Goal: Task Accomplishment & Management: Manage account settings

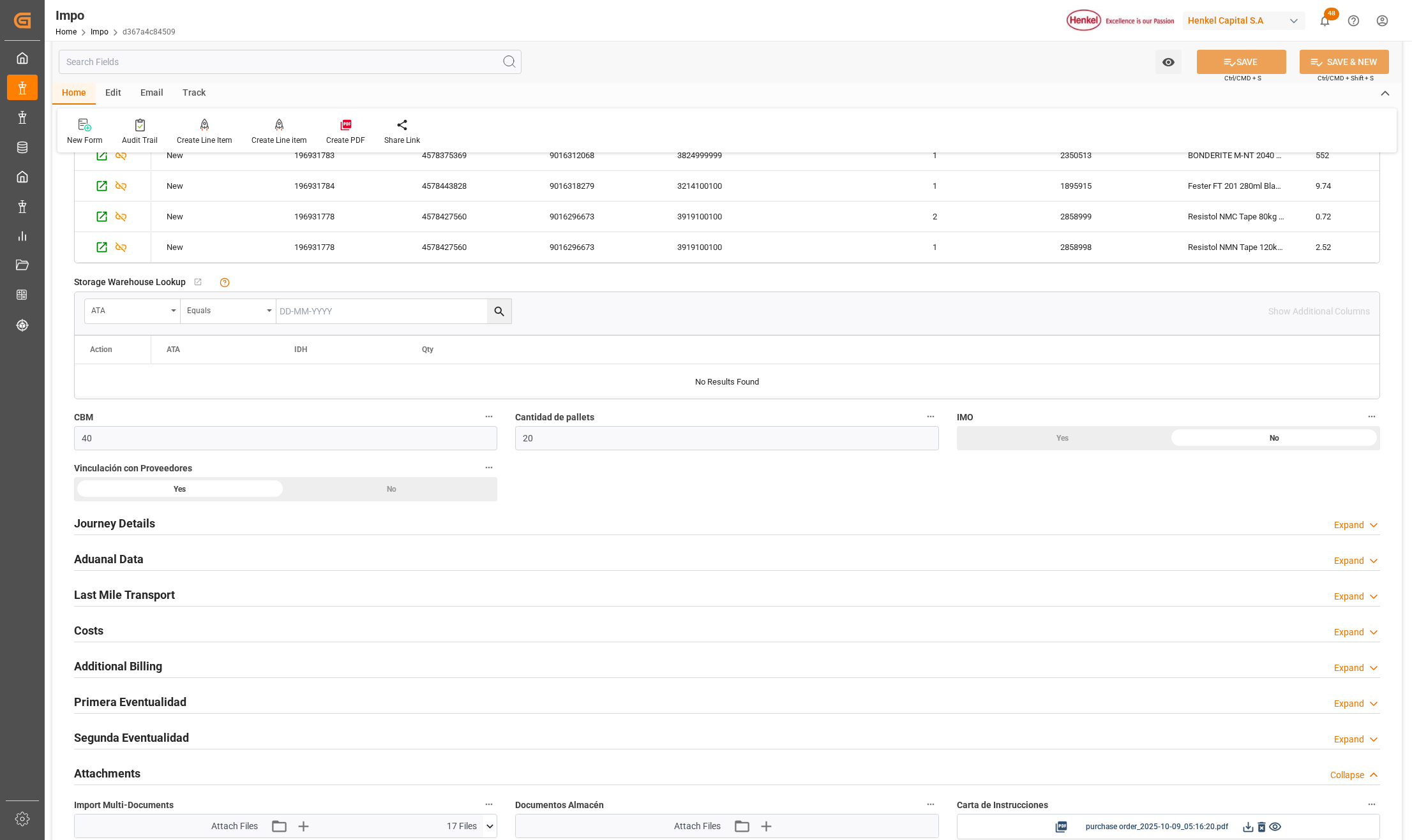
scroll to position [765, 0]
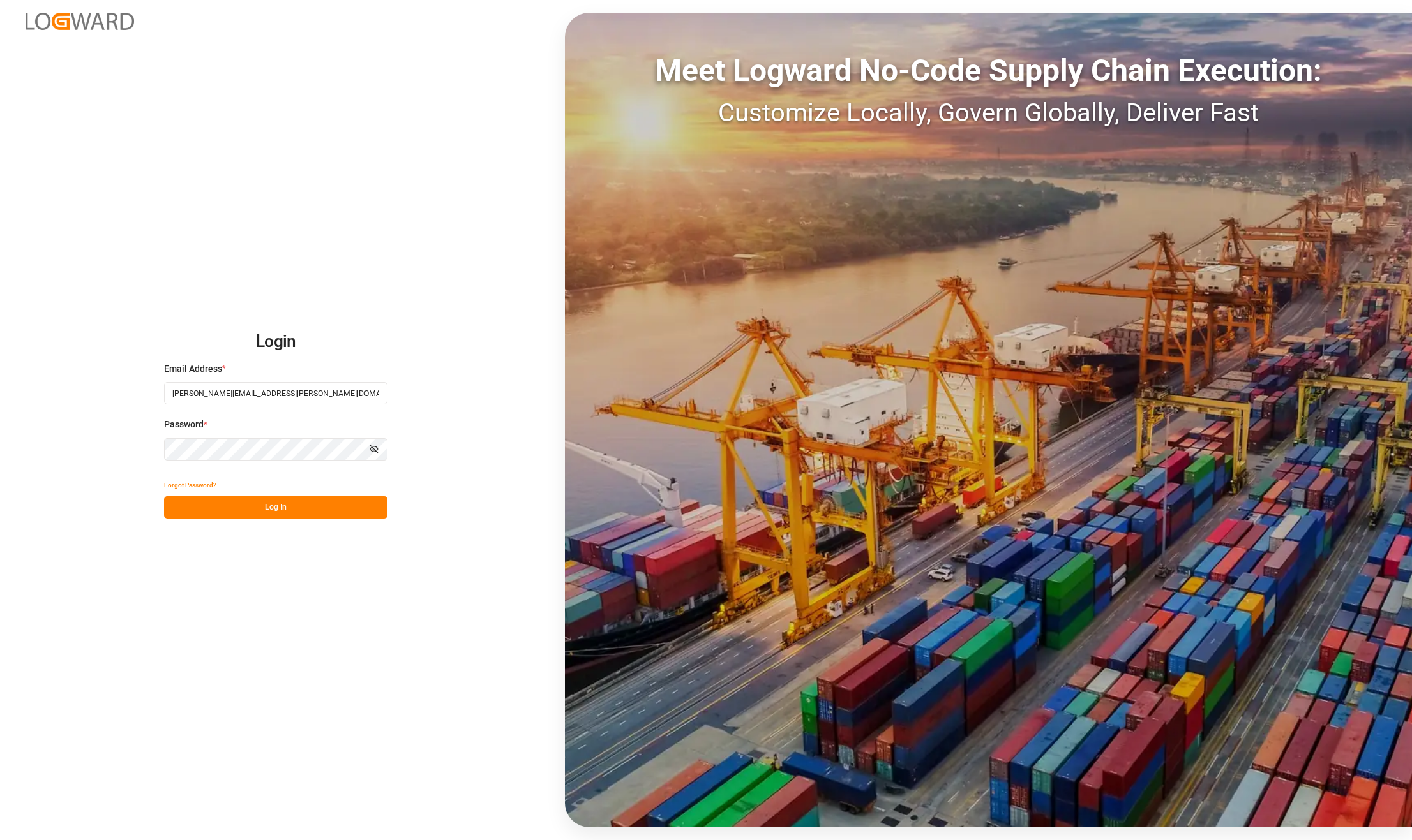
click at [308, 509] on button "Log In" at bounding box center [276, 507] width 224 height 22
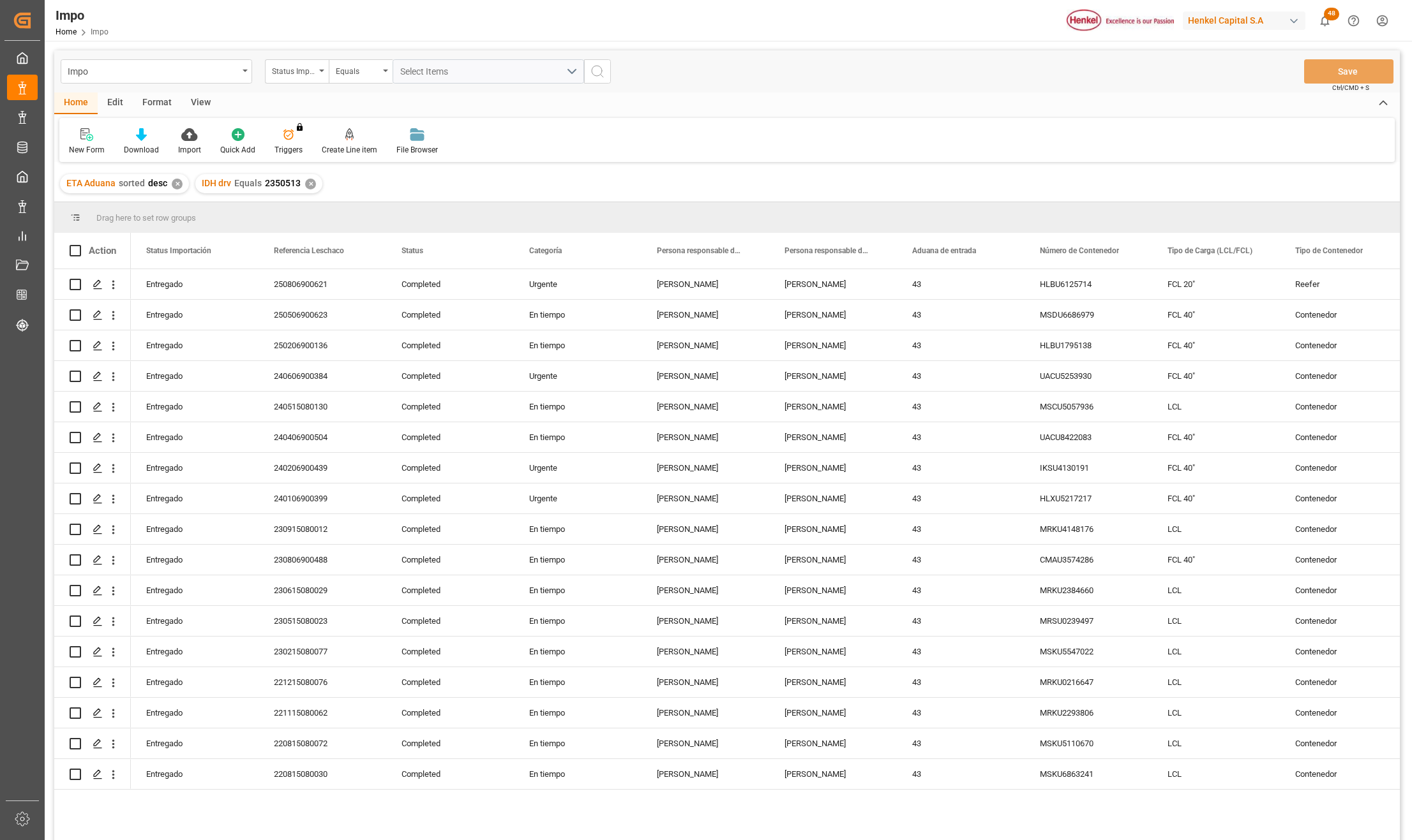
click at [165, 95] on div "Format" at bounding box center [157, 103] width 49 height 21
click at [91, 140] on icon at bounding box center [87, 134] width 11 height 13
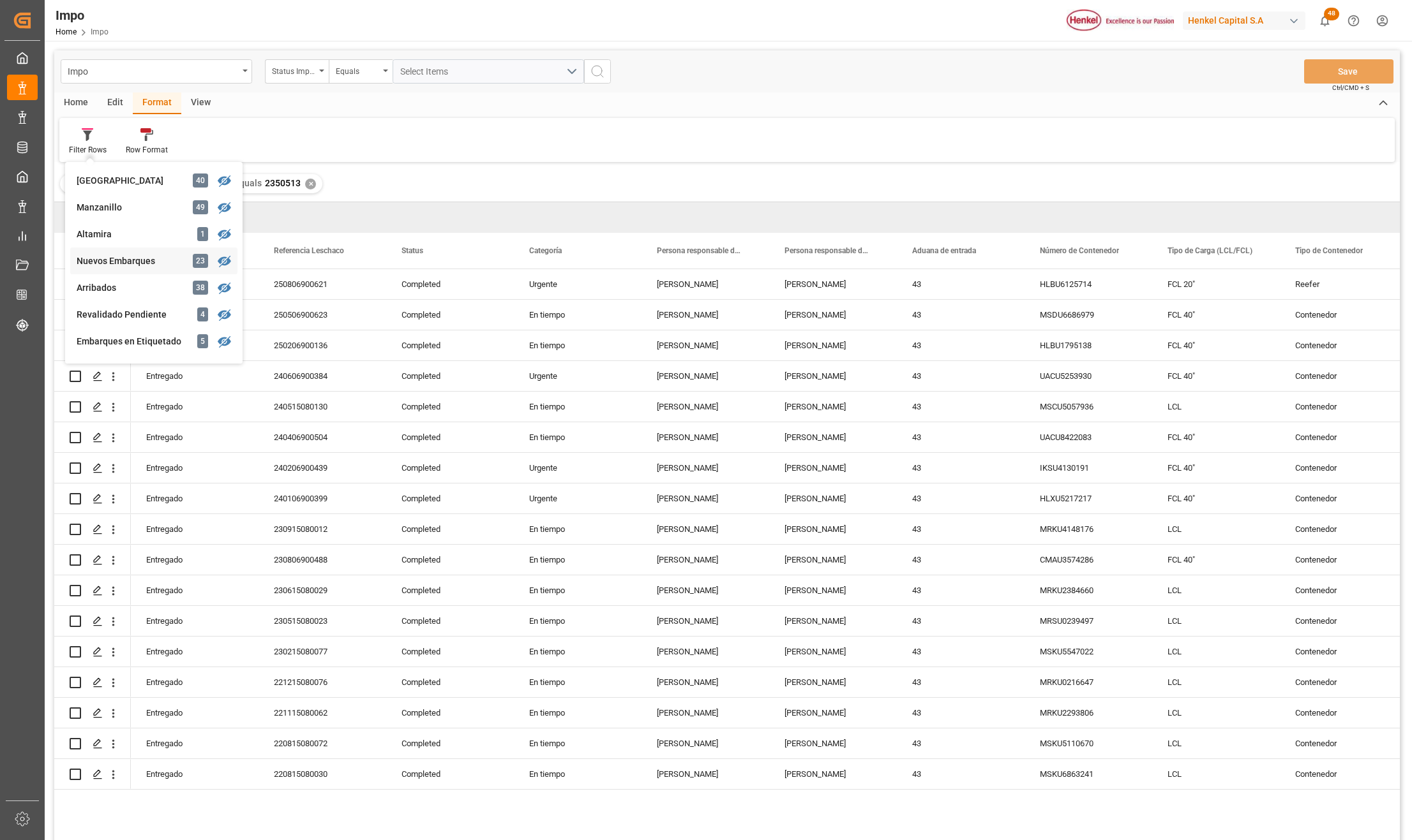
click at [128, 263] on div "Impo Status Importación Equals Select Items Save Ctrl/CMD + S Home Edit Format …" at bounding box center [727, 462] width 1346 height 823
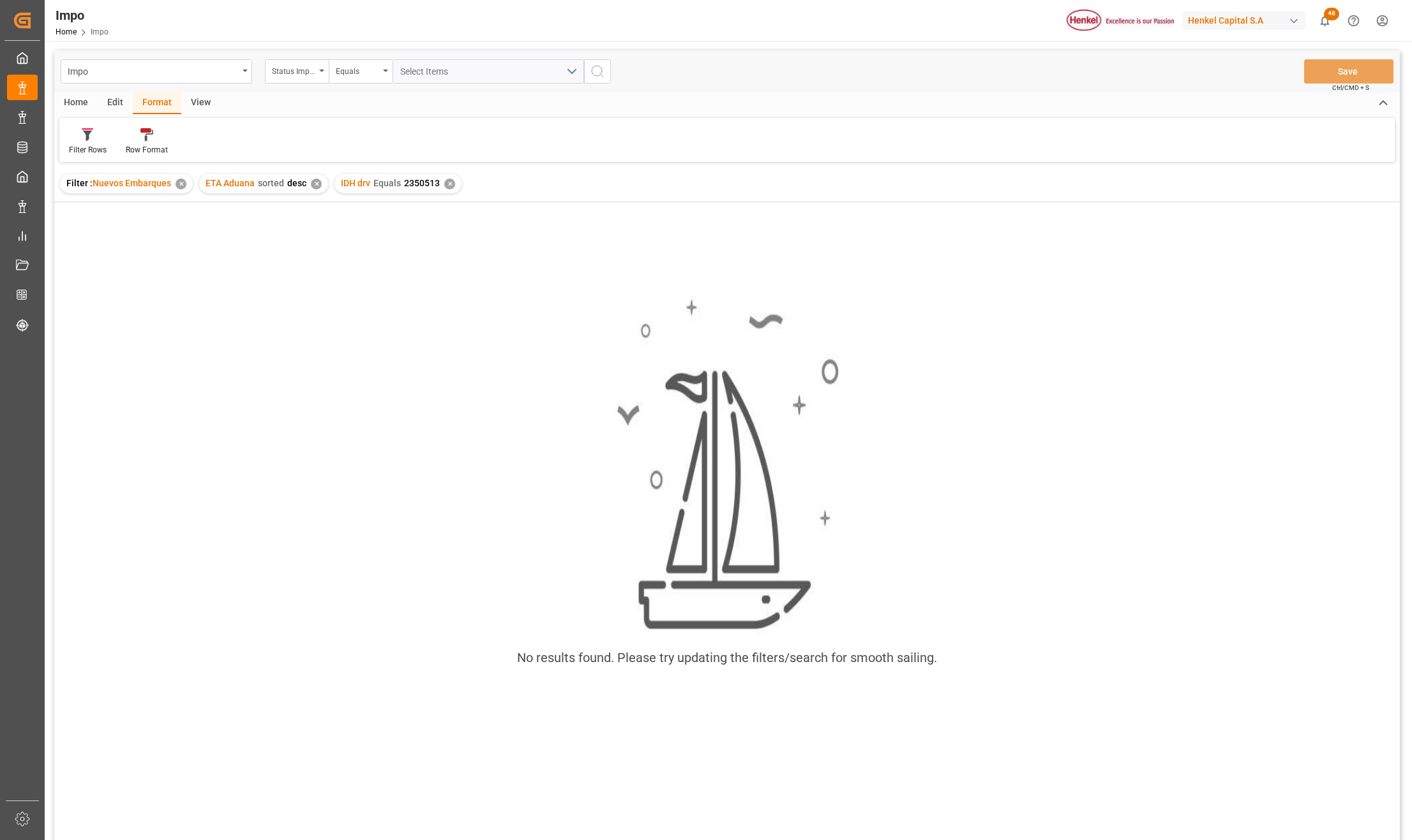
click at [450, 185] on div "✕" at bounding box center [450, 184] width 11 height 11
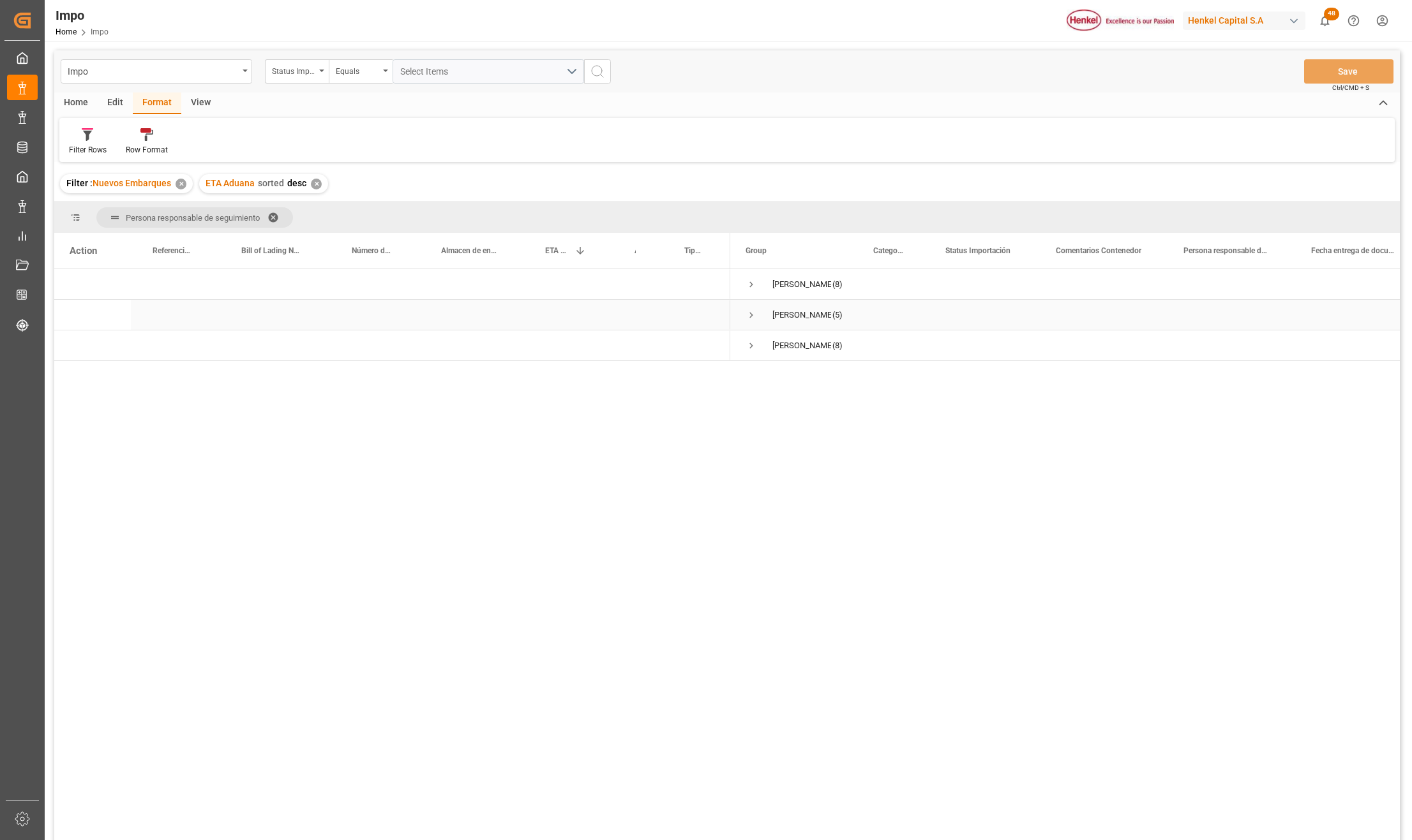
click at [748, 311] on span "Press SPACE to select this row." at bounding box center [751, 315] width 11 height 11
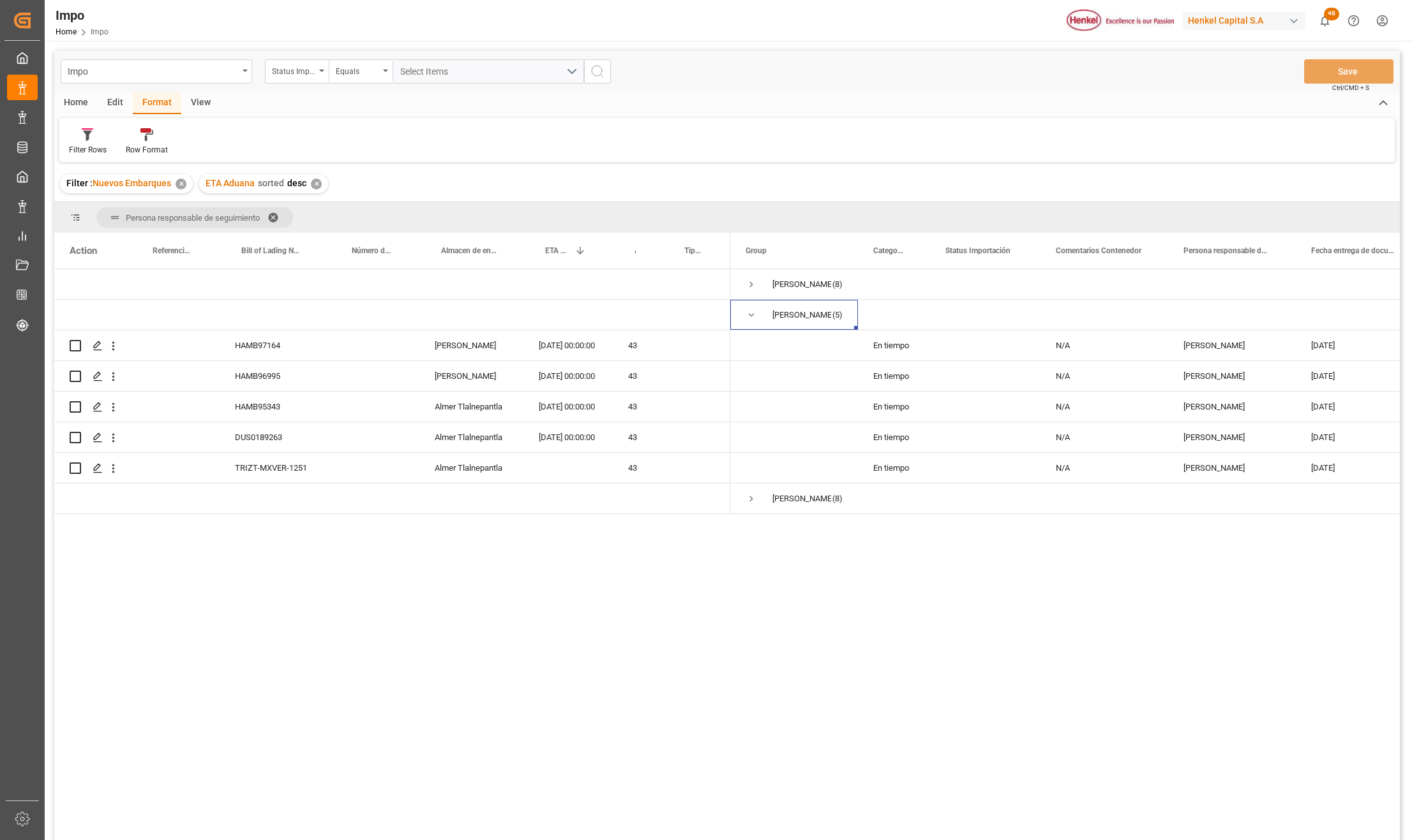
click at [453, 529] on div "HAMB97164 Almer Apodaca 16-10-2025 00:00:00 43 HAMB96995 Almer Apodaca 16-10-20…" at bounding box center [727, 556] width 1346 height 574
click at [539, 440] on div "[DATE] 00:00:00" at bounding box center [568, 437] width 89 height 30
click at [269, 442] on div "DUS0189263" at bounding box center [275, 437] width 111 height 30
click at [290, 410] on div "HAMB95343" at bounding box center [275, 406] width 111 height 30
click at [292, 406] on div "HAMB95343" at bounding box center [275, 406] width 111 height 30
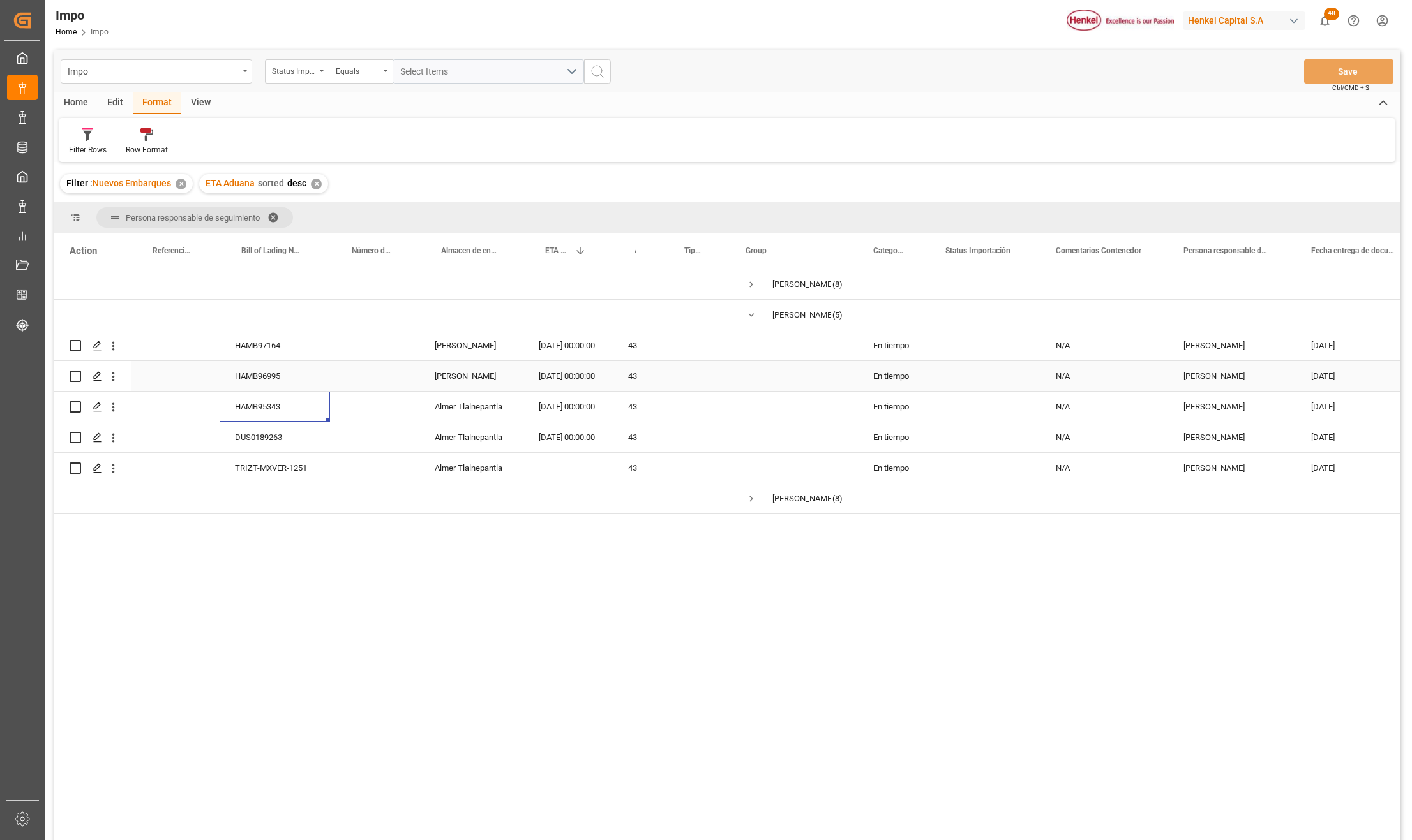
click at [260, 378] on div "HAMB96995" at bounding box center [275, 375] width 111 height 30
click at [271, 357] on div "HAMB97164" at bounding box center [275, 345] width 111 height 30
click at [260, 393] on div "HAMB95343" at bounding box center [275, 406] width 111 height 30
click at [260, 384] on div "HAMB96995" at bounding box center [275, 375] width 111 height 30
click at [255, 417] on div "HAMB95343" at bounding box center [275, 406] width 111 height 30
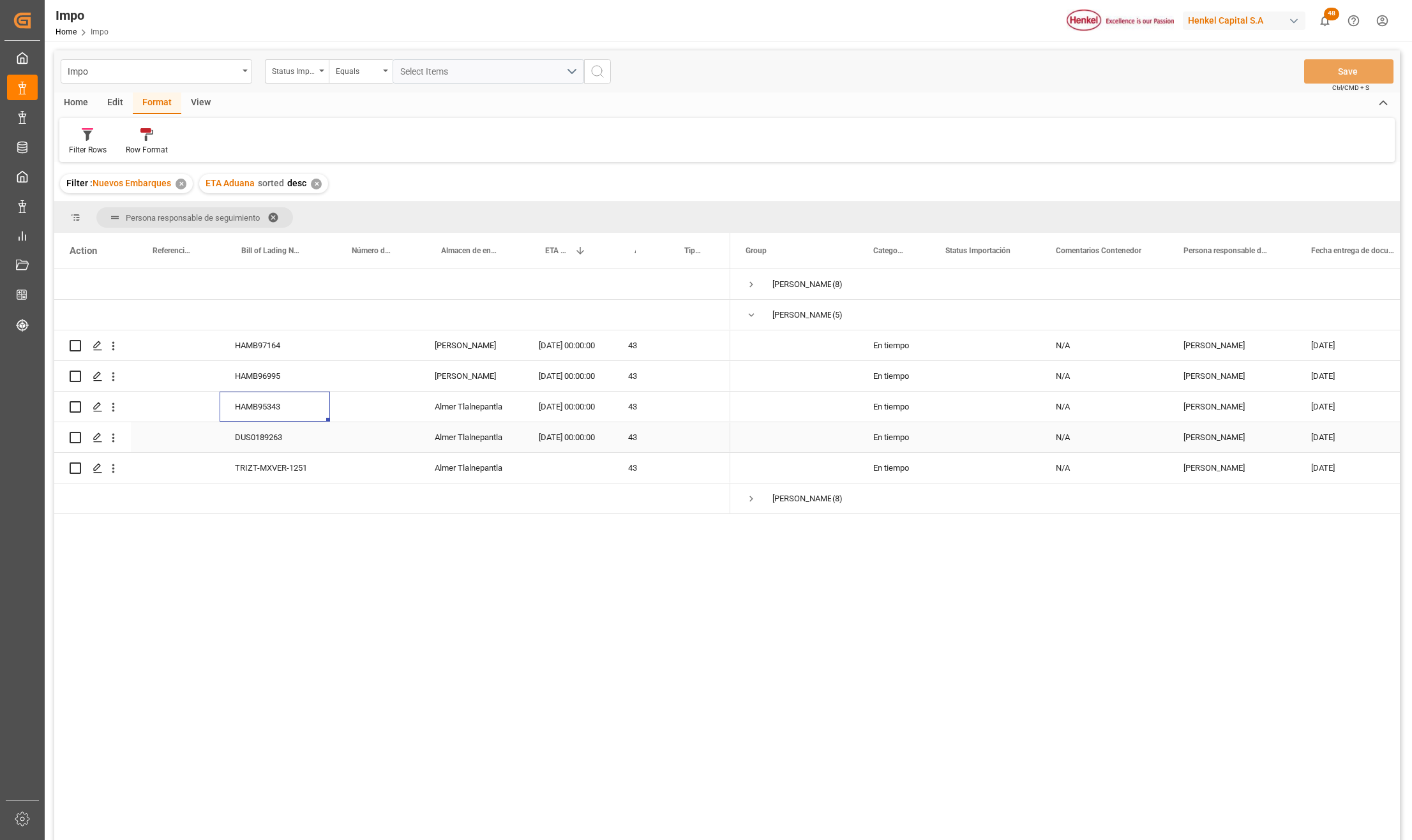
click at [269, 432] on div "DUS0189263" at bounding box center [275, 437] width 111 height 30
click at [286, 445] on div "DUS0189263" at bounding box center [275, 437] width 111 height 30
click at [753, 494] on span "Press SPACE to select this row." at bounding box center [751, 498] width 11 height 11
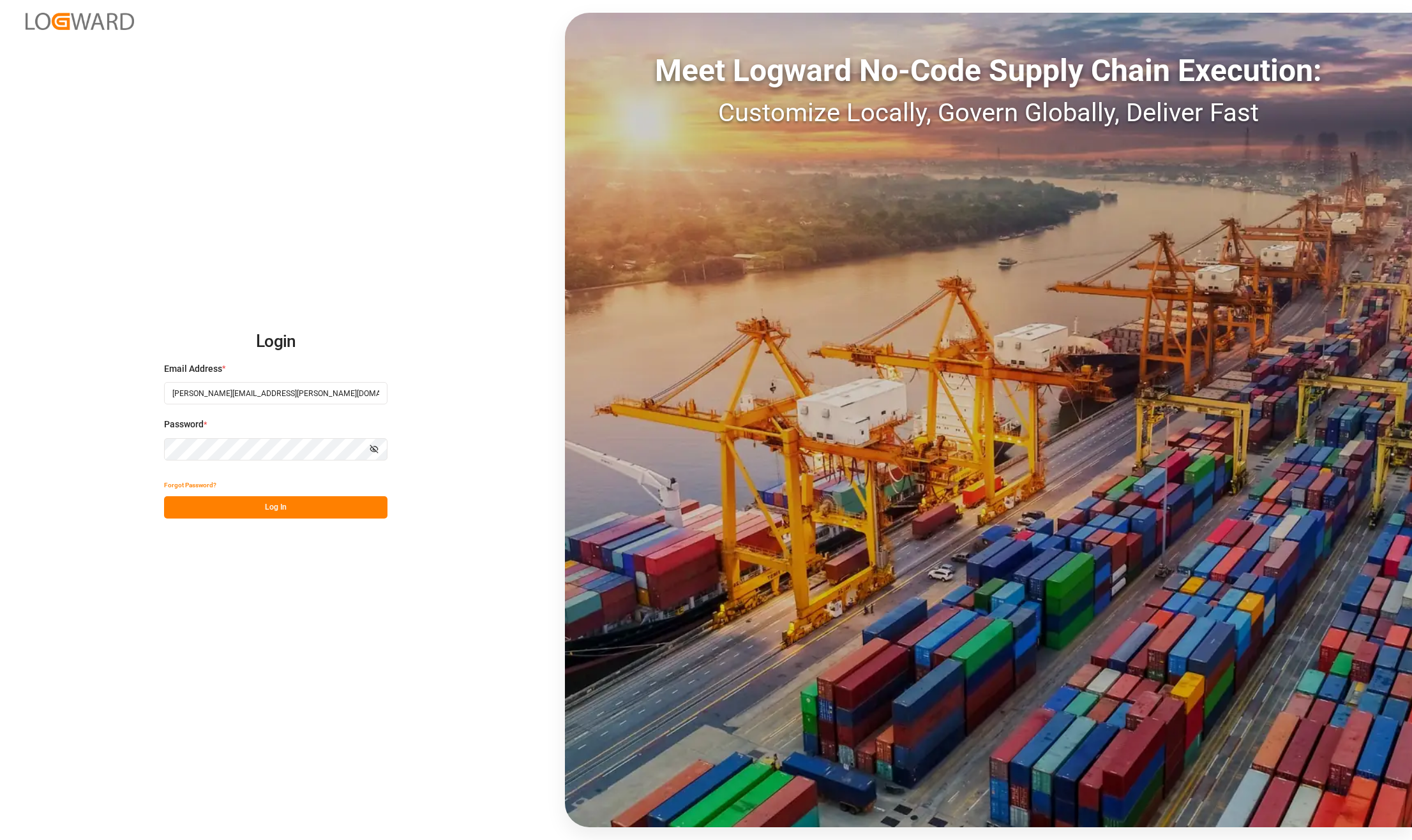
click at [253, 497] on button "Log In" at bounding box center [276, 507] width 224 height 22
type input "karla.chavez@leschaco.com"
click at [308, 505] on button "Log In" at bounding box center [276, 507] width 224 height 22
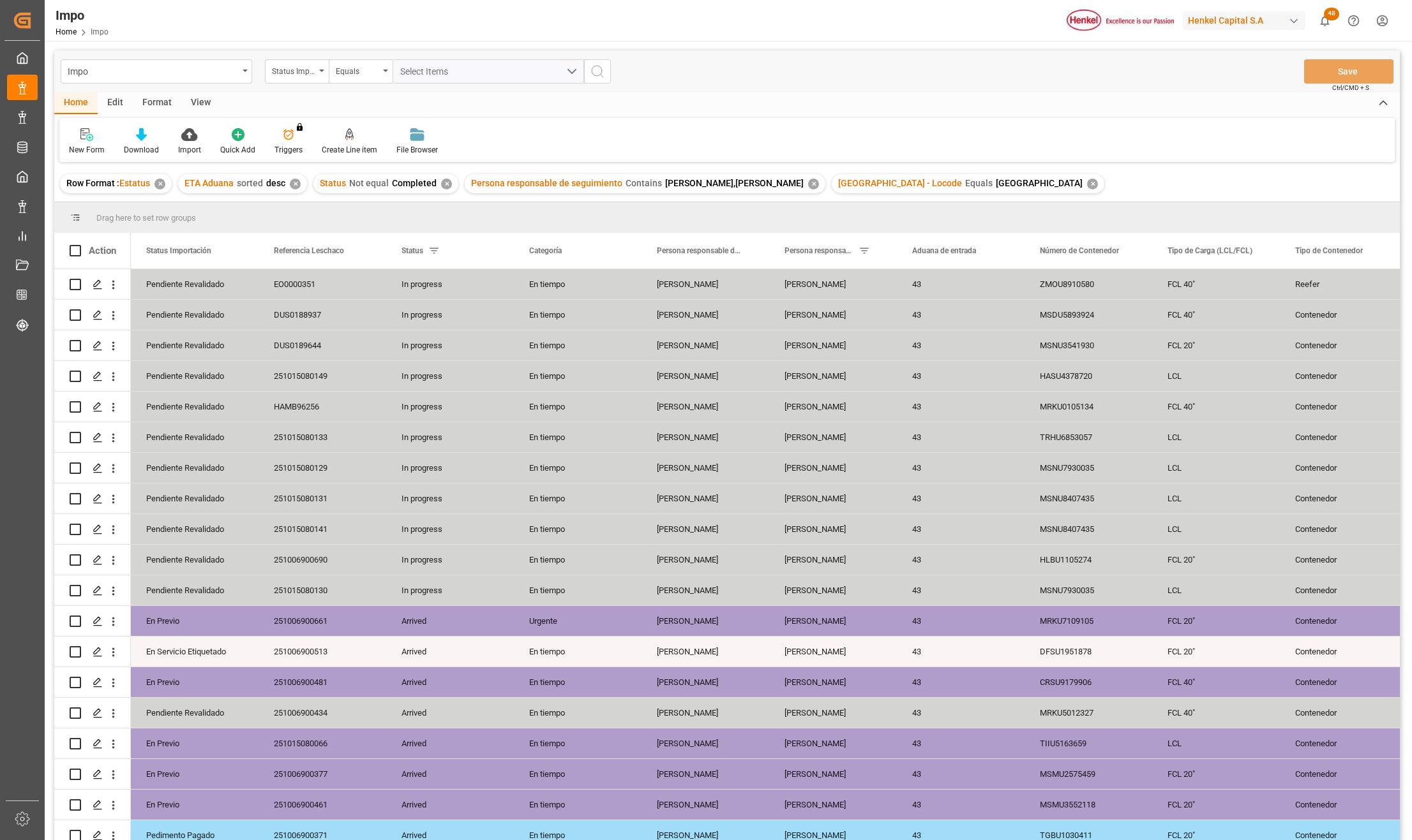
click at [199, 95] on div "View" at bounding box center [200, 103] width 39 height 21
click at [154, 144] on div "Standard Templates" at bounding box center [145, 150] width 64 height 11
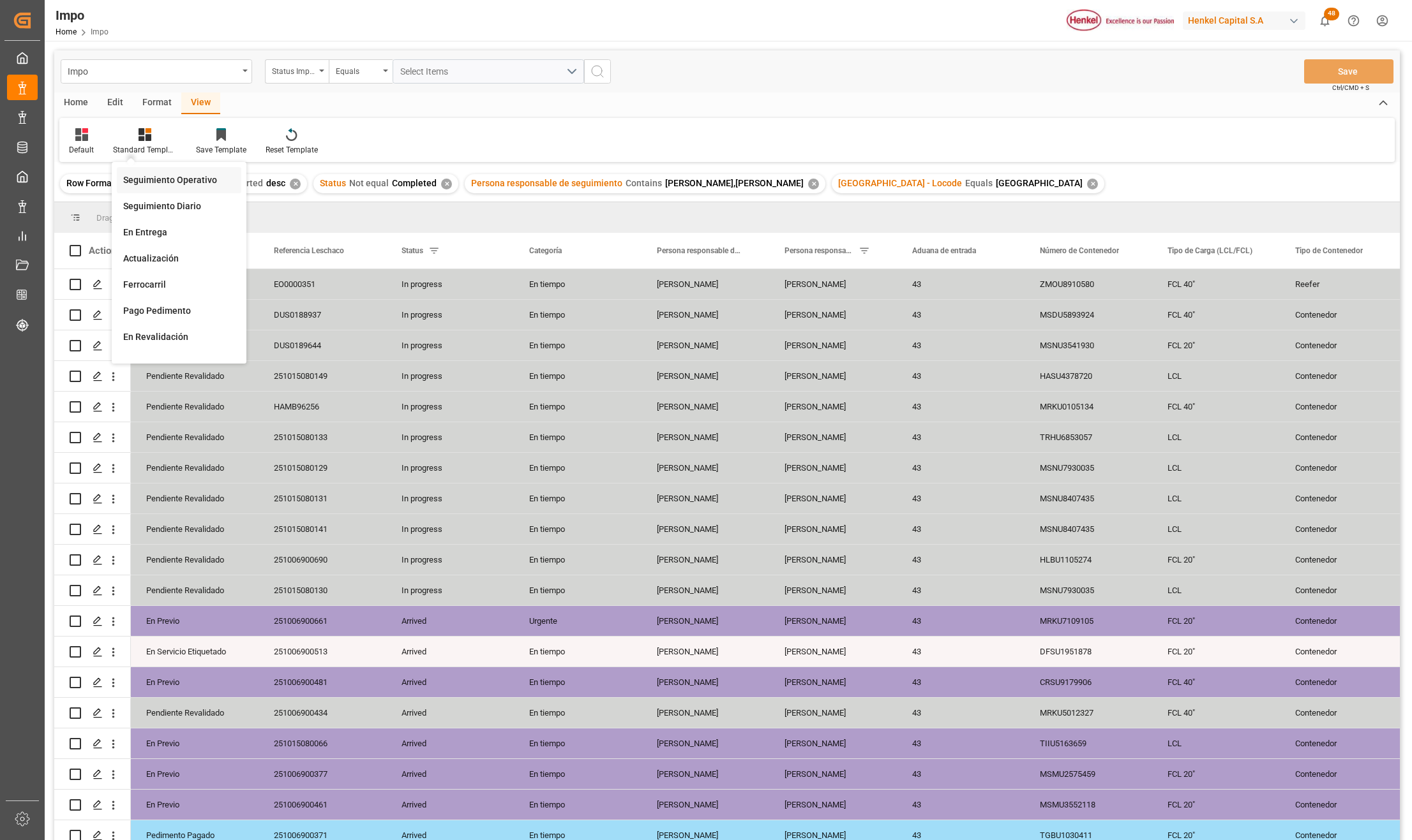
click at [152, 174] on div "Seguimiento Operativo" at bounding box center [179, 180] width 111 height 14
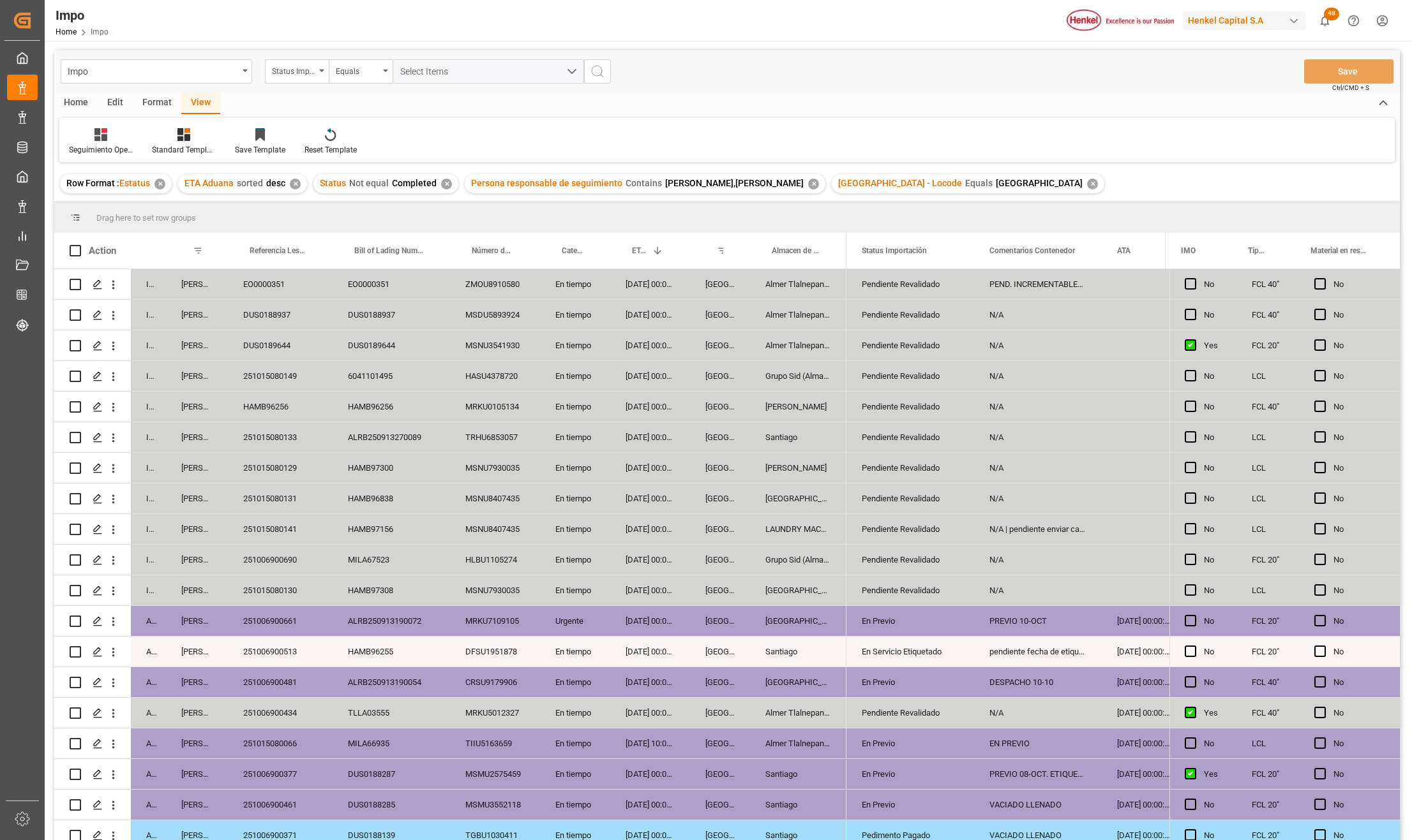
click at [501, 311] on div "MSDU5893924" at bounding box center [495, 314] width 90 height 30
click at [907, 323] on div "Pendiente Revalidado" at bounding box center [910, 315] width 97 height 29
click at [263, 313] on div "DUS0188937" at bounding box center [280, 314] width 105 height 30
click at [511, 317] on div "MSDU5893924" at bounding box center [495, 314] width 90 height 30
click at [282, 314] on div "DUS0188937" at bounding box center [280, 314] width 105 height 30
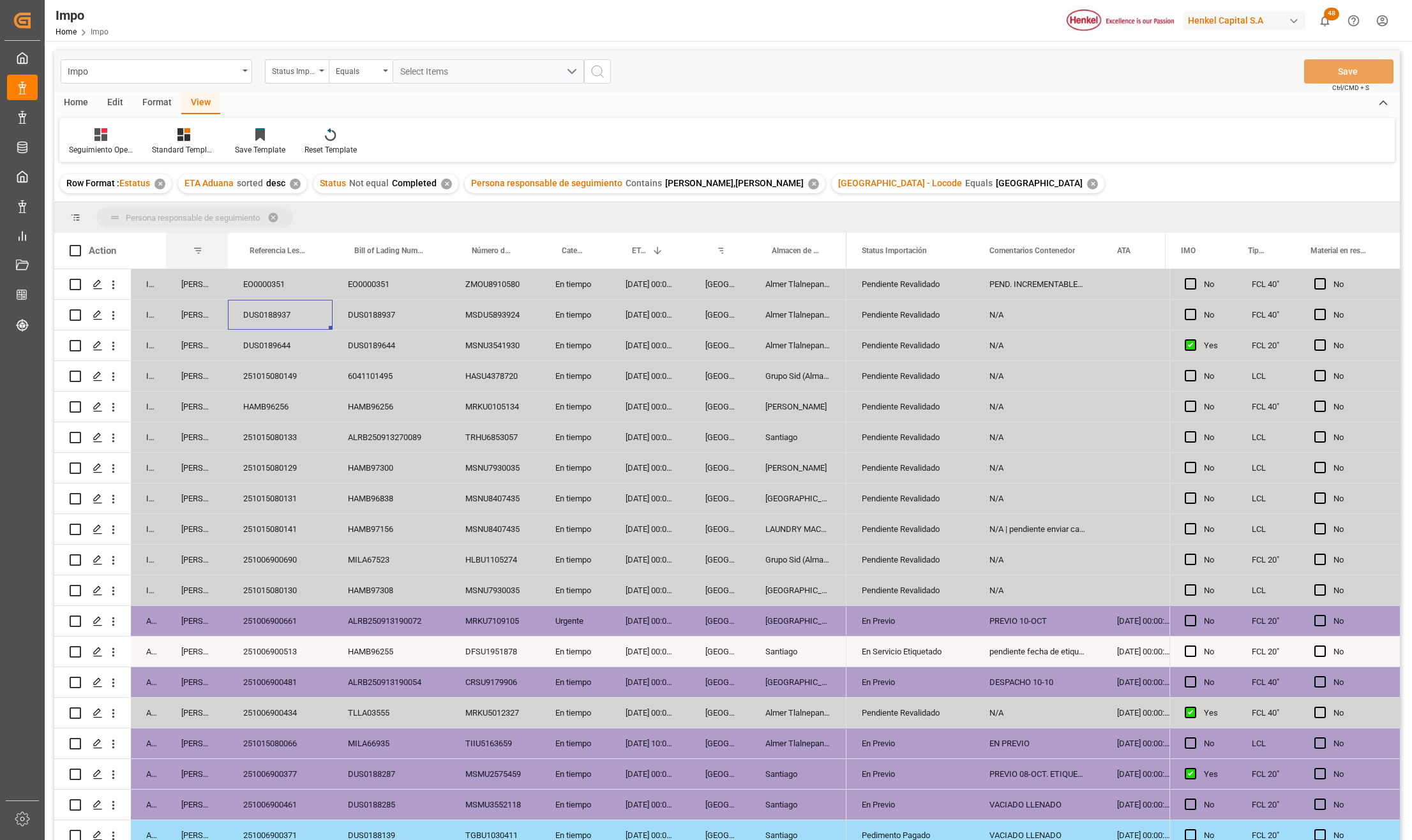
drag, startPoint x: 197, startPoint y: 250, endPoint x: 199, endPoint y: 227, distance: 23.1
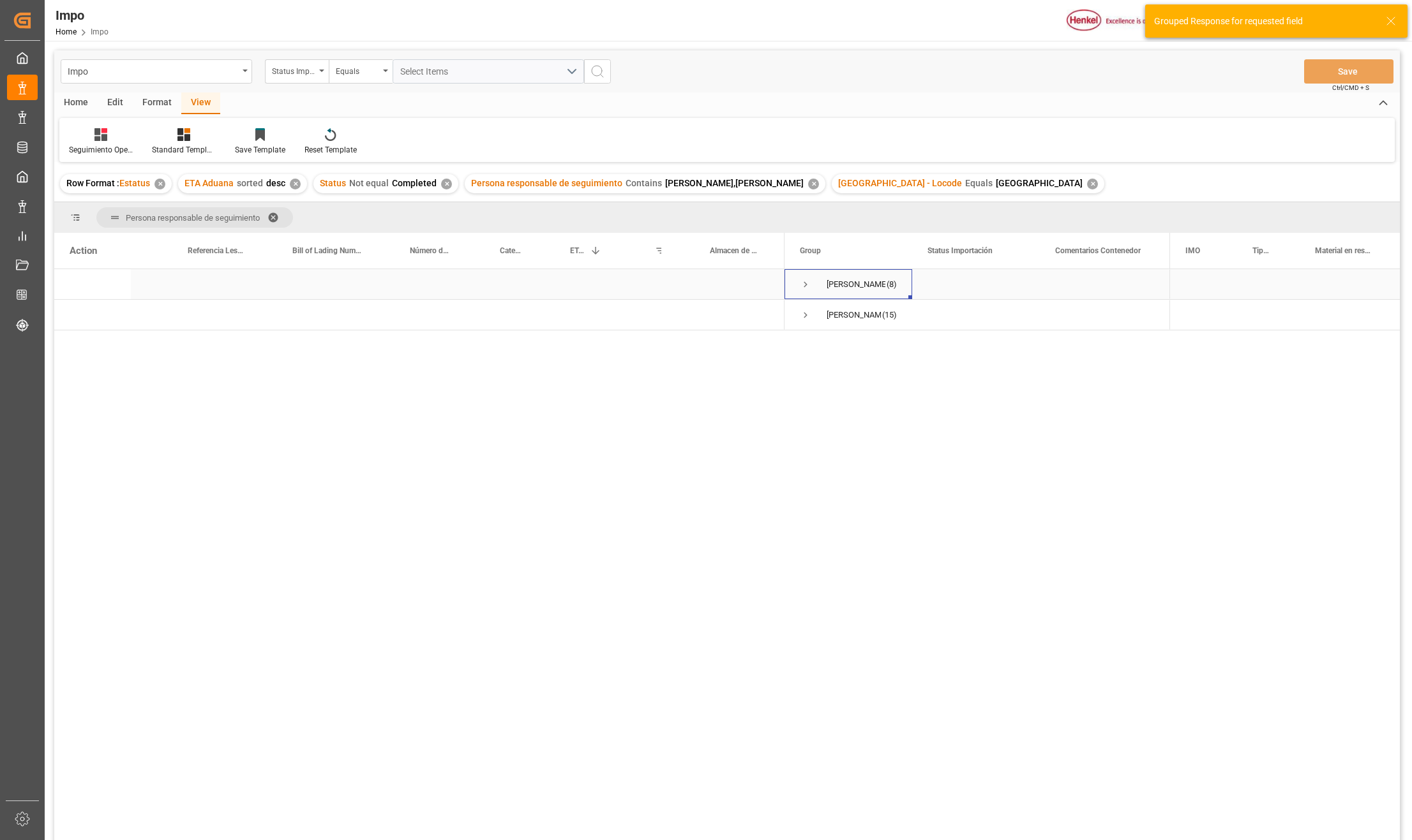
click at [805, 283] on span "Press SPACE to select this row." at bounding box center [805, 284] width 11 height 11
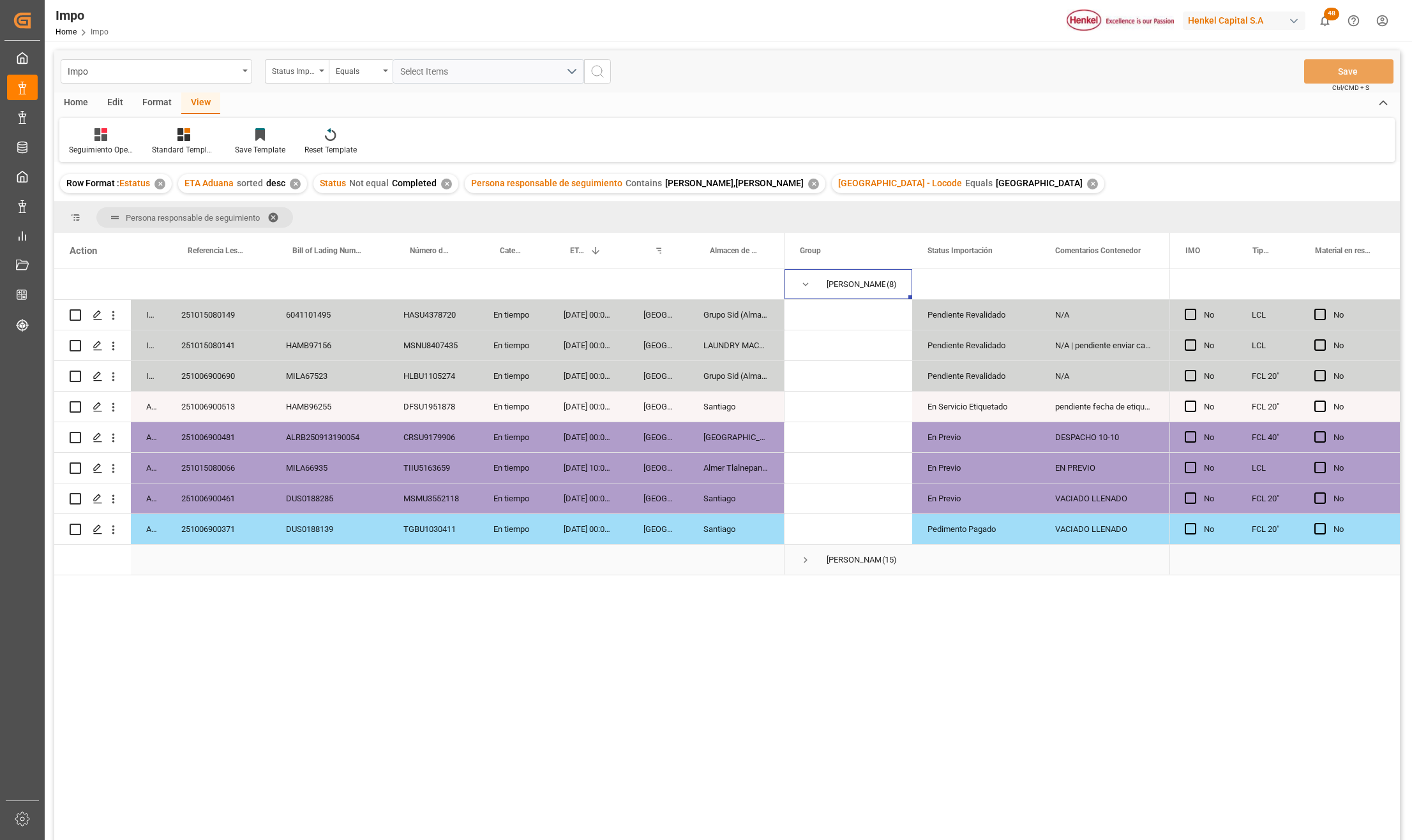
click at [807, 558] on span "Press SPACE to select this row." at bounding box center [805, 560] width 11 height 11
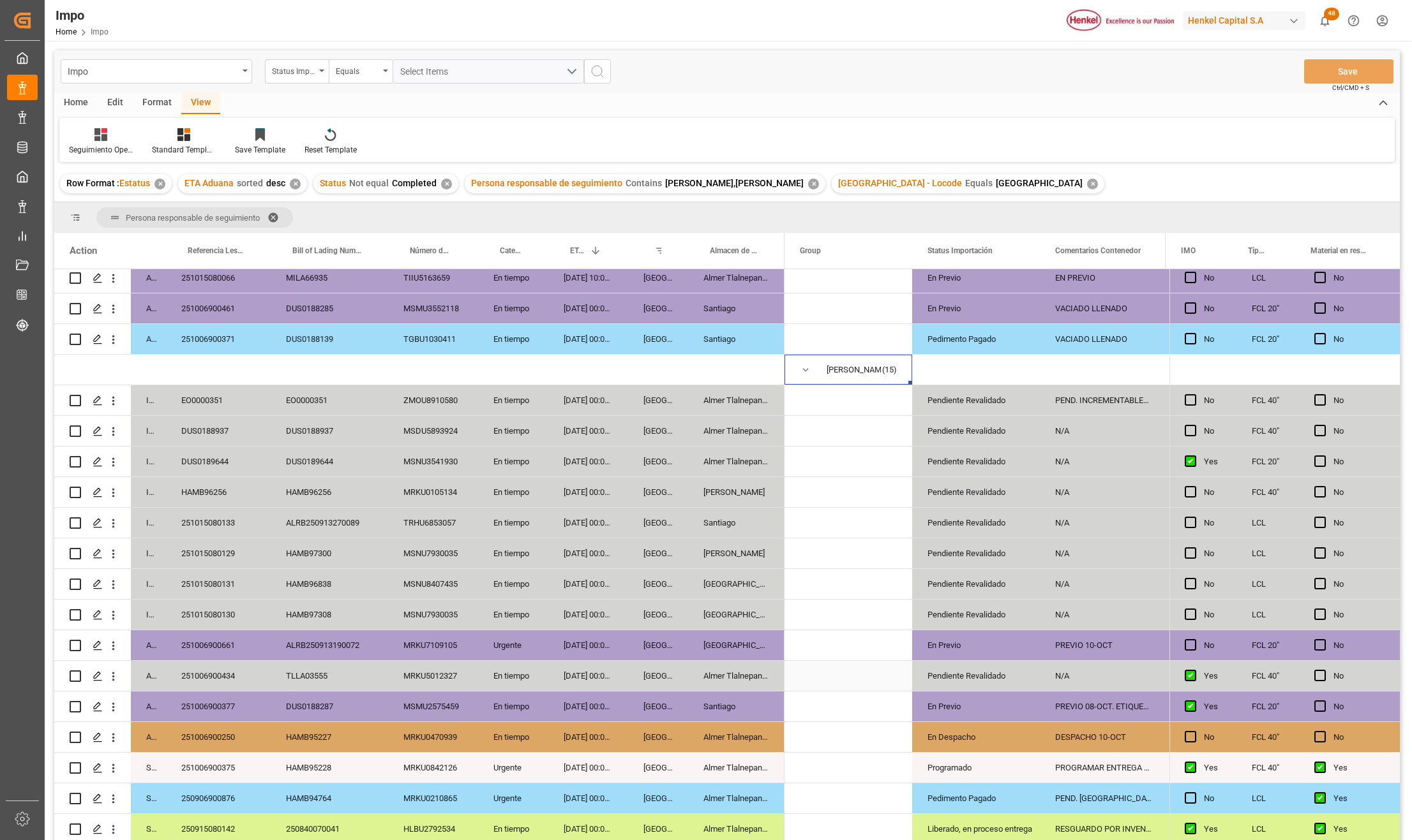
scroll to position [195, 0]
click at [802, 368] on span "Press SPACE to select this row." at bounding box center [805, 369] width 11 height 11
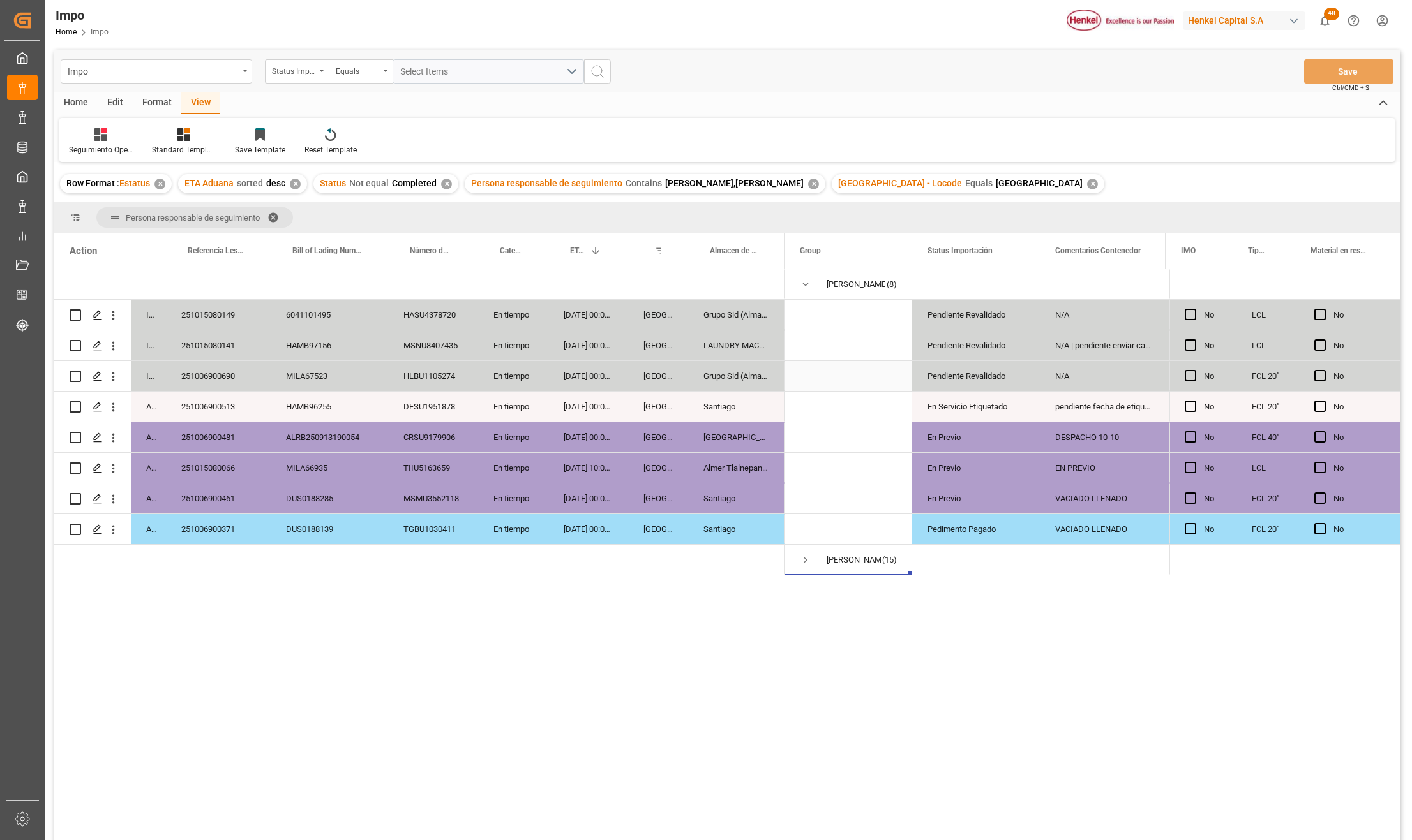
scroll to position [0, 0]
click at [803, 285] on span "Press SPACE to select this row." at bounding box center [805, 284] width 11 height 11
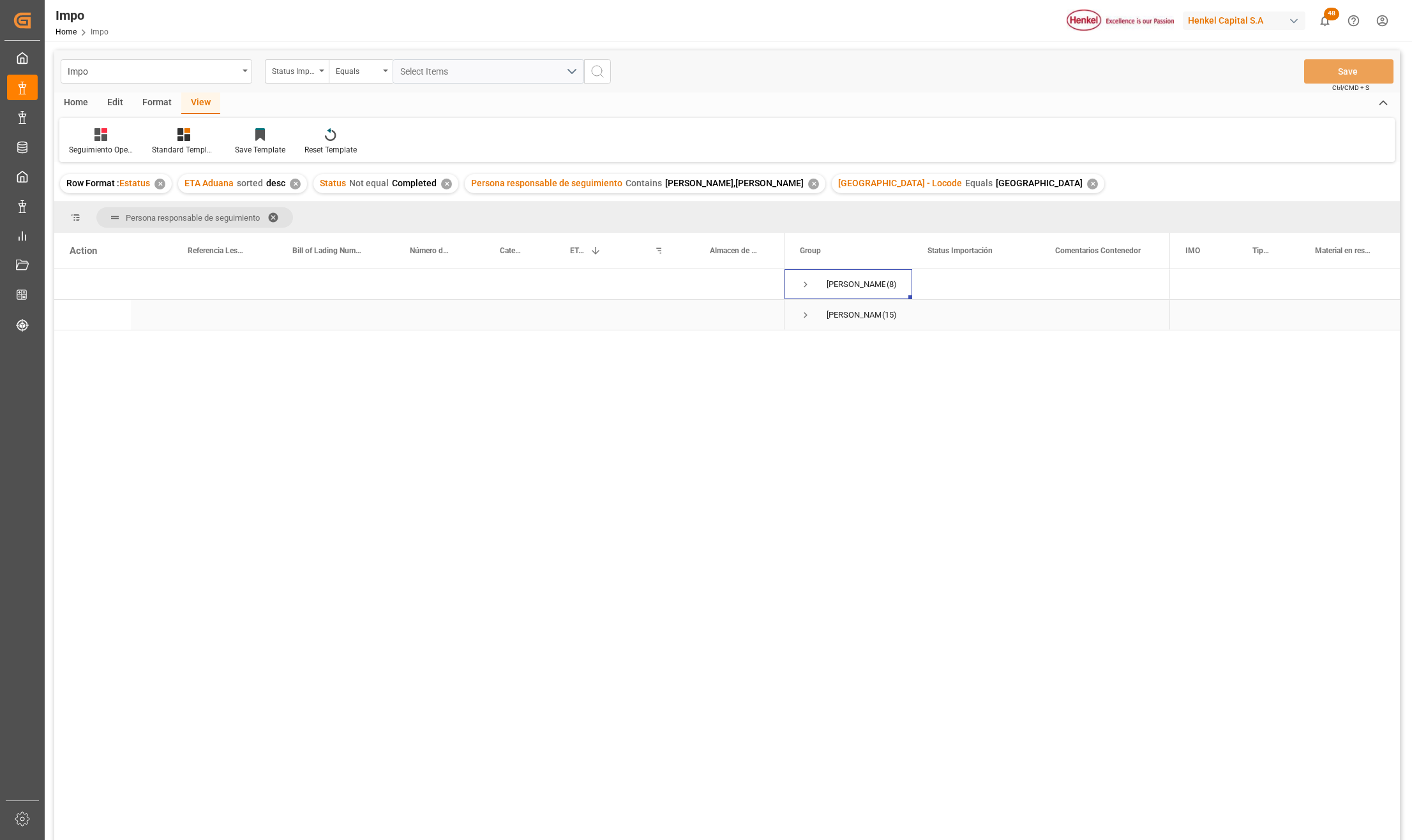
drag, startPoint x: 805, startPoint y: 310, endPoint x: 811, endPoint y: 321, distance: 12.5
click at [804, 310] on span "Press SPACE to select this row." at bounding box center [805, 315] width 11 height 11
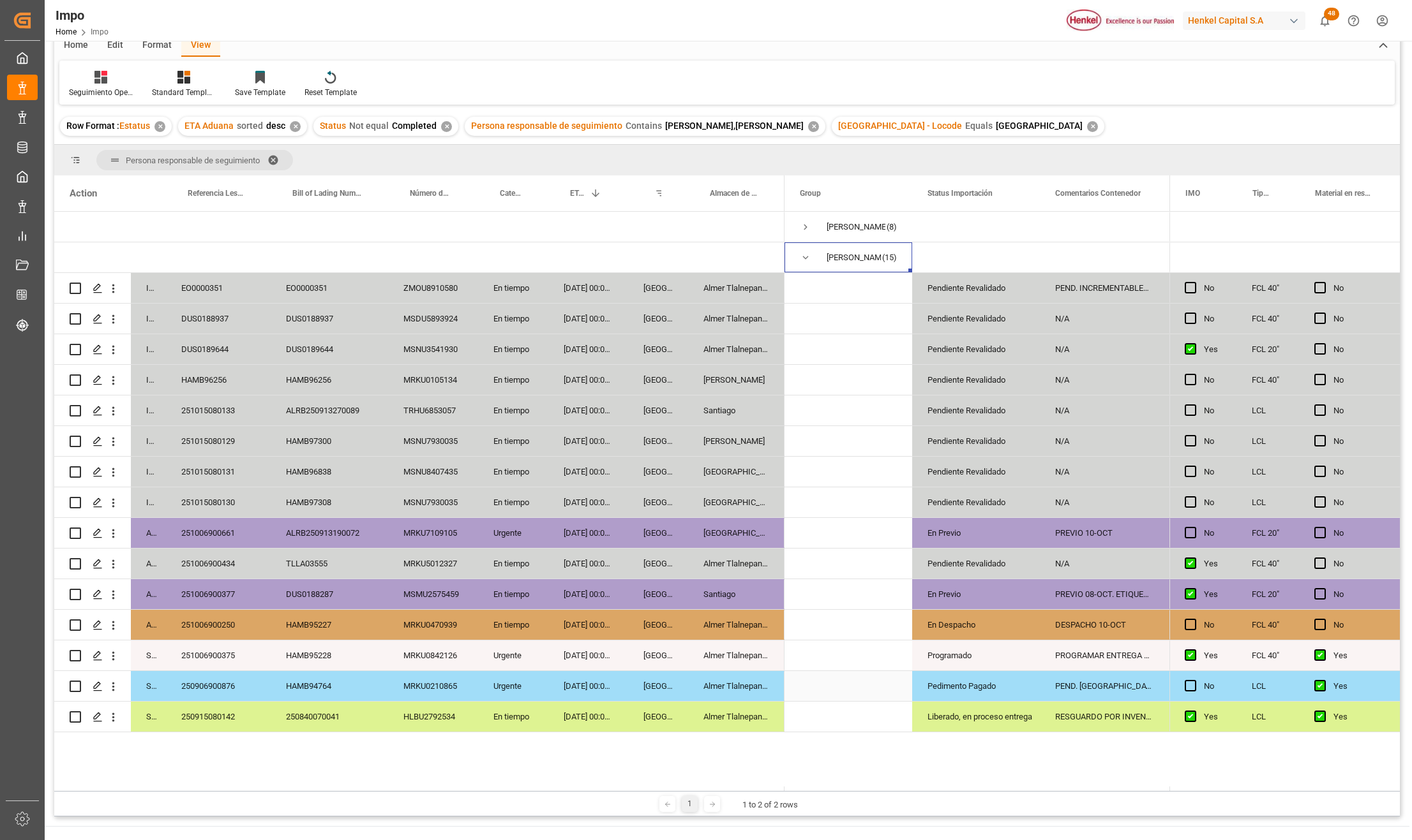
scroll to position [18, 0]
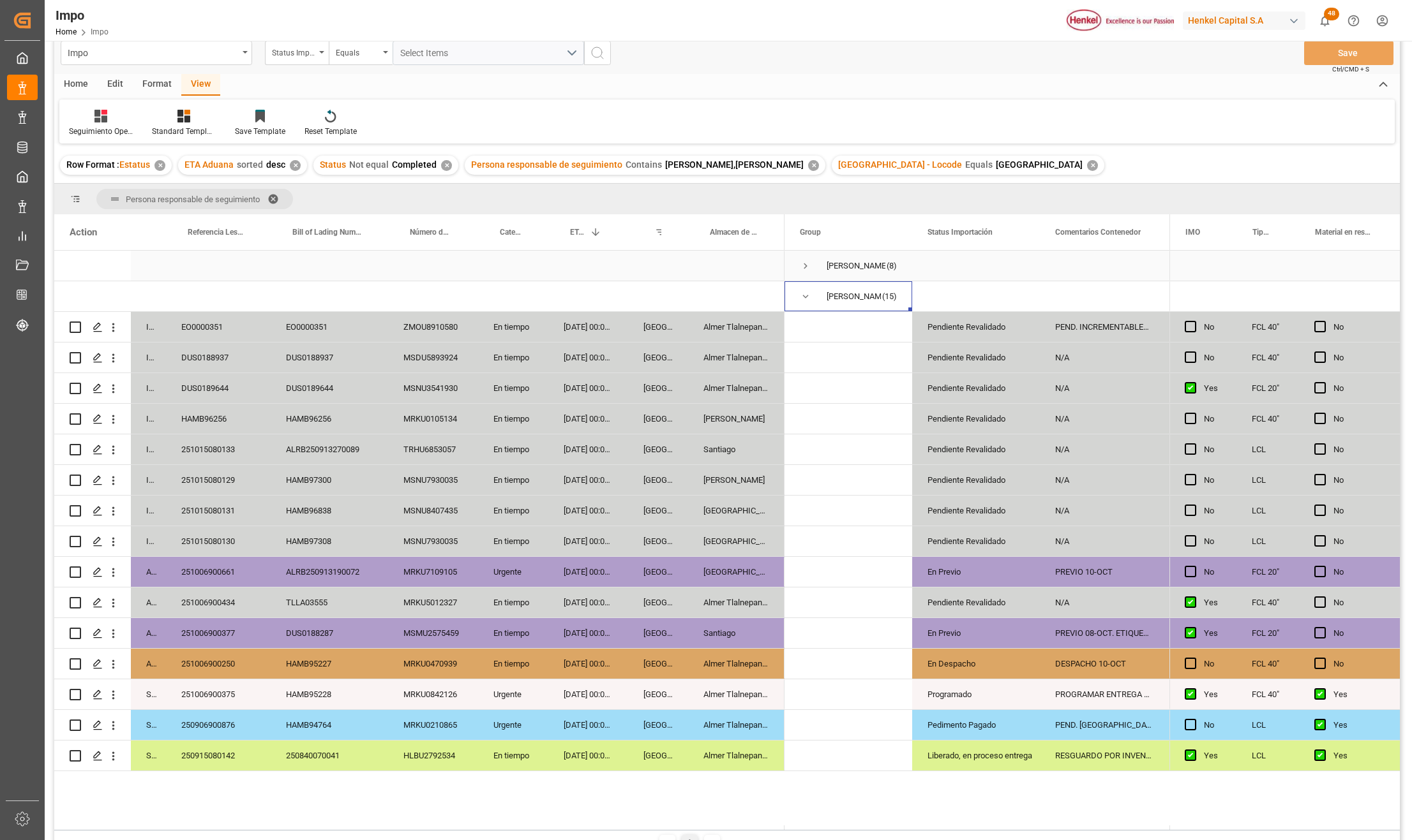
click at [805, 262] on span "Press SPACE to select this row." at bounding box center [805, 266] width 11 height 11
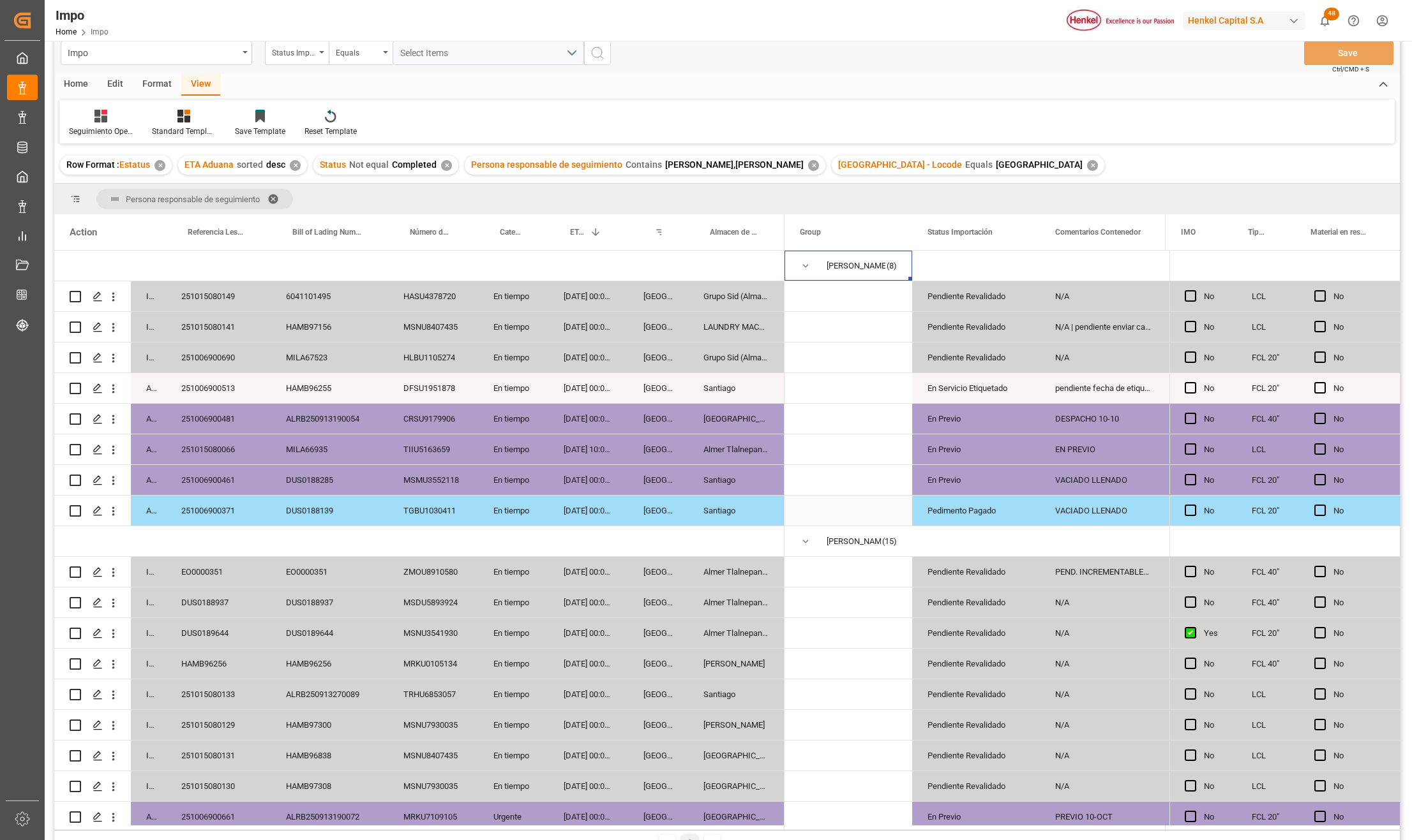
scroll to position [0, 0]
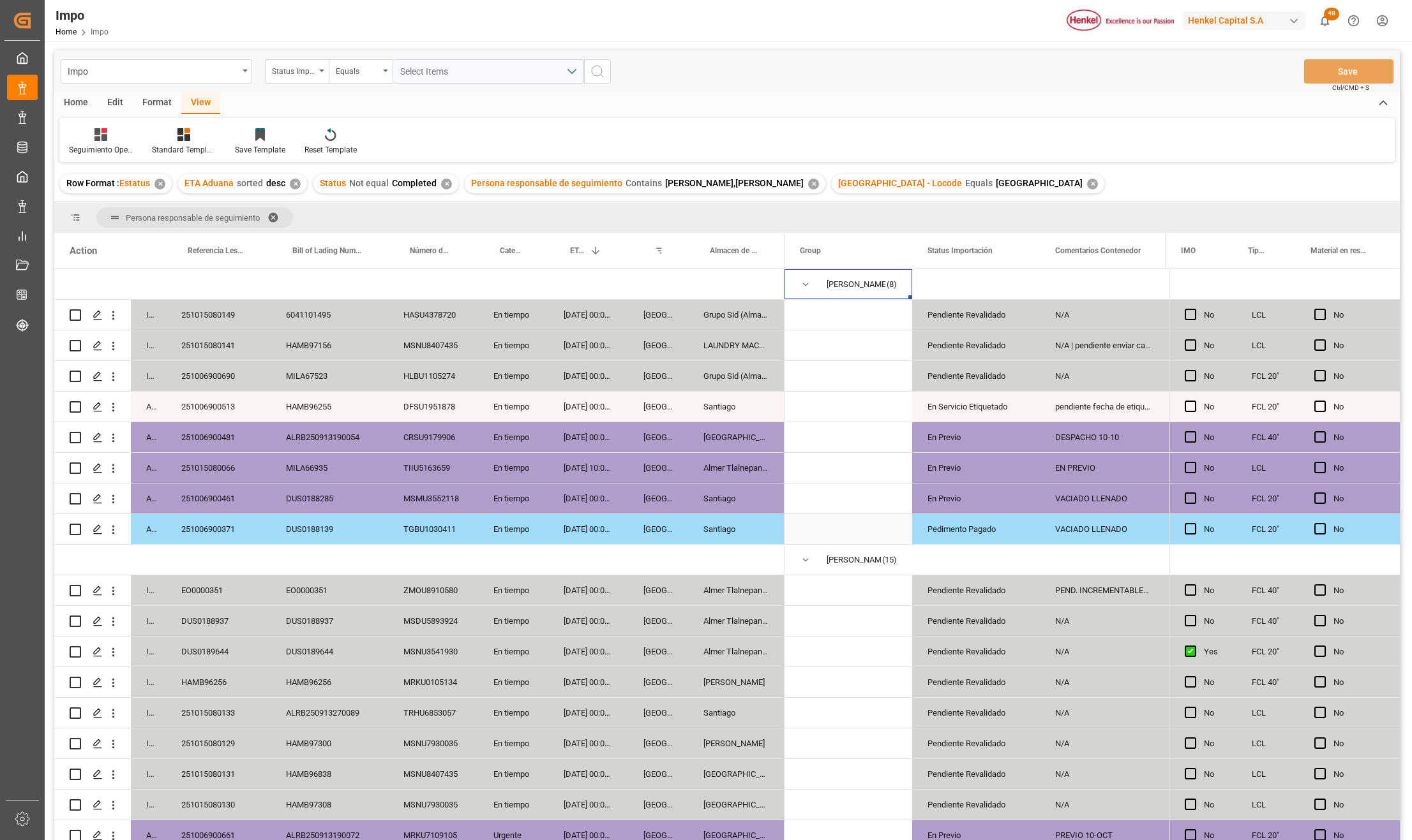
click at [687, 536] on div "Veracruz" at bounding box center [658, 529] width 60 height 30
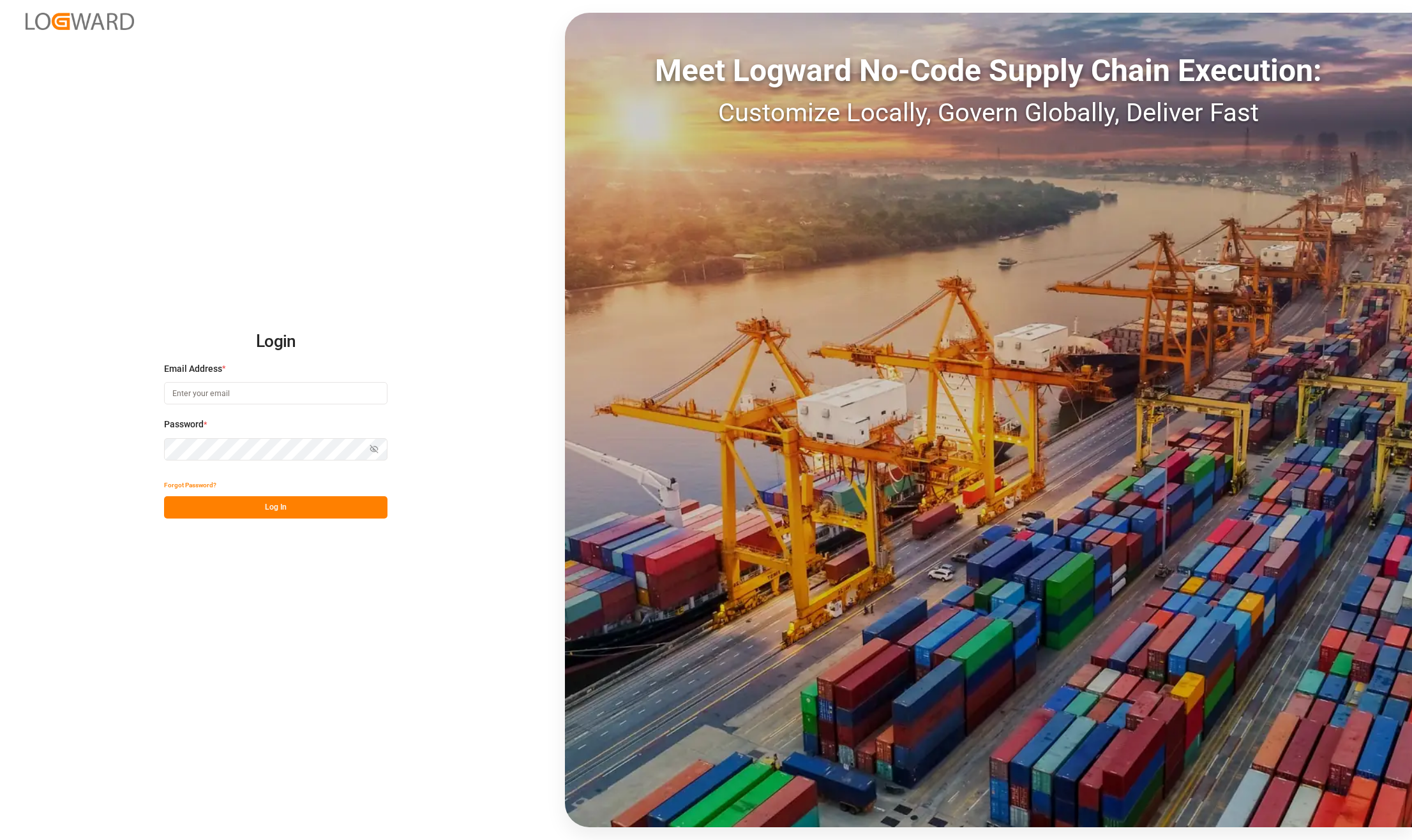
type input "[PERSON_NAME][EMAIL_ADDRESS][PERSON_NAME][DOMAIN_NAME]"
drag, startPoint x: 299, startPoint y: 504, endPoint x: 2, endPoint y: 214, distance: 415.1
click at [299, 504] on button "Log In" at bounding box center [276, 507] width 224 height 22
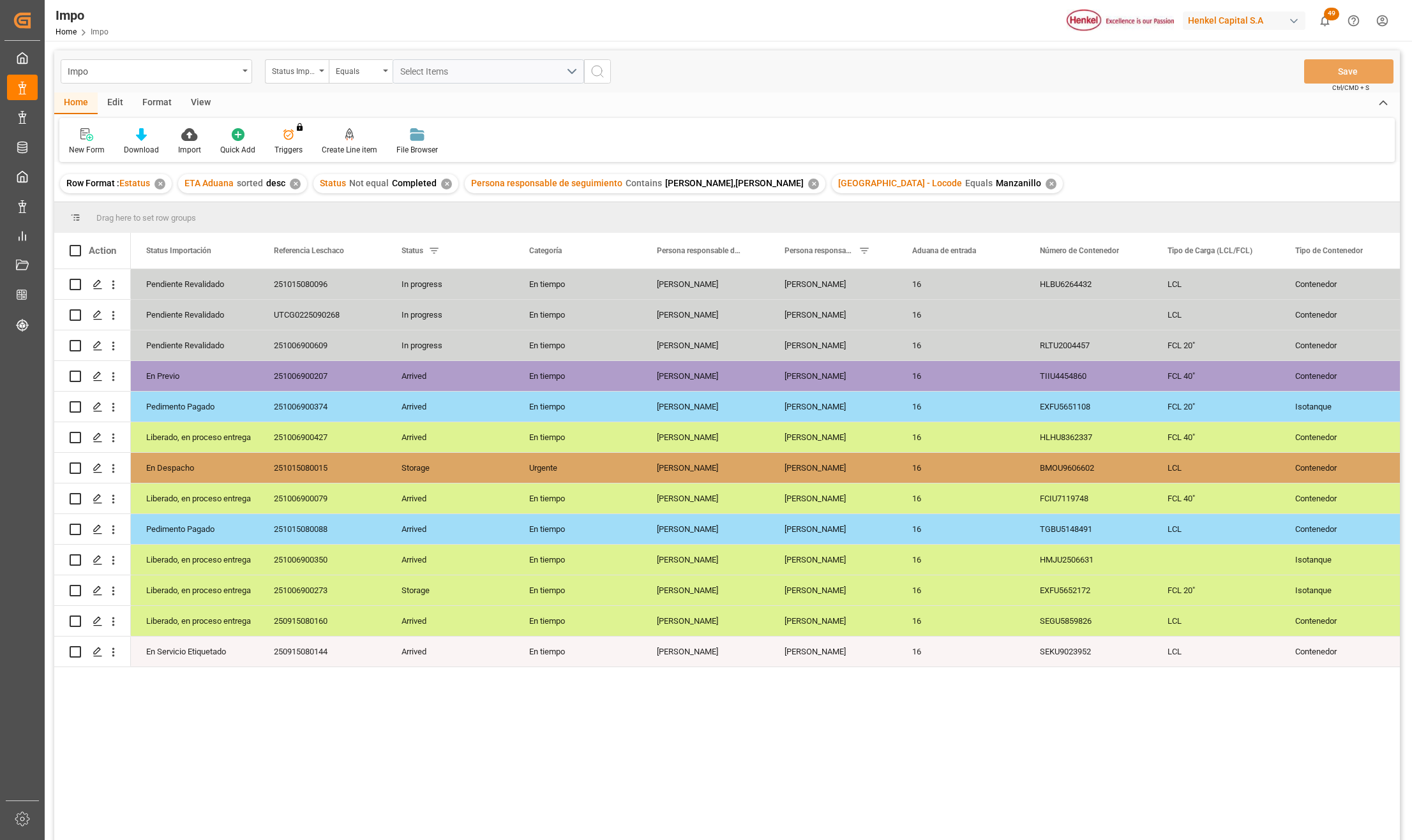
click at [195, 98] on div "View" at bounding box center [200, 103] width 39 height 21
click at [156, 138] on div at bounding box center [145, 134] width 64 height 14
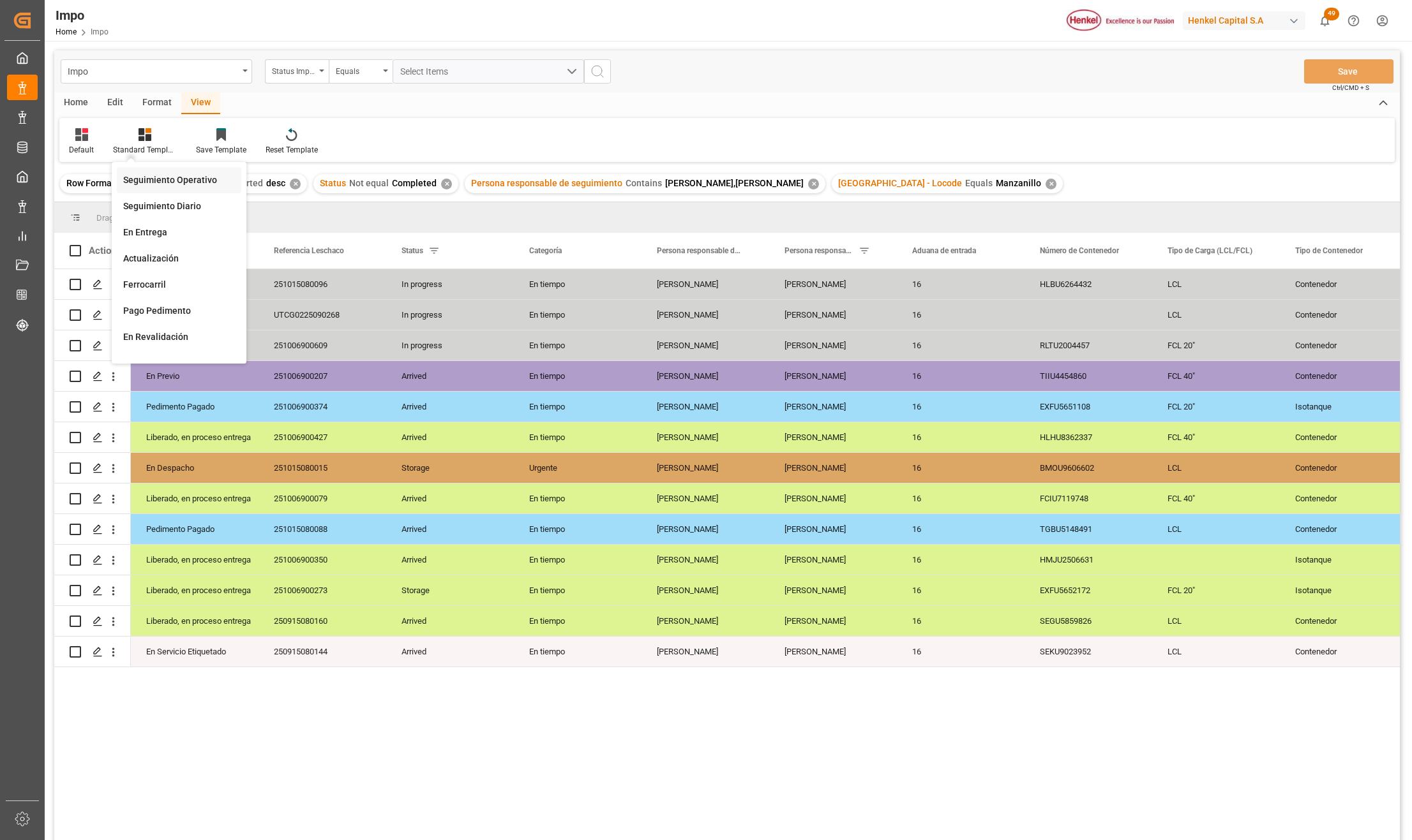
click at [151, 174] on div "Seguimiento Operativo" at bounding box center [179, 180] width 111 height 14
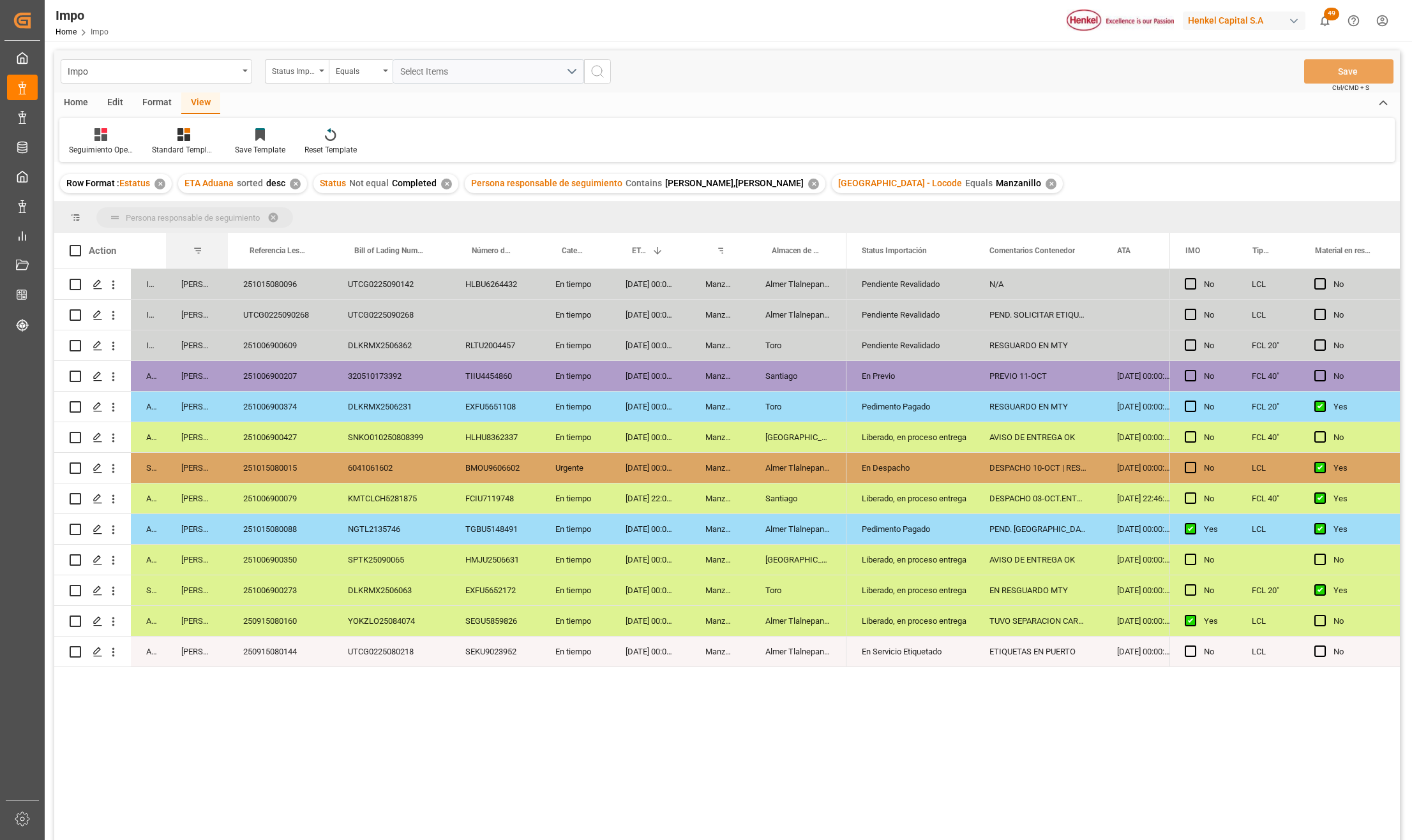
drag, startPoint x: 202, startPoint y: 246, endPoint x: 199, endPoint y: 226, distance: 20.2
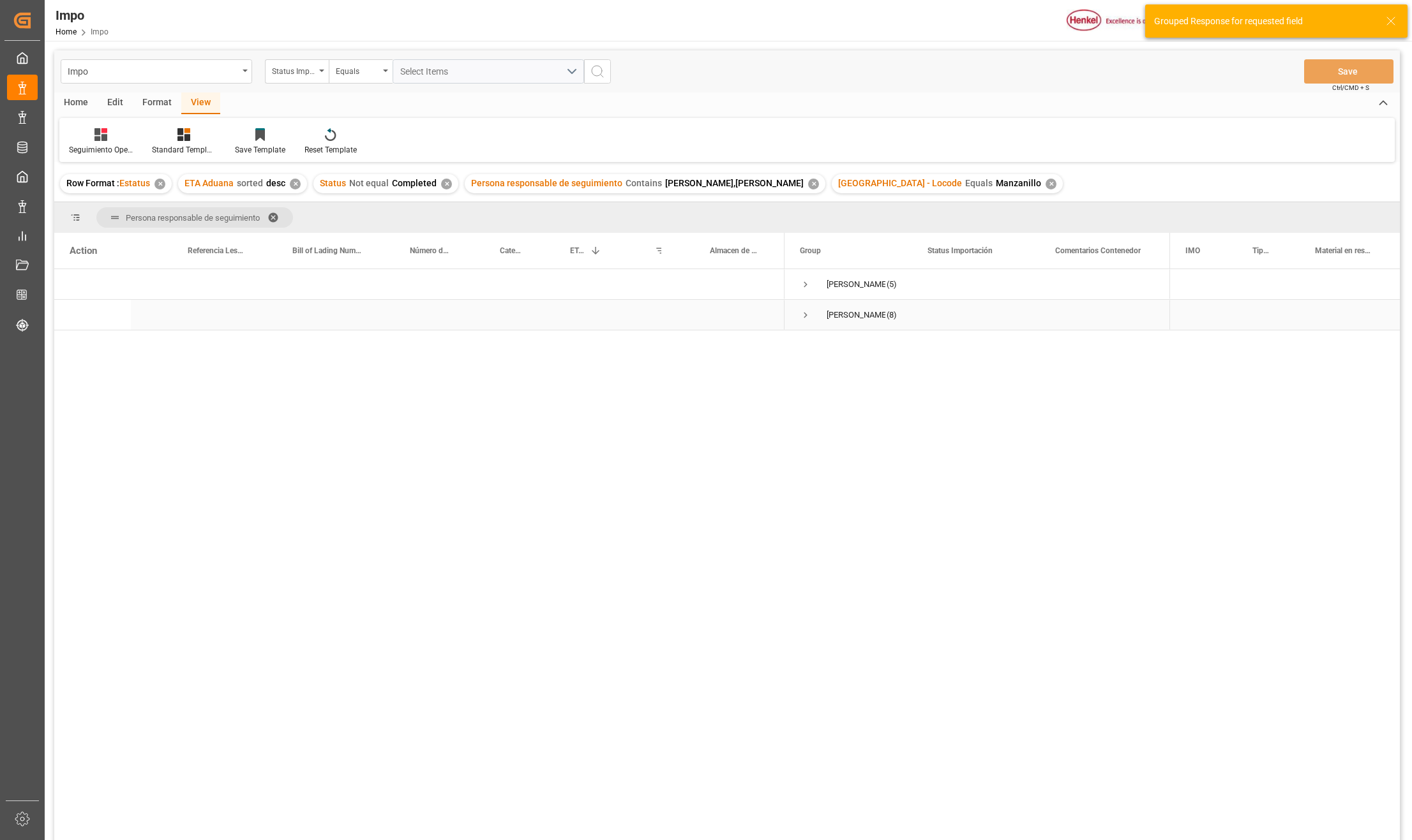
click at [808, 314] on span "Press SPACE to select this row." at bounding box center [805, 315] width 11 height 11
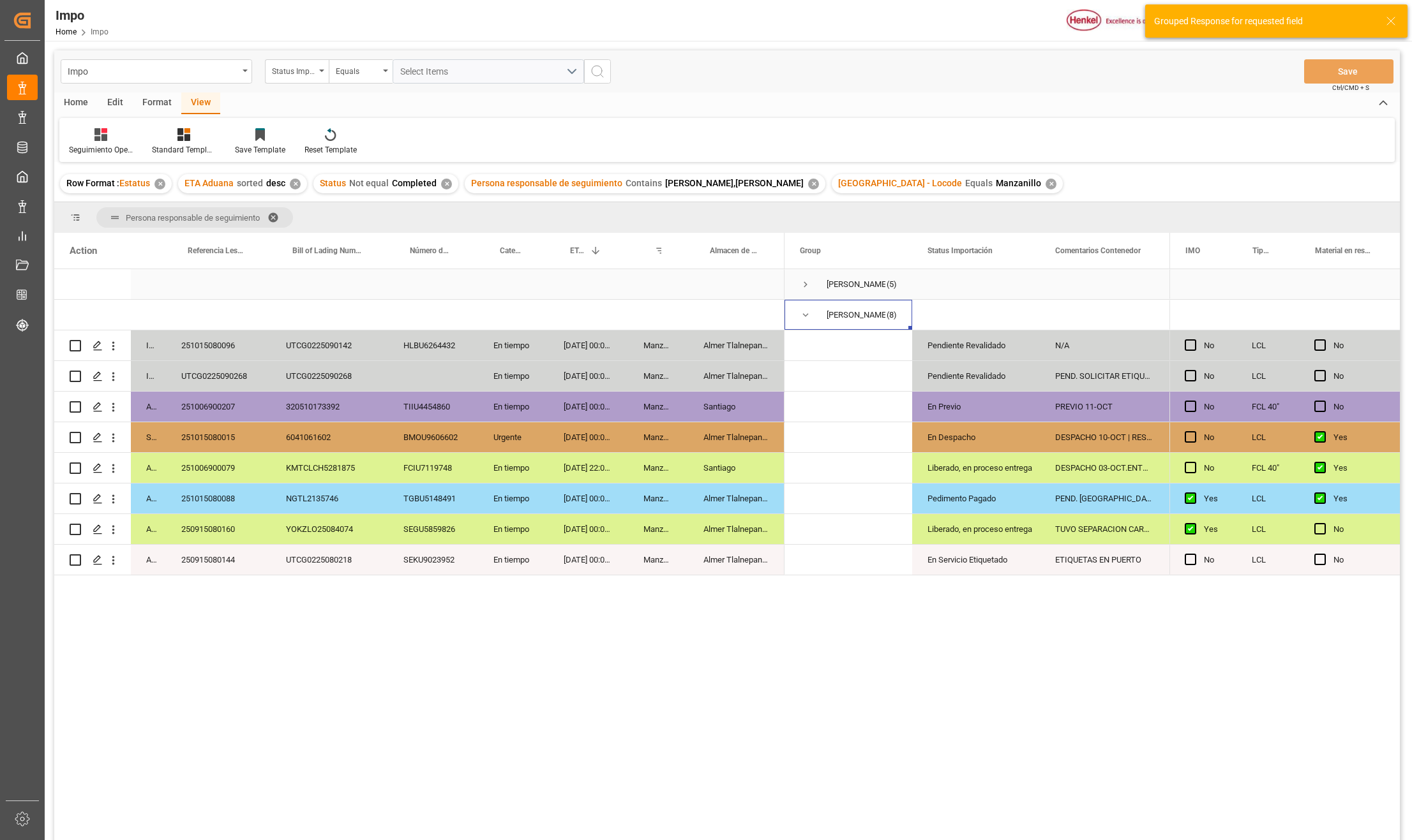
click at [807, 282] on span "Press SPACE to select this row." at bounding box center [805, 284] width 11 height 11
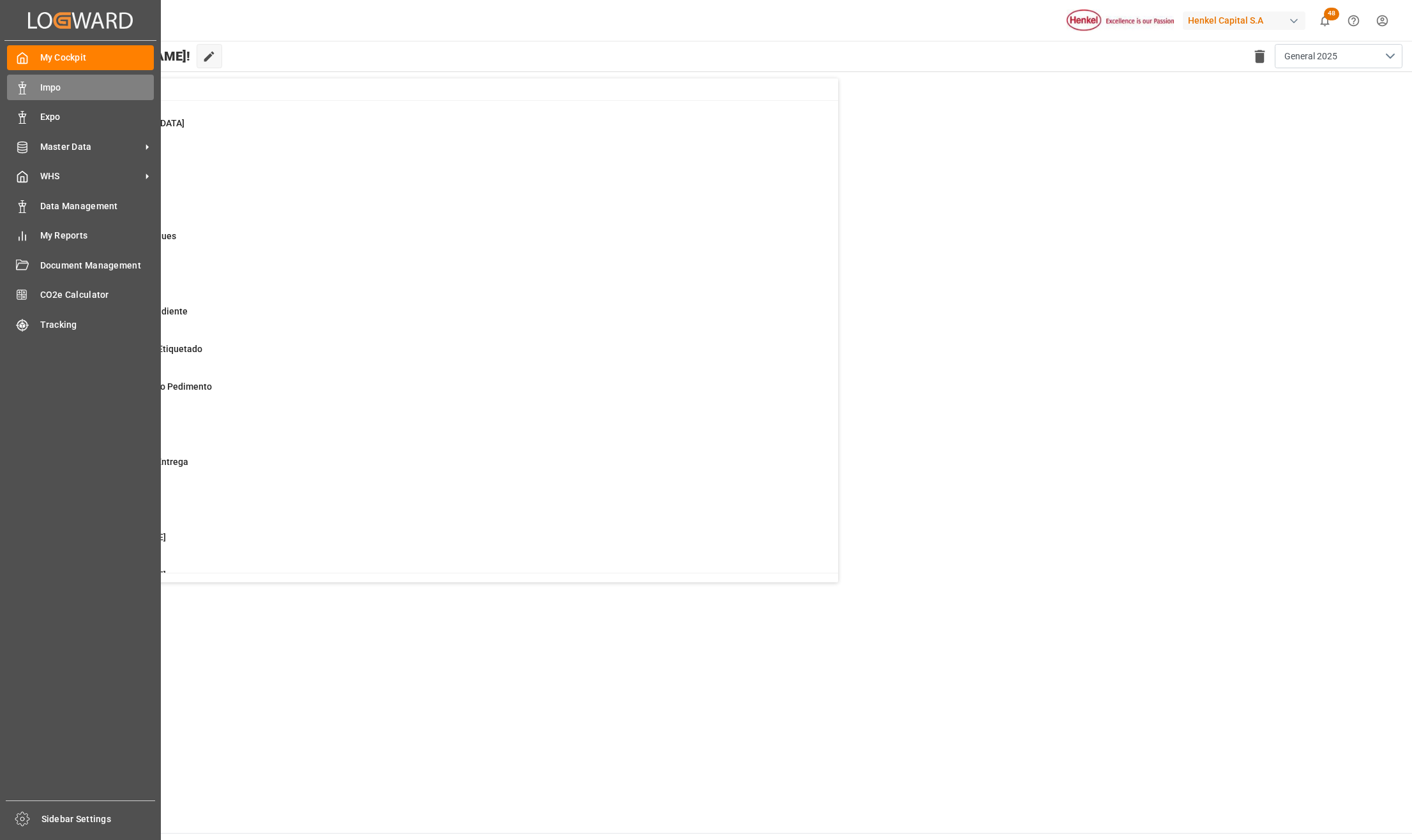
click at [50, 85] on span "Impo" at bounding box center [98, 88] width 114 height 14
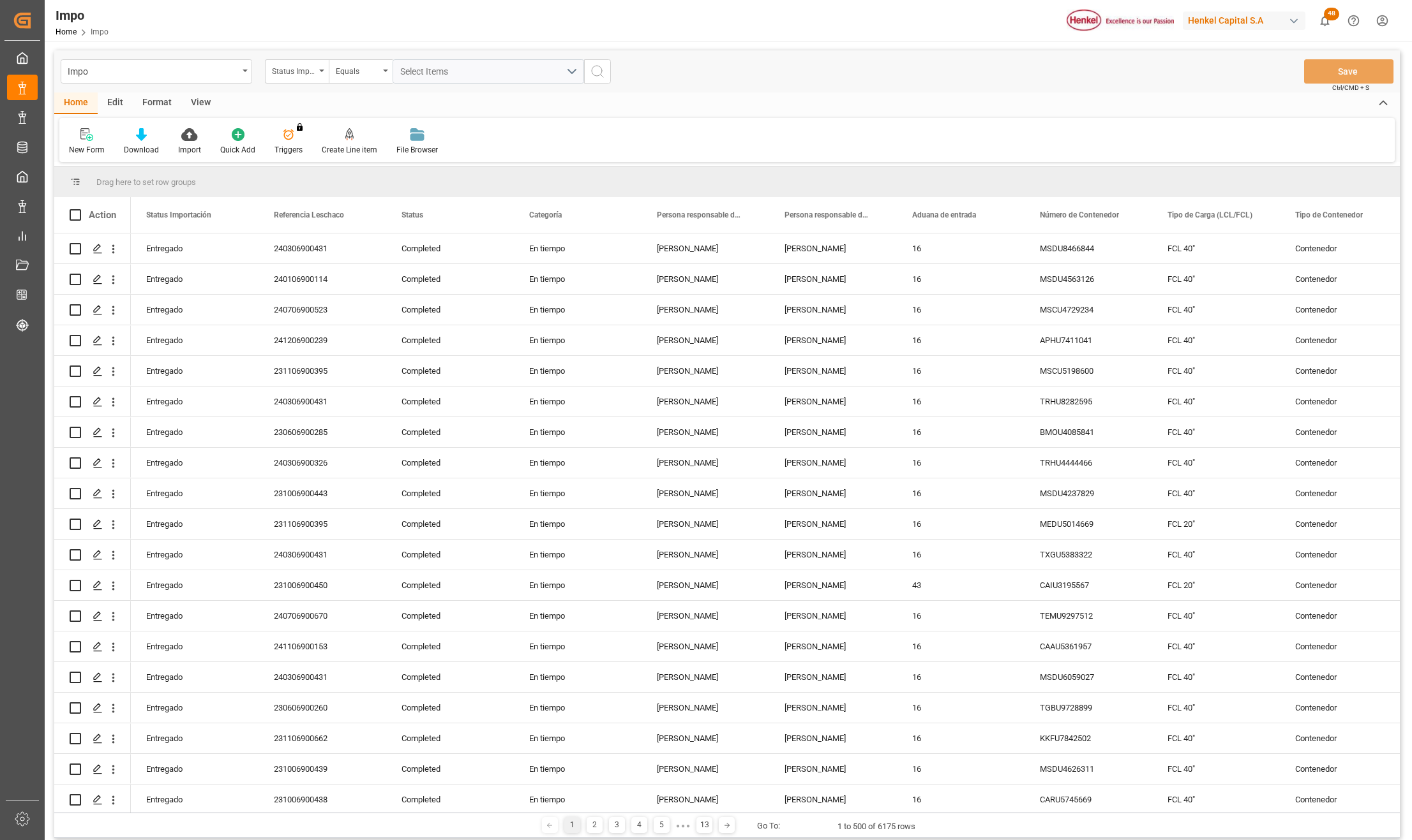
click at [243, 69] on icon "open menu" at bounding box center [245, 70] width 5 height 2
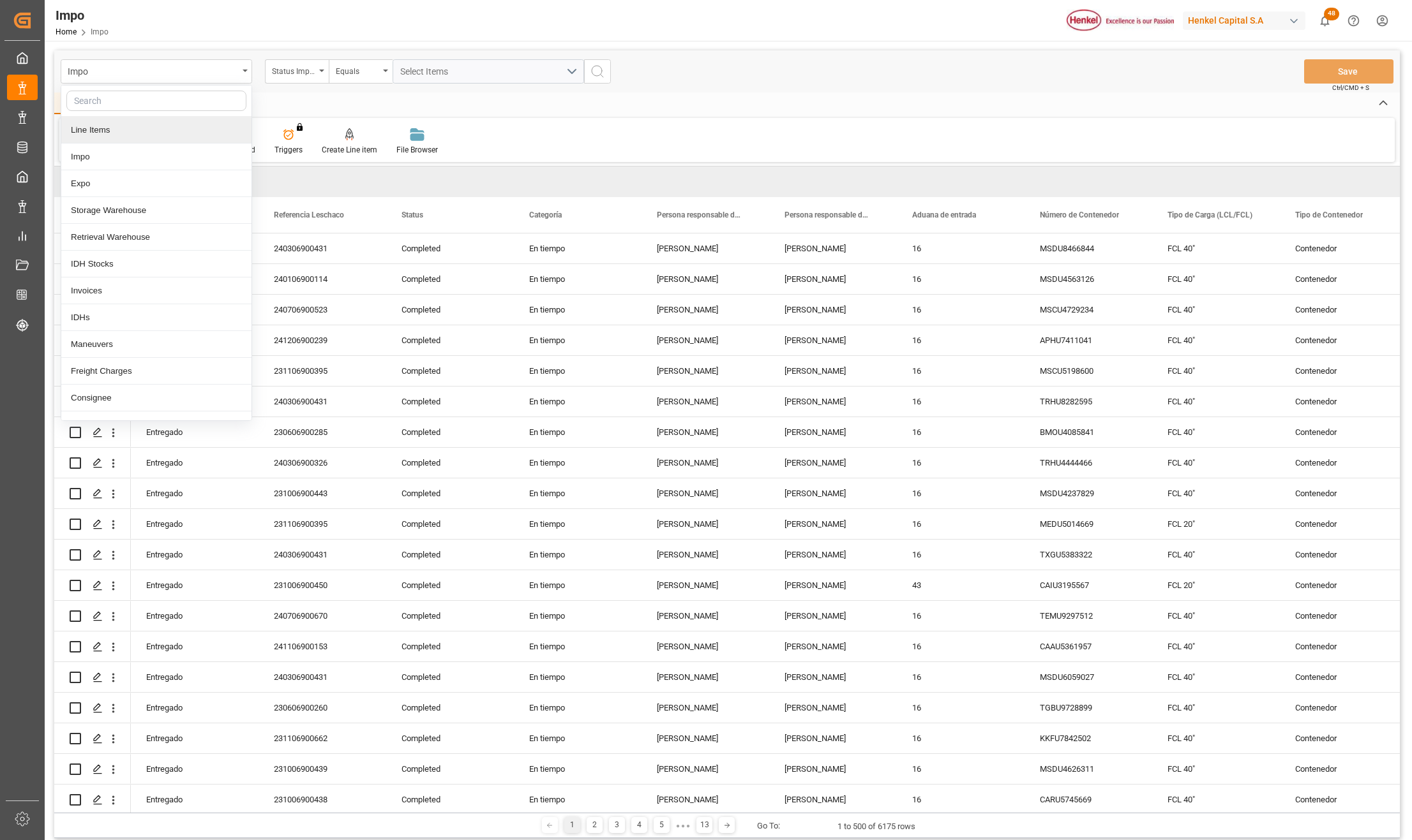
click at [95, 128] on div "Line Items" at bounding box center [156, 130] width 190 height 27
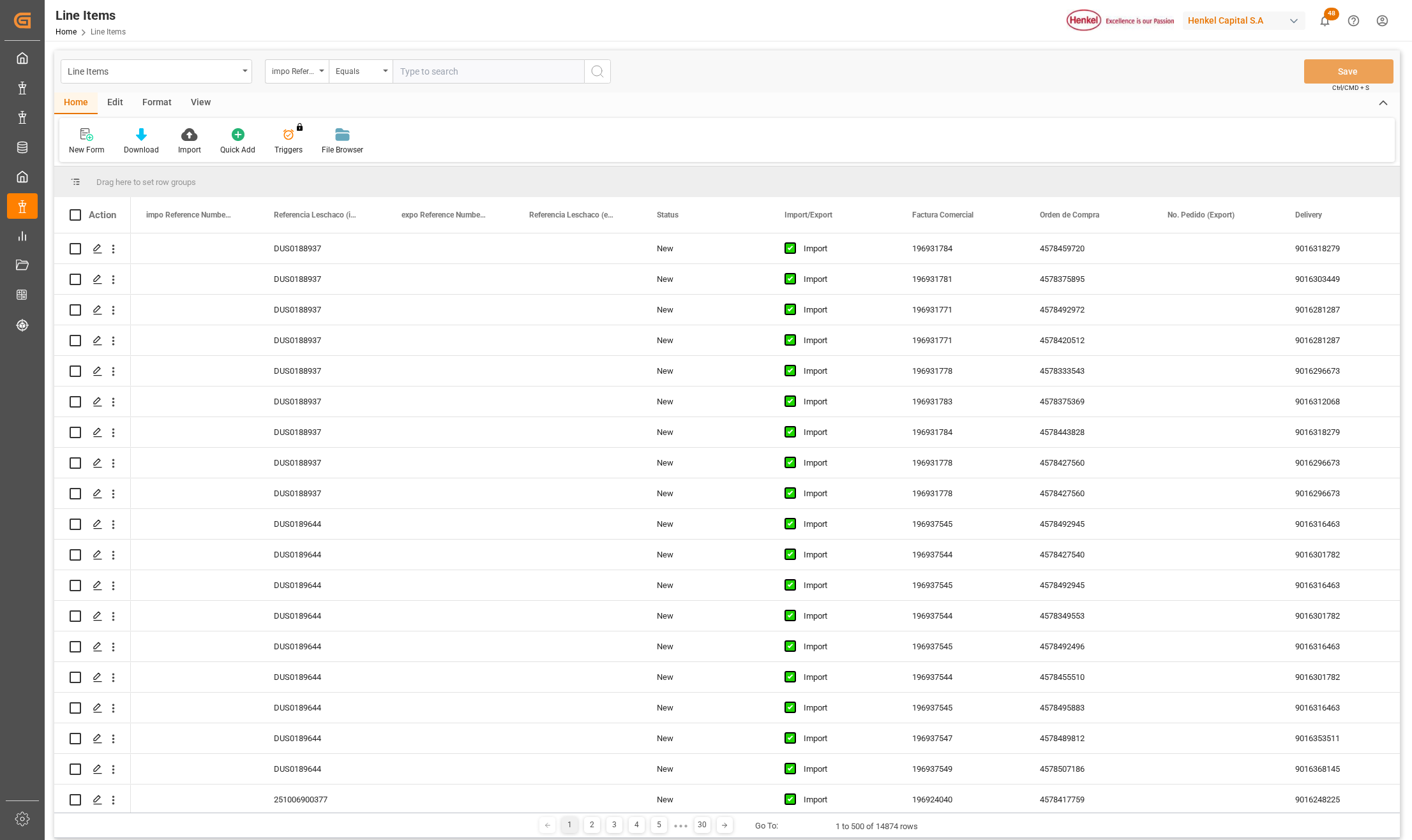
drag, startPoint x: 195, startPoint y: 98, endPoint x: 187, endPoint y: 101, distance: 8.5
click at [195, 98] on div "View" at bounding box center [200, 103] width 39 height 21
click at [139, 137] on icon at bounding box center [144, 134] width 13 height 13
click at [152, 175] on div "New Item" at bounding box center [179, 180] width 111 height 14
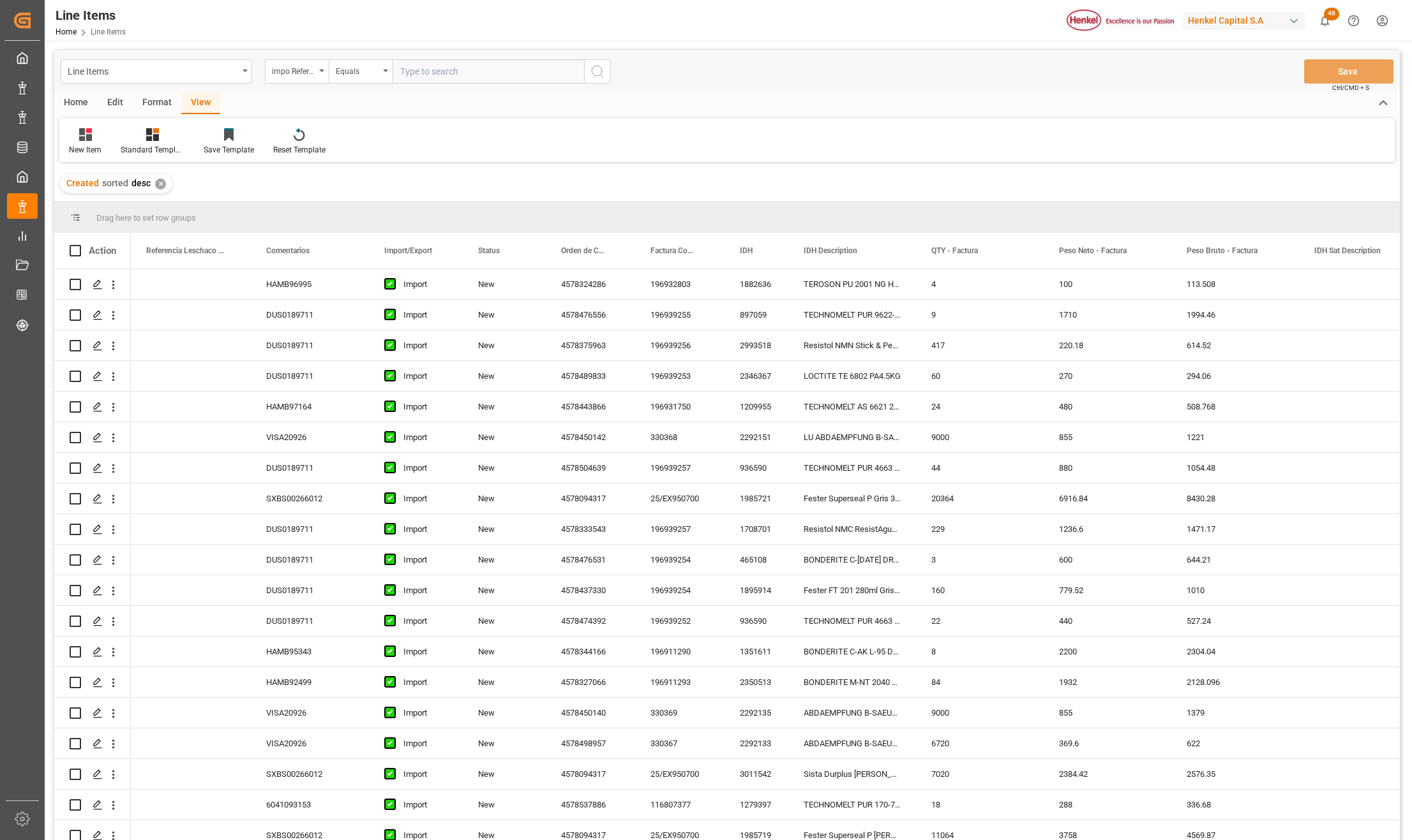
click at [114, 99] on div "Edit" at bounding box center [115, 103] width 35 height 21
click at [220, 142] on div "Configuration" at bounding box center [218, 141] width 67 height 28
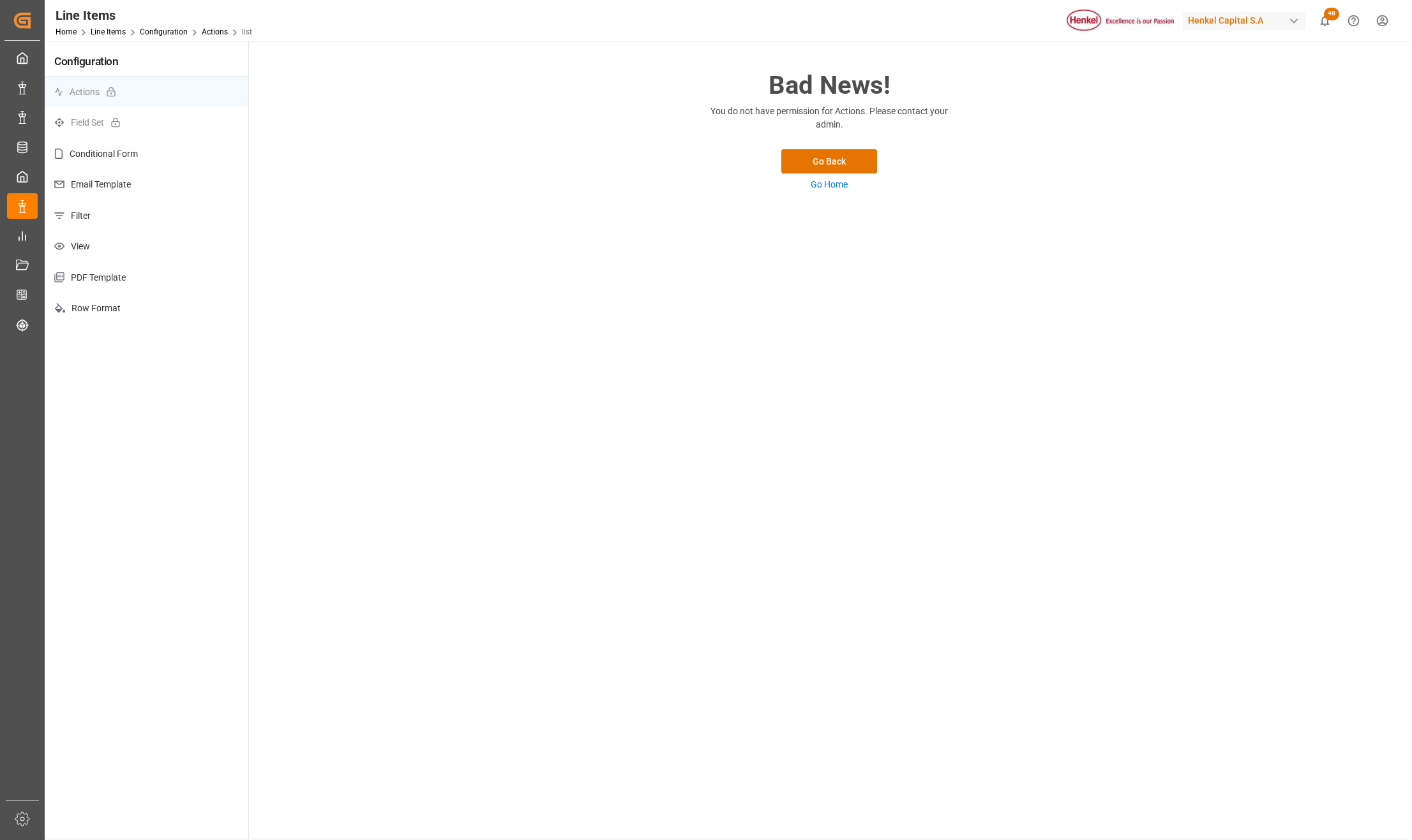
click at [103, 245] on p "View" at bounding box center [147, 246] width 204 height 31
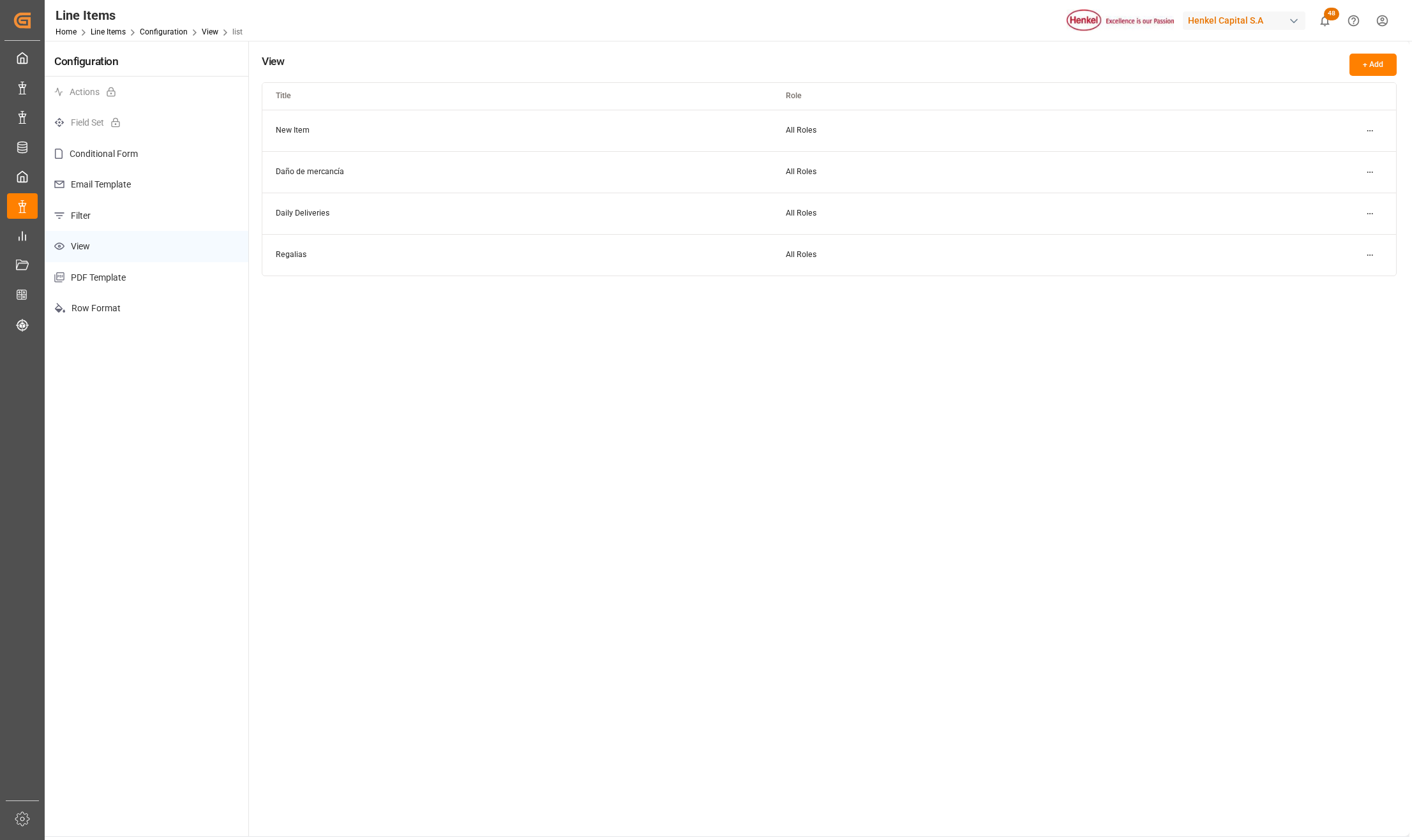
click at [1365, 128] on html "Created by potrace 1.15, written by Peter Selinger 2001-2017 Created by potrace…" at bounding box center [706, 420] width 1412 height 840
click at [1320, 158] on small "Edit" at bounding box center [1325, 156] width 14 height 8
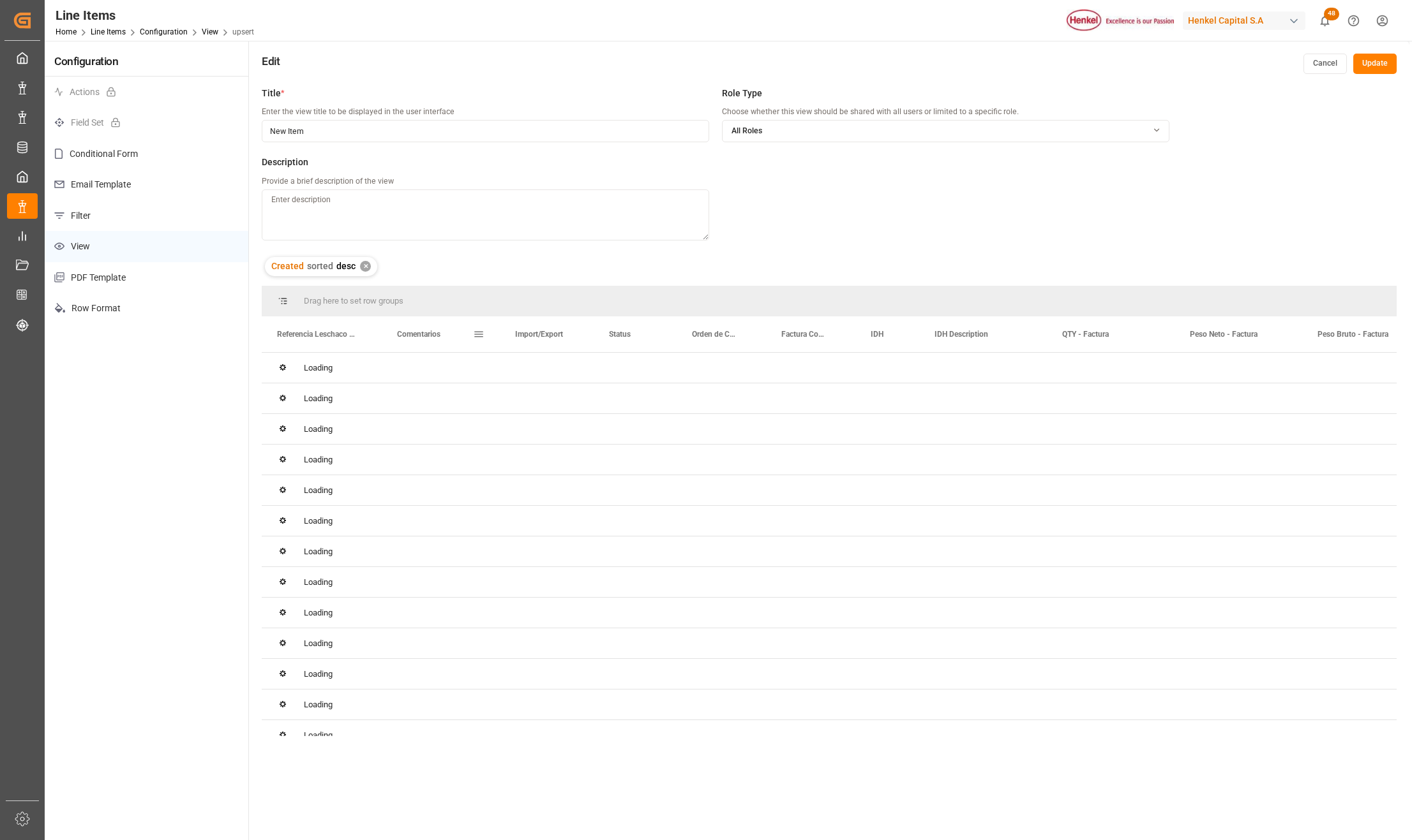
click at [481, 333] on span at bounding box center [479, 334] width 11 height 11
click at [583, 340] on span "columns" at bounding box center [587, 336] width 11 height 11
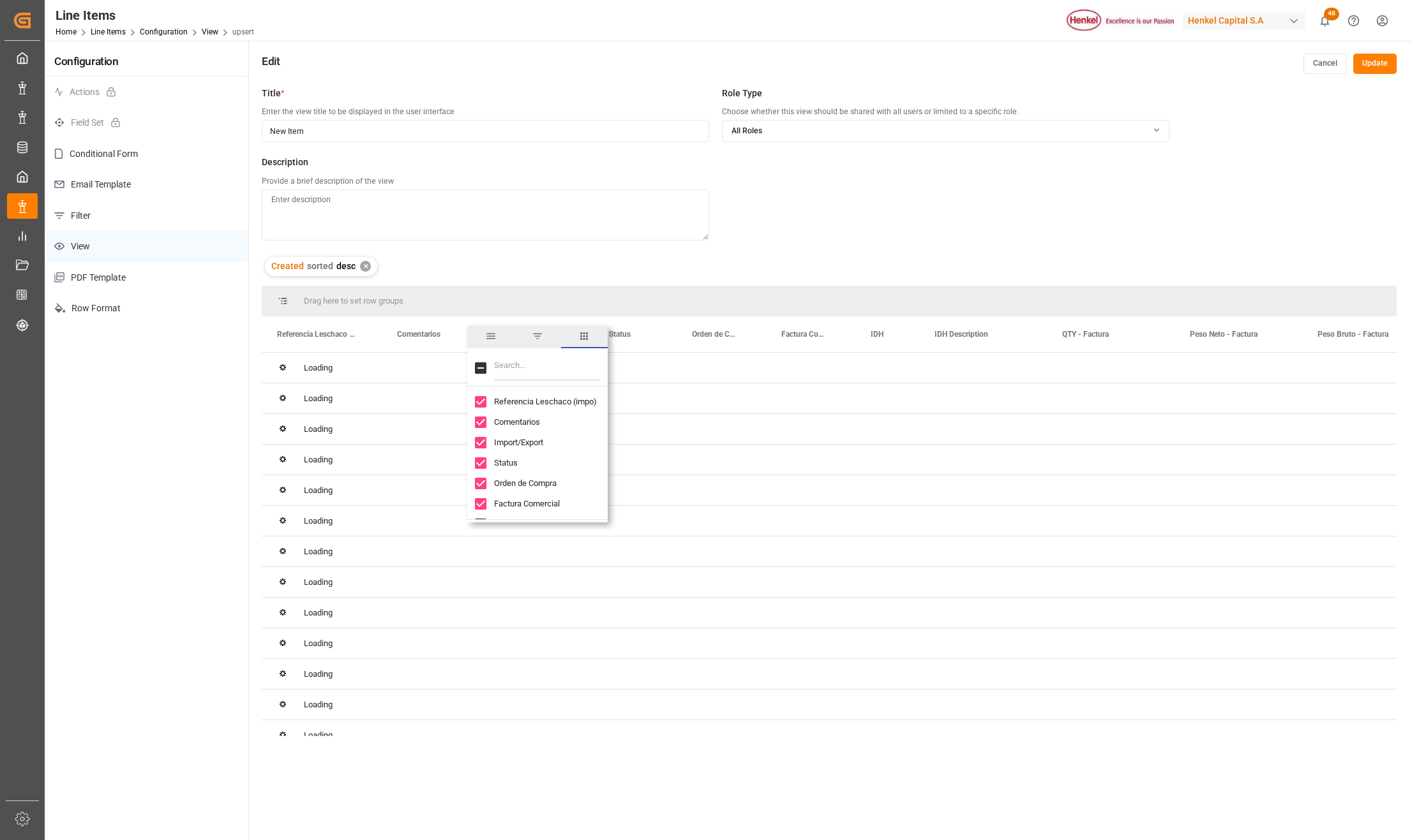
click at [536, 373] on input "Filter Columns Input" at bounding box center [546, 368] width 106 height 25
type input "code"
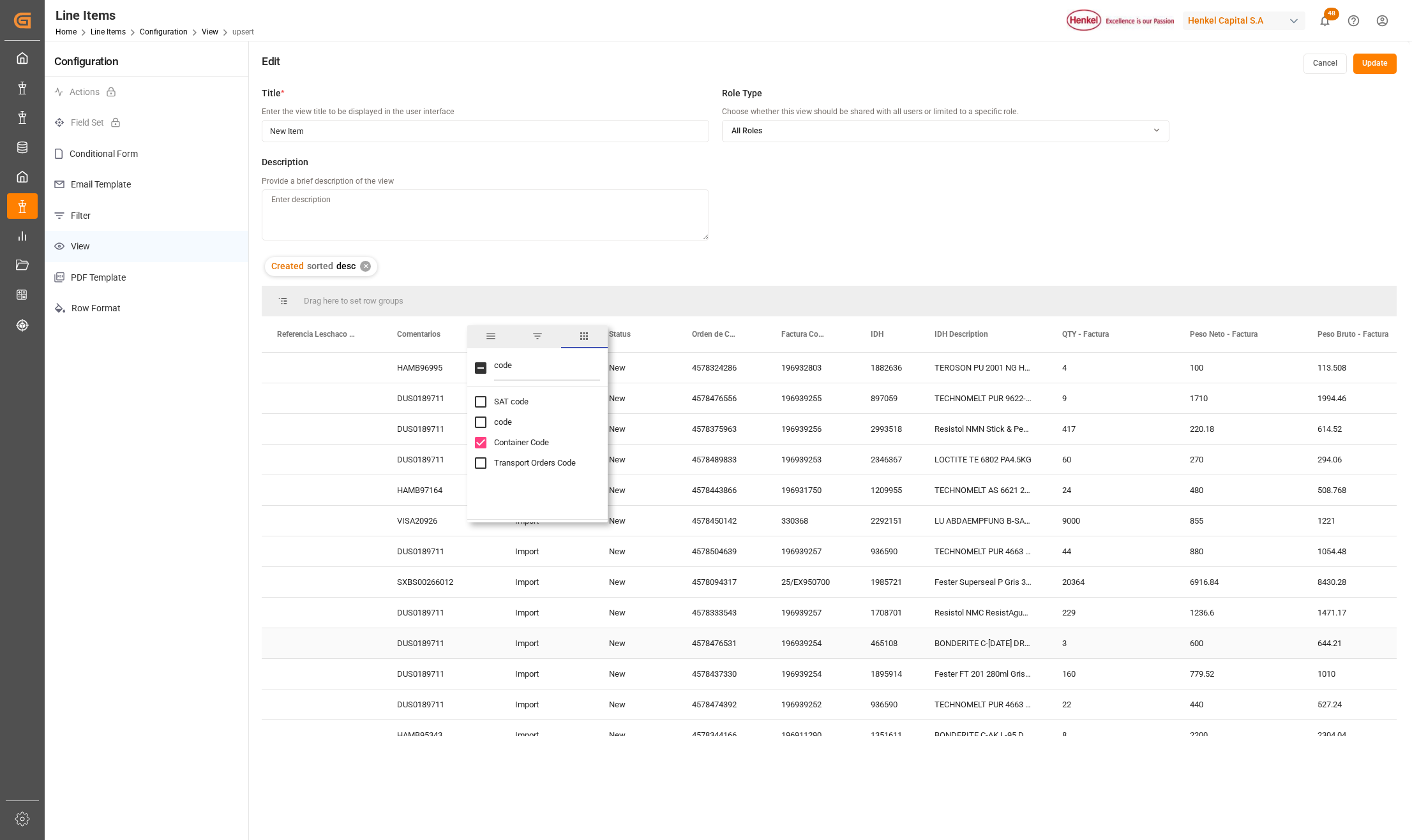
click at [539, 634] on div "Import" at bounding box center [546, 643] width 94 height 30
click at [629, 583] on div "New" at bounding box center [635, 581] width 83 height 30
click at [480, 330] on span at bounding box center [479, 334] width 11 height 11
click at [476, 426] on input "Monto de Factura column toggle visibility (hidden)" at bounding box center [480, 426] width 11 height 11
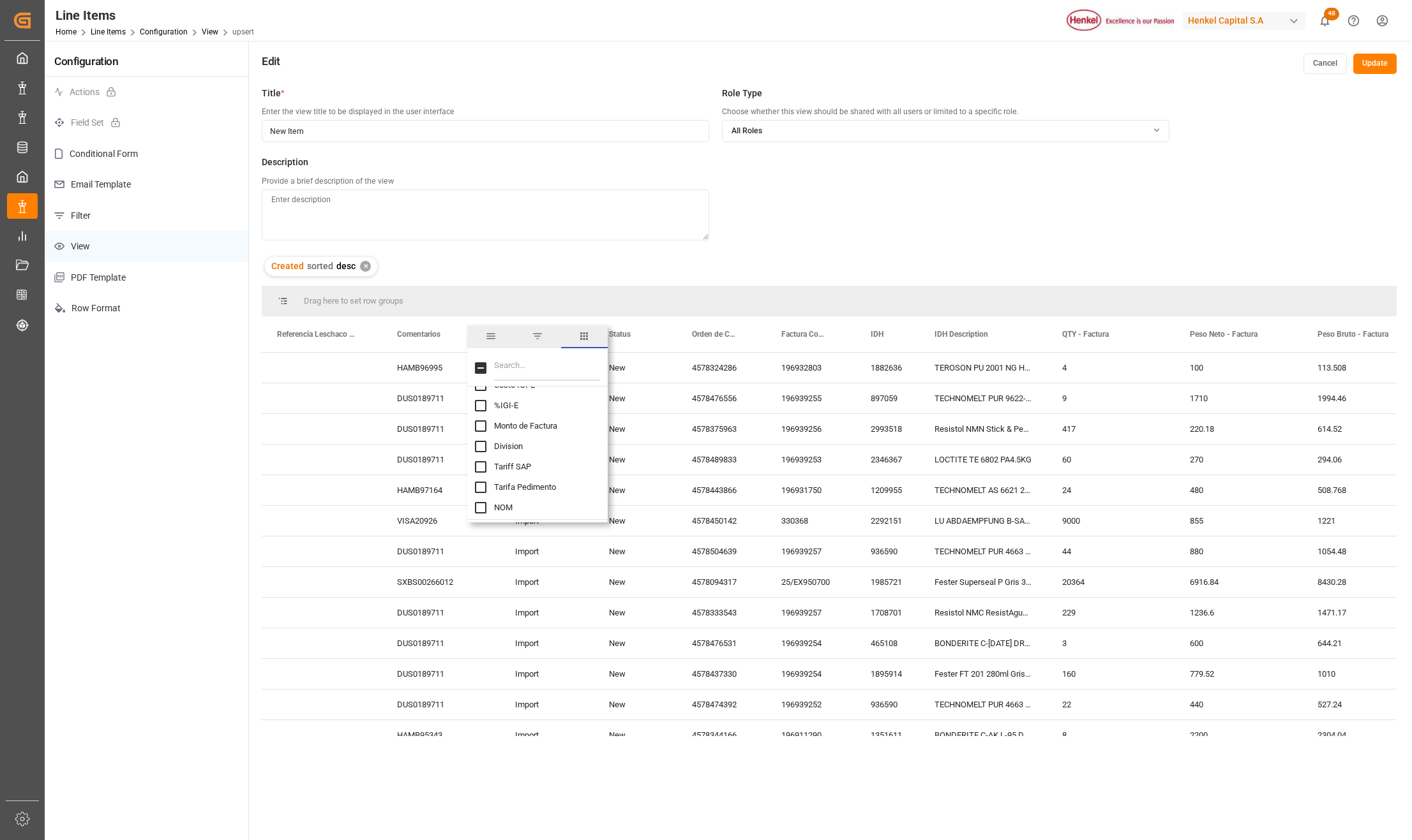
checkbox input "true"
click at [749, 520] on div "4578450142" at bounding box center [721, 520] width 89 height 30
click at [838, 454] on div "196939253" at bounding box center [810, 459] width 89 height 30
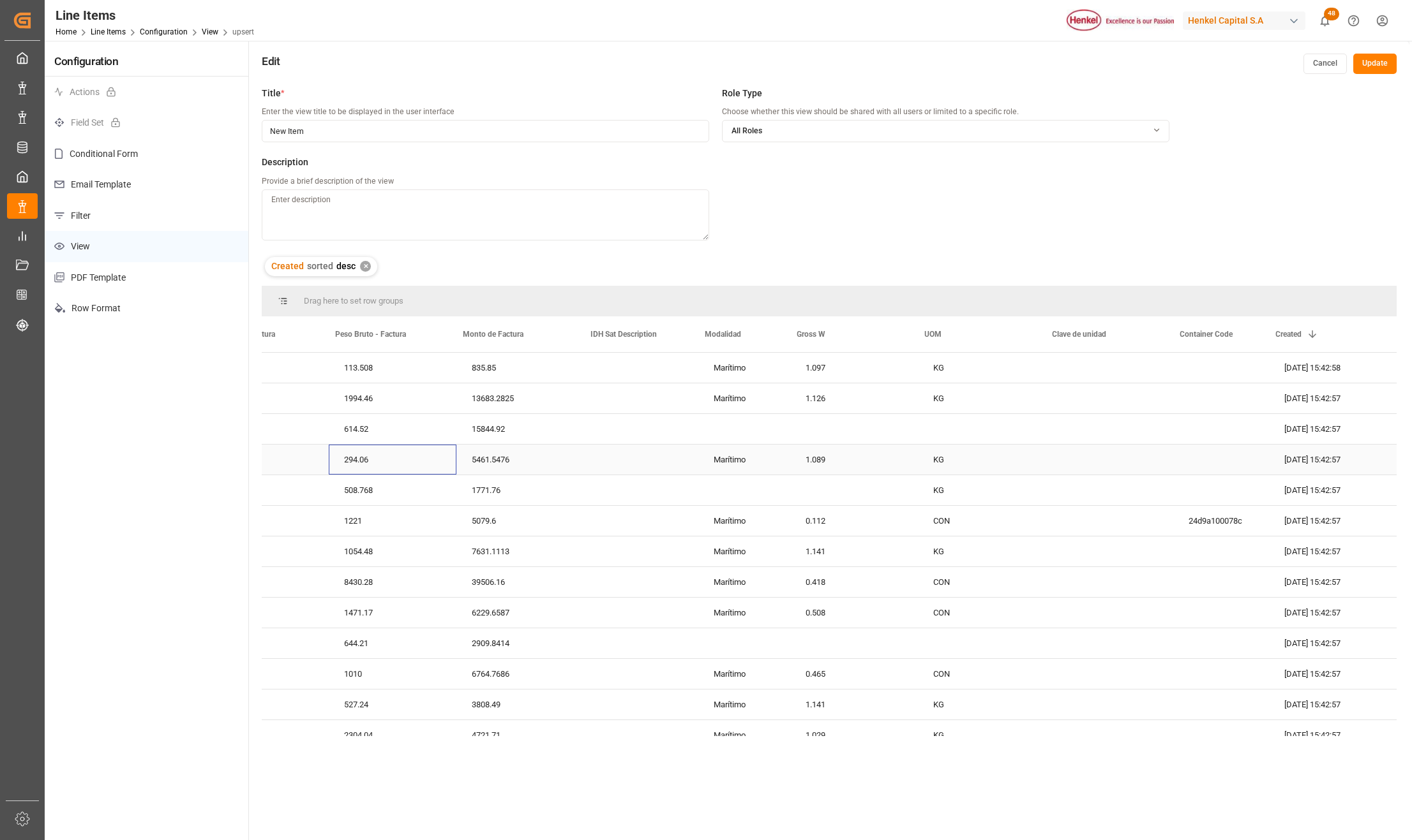
scroll to position [0, 913]
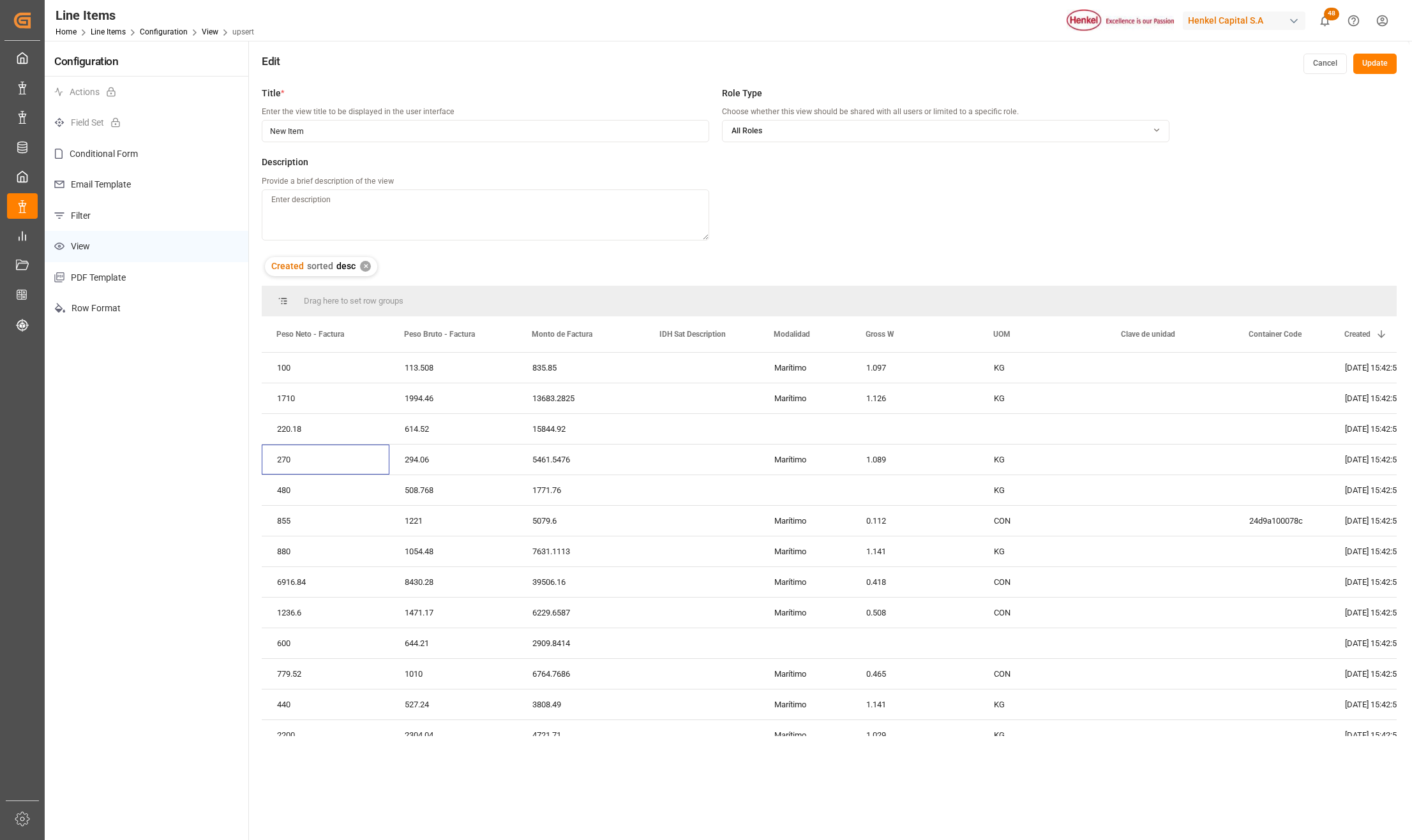
click at [1385, 60] on button "Update" at bounding box center [1375, 63] width 44 height 21
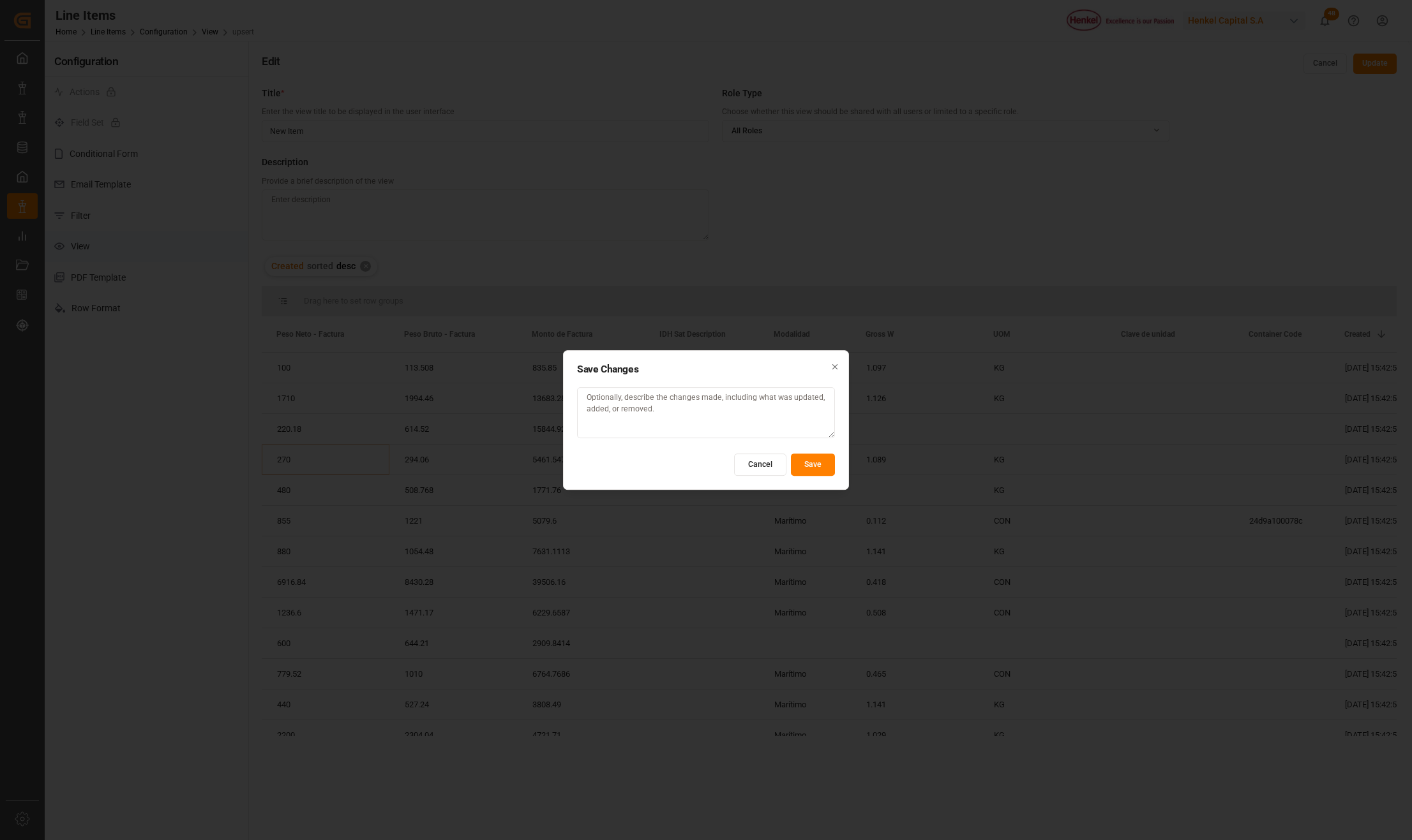
click at [804, 461] on button "Save" at bounding box center [813, 465] width 44 height 22
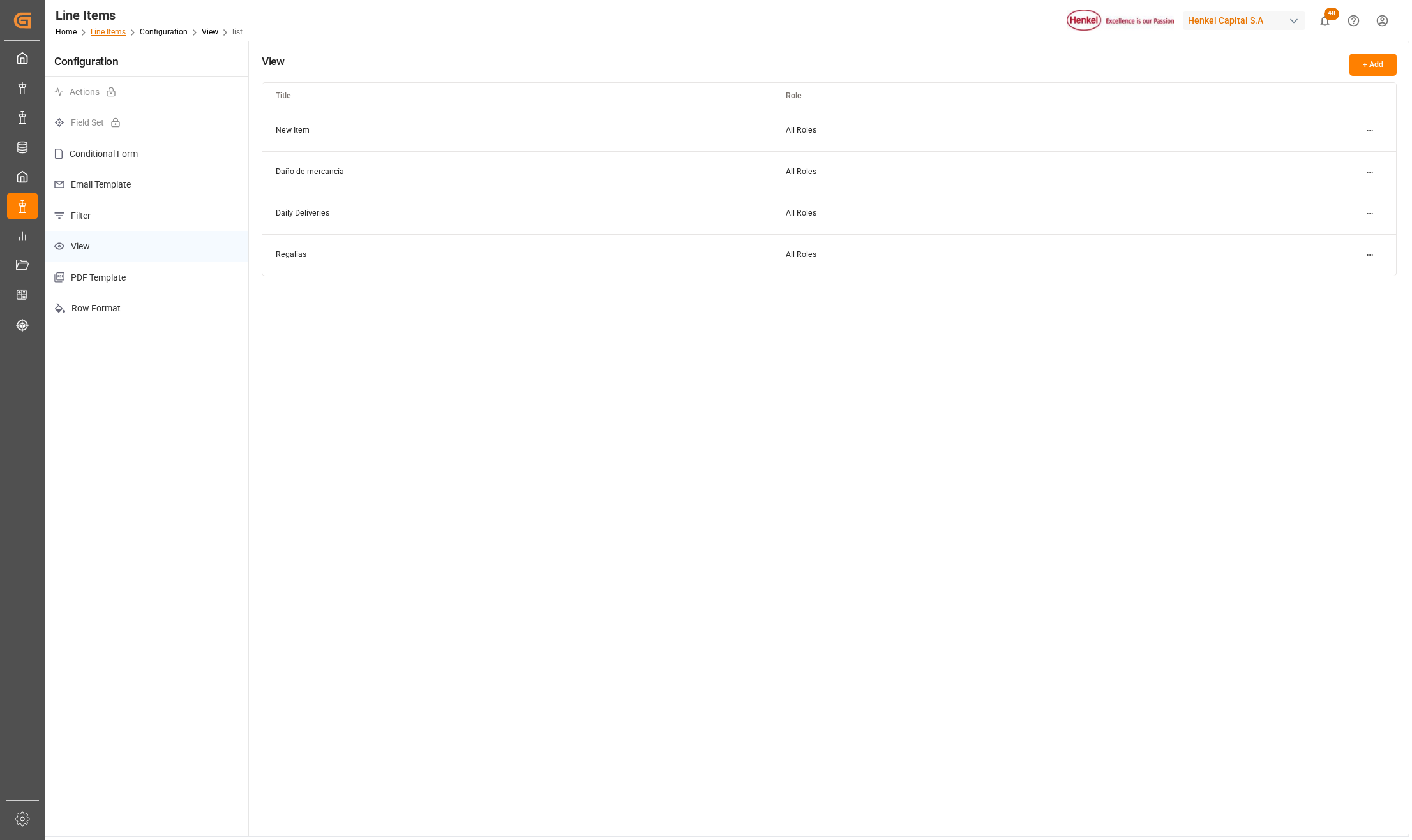
click at [108, 29] on link "Line Items" at bounding box center [108, 32] width 35 height 9
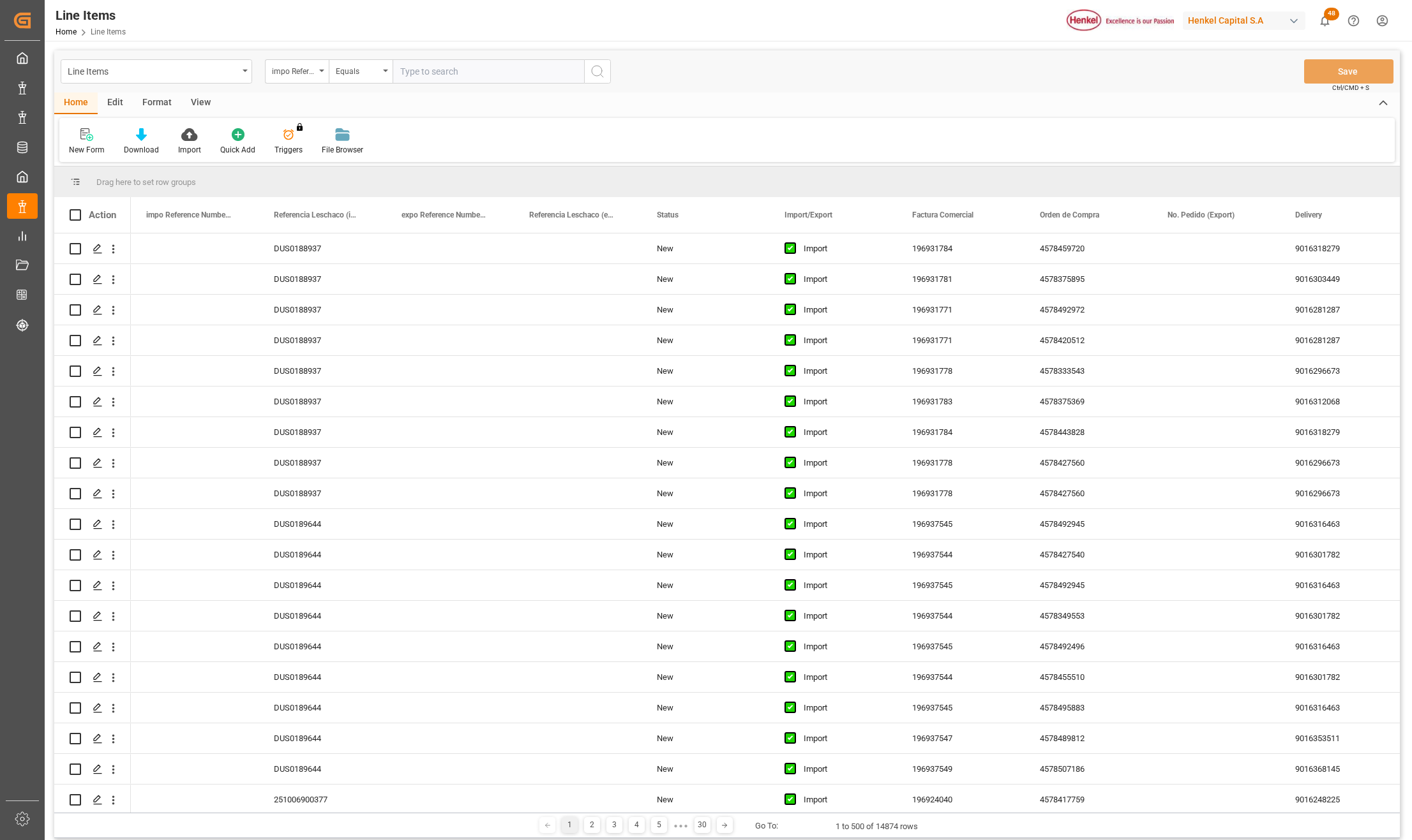
click at [202, 98] on div "View" at bounding box center [200, 103] width 39 height 21
click at [153, 136] on div at bounding box center [145, 134] width 64 height 14
click at [158, 179] on div "New Item" at bounding box center [179, 180] width 111 height 14
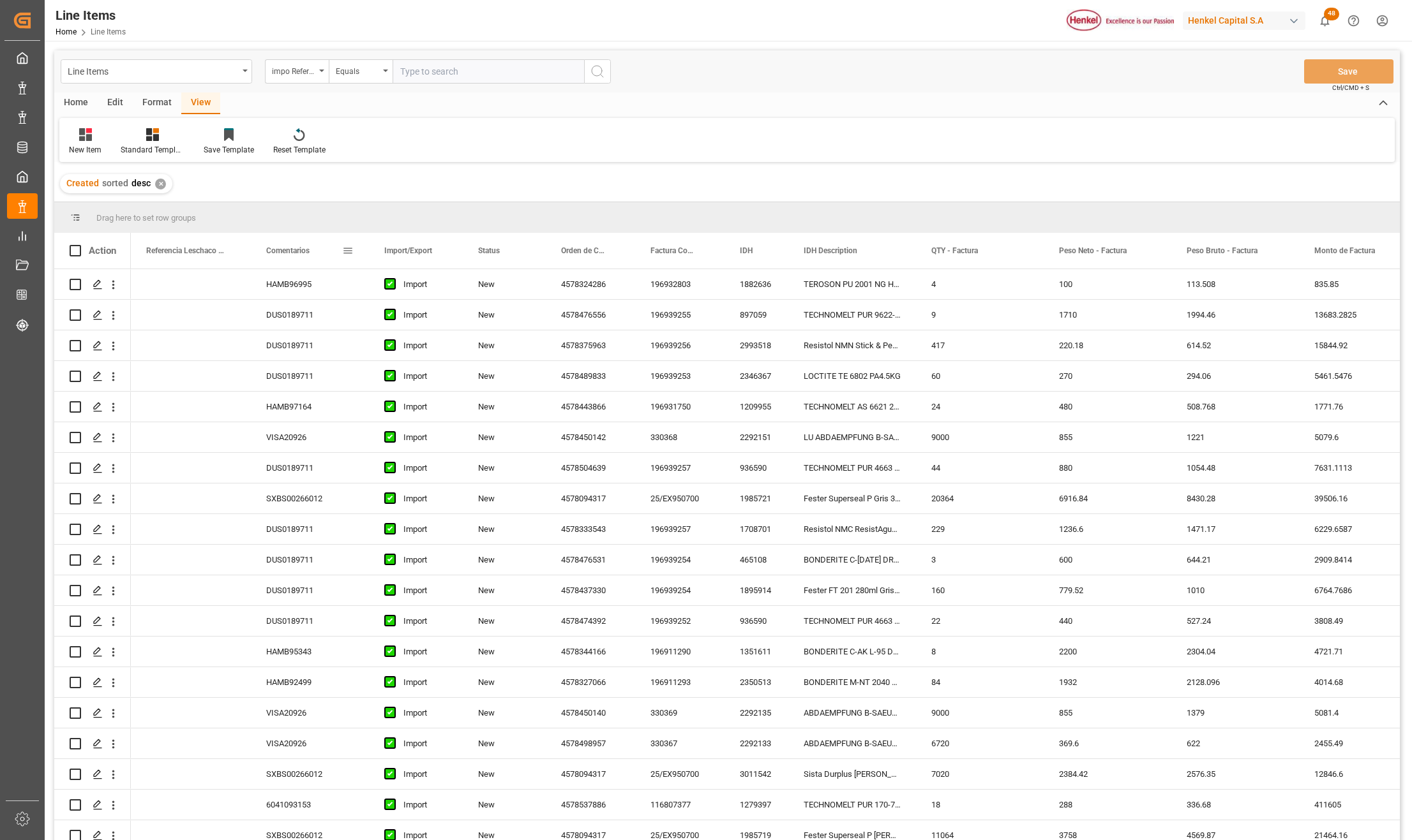
click at [345, 251] on span at bounding box center [347, 250] width 11 height 11
click at [403, 253] on span "filter" at bounding box center [408, 253] width 11 height 11
click at [383, 285] on div "Equals" at bounding box center [401, 288] width 107 height 10
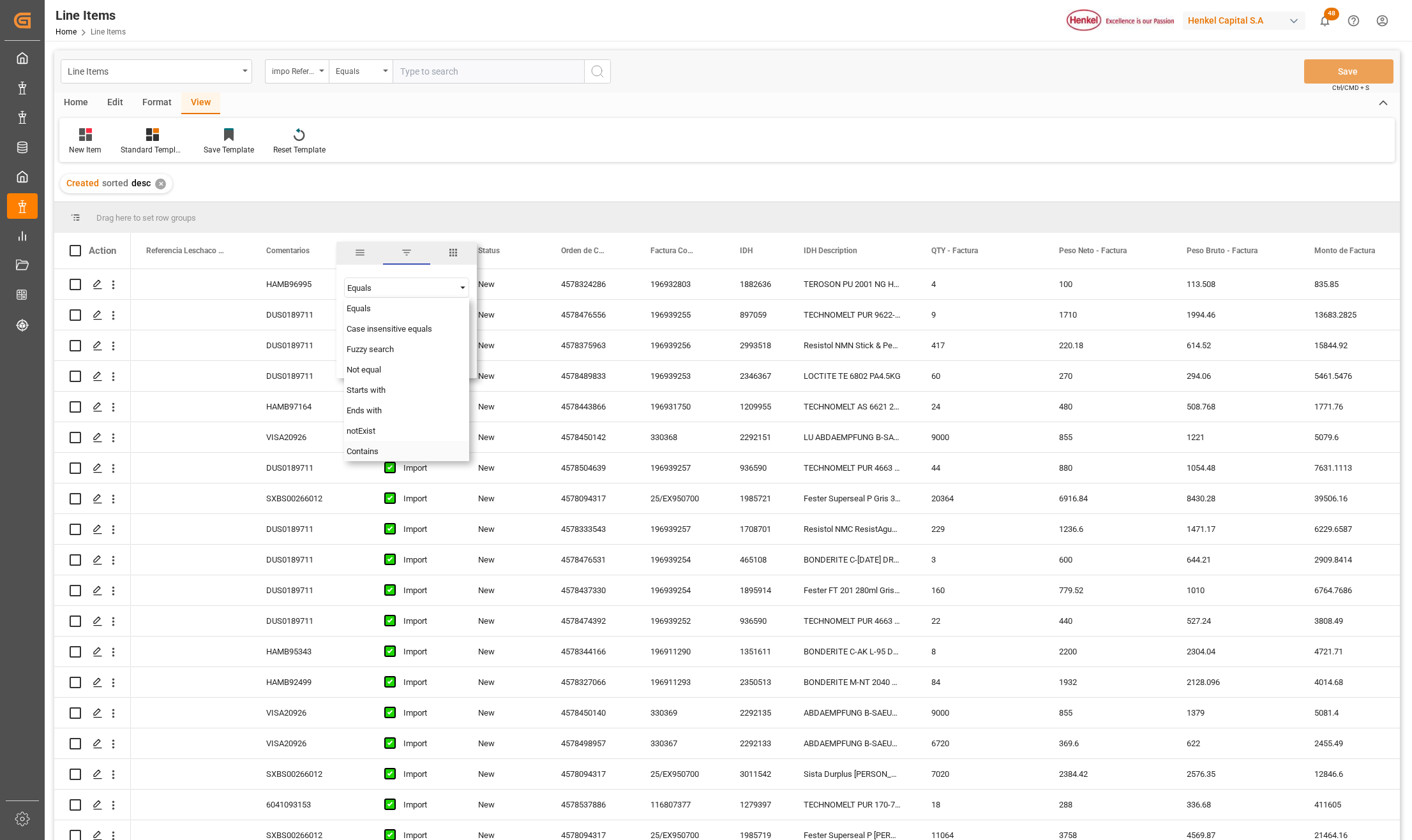
click at [391, 448] on div "Contains" at bounding box center [407, 451] width 125 height 21
click at [369, 312] on input "Filter Value" at bounding box center [407, 319] width 125 height 25
paste input "DUS0189644"
paste input "DUS0188937"
paste input "EO0000351"
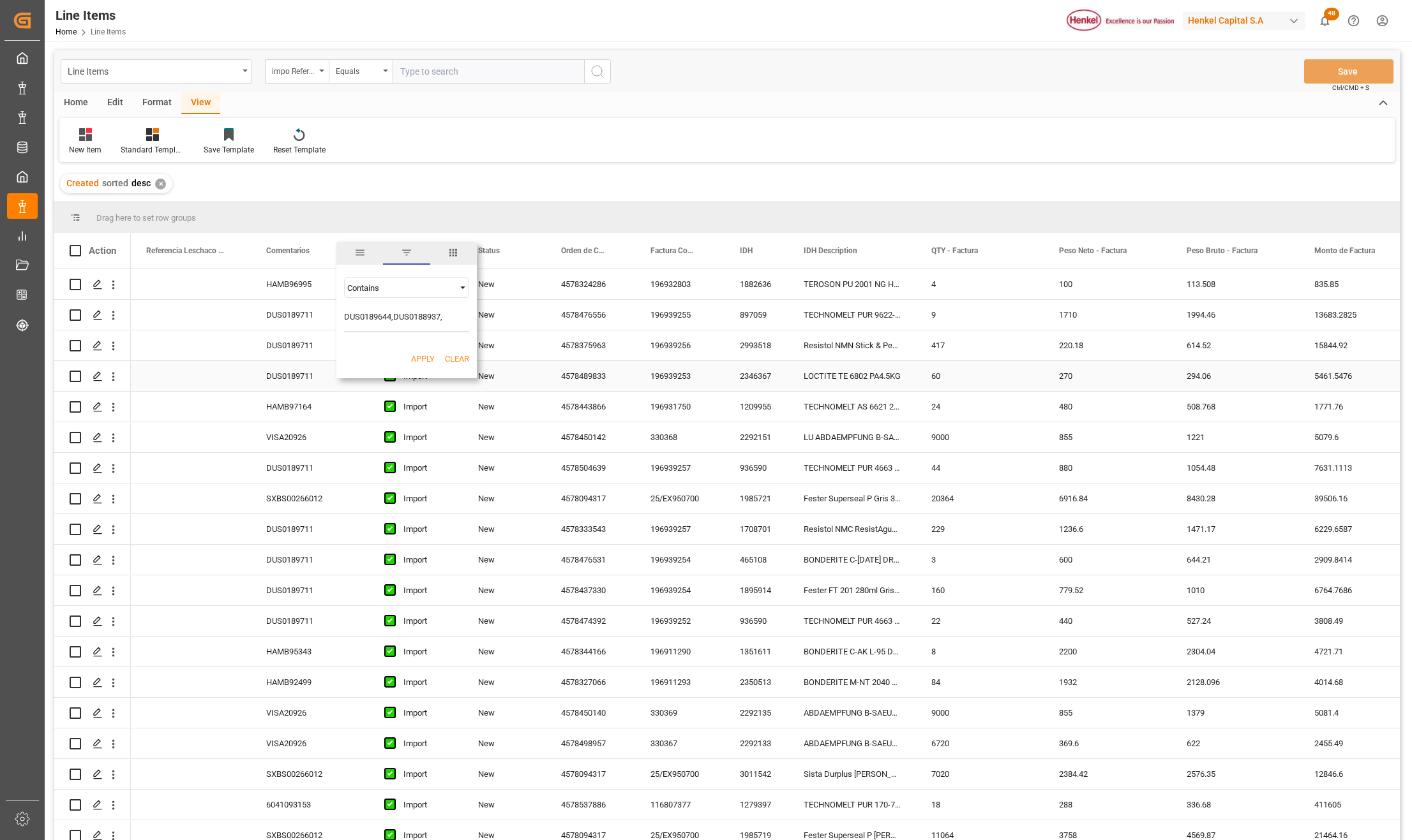
type input "DUS0189644,DUS0188937,EO0000351"
click at [424, 353] on button "Apply" at bounding box center [422, 359] width 24 height 13
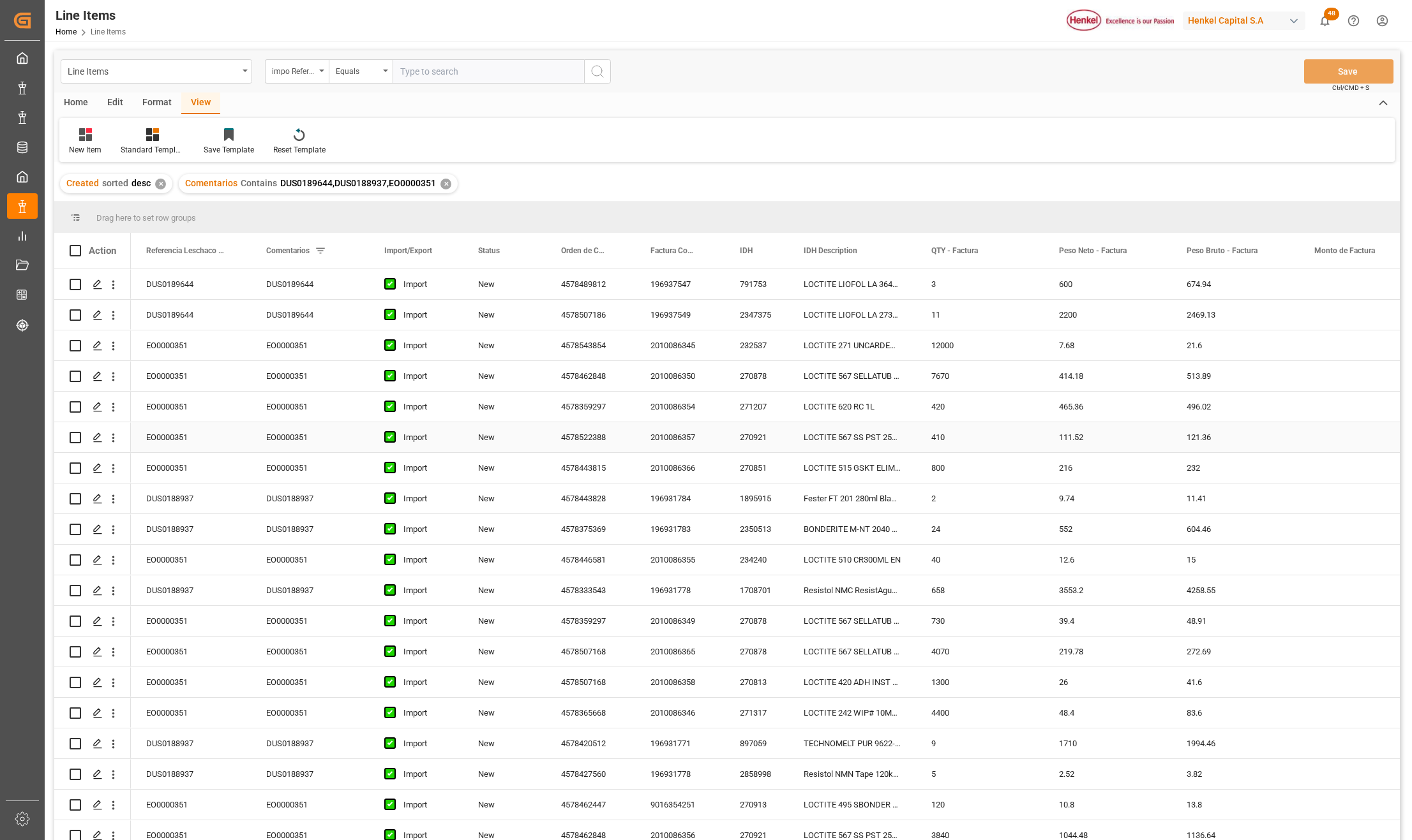
click at [605, 430] on div "4578522388" at bounding box center [590, 437] width 89 height 30
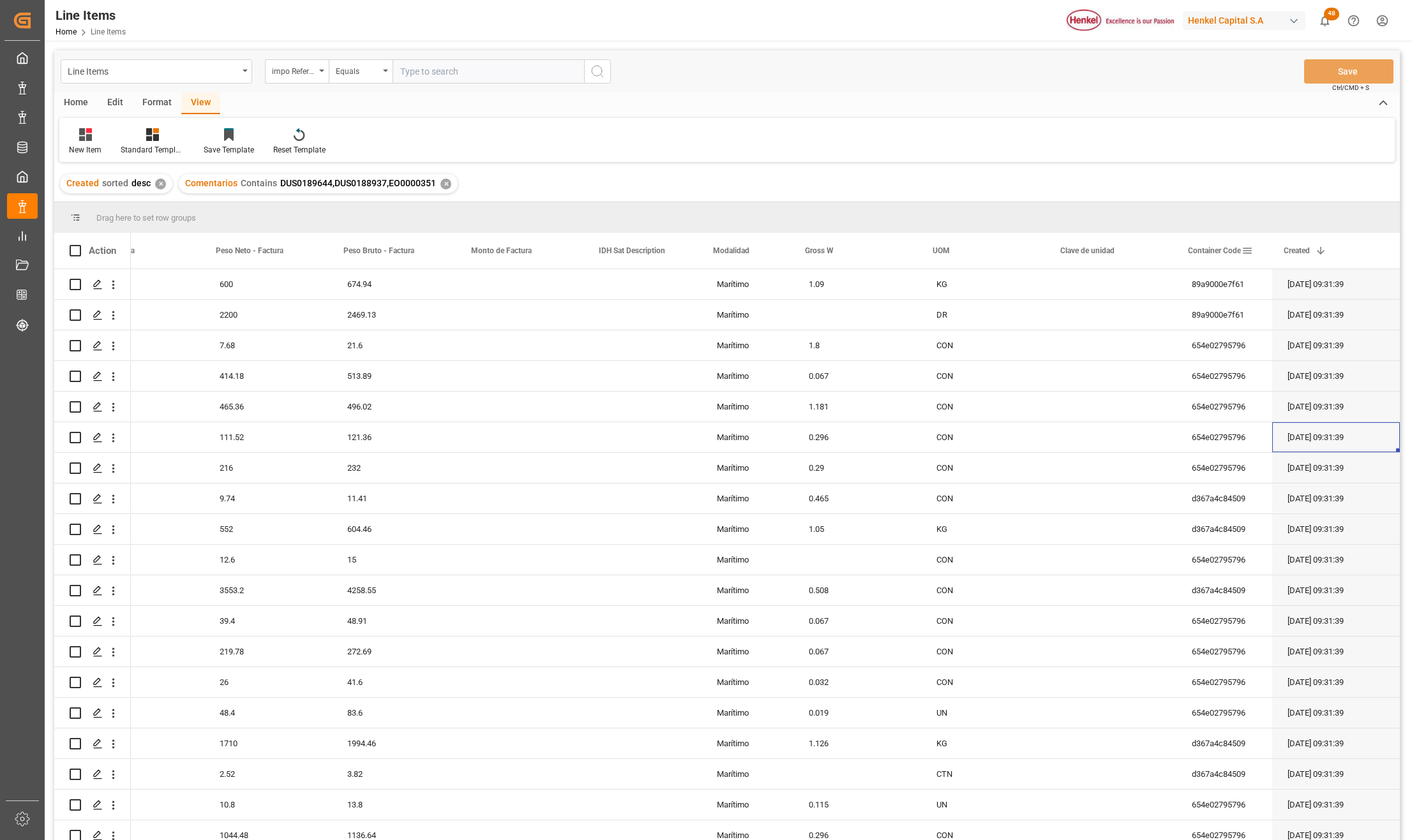
click at [1245, 251] on span at bounding box center [1246, 250] width 11 height 11
click at [1357, 256] on span "columns" at bounding box center [1352, 253] width 11 height 11
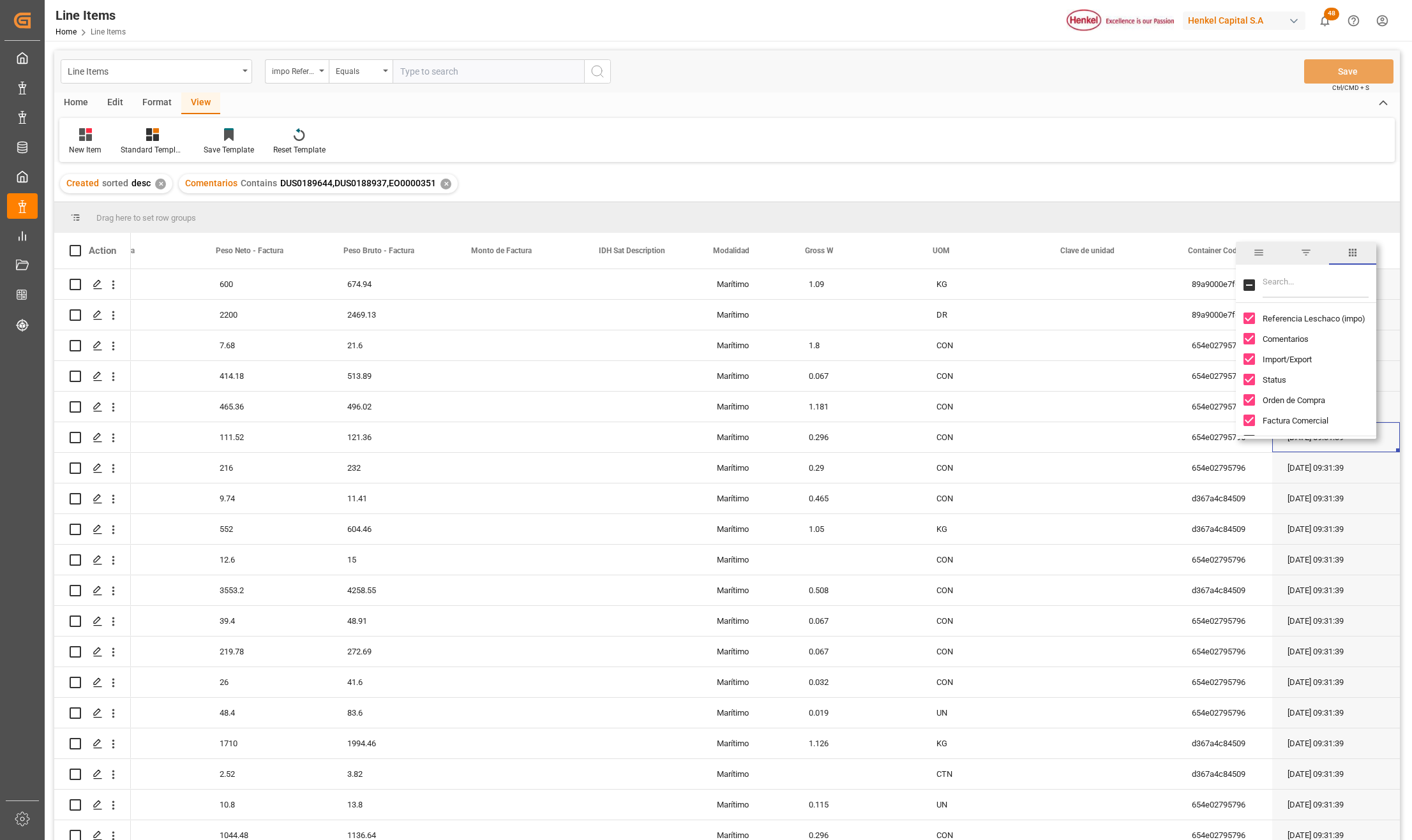
click at [1291, 291] on input "Filter Columns Input" at bounding box center [1315, 285] width 106 height 25
type input "code"
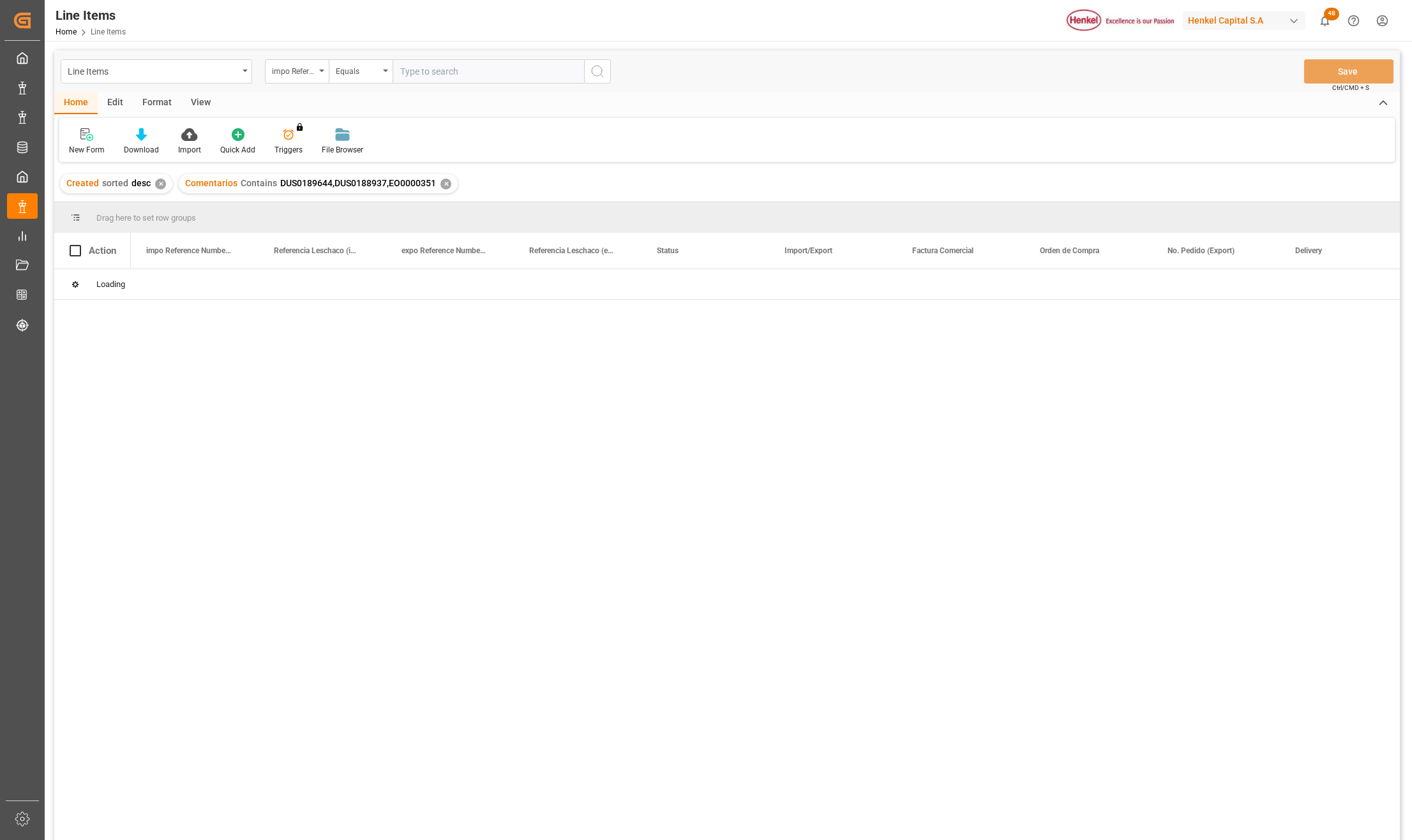
click at [120, 98] on div "Edit" at bounding box center [115, 103] width 35 height 21
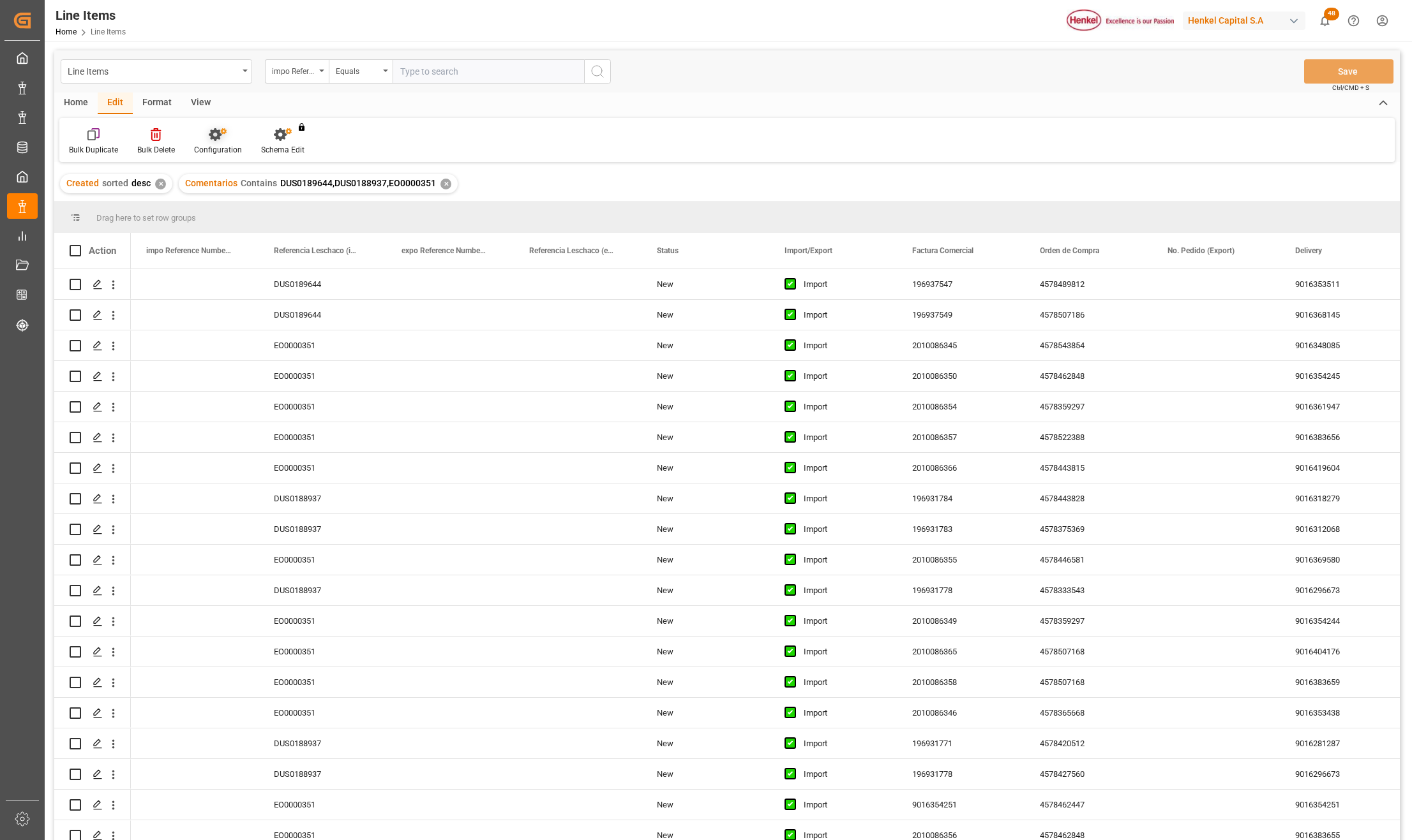
click at [220, 138] on icon at bounding box center [214, 134] width 13 height 13
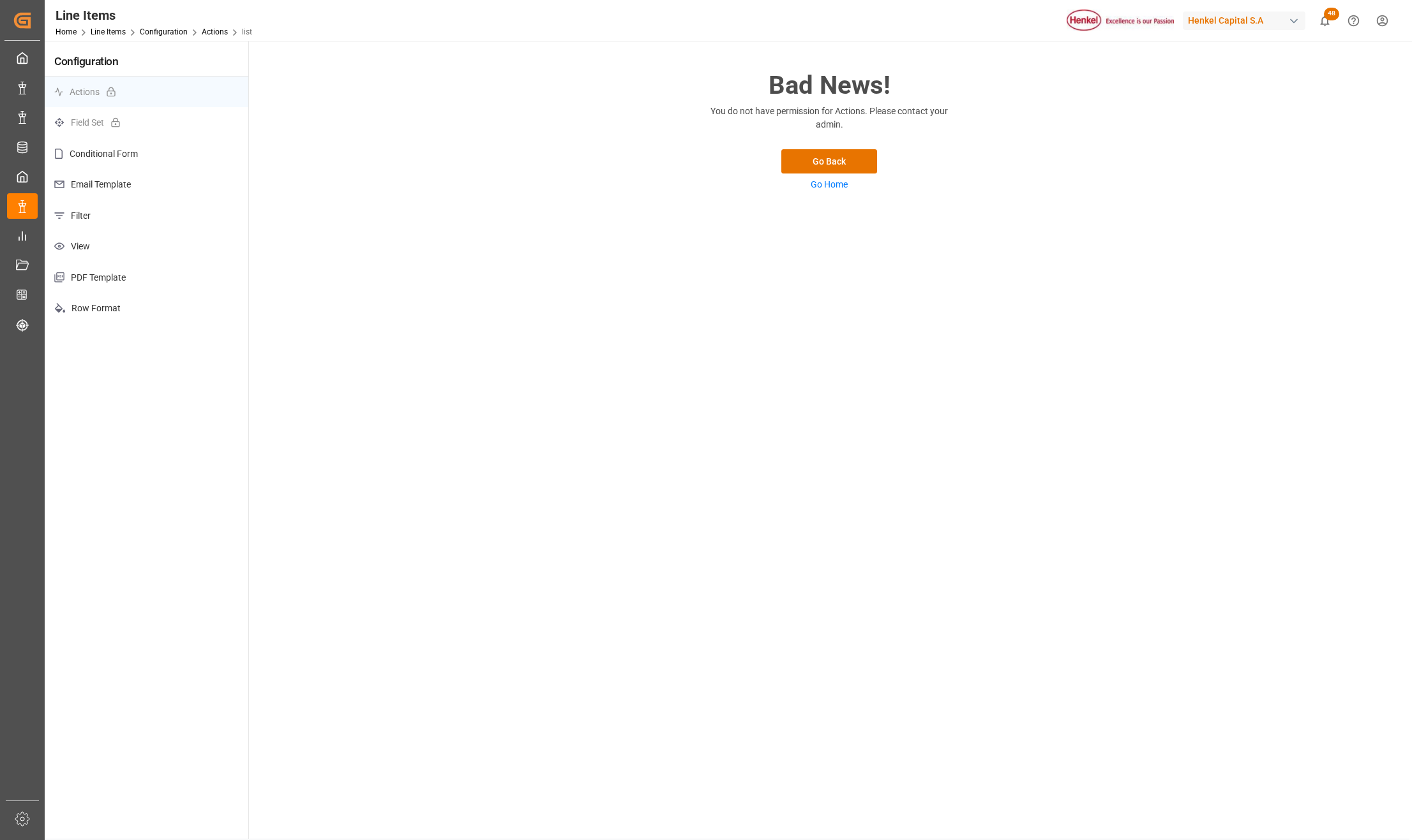
click at [95, 246] on p "View" at bounding box center [147, 246] width 204 height 31
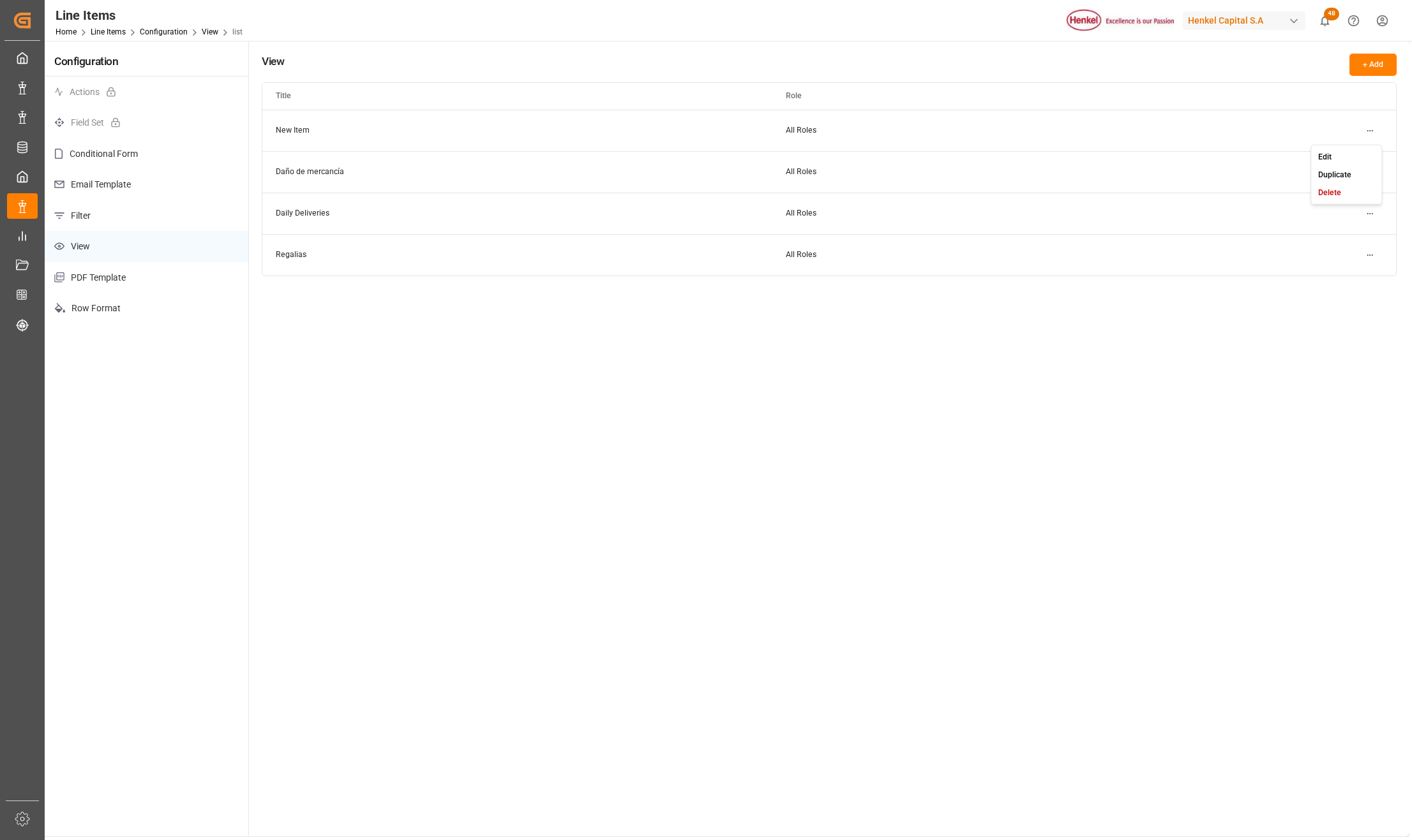
click at [1368, 133] on html "Created by potrace 1.15, written by [PERSON_NAME] [DATE]-[DATE] Created by potr…" at bounding box center [706, 420] width 1412 height 840
click at [1331, 151] on div "Edit" at bounding box center [1346, 156] width 66 height 18
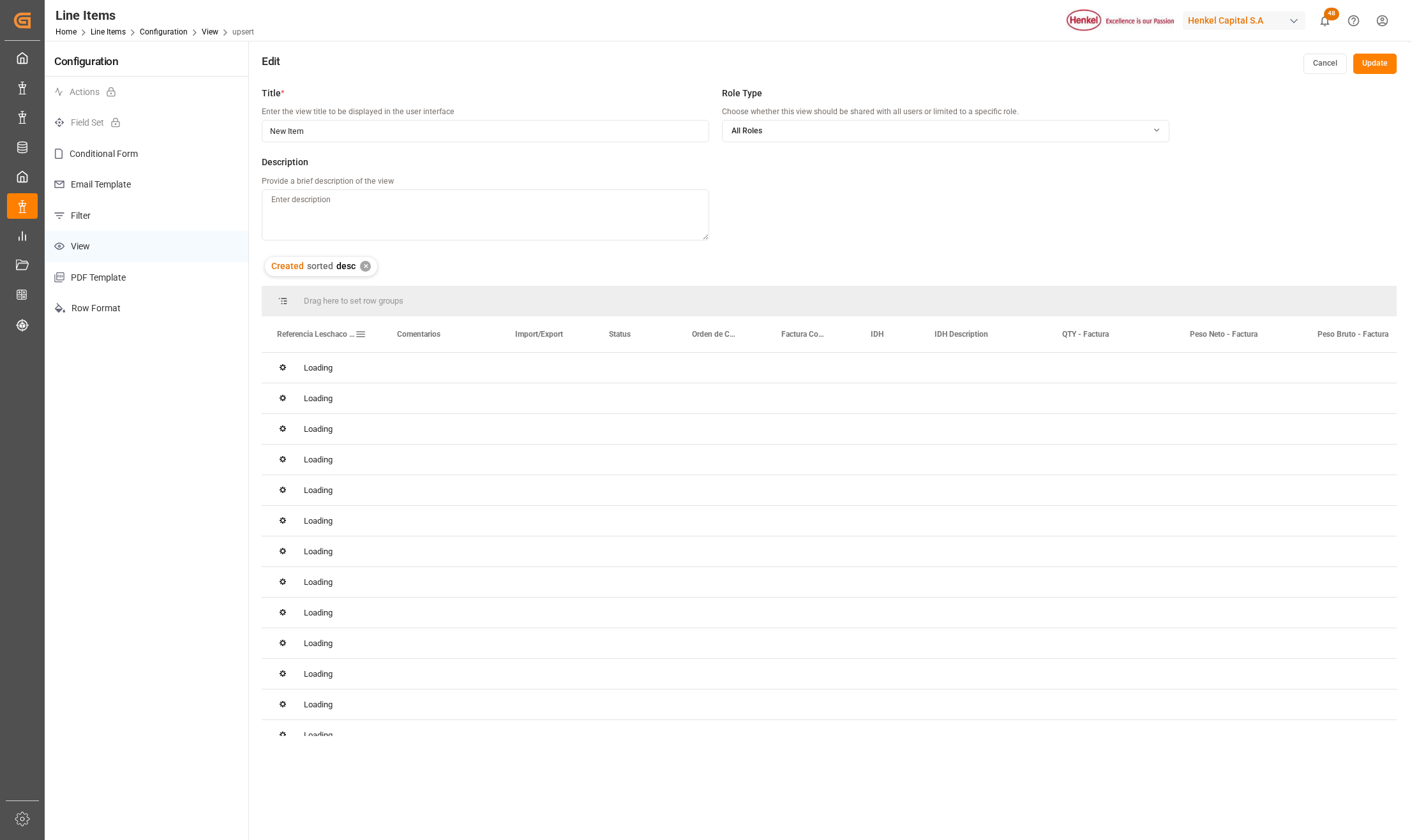
click at [356, 334] on span at bounding box center [360, 334] width 11 height 11
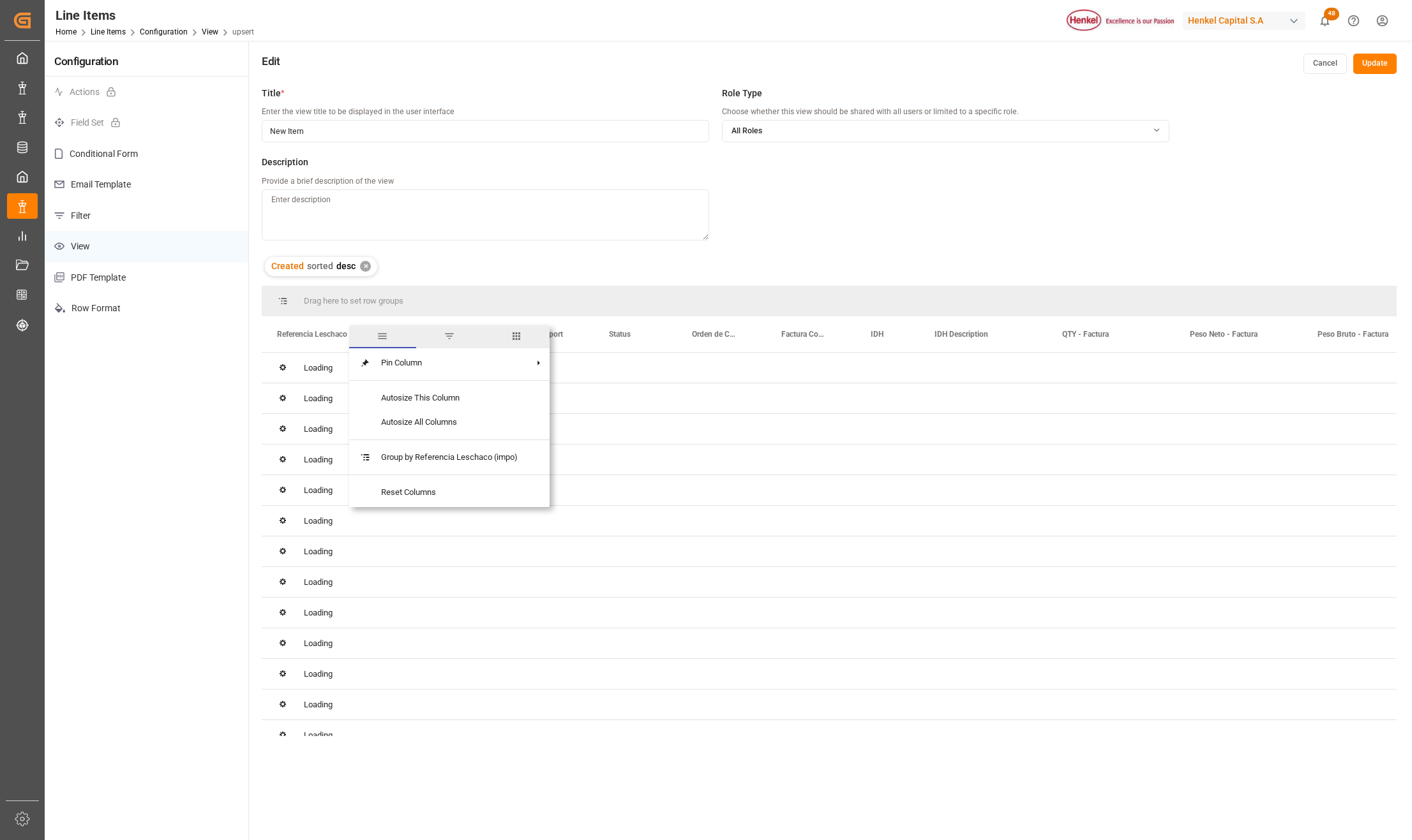
click at [509, 334] on span "columns" at bounding box center [516, 336] width 67 height 23
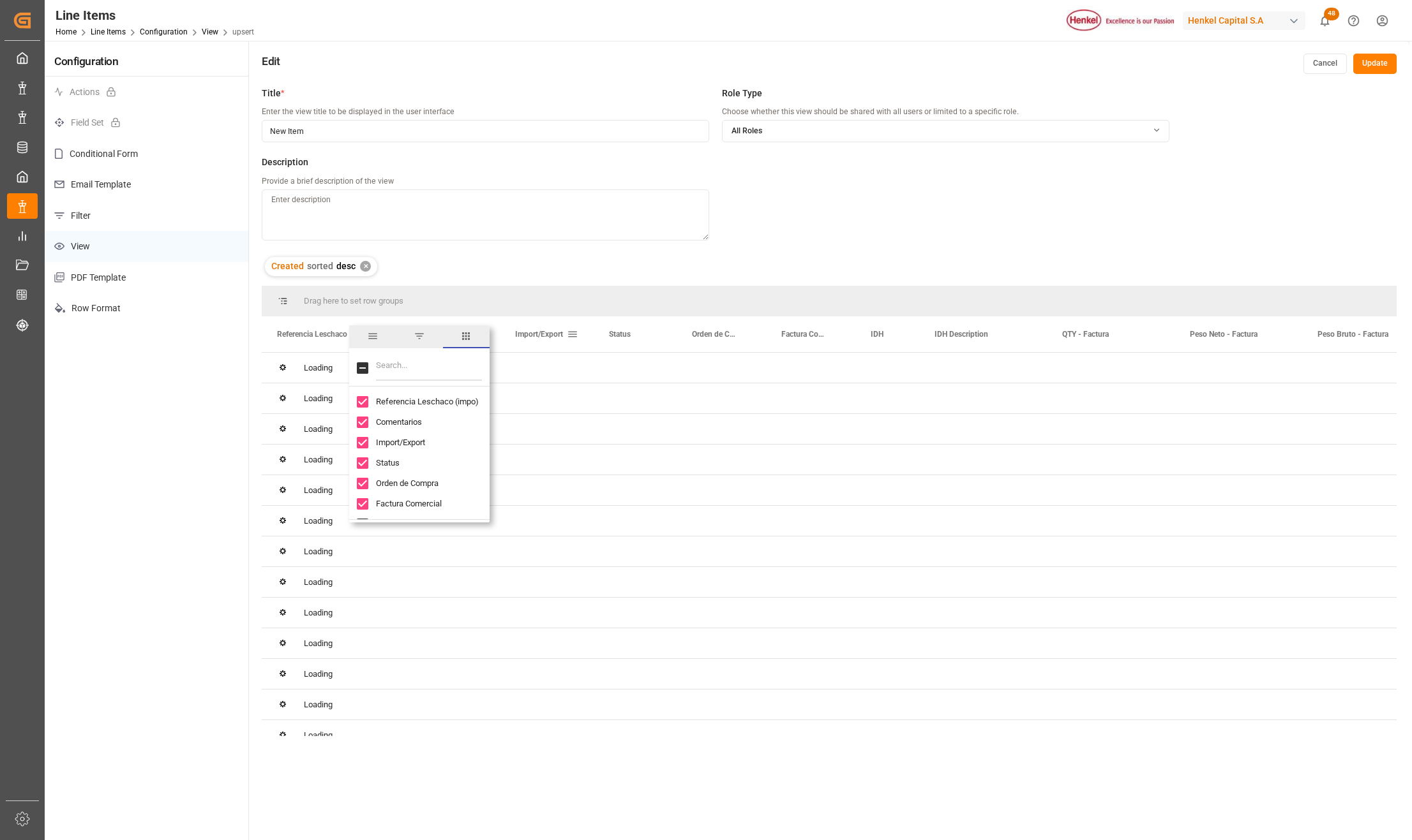
click at [383, 372] on input "Filter Columns Input" at bounding box center [429, 368] width 106 height 25
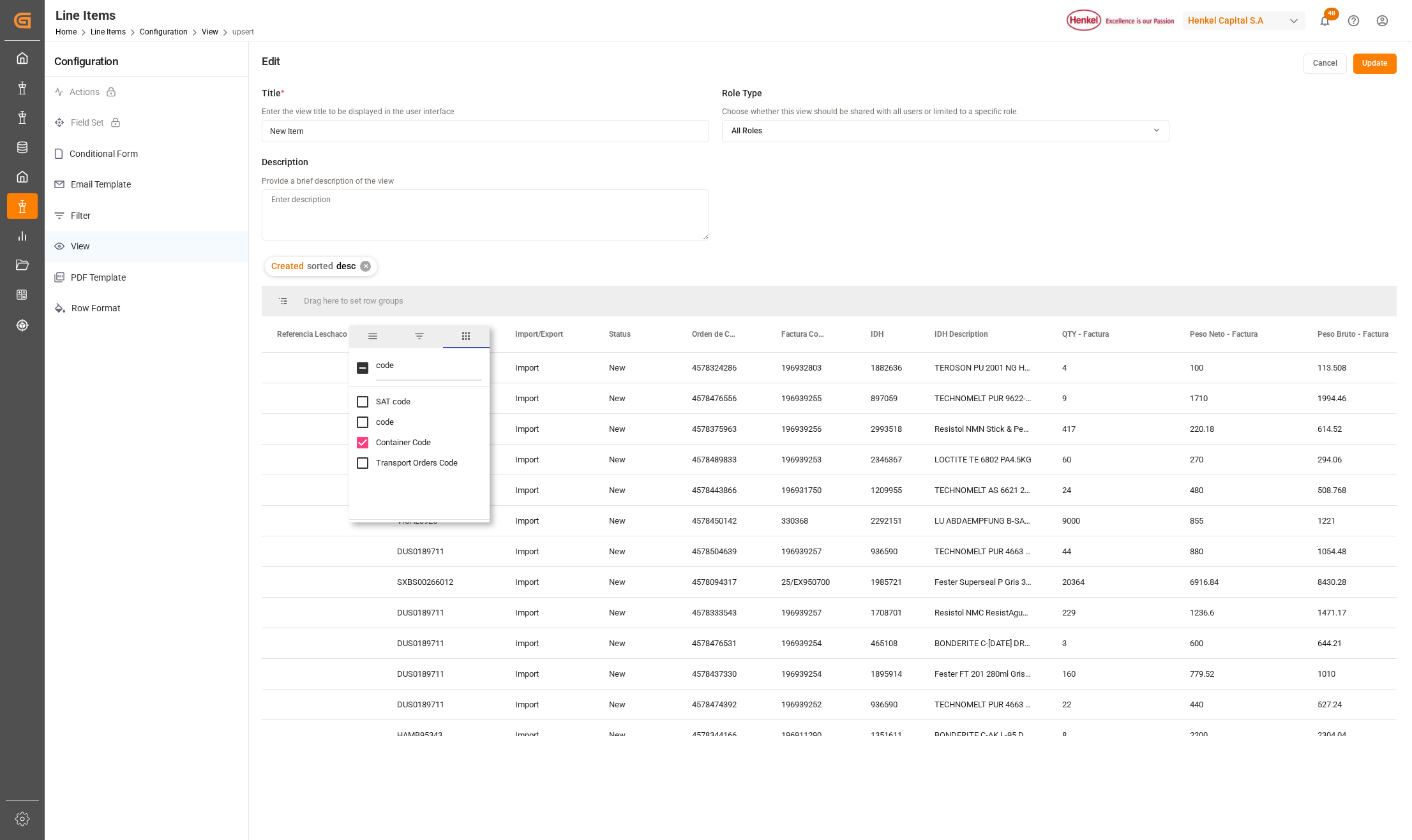
type input "code"
click at [360, 421] on input "code column toggle visibility (hidden)" at bounding box center [362, 422] width 11 height 11
checkbox input "true"
click at [841, 495] on div "196931750" at bounding box center [810, 490] width 89 height 30
click at [360, 329] on span at bounding box center [360, 334] width 11 height 11
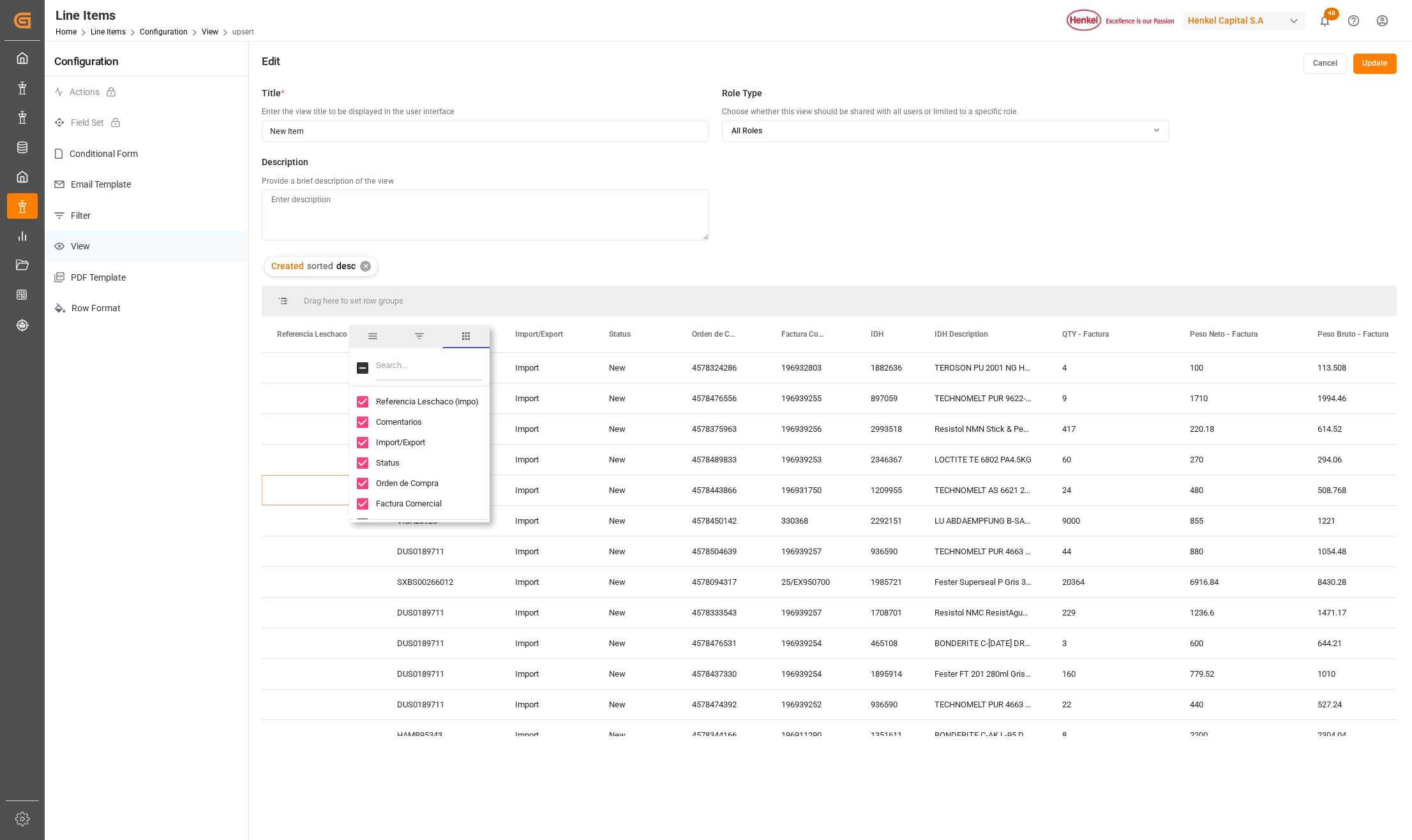
click at [373, 337] on span "general" at bounding box center [372, 336] width 11 height 11
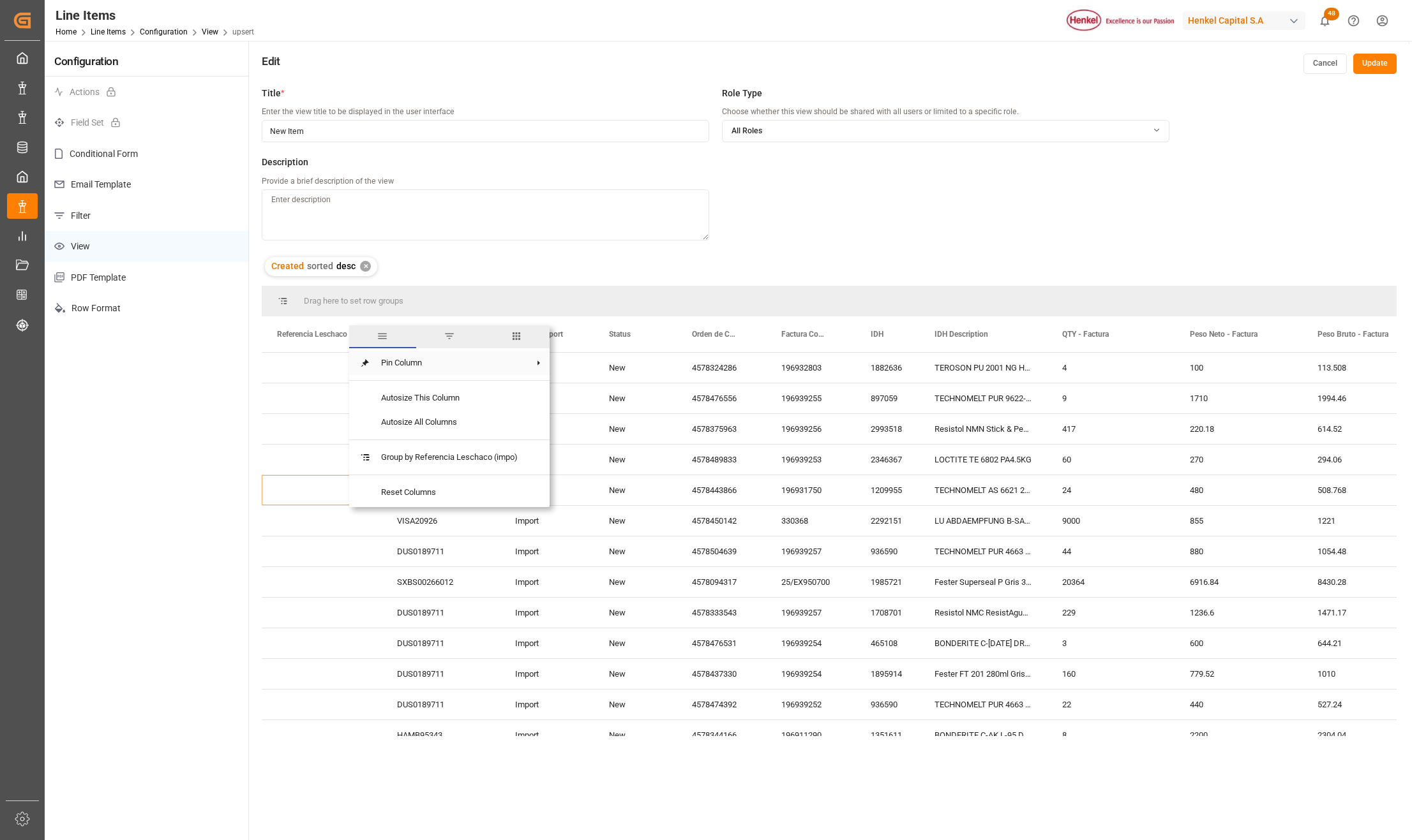
click at [384, 356] on span "Pin Column" at bounding box center [450, 363] width 157 height 24
click at [600, 372] on span "Pin Left" at bounding box center [598, 369] width 53 height 24
drag, startPoint x: 386, startPoint y: 330, endPoint x: 434, endPoint y: 333, distance: 48.1
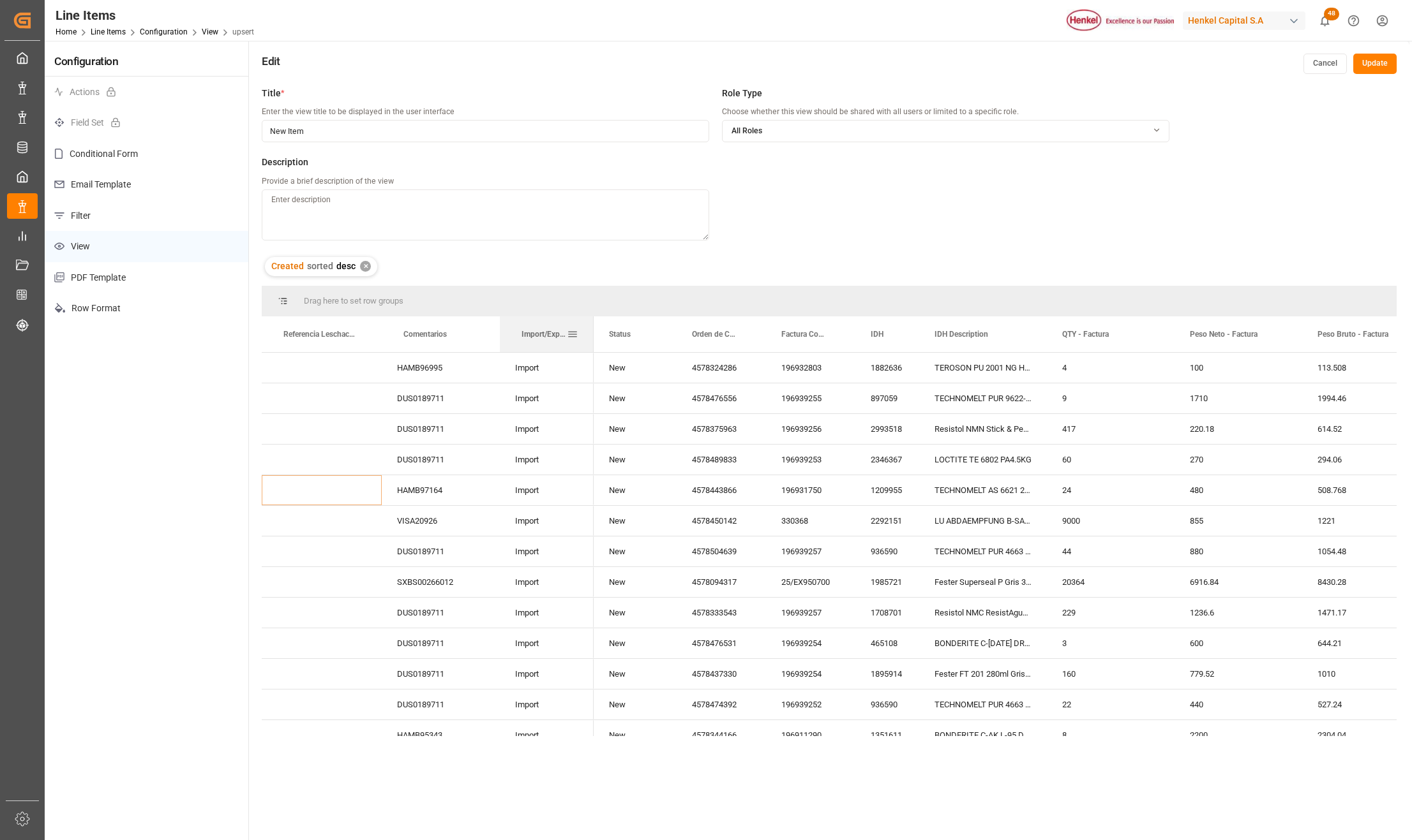
drag, startPoint x: 555, startPoint y: 336, endPoint x: 532, endPoint y: 335, distance: 23.0
drag, startPoint x: 616, startPoint y: 337, endPoint x: 653, endPoint y: 346, distance: 38.1
click at [624, 541] on div "New" at bounding box center [635, 551] width 83 height 30
click at [1374, 59] on button "Update" at bounding box center [1375, 63] width 44 height 21
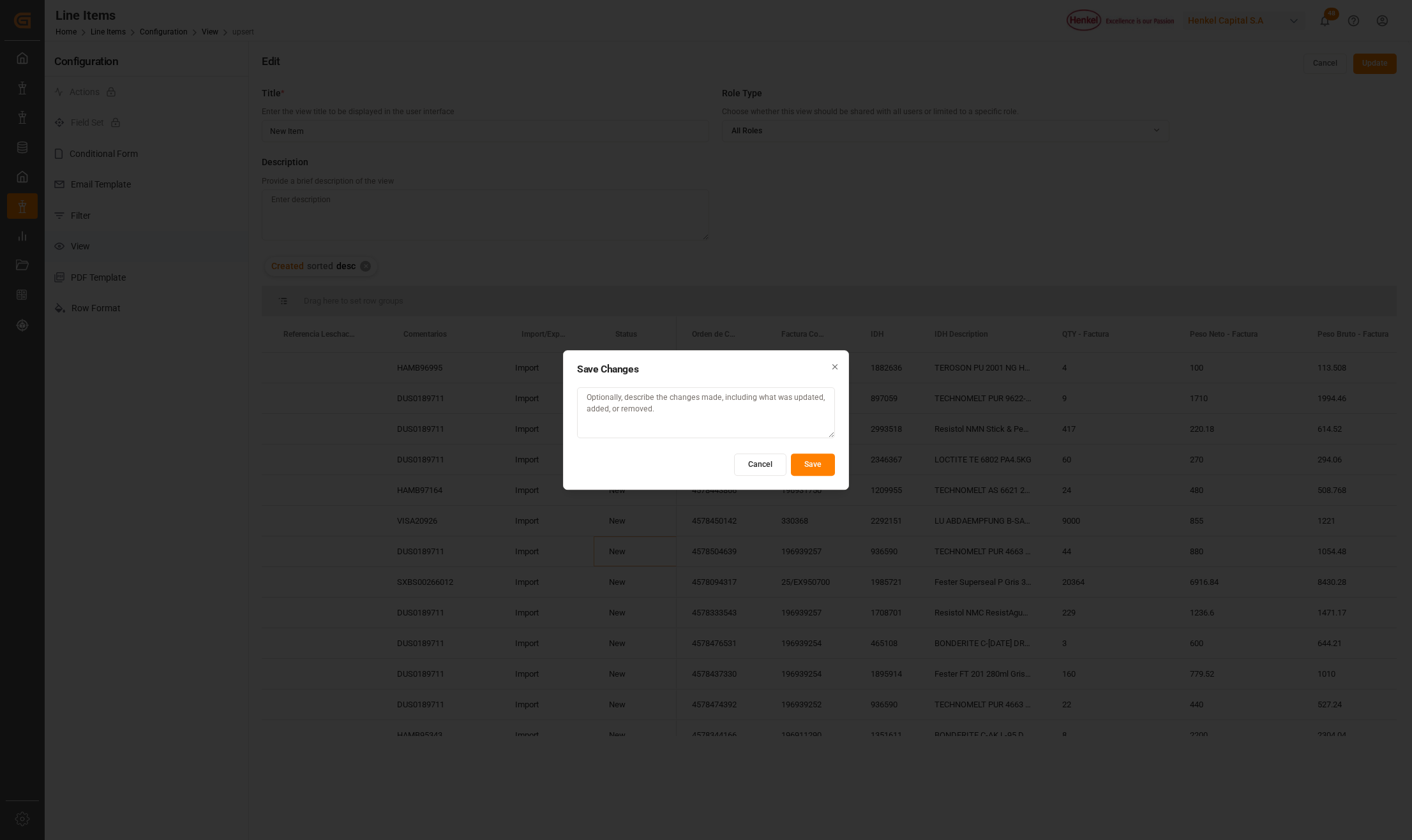
click at [809, 465] on button "Save" at bounding box center [813, 465] width 44 height 22
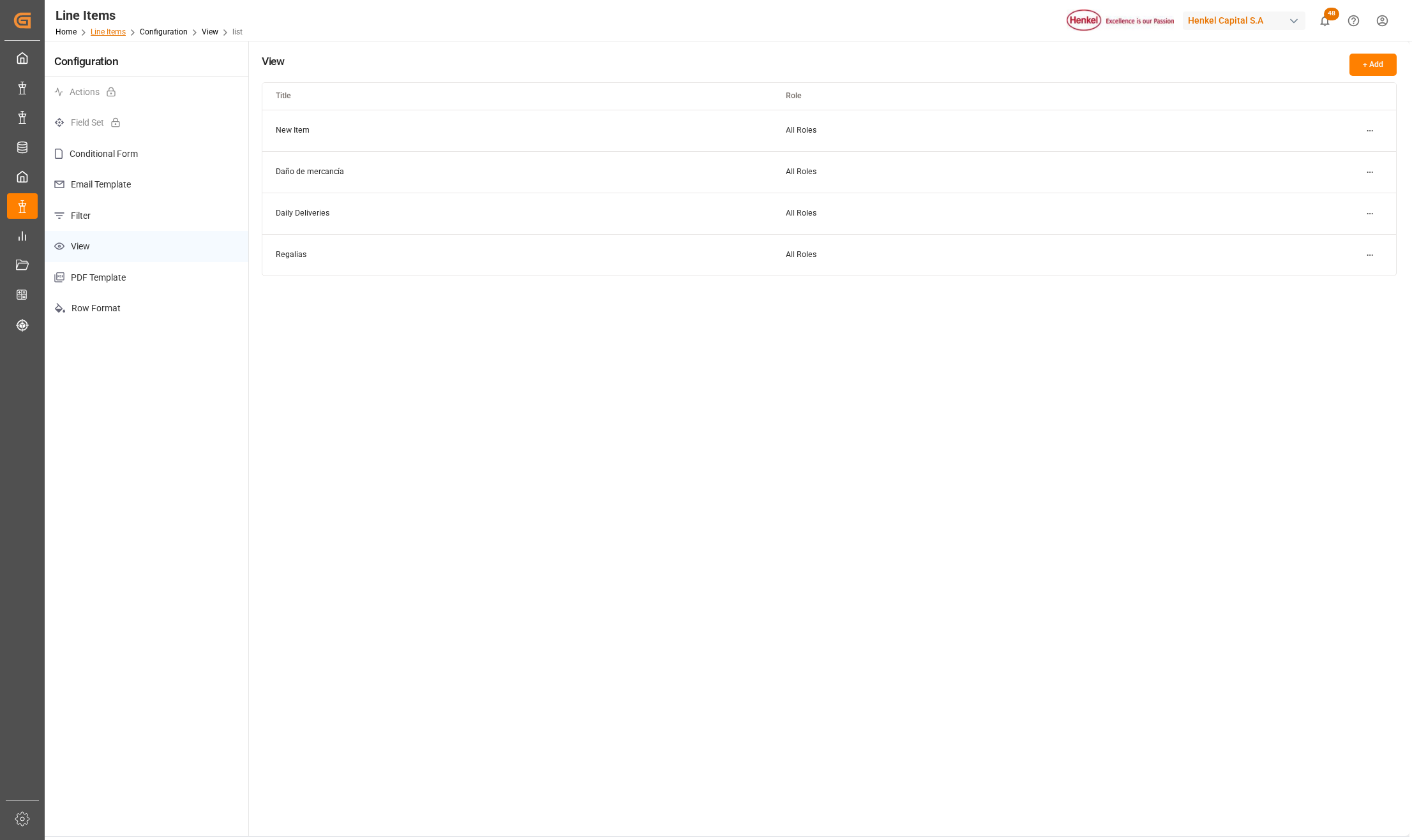
click at [108, 28] on link "Line Items" at bounding box center [108, 32] width 35 height 9
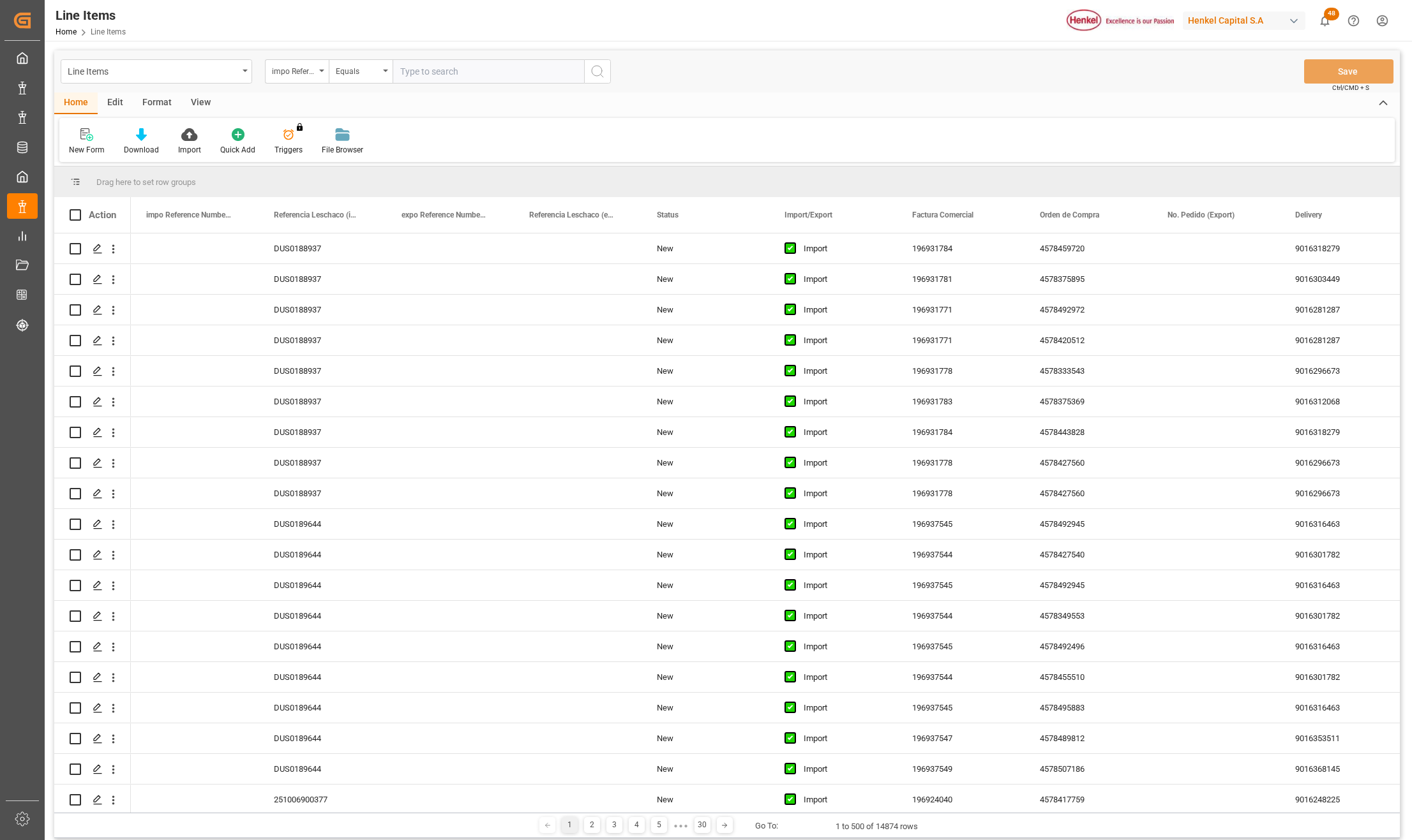
click at [195, 110] on div "View" at bounding box center [200, 103] width 39 height 21
click at [140, 129] on icon at bounding box center [144, 134] width 13 height 13
click at [154, 175] on div "New Item" at bounding box center [179, 180] width 111 height 14
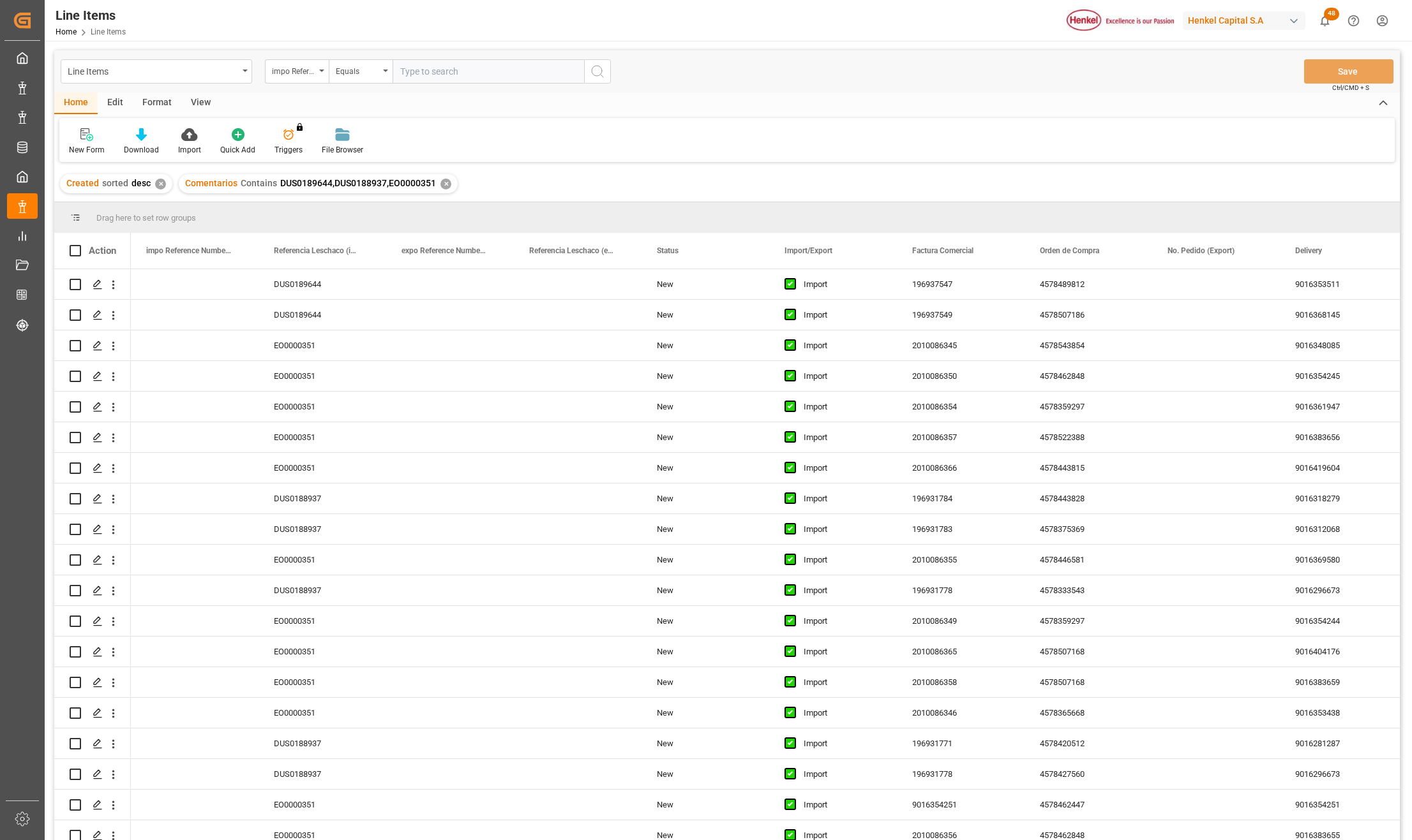
click at [195, 100] on div "View" at bounding box center [200, 103] width 39 height 21
click at [150, 130] on div at bounding box center [145, 134] width 64 height 14
click at [161, 176] on div "New Item" at bounding box center [179, 180] width 111 height 14
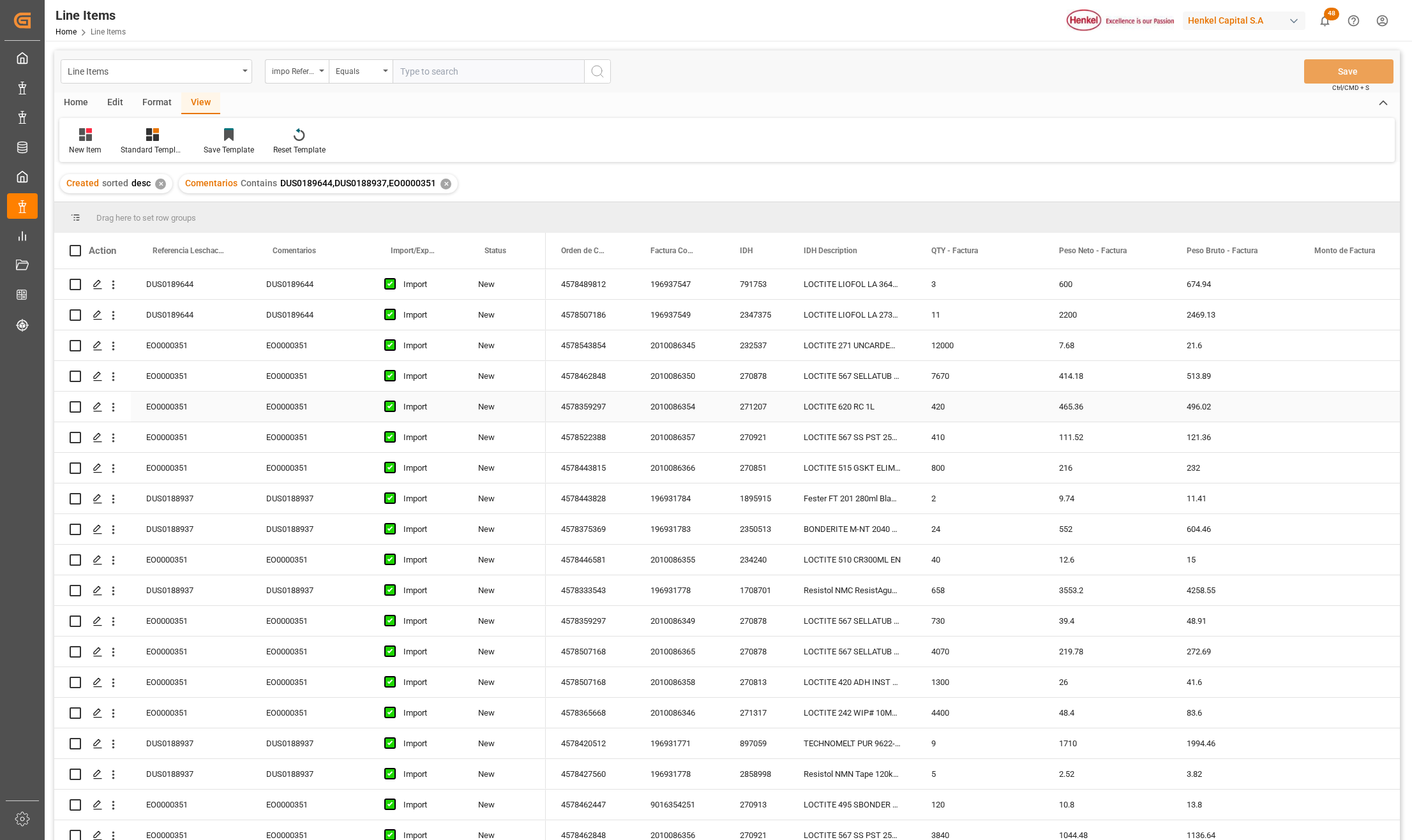
click at [646, 373] on div "2010086350" at bounding box center [679, 375] width 89 height 30
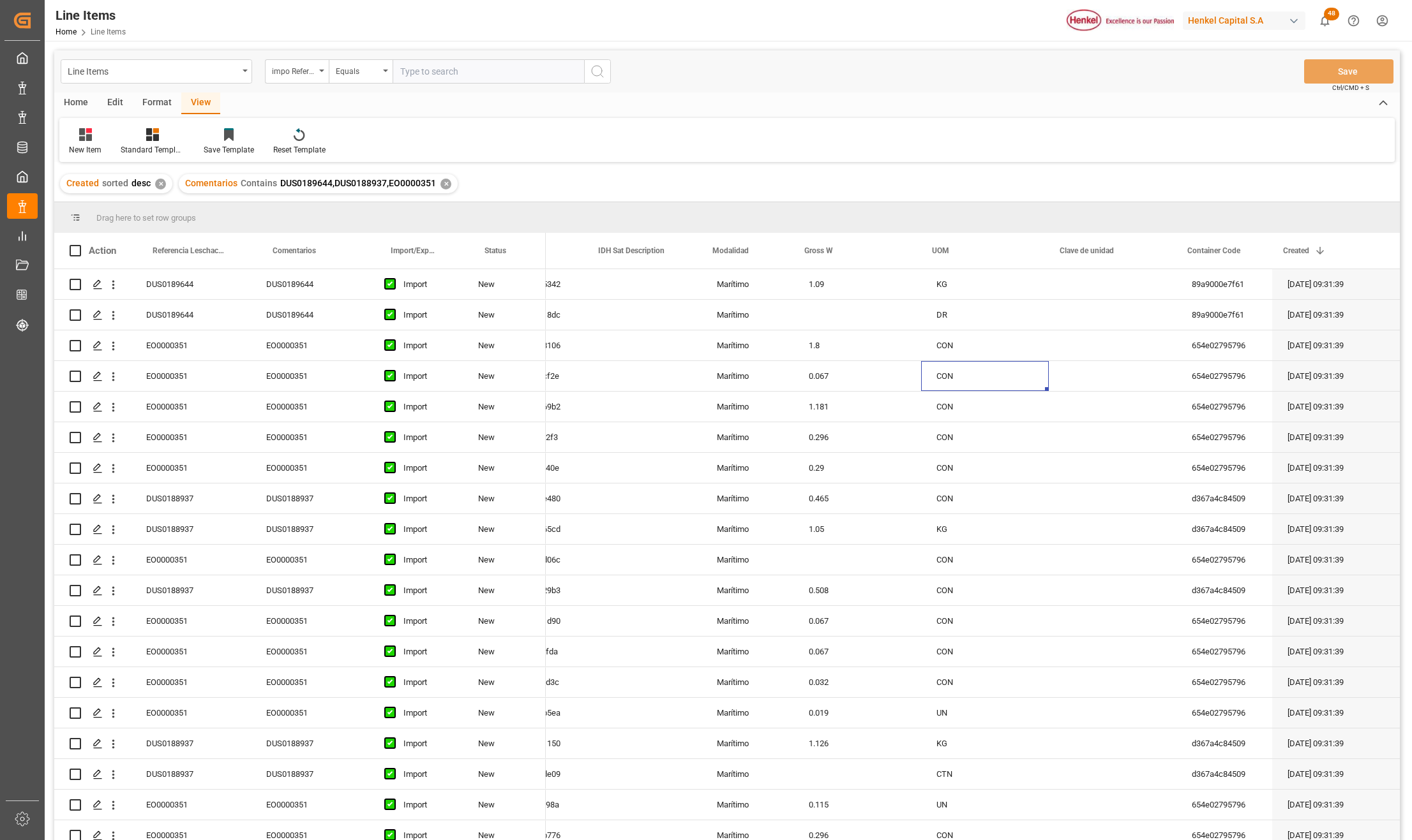
click at [80, 105] on div "Home" at bounding box center [76, 103] width 44 height 21
click at [190, 140] on icon at bounding box center [189, 134] width 16 height 13
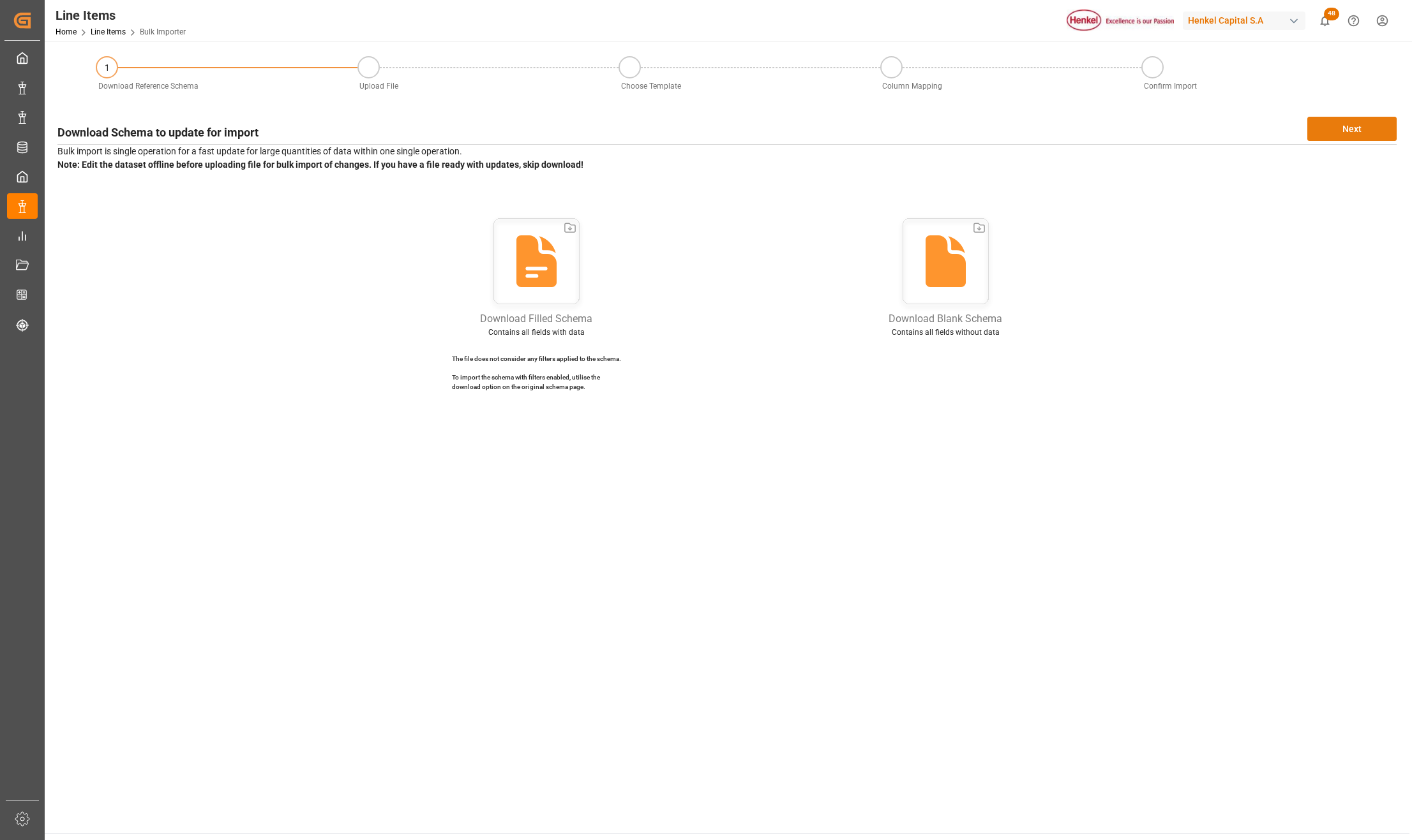
click at [1362, 135] on button "Next" at bounding box center [1351, 129] width 89 height 24
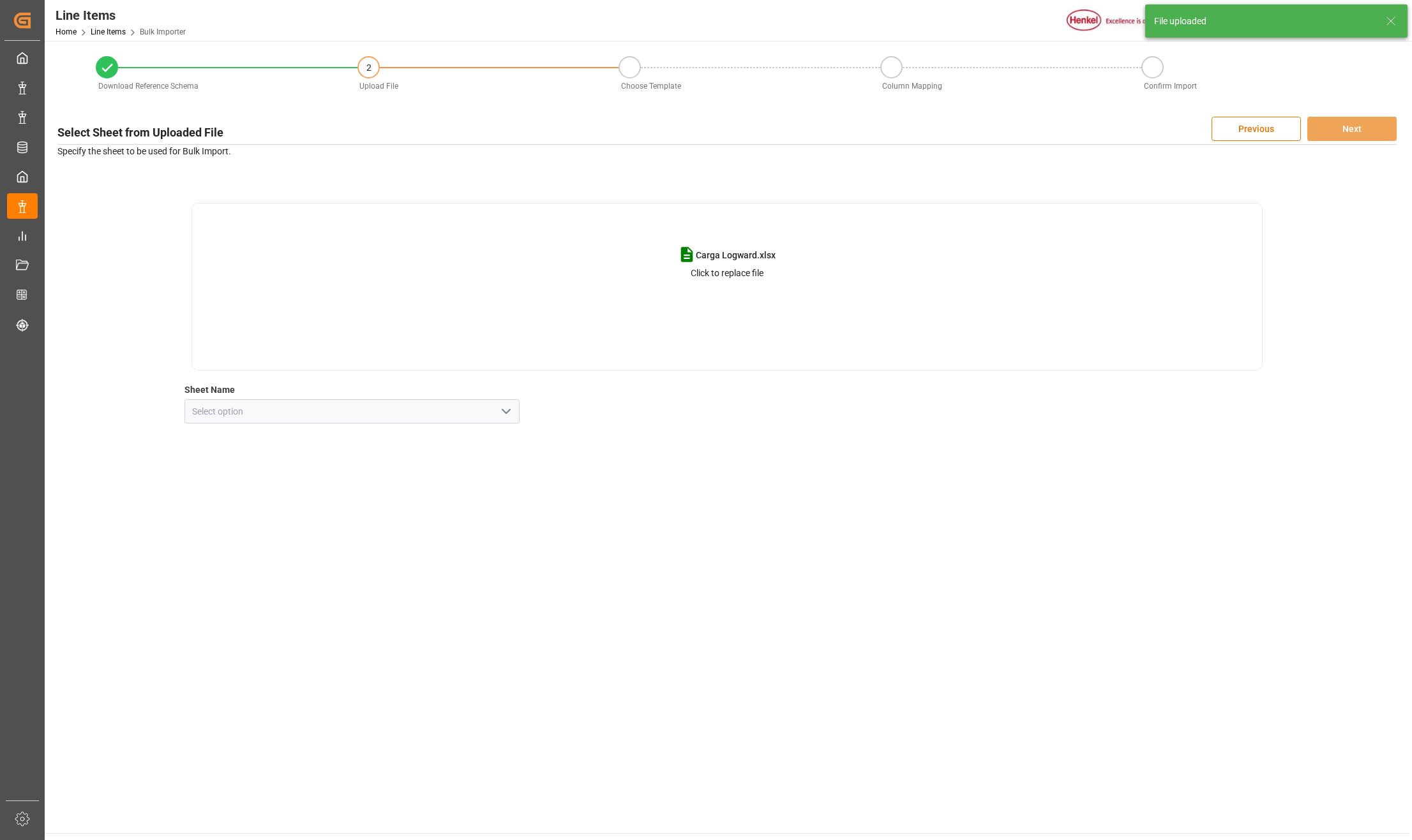
drag, startPoint x: 501, startPoint y: 417, endPoint x: 493, endPoint y: 421, distance: 8.9
click at [501, 417] on icon "open menu" at bounding box center [506, 411] width 15 height 15
click at [227, 490] on div "MONTOS" at bounding box center [351, 497] width 334 height 29
type input "MONTOS"
click at [1335, 121] on button "Next" at bounding box center [1351, 129] width 89 height 24
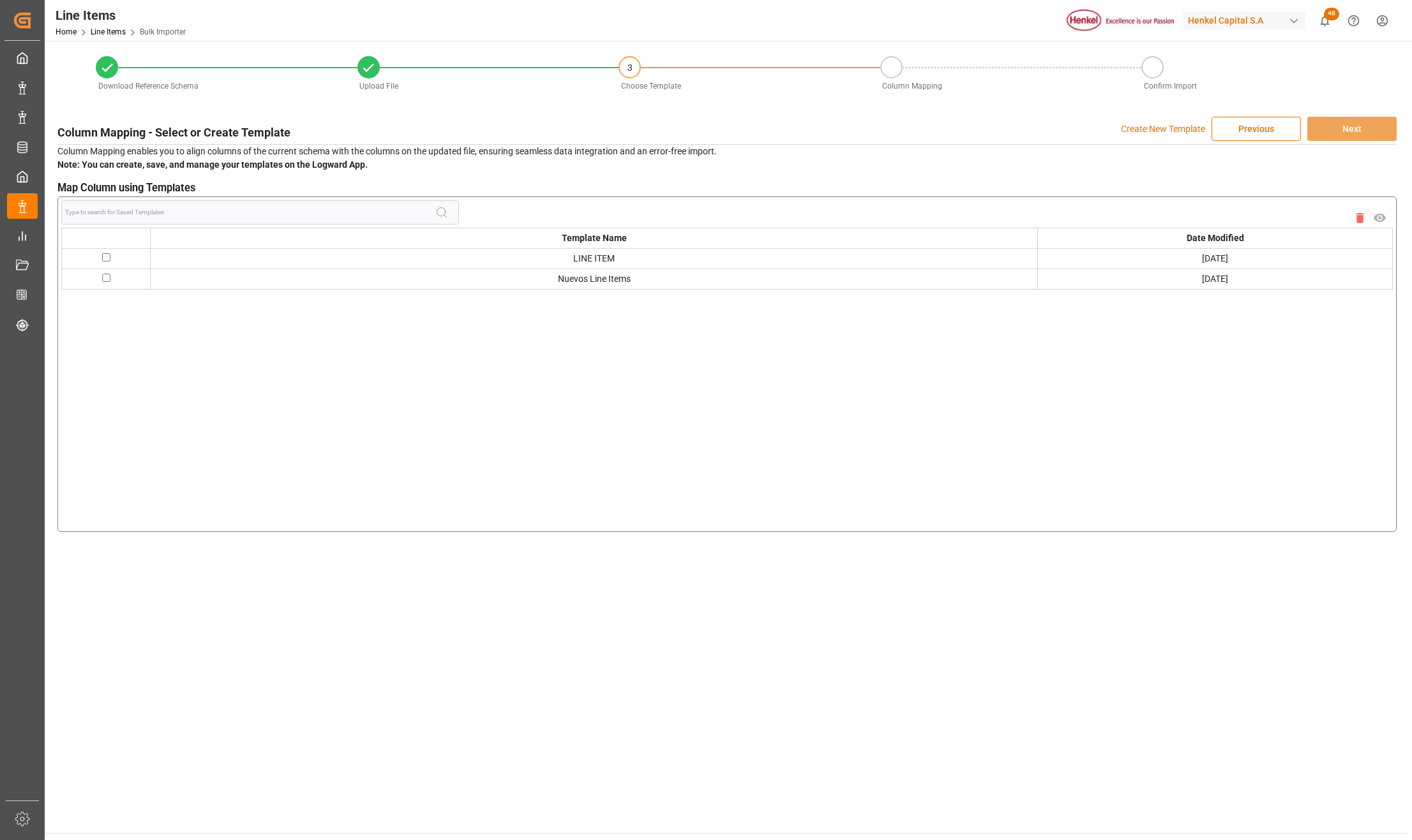
click at [164, 211] on input at bounding box center [250, 213] width 370 height 24
click at [1175, 125] on p "Create New Template" at bounding box center [1162, 129] width 84 height 24
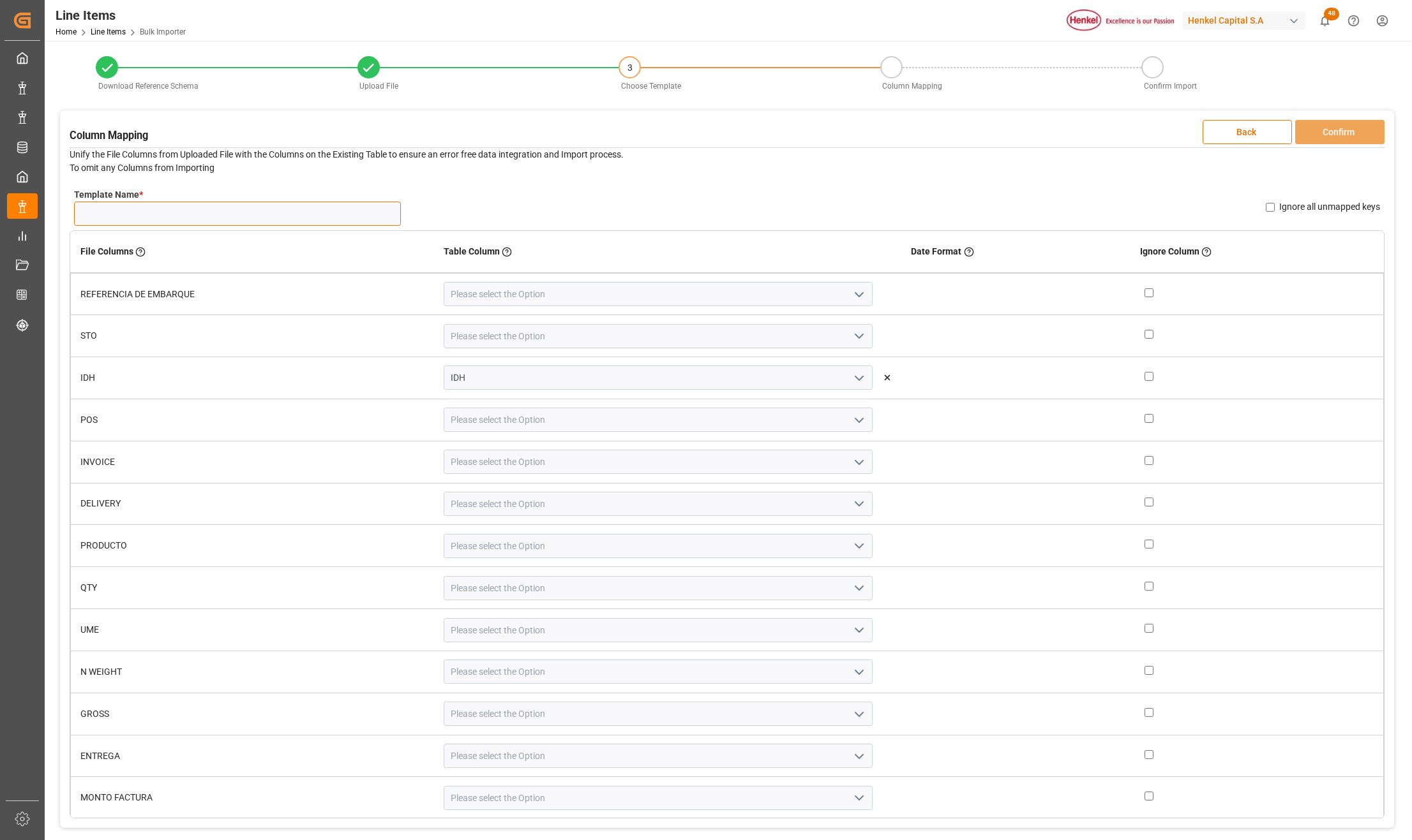
click at [166, 220] on input "Template Name *" at bounding box center [237, 214] width 327 height 24
type input "v"
type input "Valor Factura"
click at [851, 294] on icon "open menu" at bounding box center [859, 294] width 15 height 15
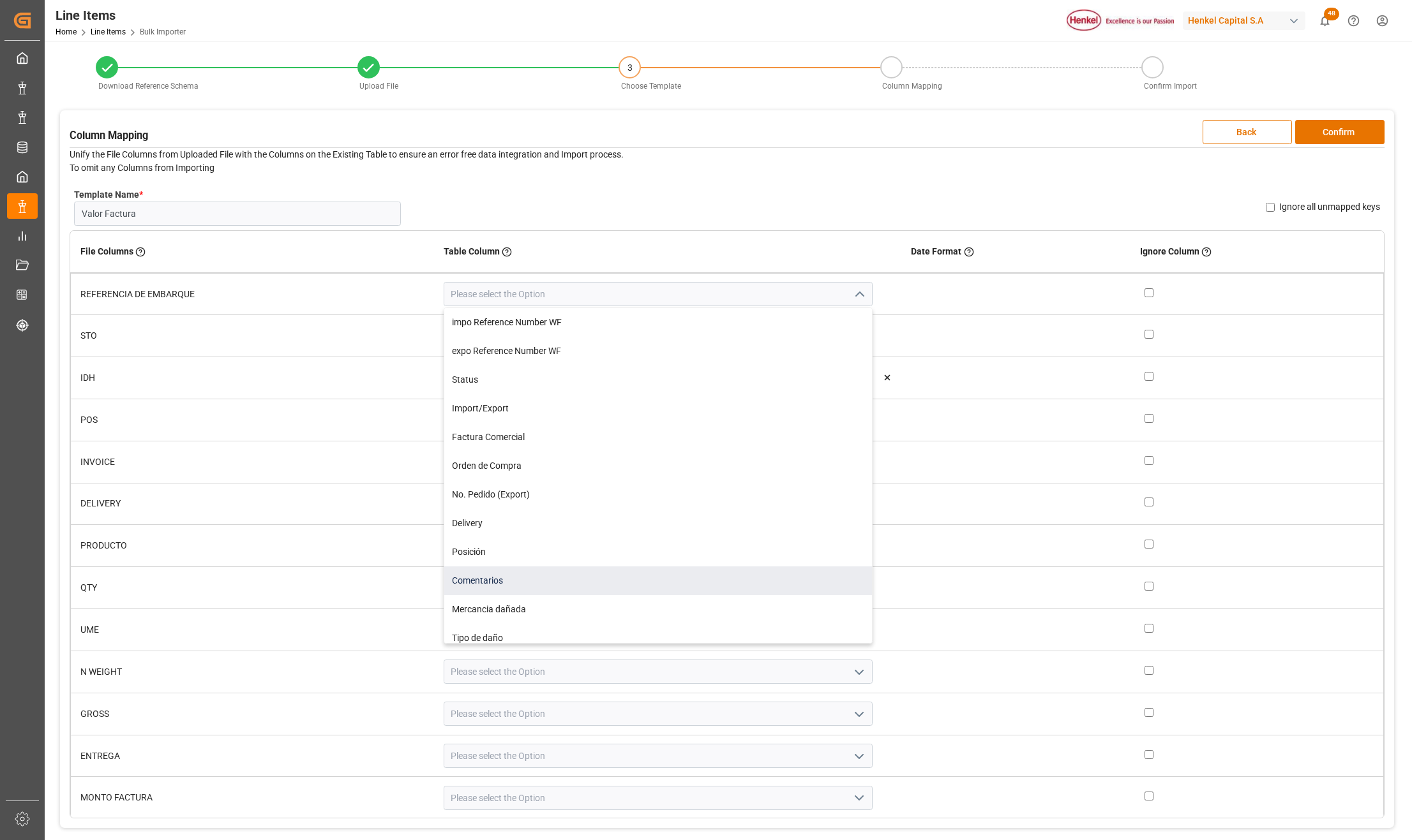
click at [575, 577] on div "Comentarios" at bounding box center [658, 581] width 427 height 29
type input "Comentarios"
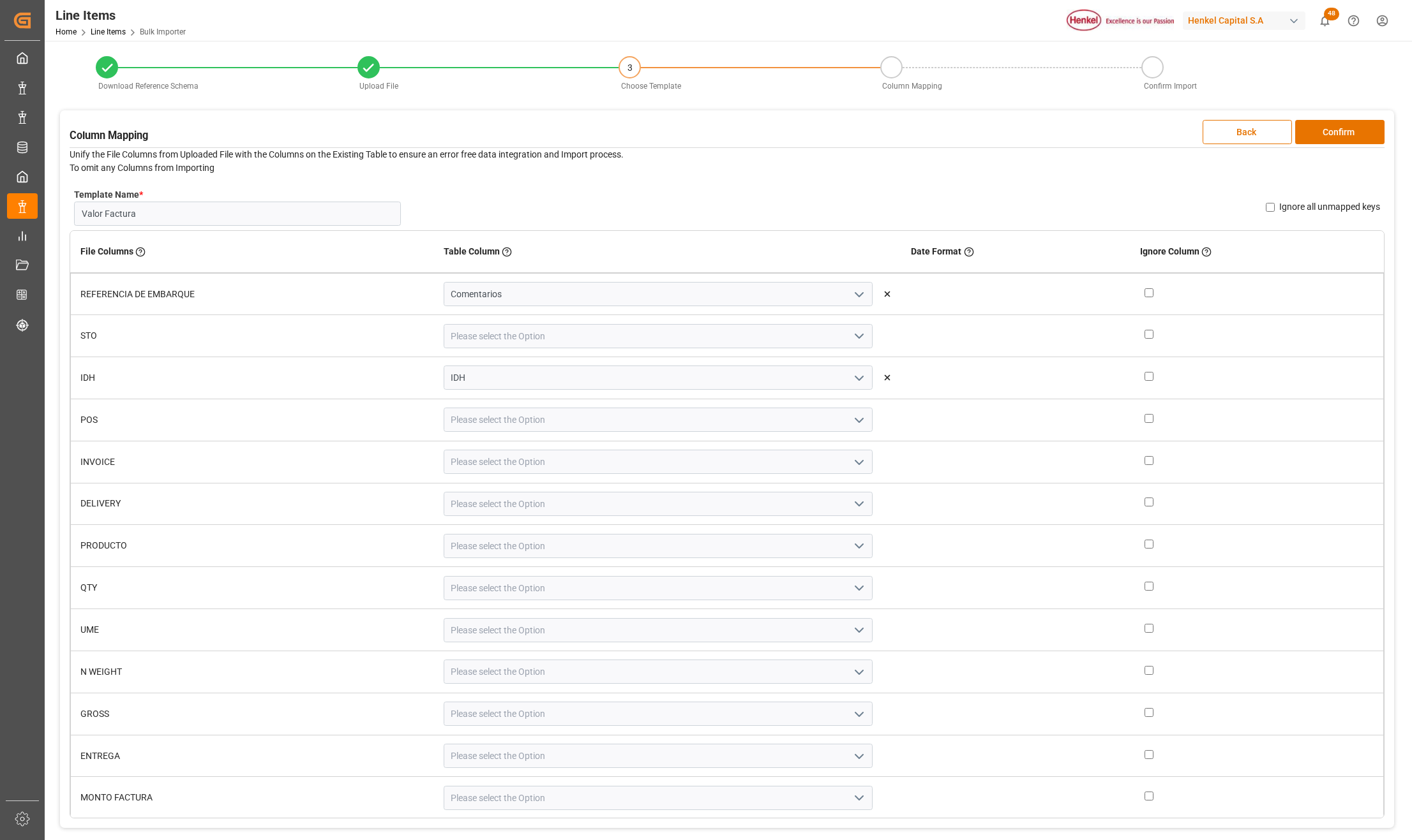
click at [851, 333] on icon "open menu" at bounding box center [859, 336] width 15 height 15
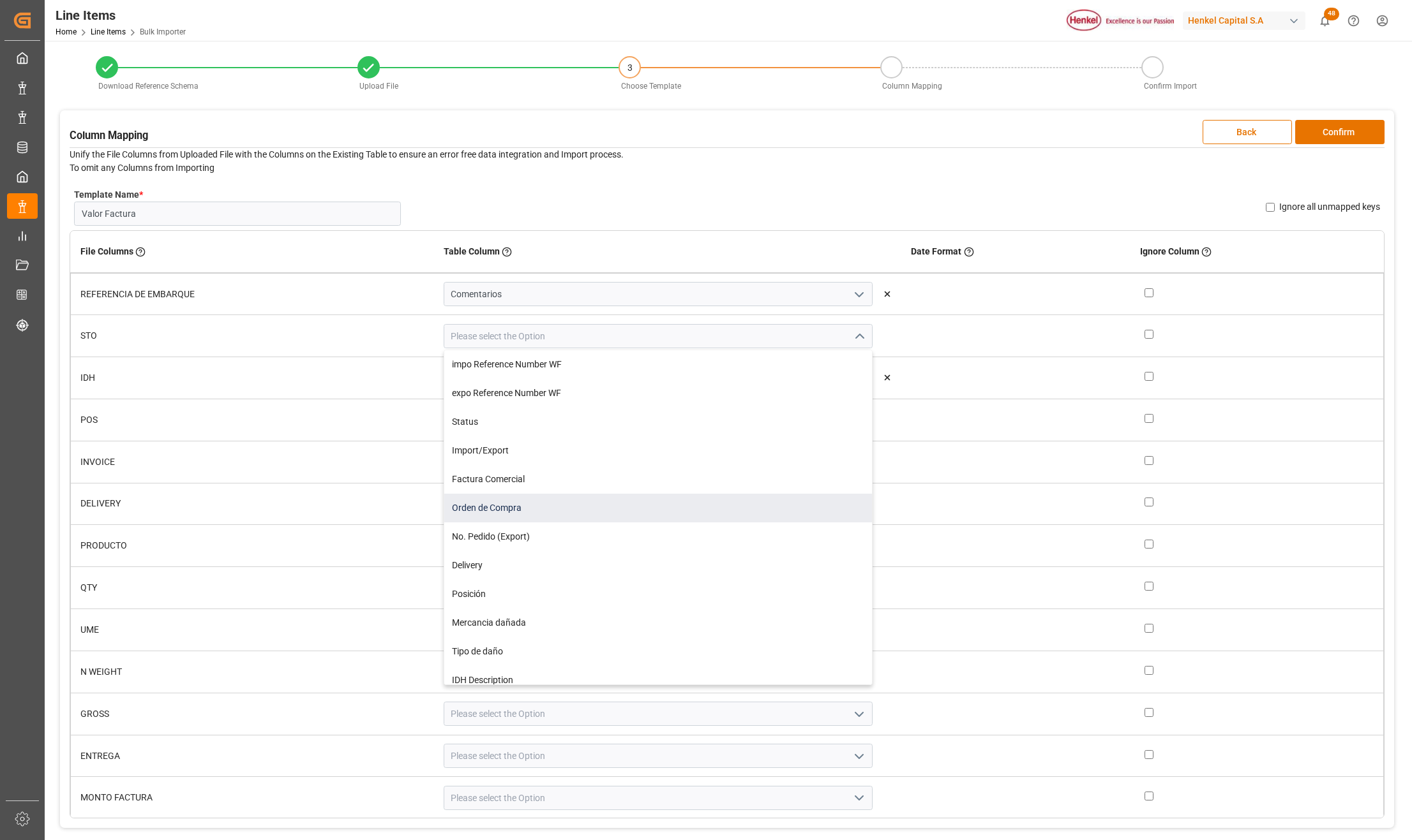
click at [568, 511] on div "Orden de Compra" at bounding box center [658, 508] width 427 height 29
type input "Orden de Compra"
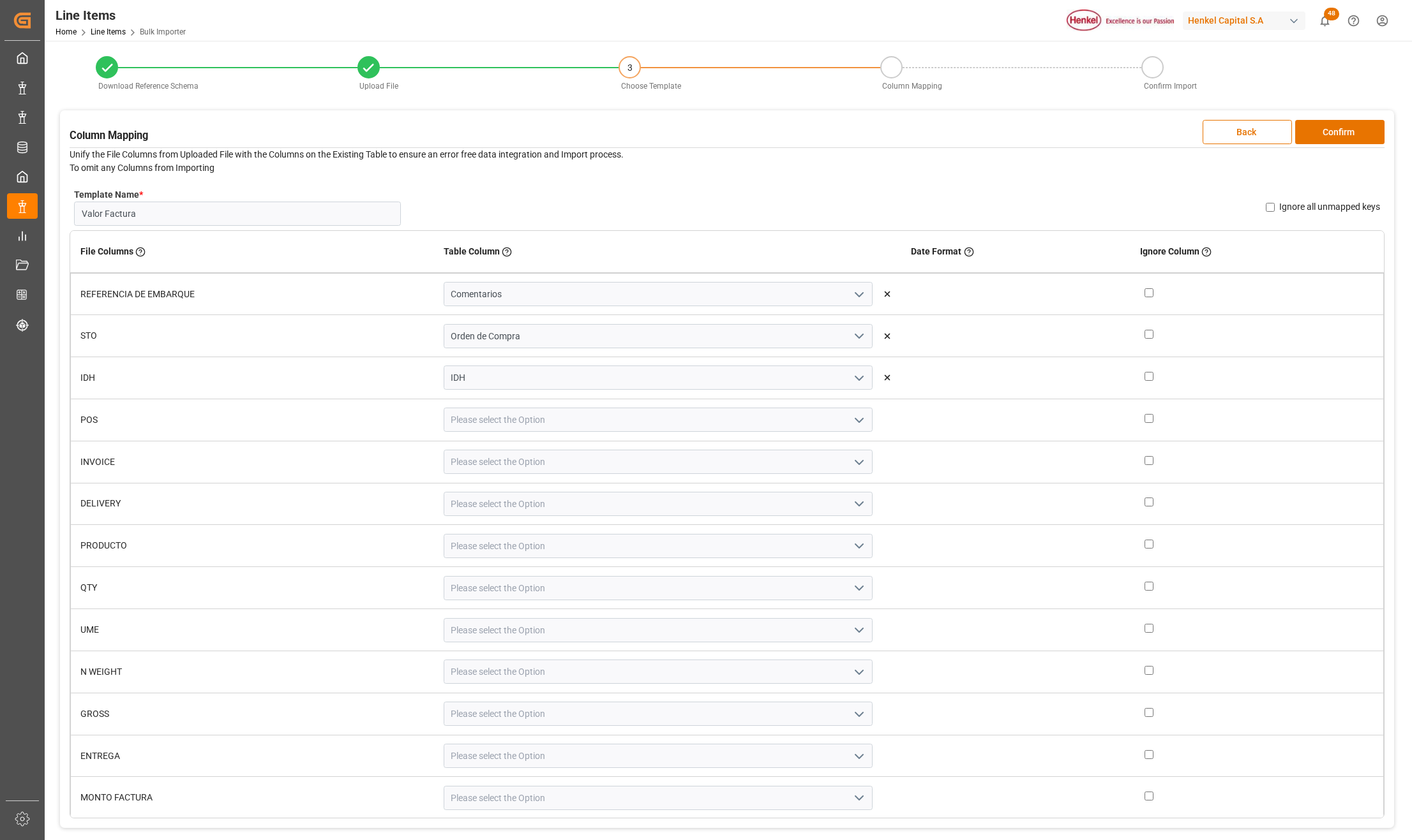
click at [851, 422] on icon "open menu" at bounding box center [859, 420] width 15 height 15
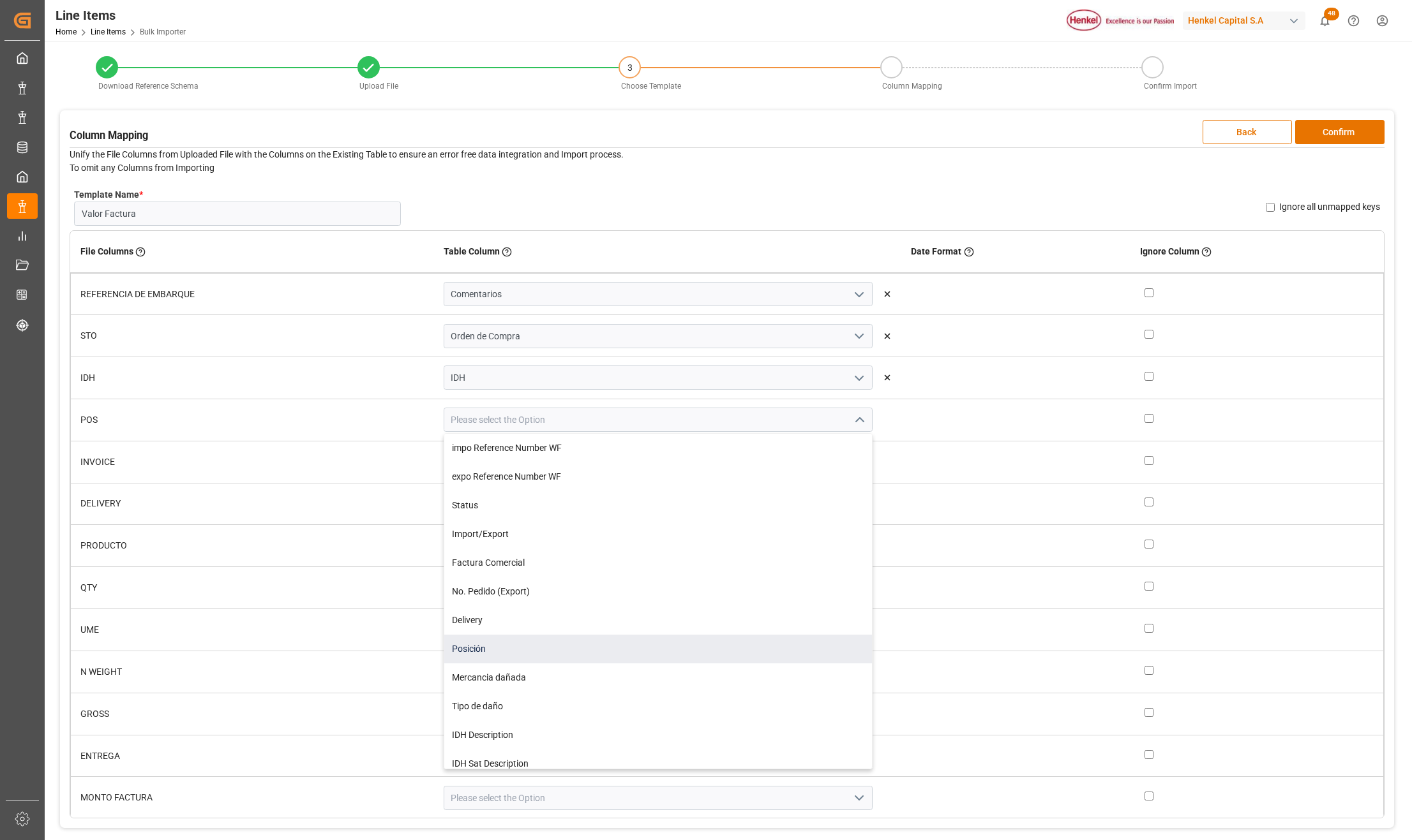
click at [577, 639] on div "Posición" at bounding box center [658, 649] width 427 height 29
type input "Posición"
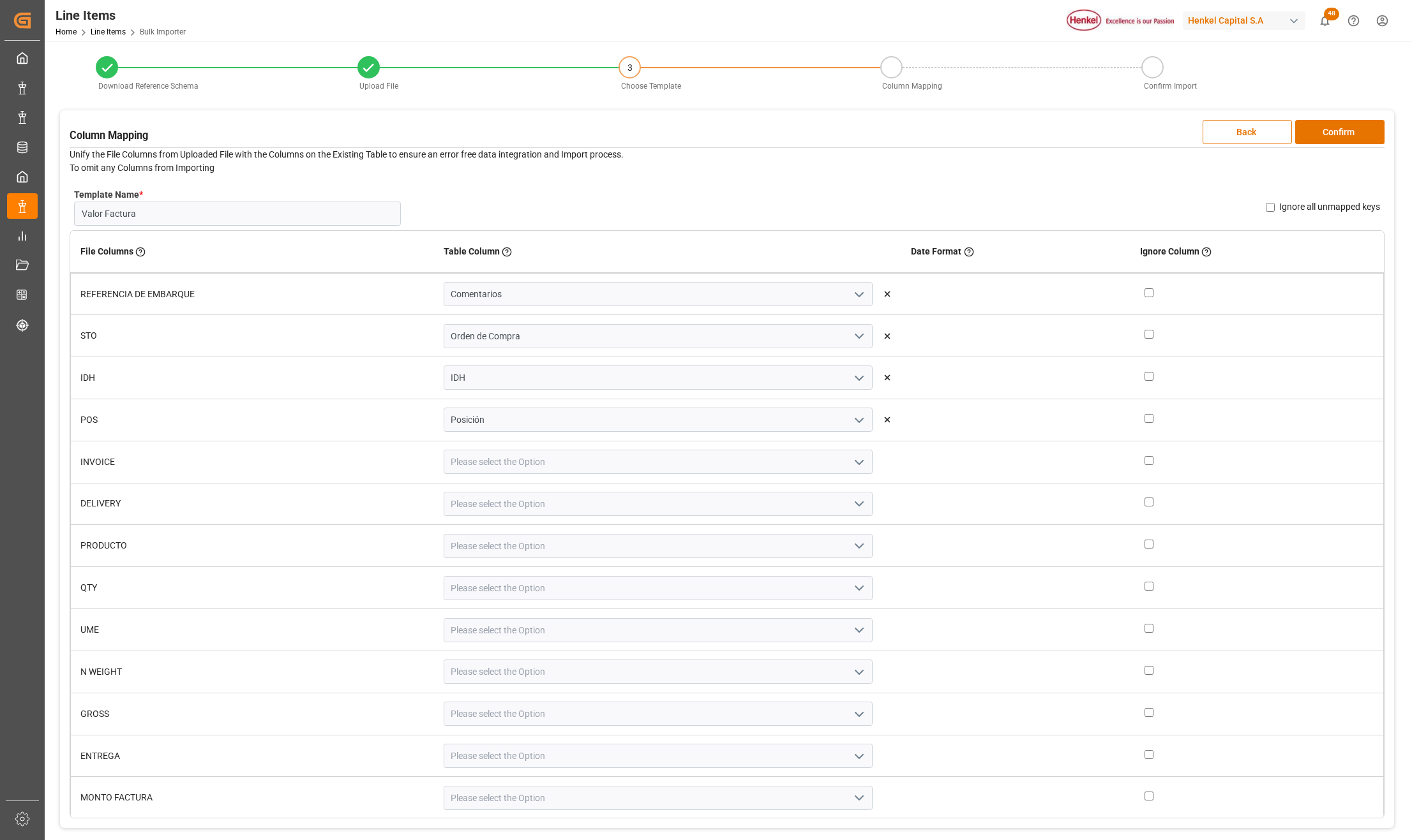
click at [851, 461] on icon "open menu" at bounding box center [859, 462] width 15 height 15
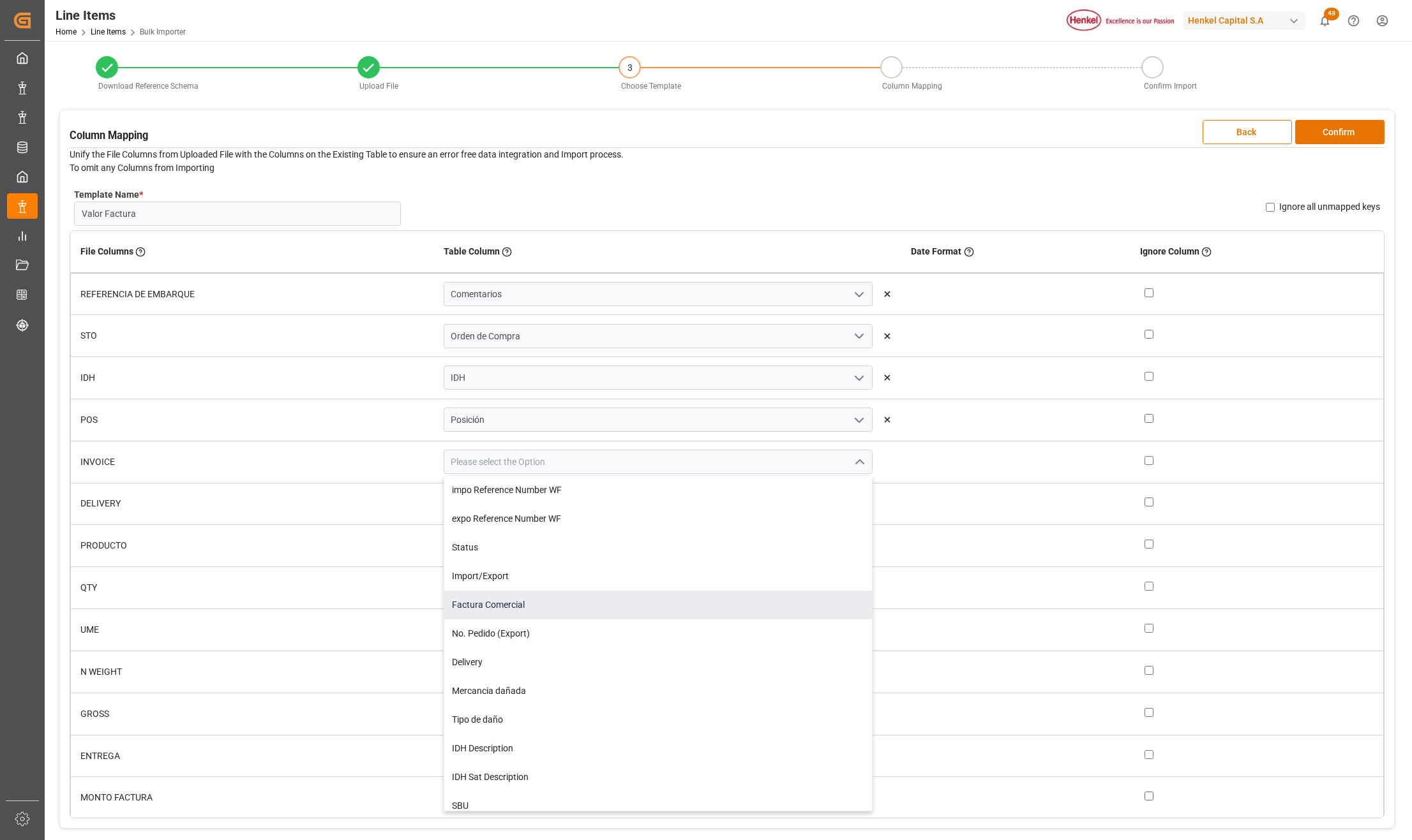
click at [520, 597] on div "Factura Comercial" at bounding box center [658, 605] width 427 height 29
type input "Factura Comercial"
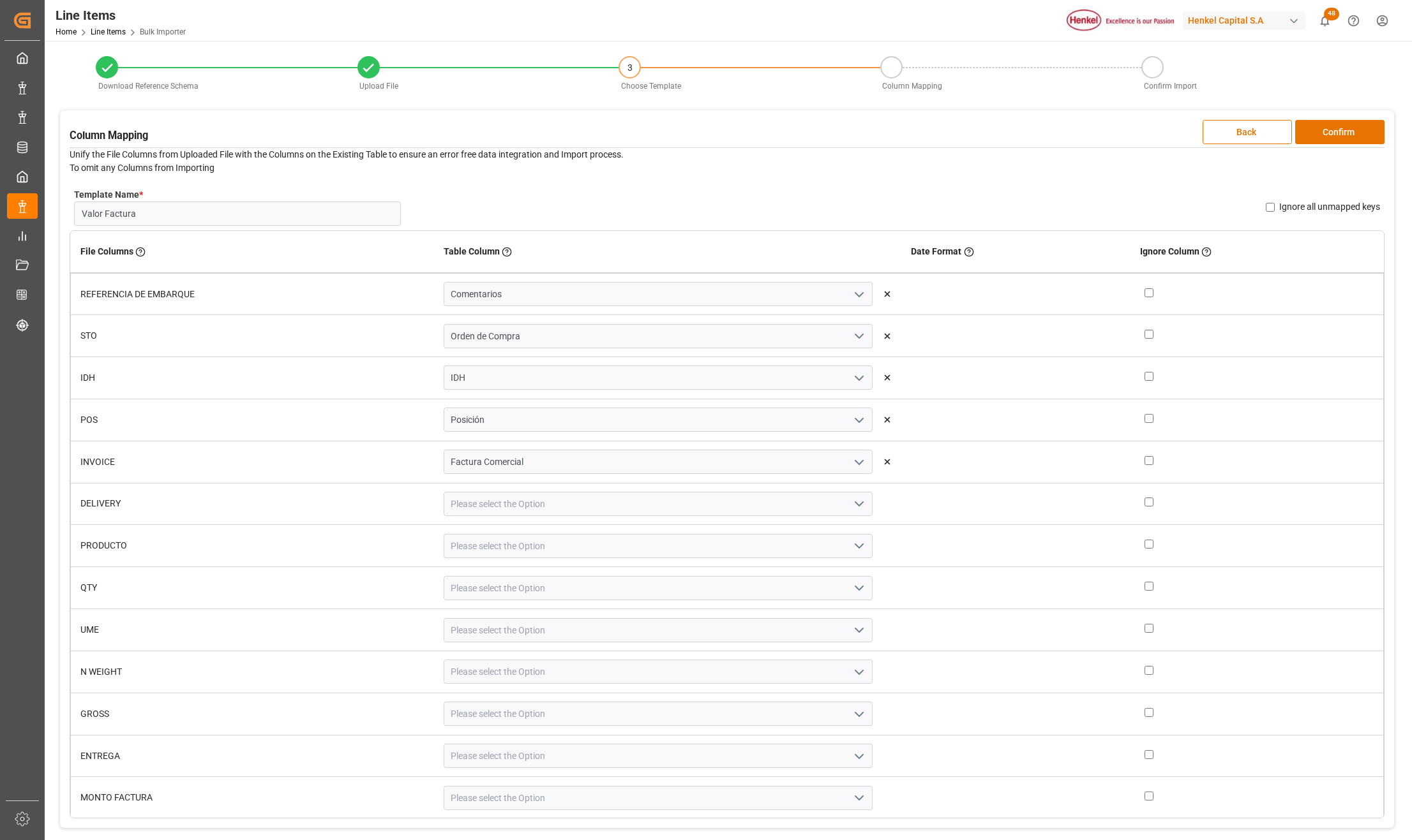
click at [851, 506] on icon "open menu" at bounding box center [859, 504] width 15 height 15
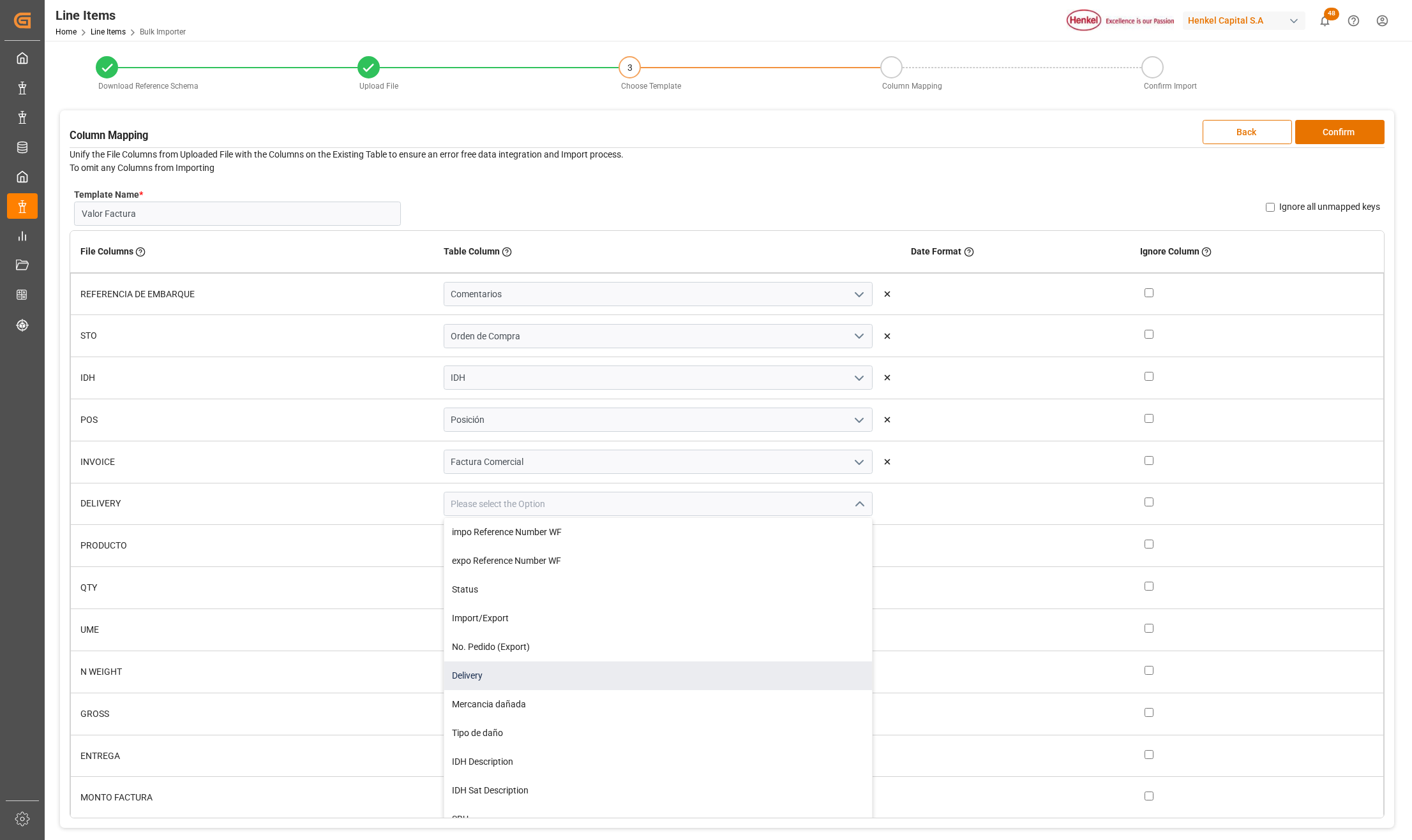
click at [605, 681] on div "Delivery" at bounding box center [658, 676] width 427 height 29
type input "Delivery"
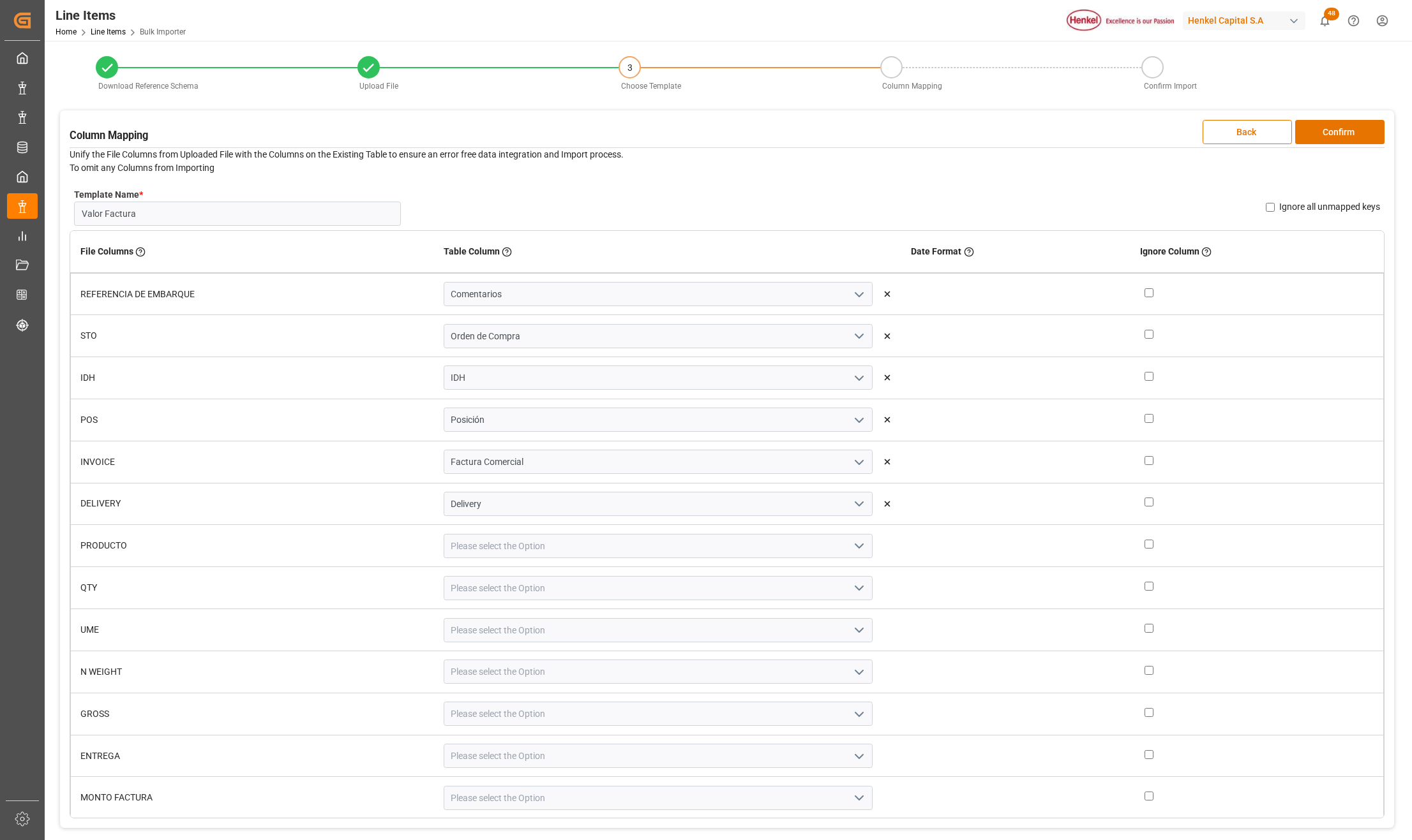
click at [851, 552] on icon "open menu" at bounding box center [859, 546] width 15 height 15
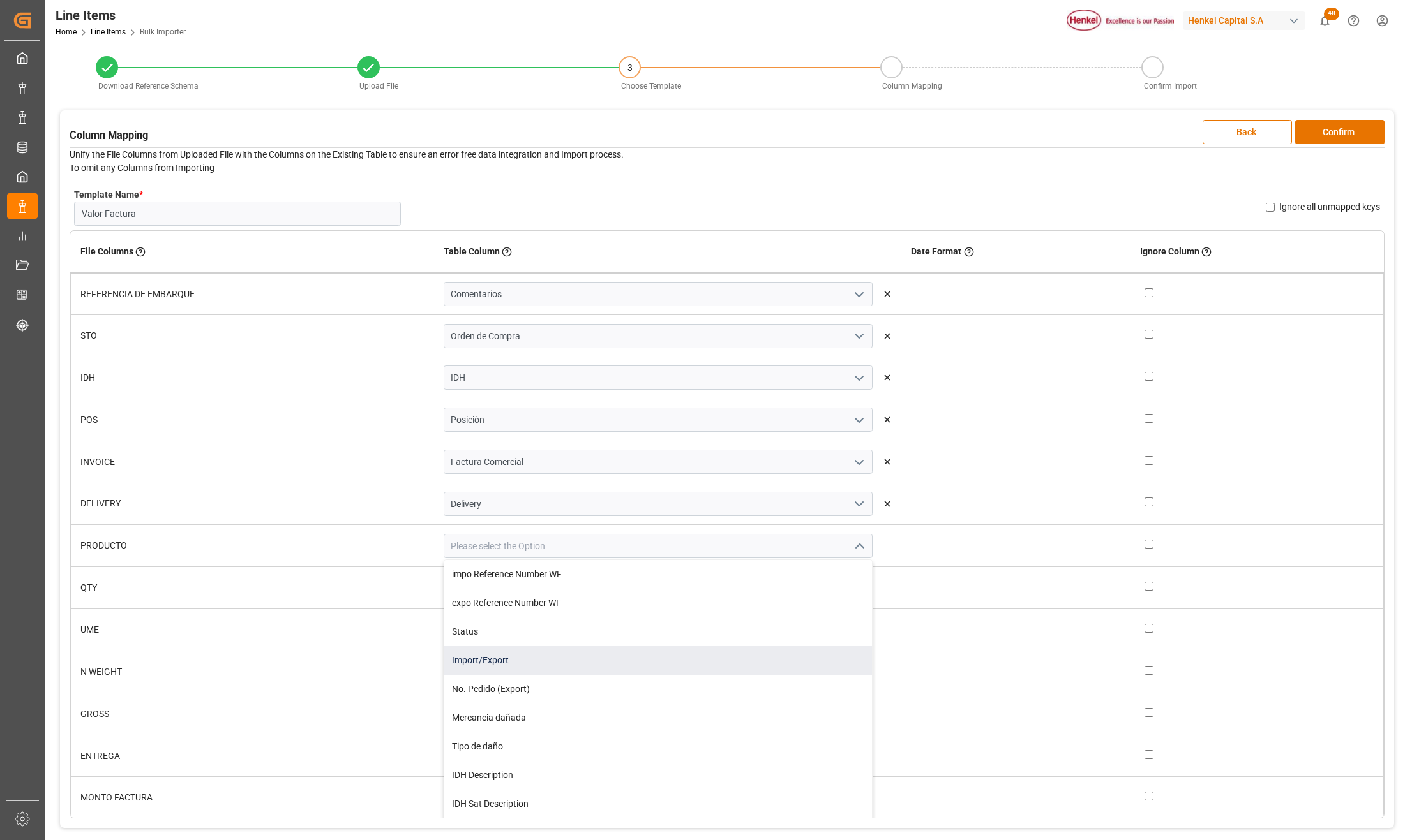
scroll to position [85, 0]
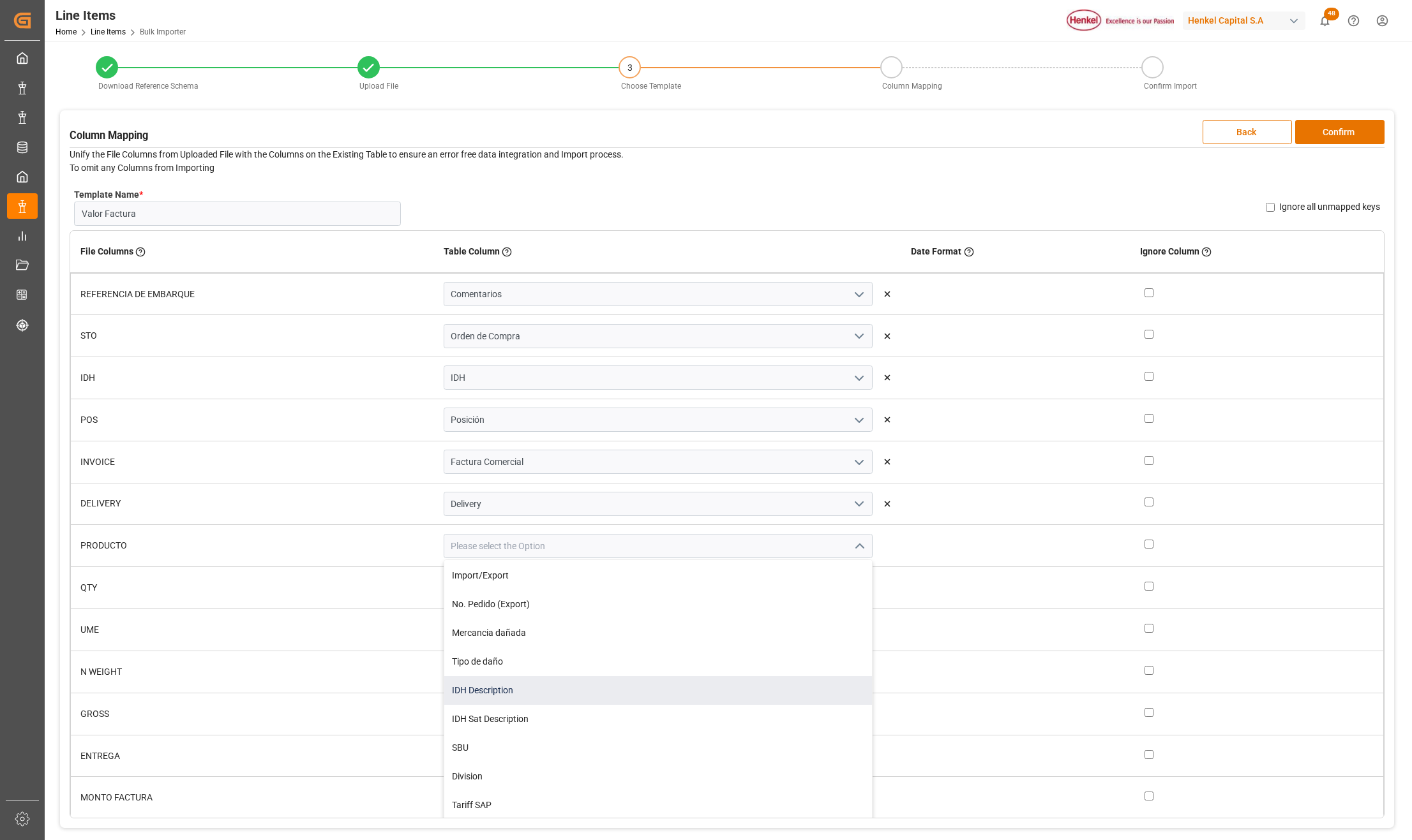
click at [547, 680] on div "IDH Description" at bounding box center [658, 690] width 427 height 29
type input "IDH Description"
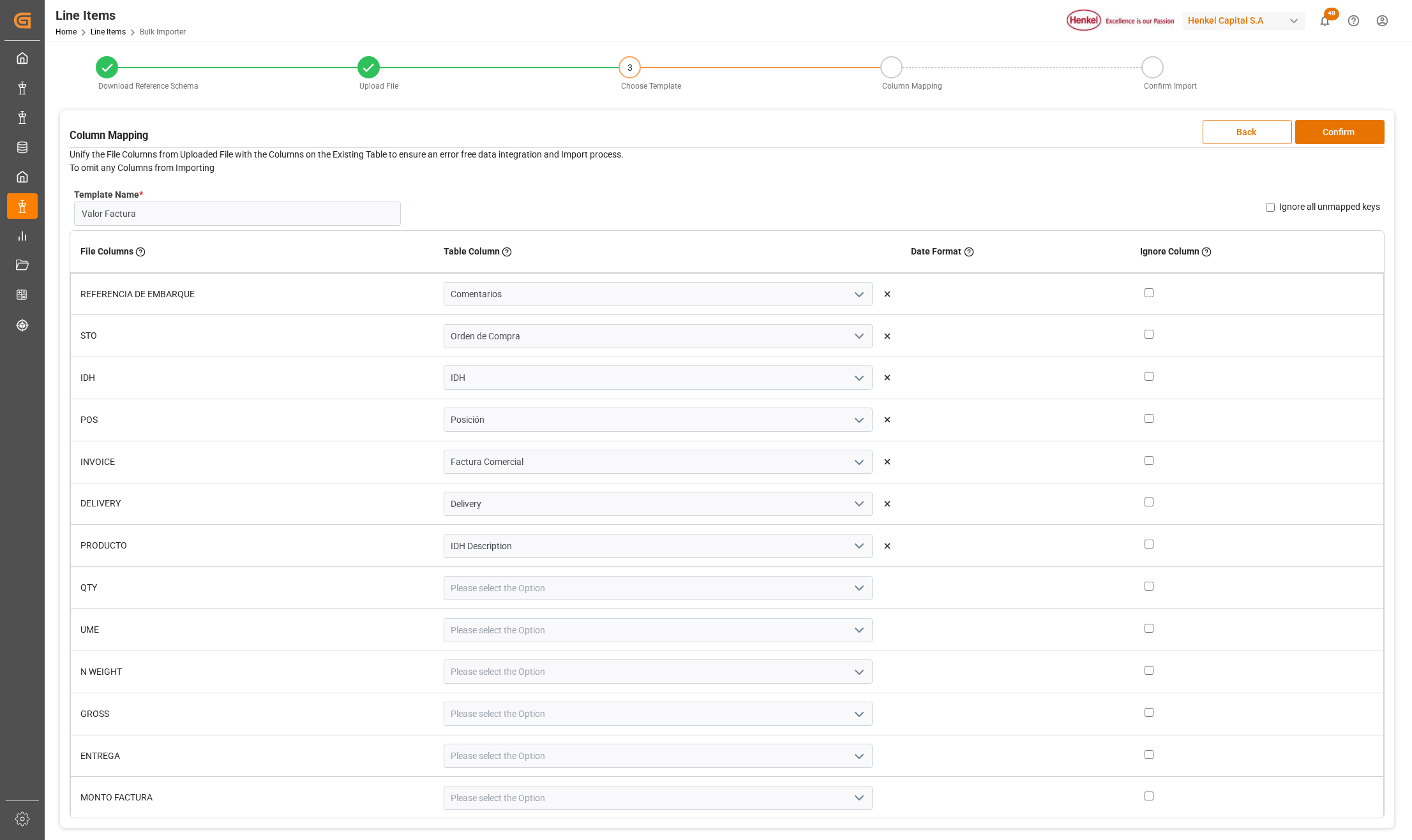
click at [851, 588] on icon "open menu" at bounding box center [859, 588] width 15 height 15
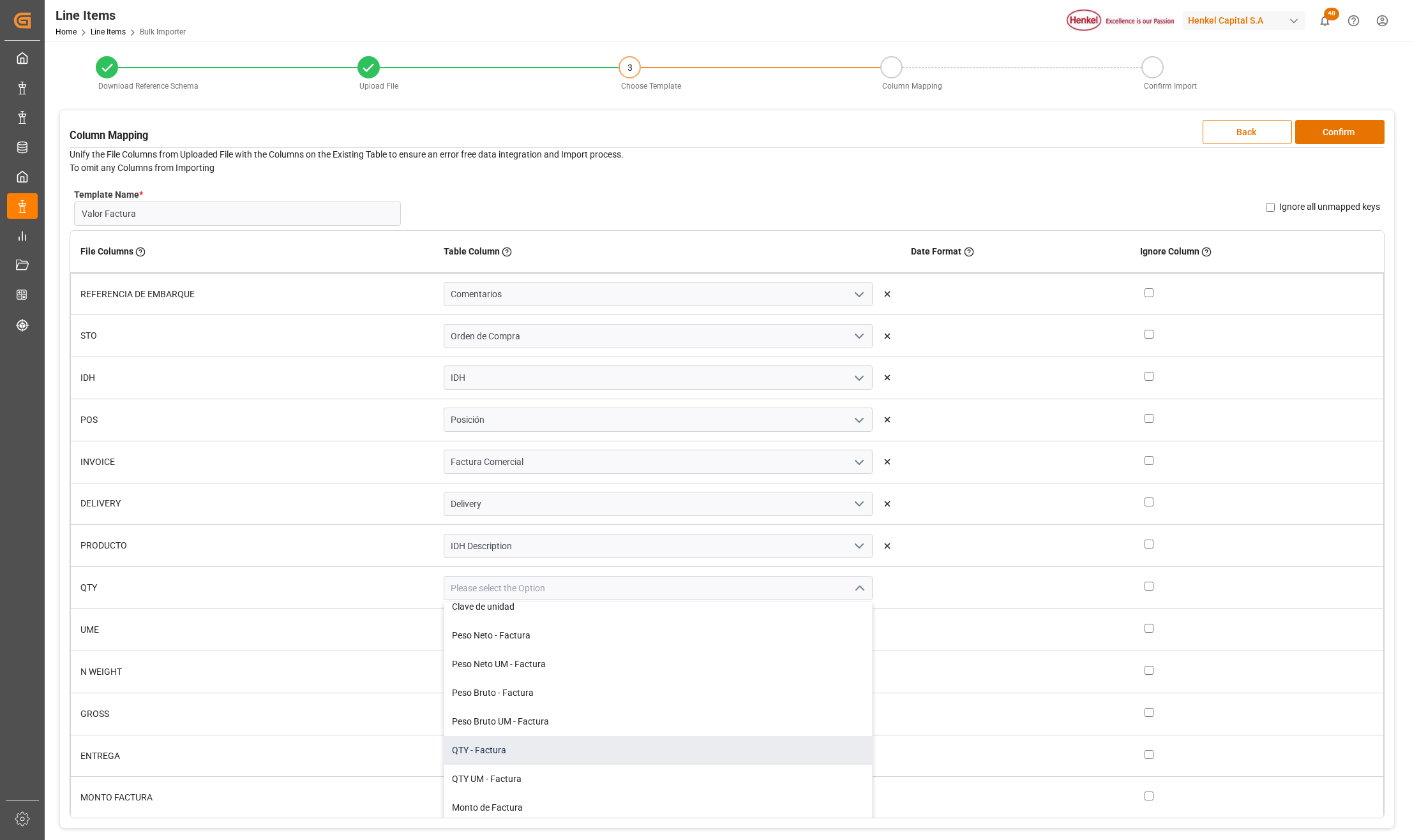
click at [536, 743] on div "QTY - Factura" at bounding box center [658, 751] width 427 height 29
type input "QTY - Factura"
click at [882, 420] on icon at bounding box center [887, 420] width 9 height 9
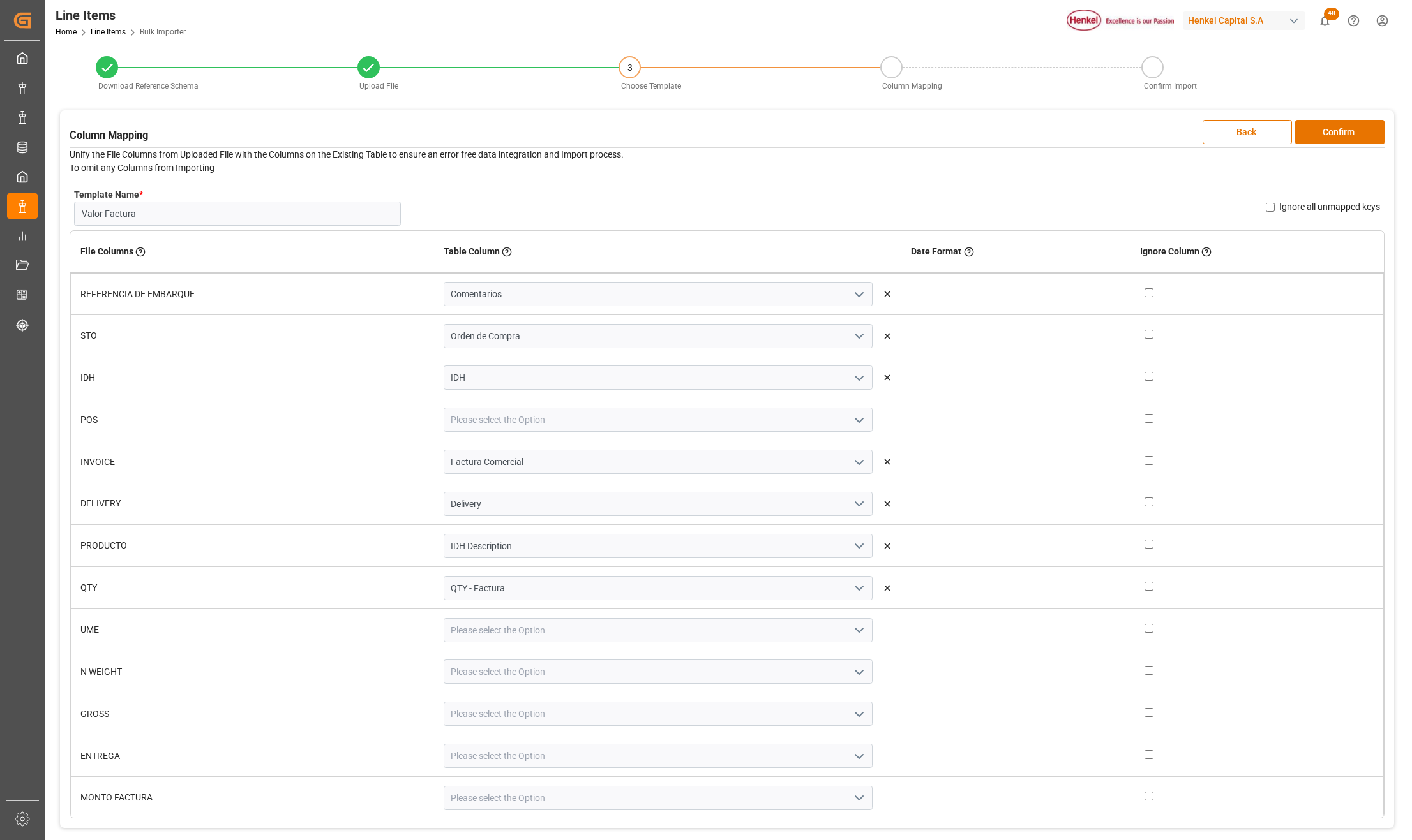
click at [882, 458] on icon at bounding box center [887, 462] width 9 height 9
click at [882, 504] on icon at bounding box center [887, 504] width 9 height 9
click at [882, 549] on icon at bounding box center [887, 546] width 9 height 9
click at [882, 585] on icon at bounding box center [887, 588] width 9 height 9
click at [855, 587] on polyline "open menu" at bounding box center [859, 587] width 8 height 4
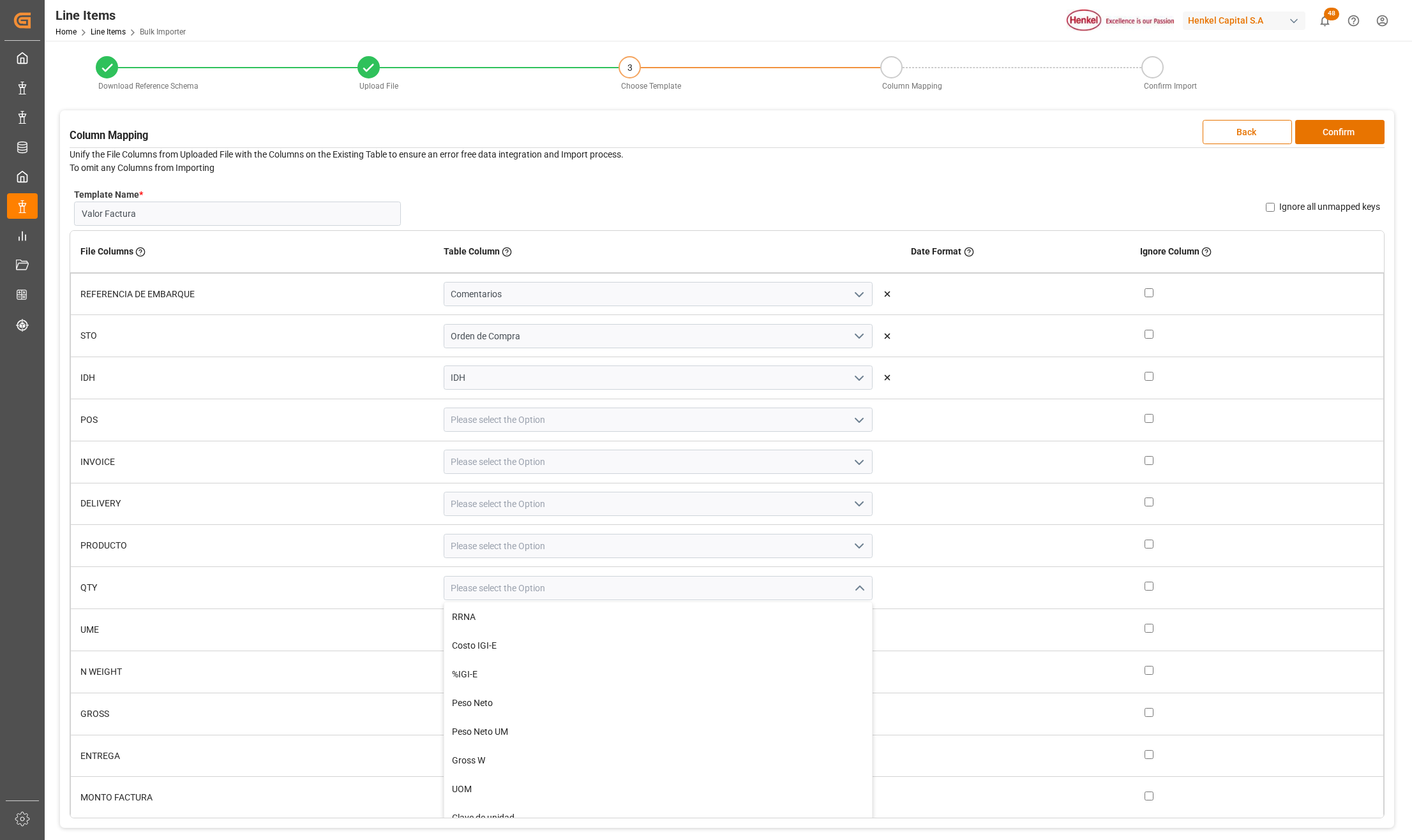
scroll to position [986, 0]
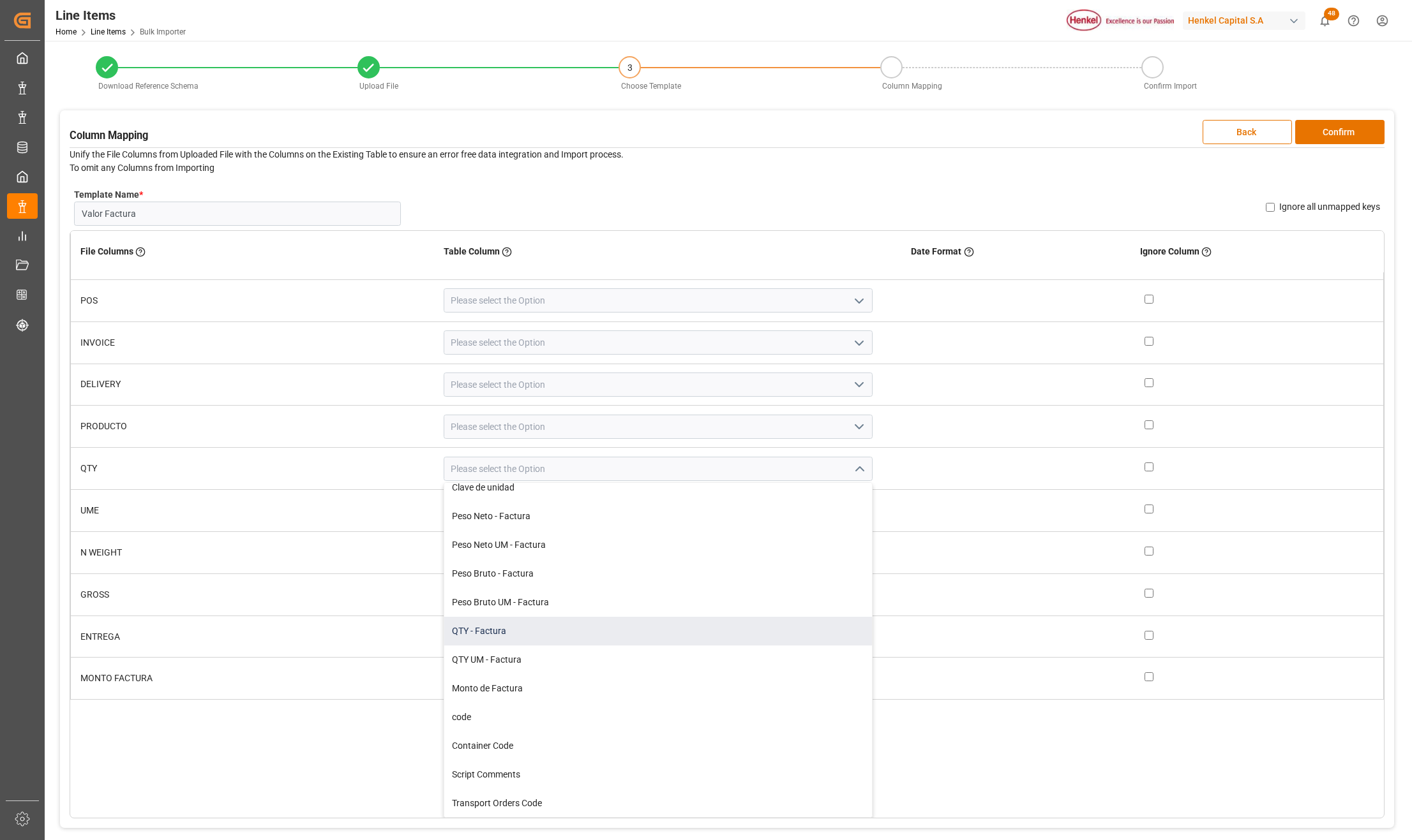
click at [503, 626] on div "QTY - Factura" at bounding box center [658, 632] width 427 height 29
type input "QTY - Factura"
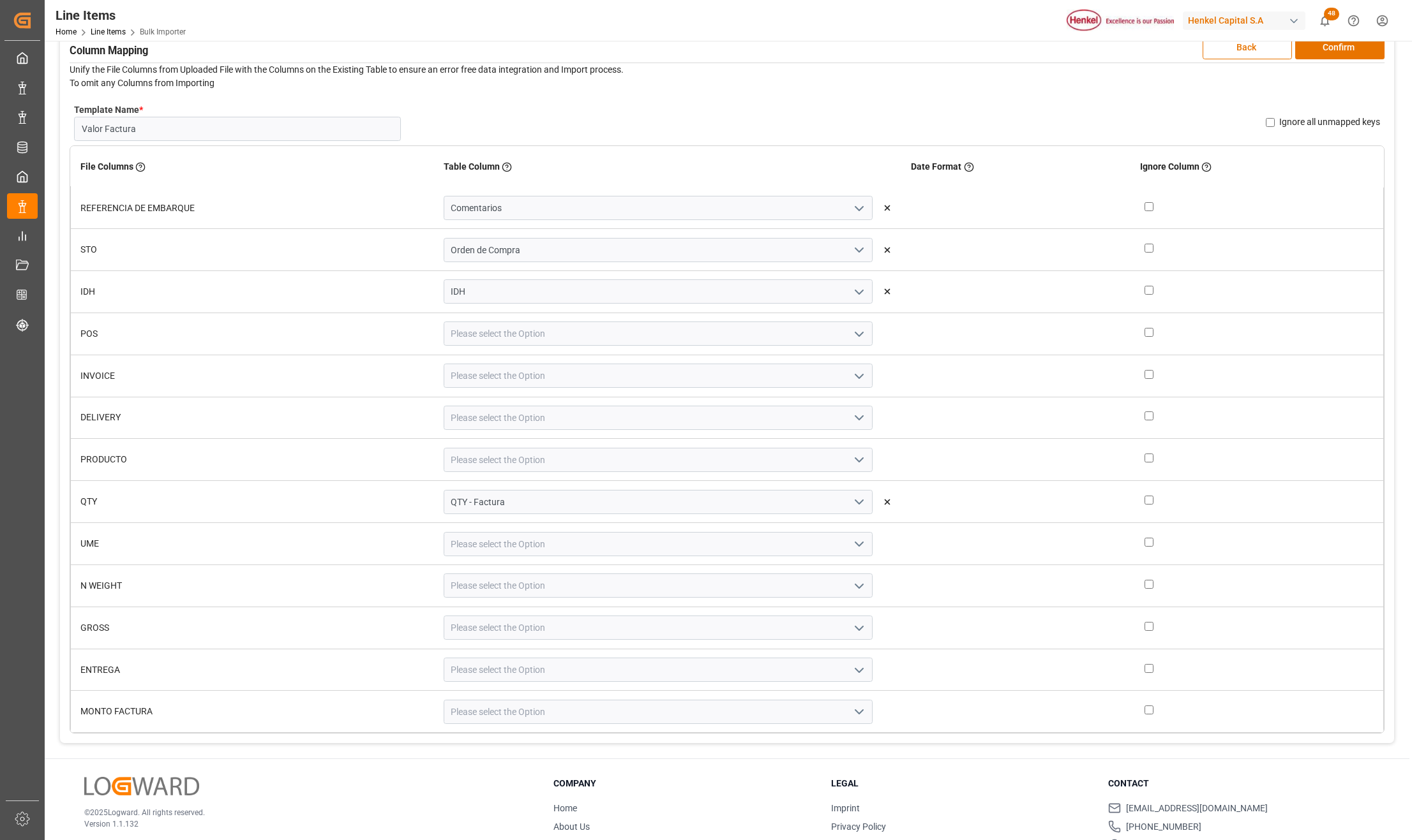
scroll to position [148, 0]
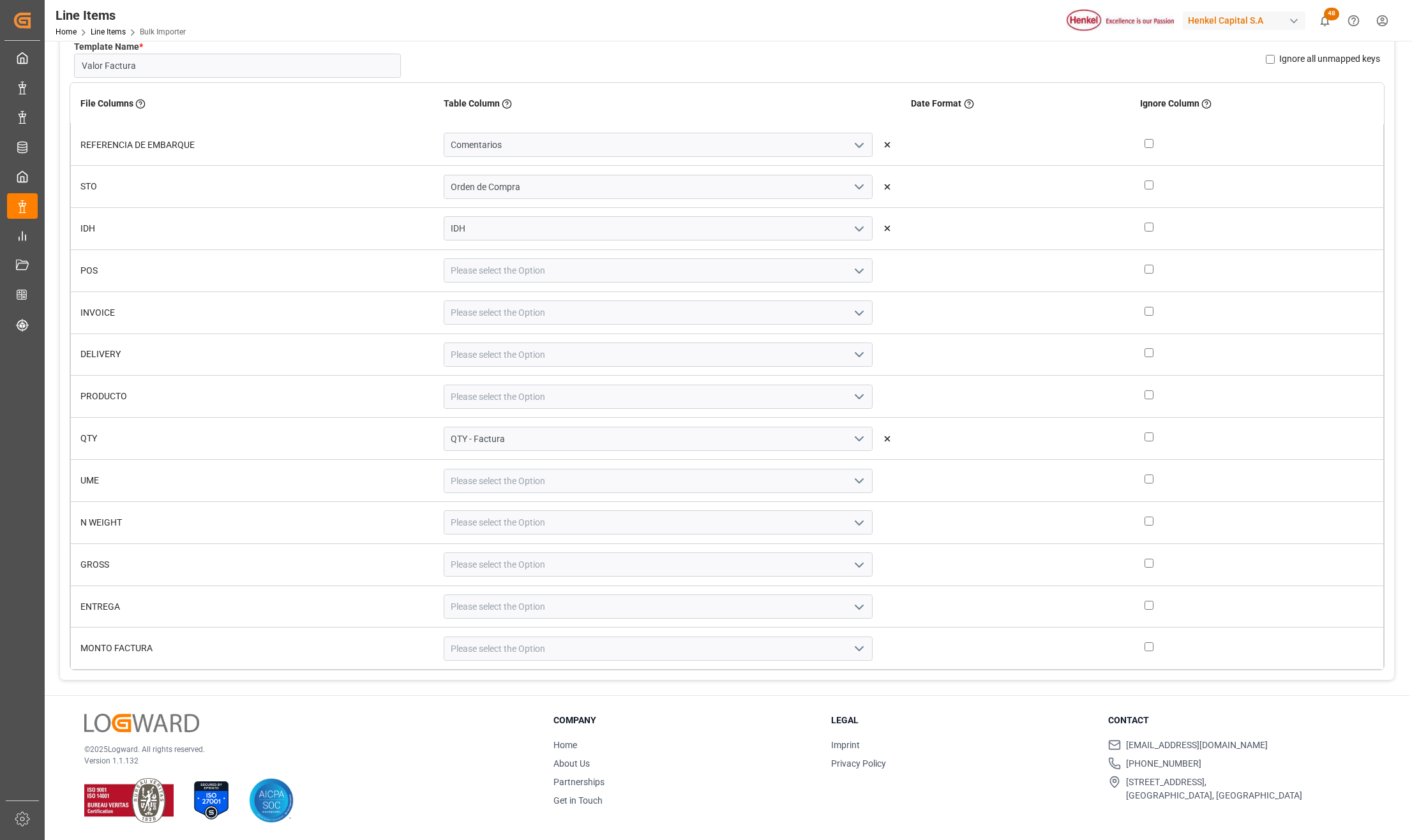
click at [851, 644] on icon "open menu" at bounding box center [859, 649] width 15 height 15
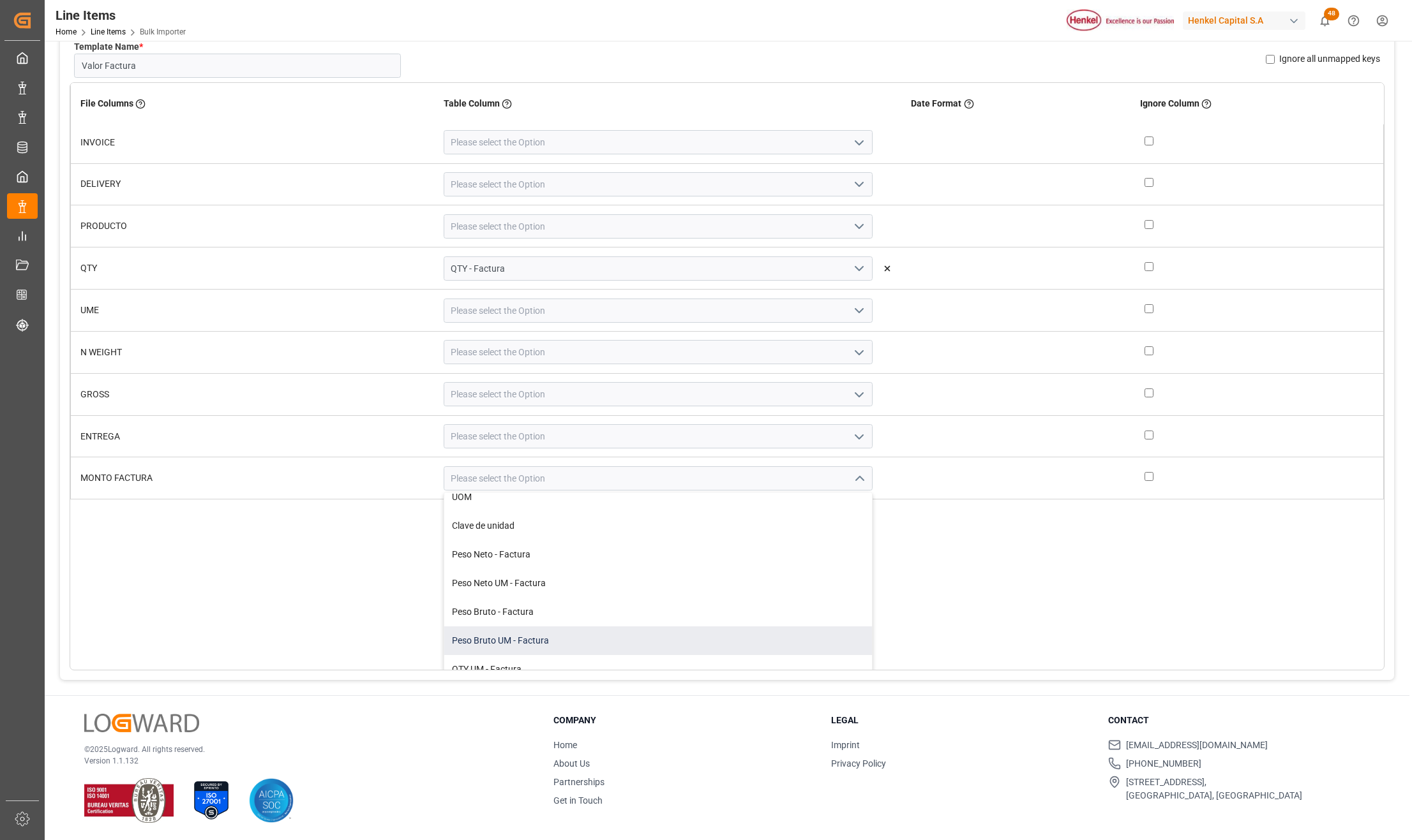
scroll to position [330, 0]
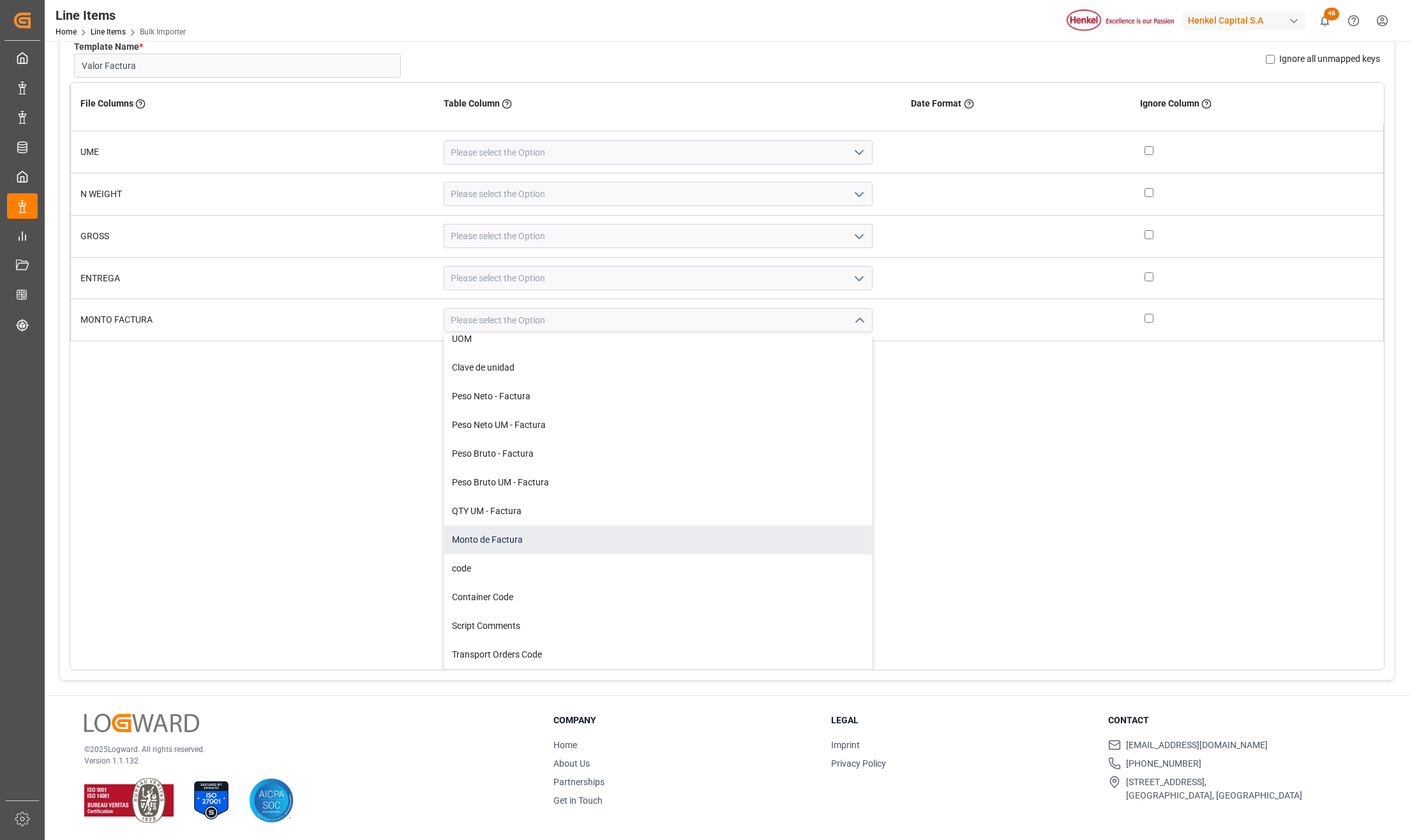
click at [511, 547] on div "Monto de Factura" at bounding box center [658, 540] width 427 height 29
type input "Monto de Factura"
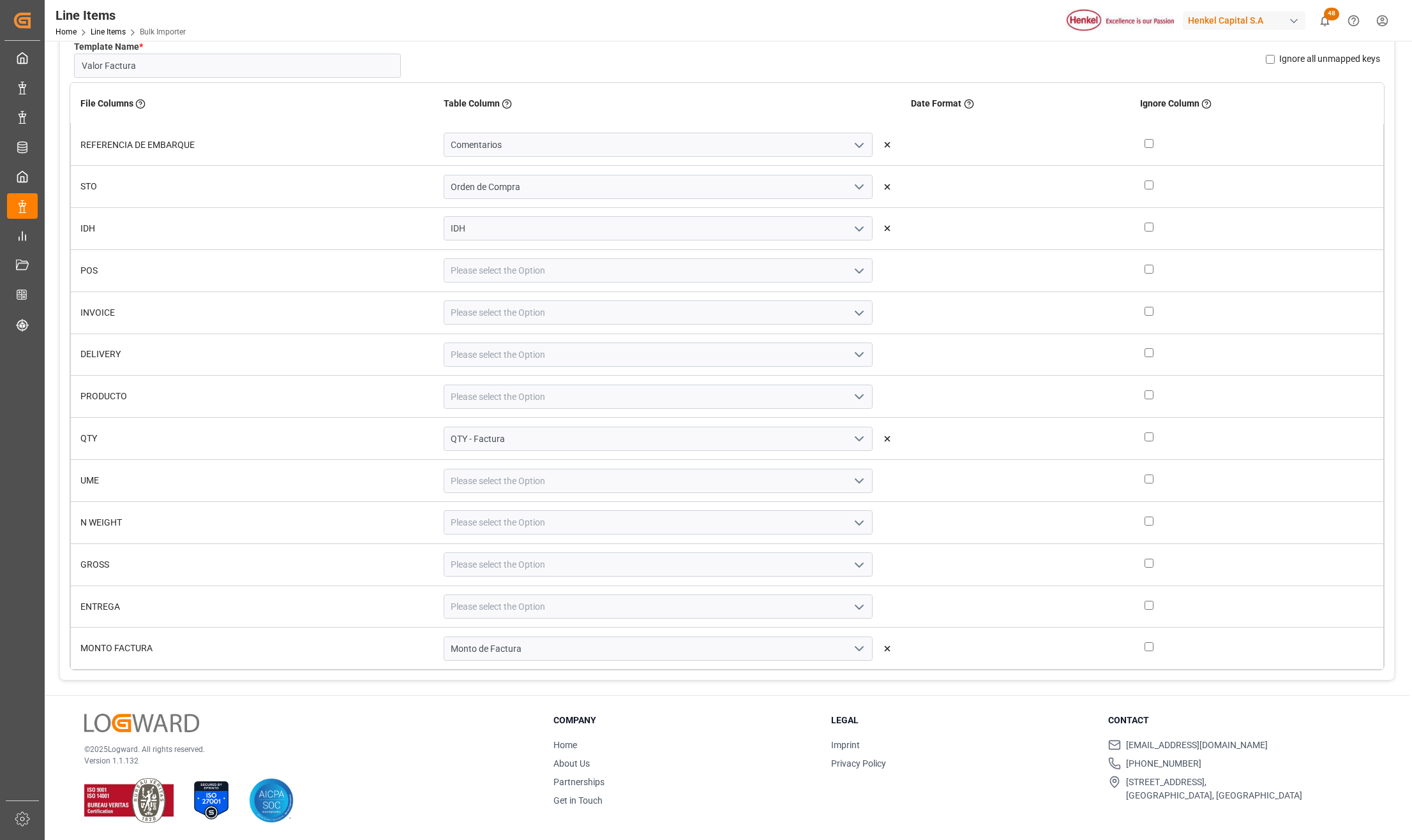
click at [1131, 478] on td at bounding box center [1257, 481] width 253 height 42
click at [1144, 481] on input "checkbox" at bounding box center [1149, 479] width 9 height 9
checkbox input "true"
click at [1144, 519] on input "checkbox" at bounding box center [1149, 521] width 9 height 9
checkbox input "true"
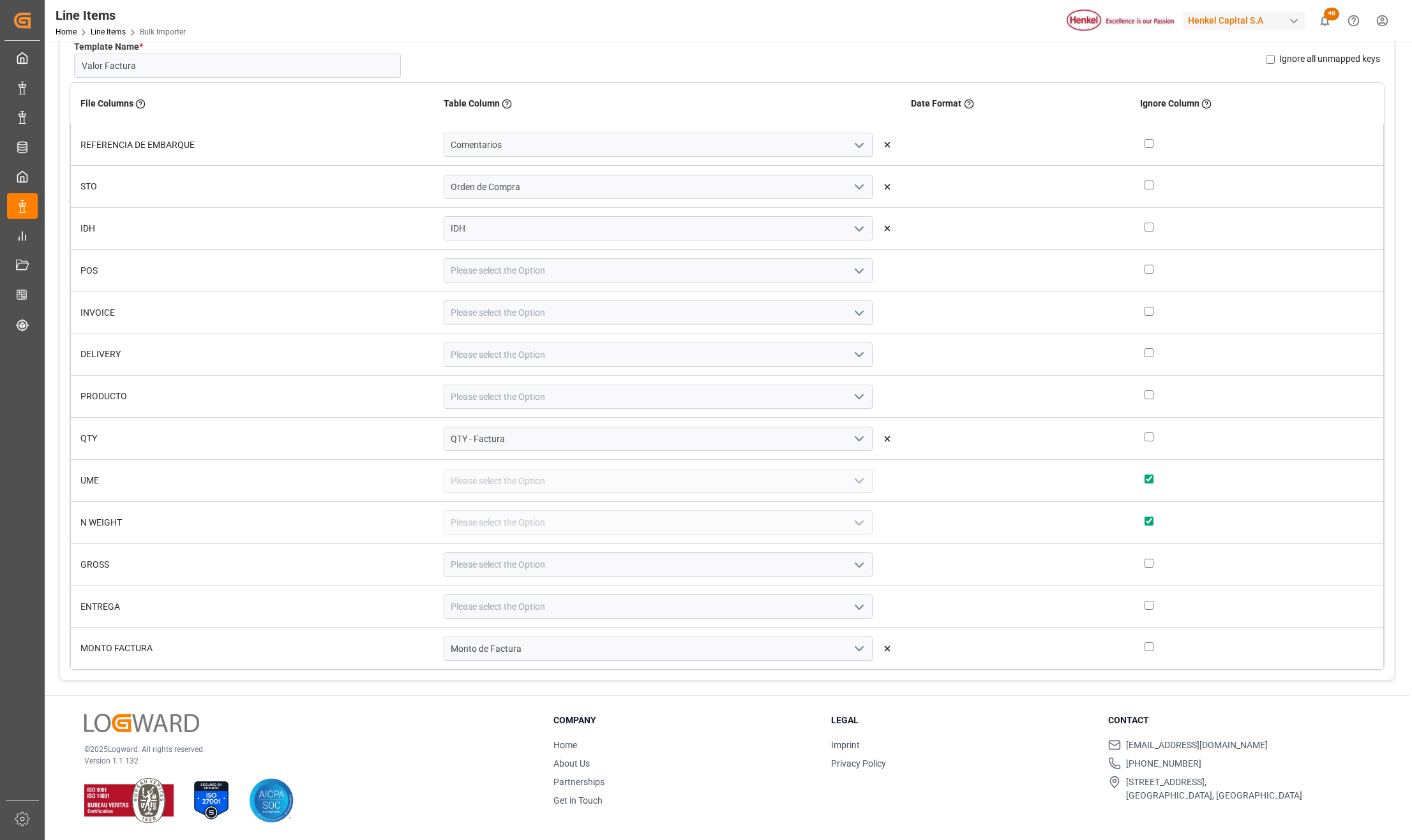
click at [1144, 562] on input "checkbox" at bounding box center [1149, 563] width 9 height 9
checkbox input "true"
click at [1144, 602] on input "checkbox" at bounding box center [1149, 606] width 9 height 9
checkbox input "true"
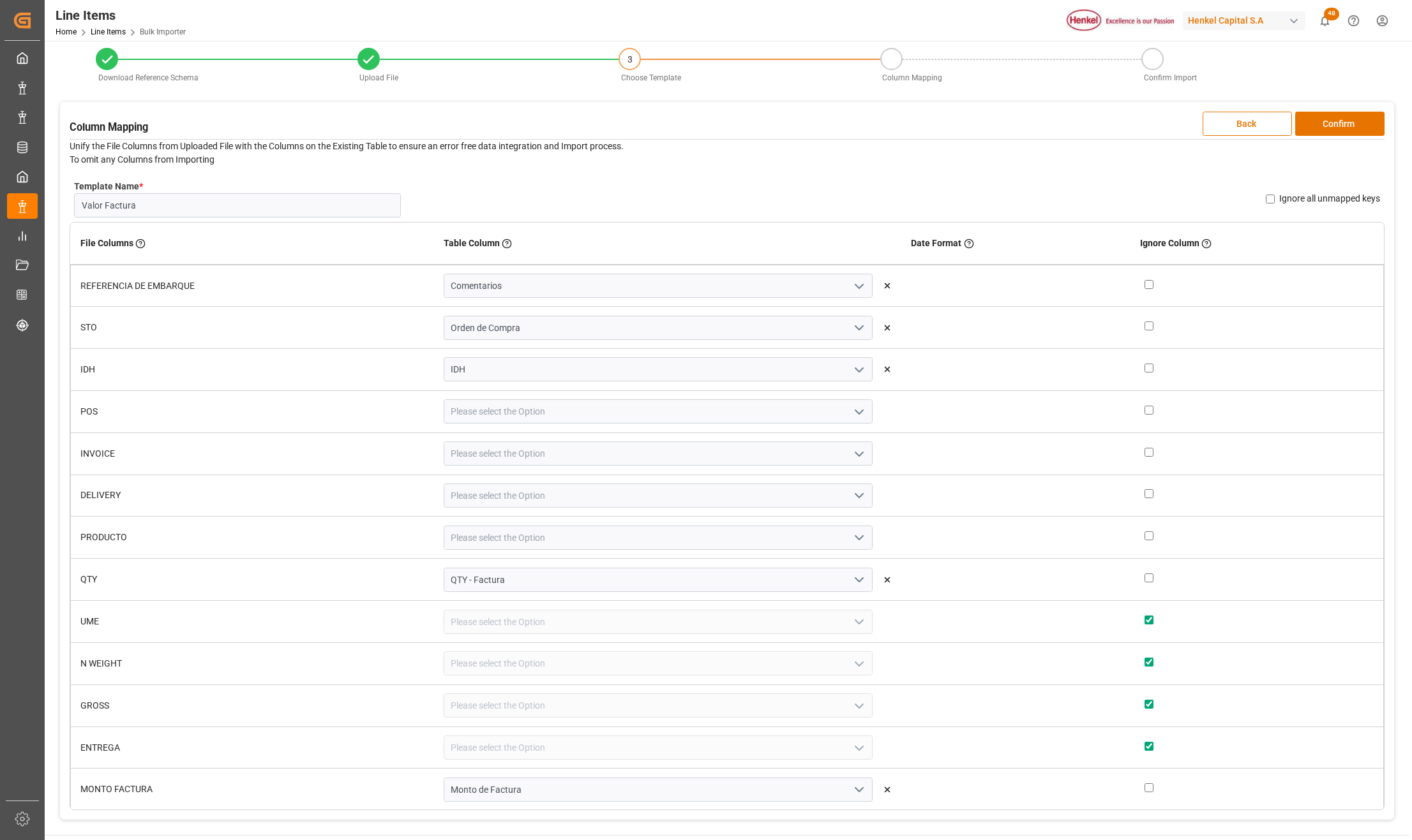
scroll to position [0, 0]
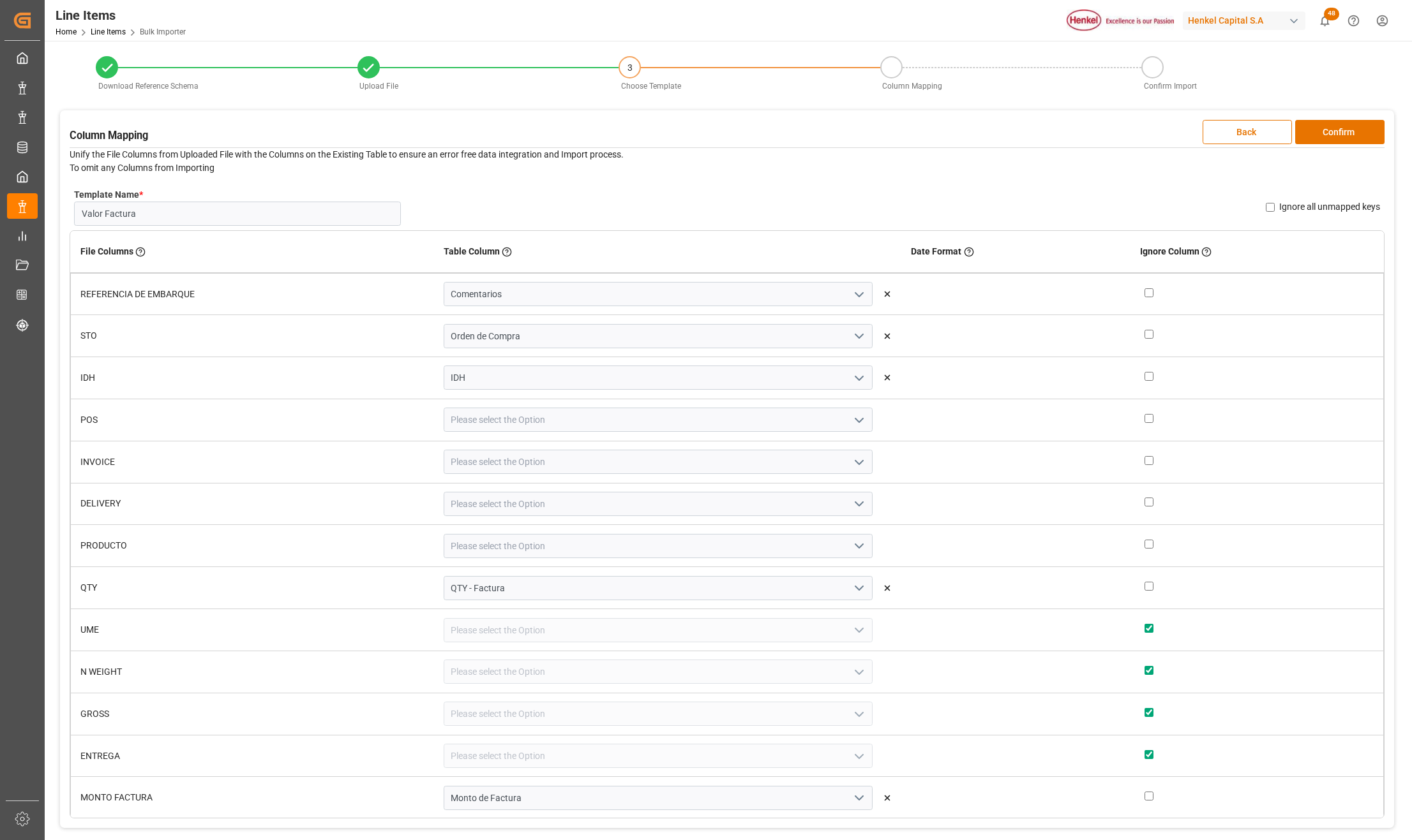
click at [1144, 419] on input "checkbox" at bounding box center [1149, 419] width 9 height 9
checkbox input "true"
click at [1144, 456] on input "checkbox" at bounding box center [1149, 461] width 9 height 9
checkbox input "true"
click at [1144, 500] on input "checkbox" at bounding box center [1149, 502] width 9 height 9
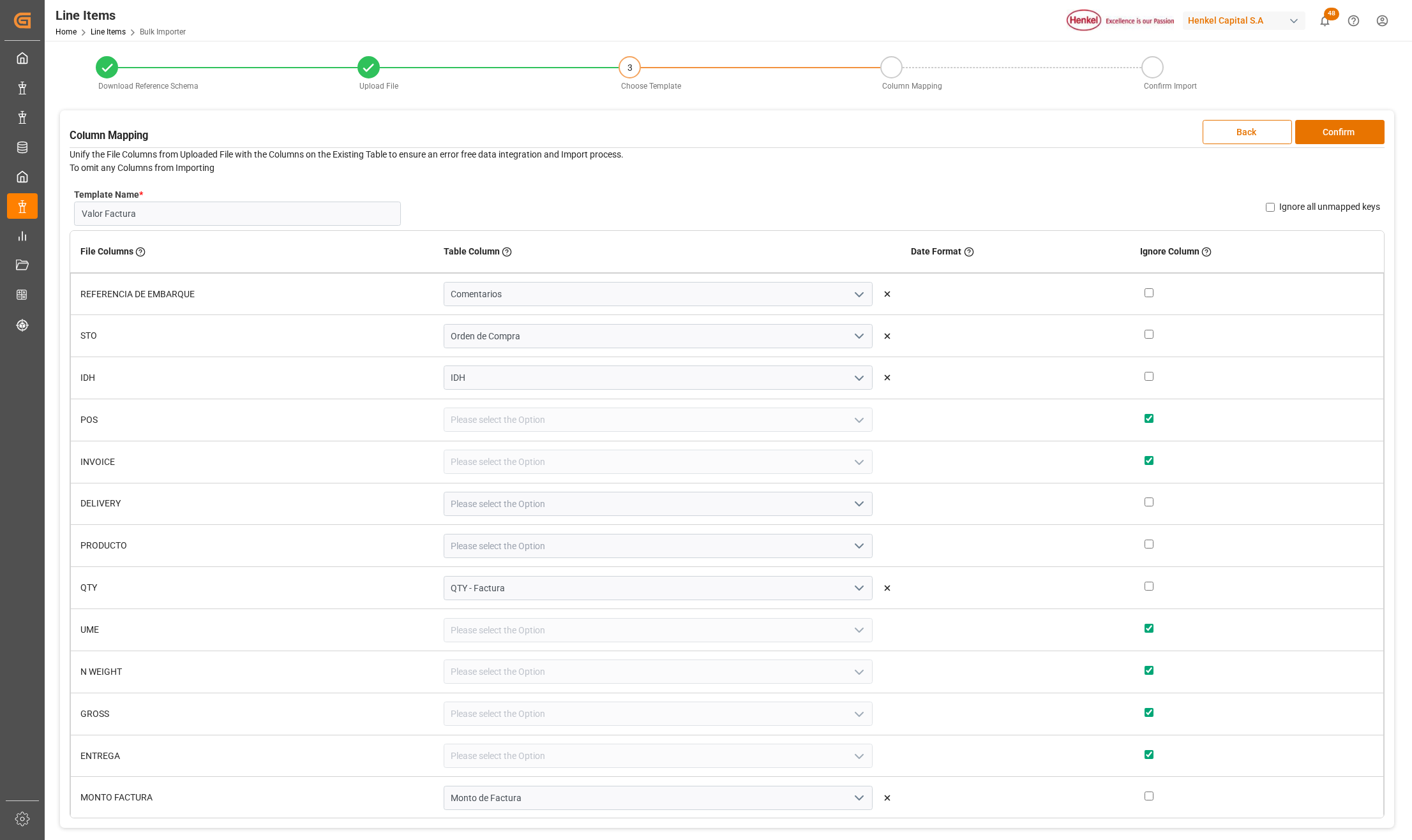
checkbox input "true"
click at [1144, 544] on input "checkbox" at bounding box center [1149, 544] width 9 height 9
checkbox input "true"
click at [1144, 336] on input "checkbox" at bounding box center [1149, 334] width 9 height 9
checkbox input "true"
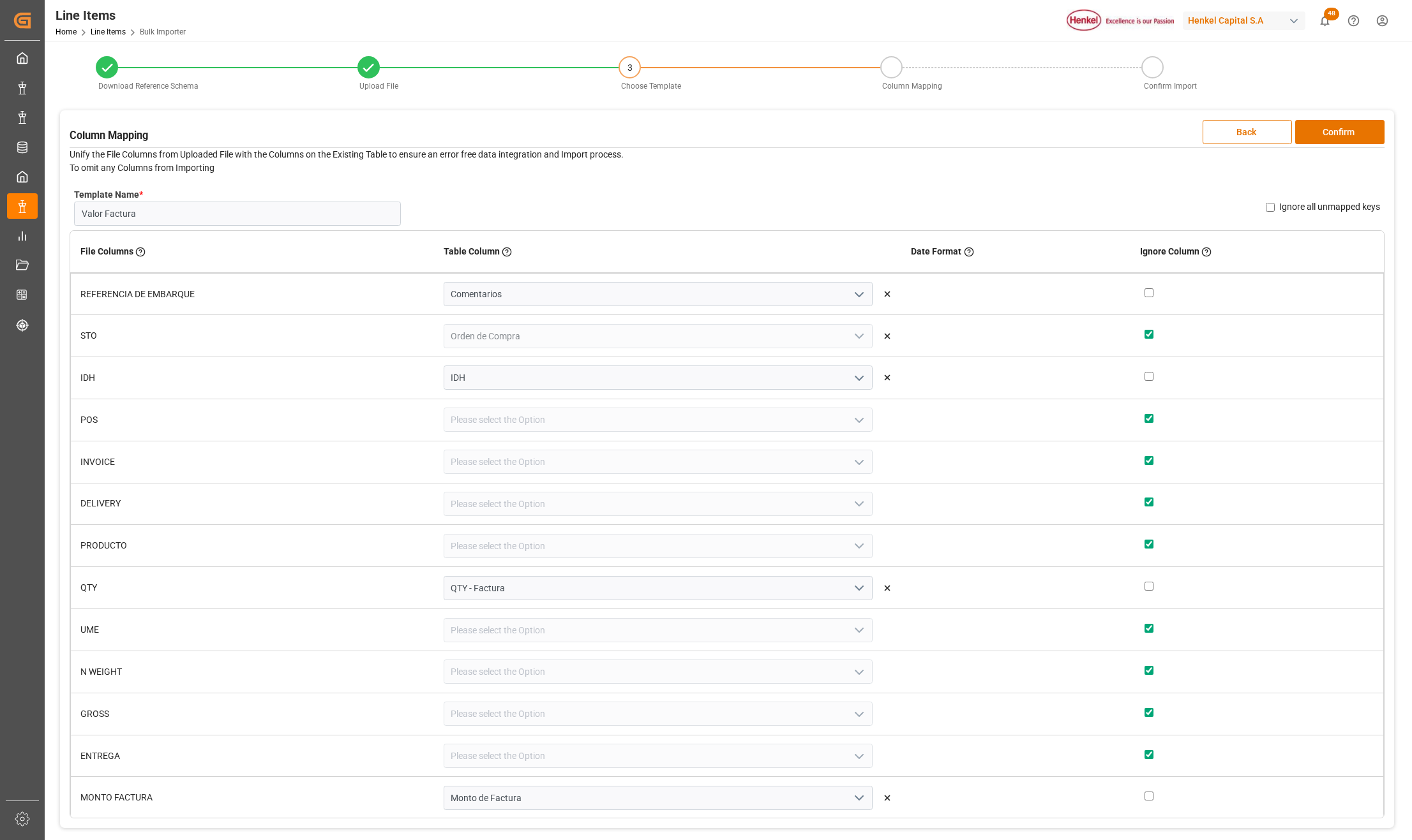
click at [1144, 376] on input "checkbox" at bounding box center [1149, 376] width 9 height 9
checkbox input "true"
click at [1144, 586] on div at bounding box center [1259, 587] width 229 height 14
click at [1144, 288] on input "checkbox" at bounding box center [1149, 291] width 9 height 9
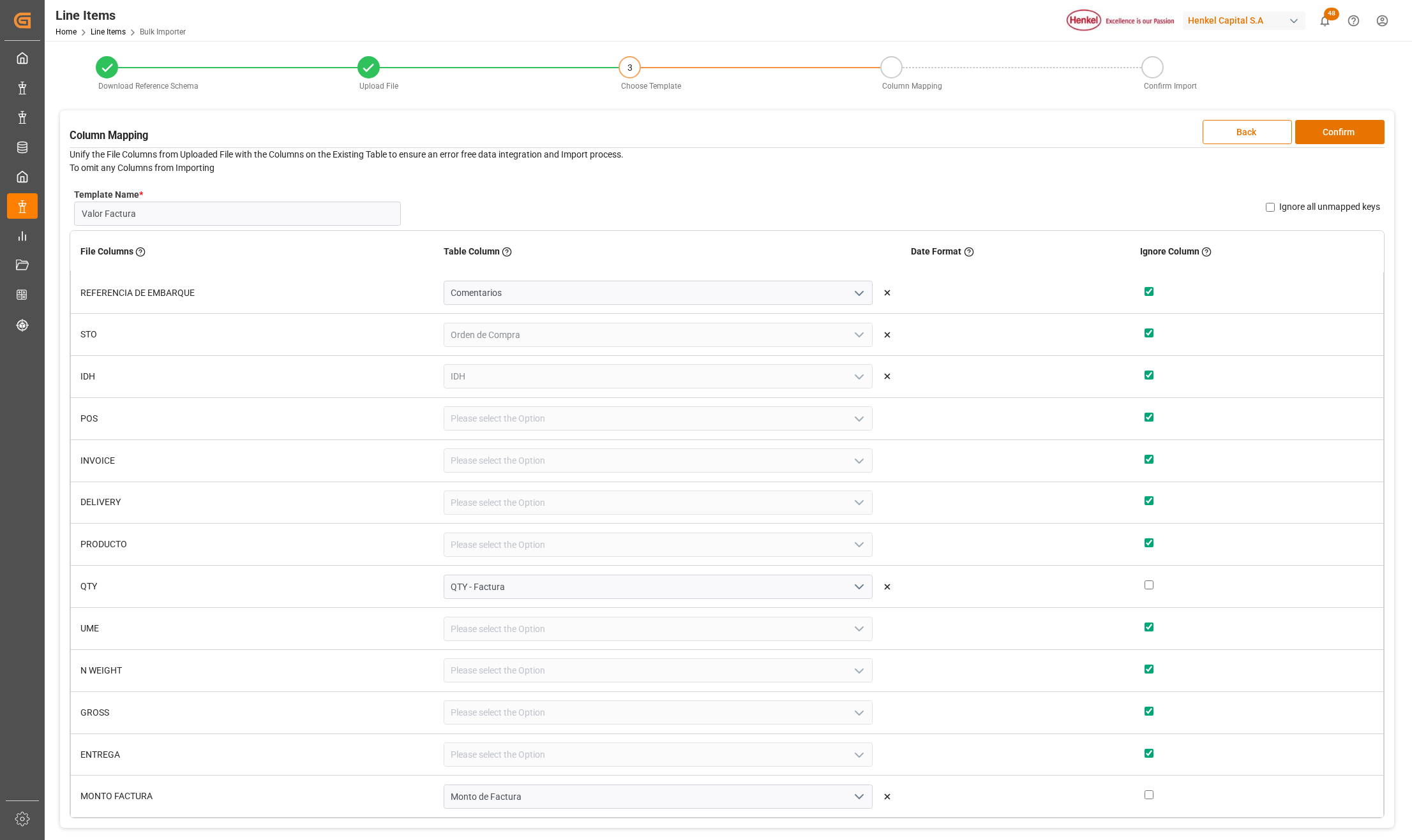
checkbox input "true"
click at [1144, 587] on input "checkbox" at bounding box center [1149, 585] width 9 height 9
checkbox input "true"
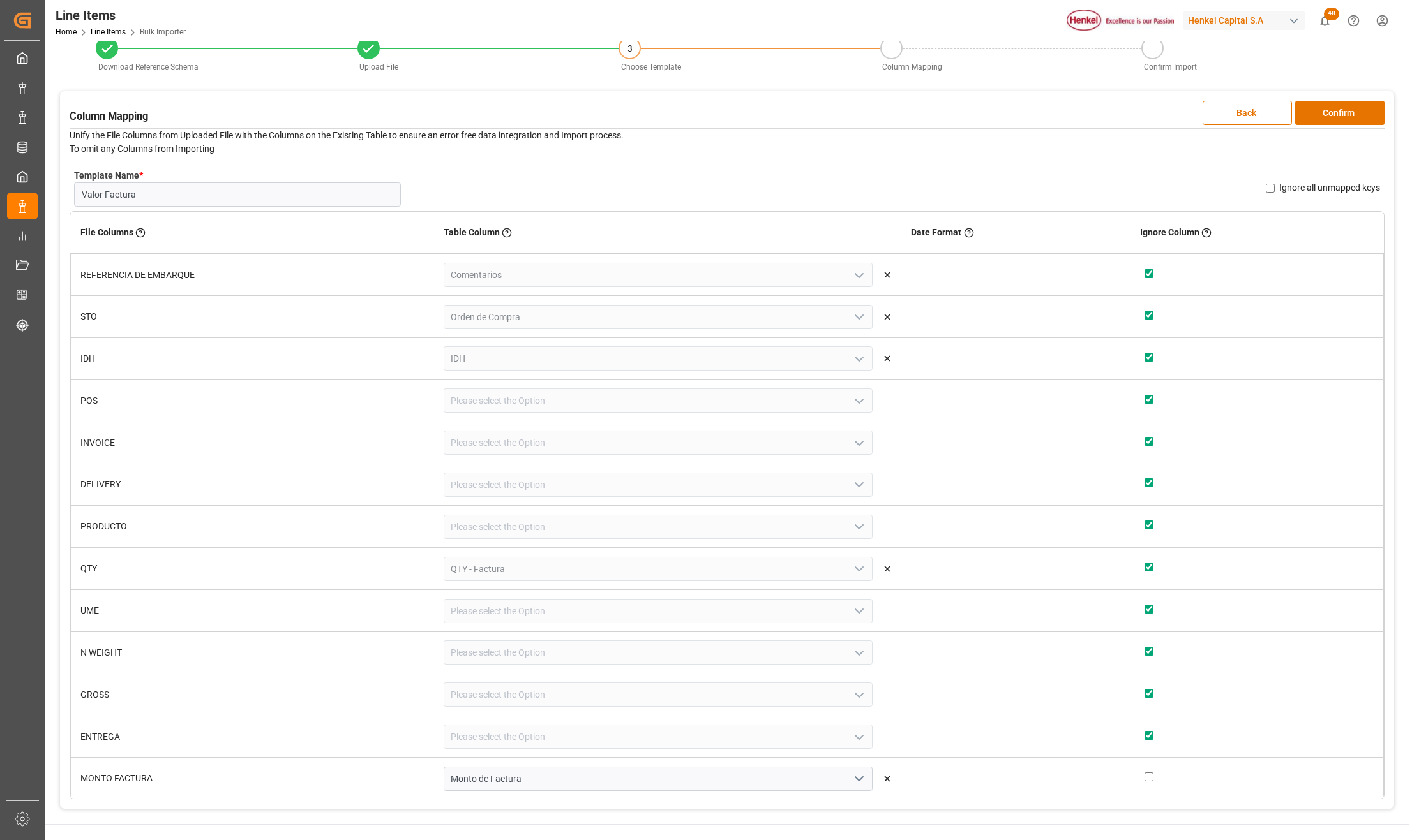
scroll to position [0, 0]
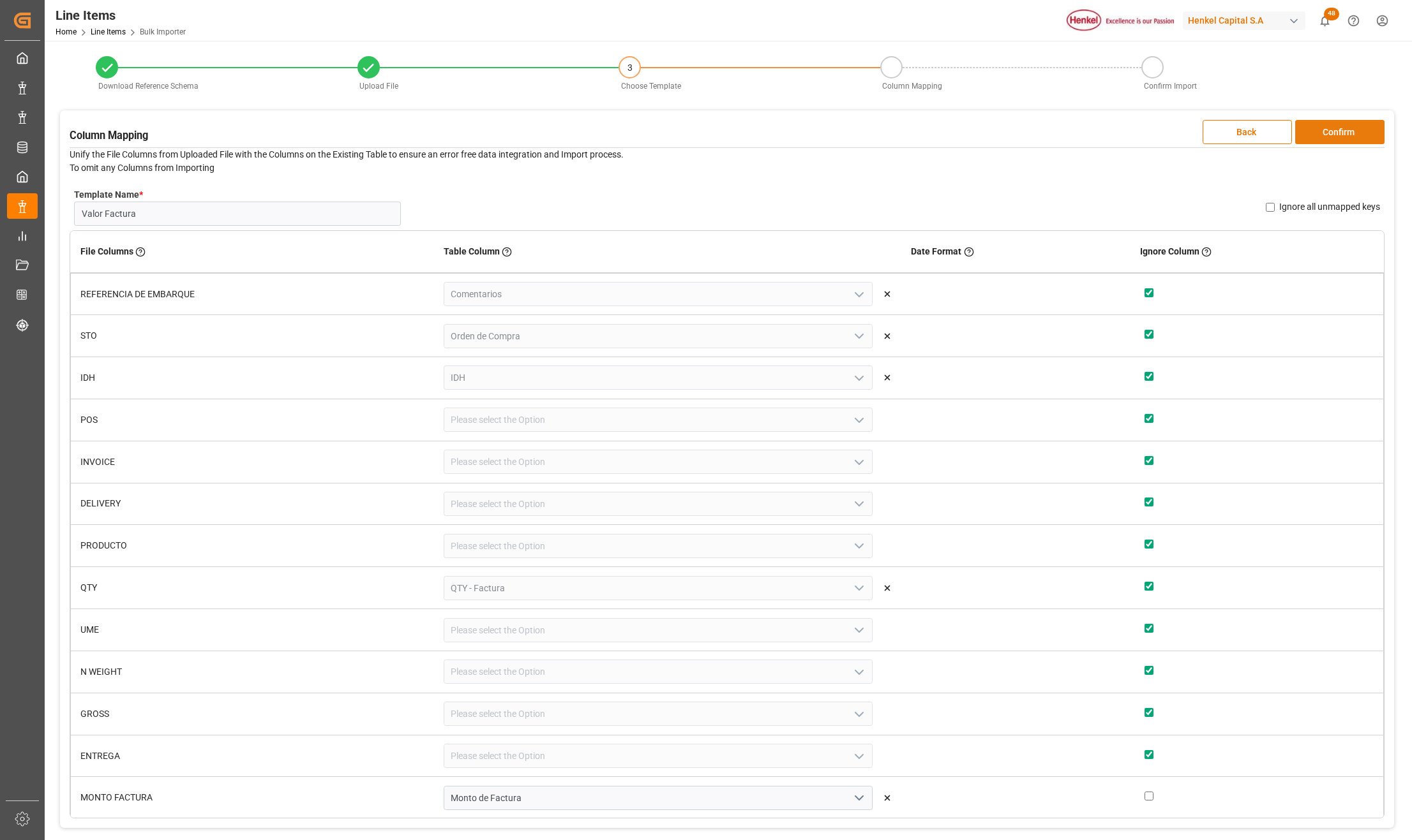
click at [1323, 133] on button "Confirm" at bounding box center [1339, 132] width 89 height 24
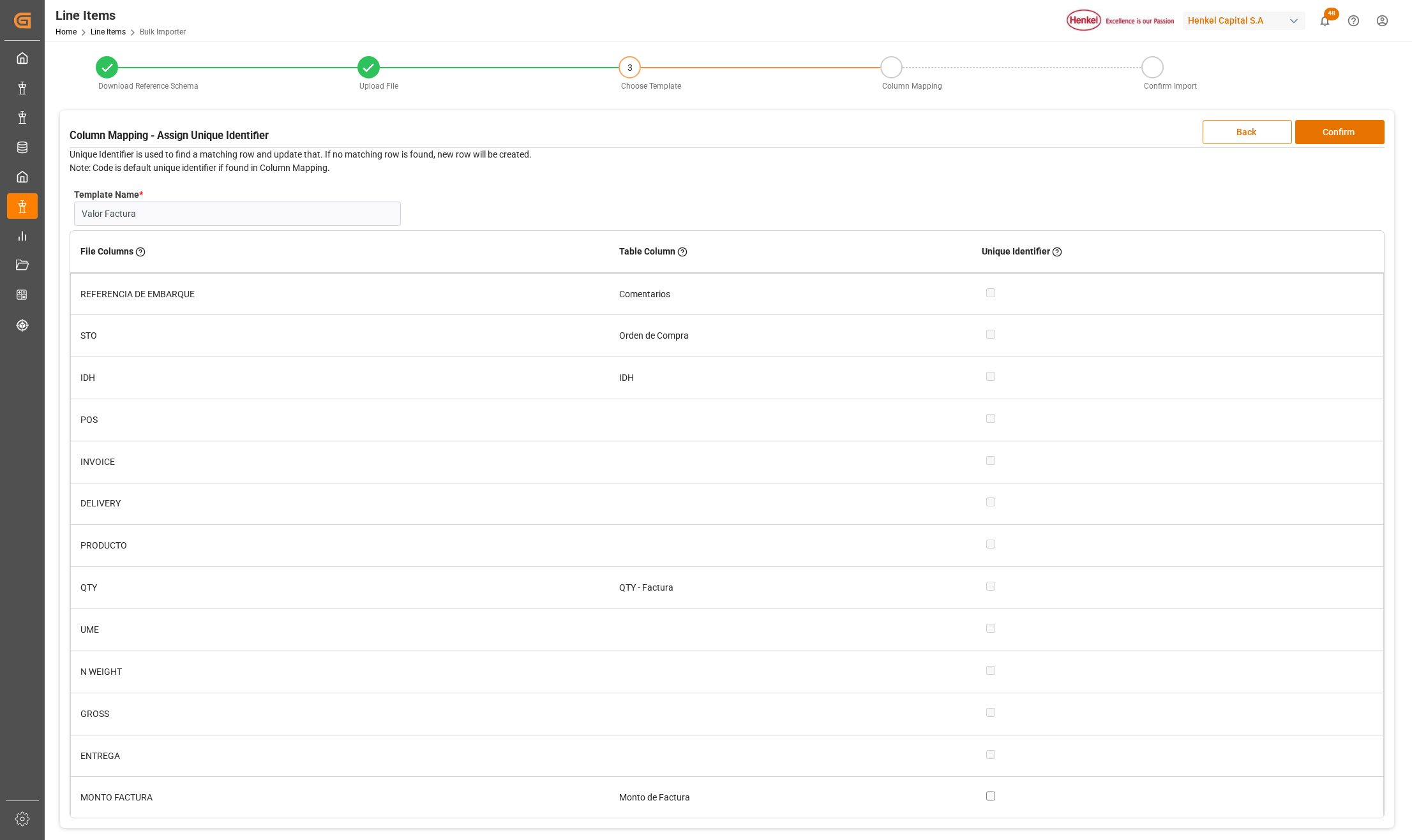
scroll to position [2, 0]
click at [1225, 131] on button "Back" at bounding box center [1246, 132] width 89 height 24
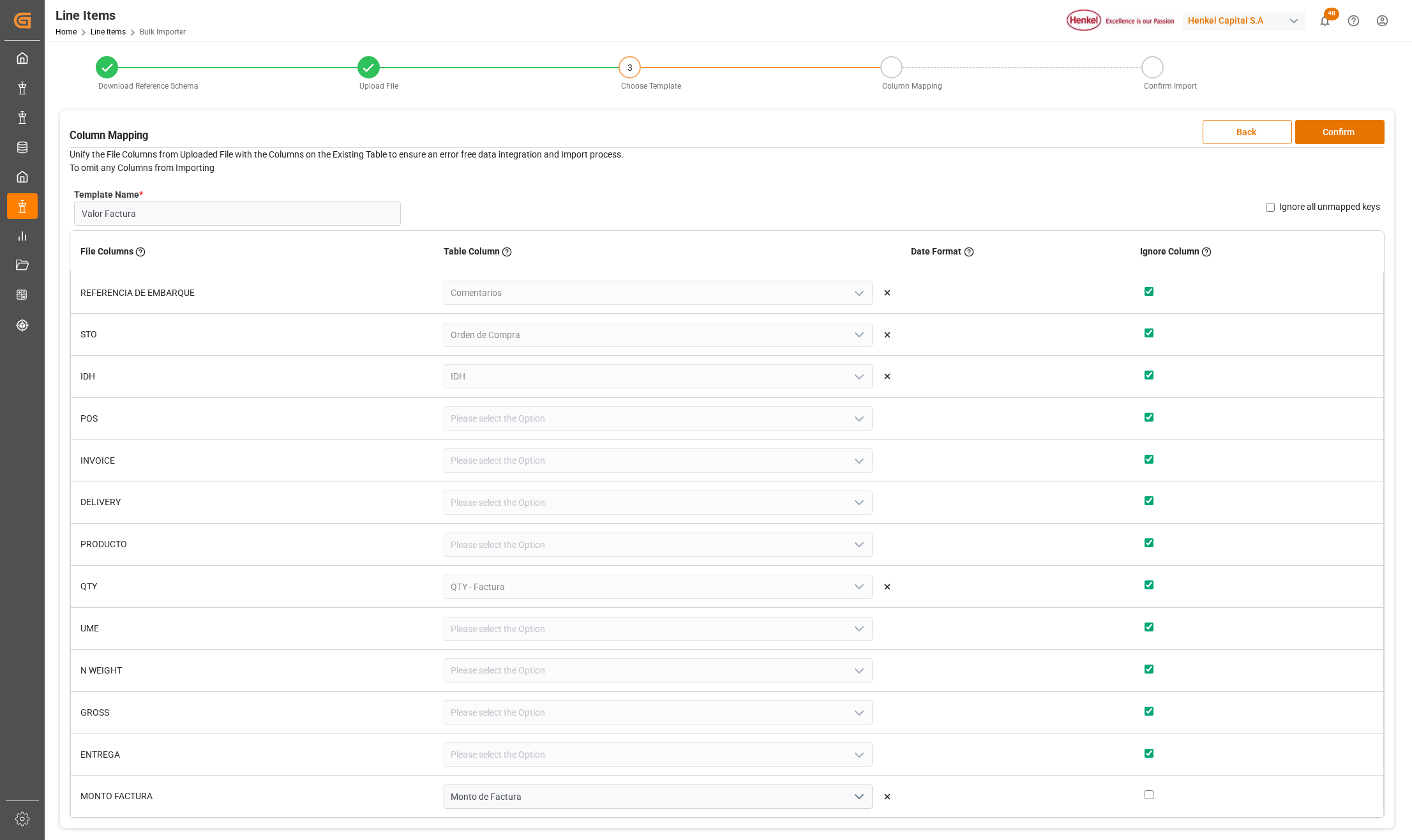
click at [1144, 289] on input "checkbox" at bounding box center [1149, 291] width 9 height 9
checkbox input "false"
click at [1144, 335] on input "checkbox" at bounding box center [1149, 333] width 9 height 9
checkbox input "false"
click at [1144, 372] on input "checkbox" at bounding box center [1149, 375] width 9 height 9
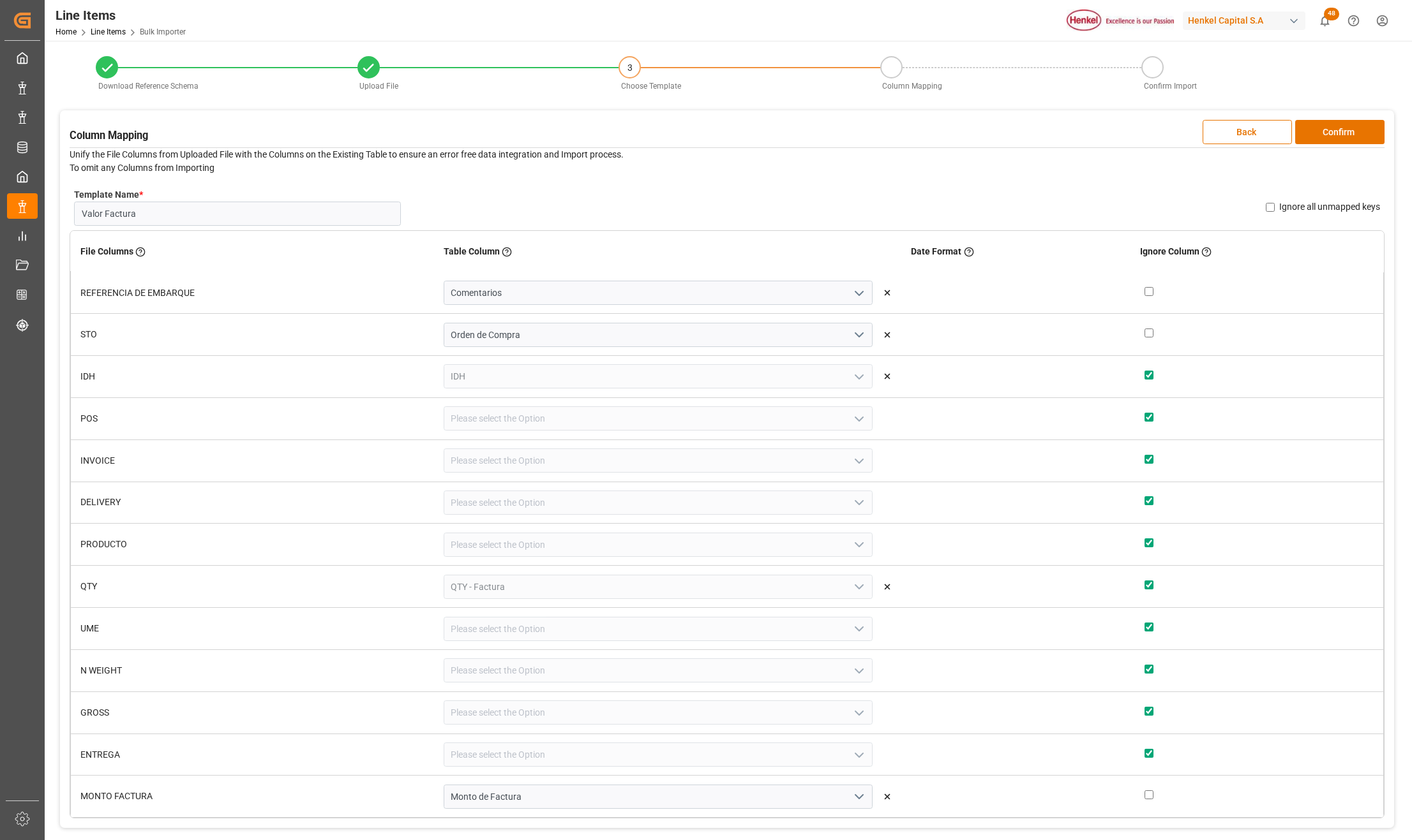
checkbox input "false"
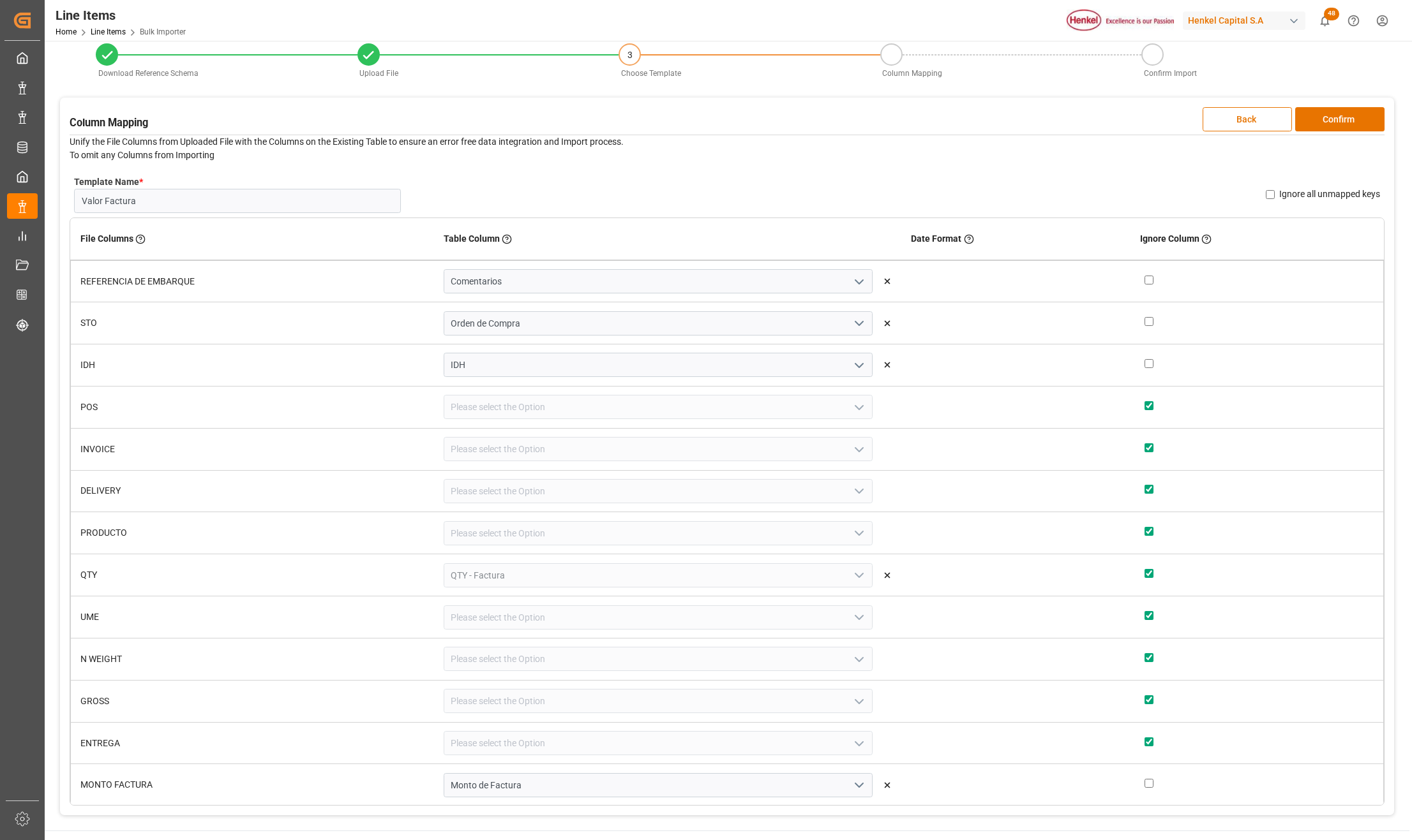
scroll to position [0, 0]
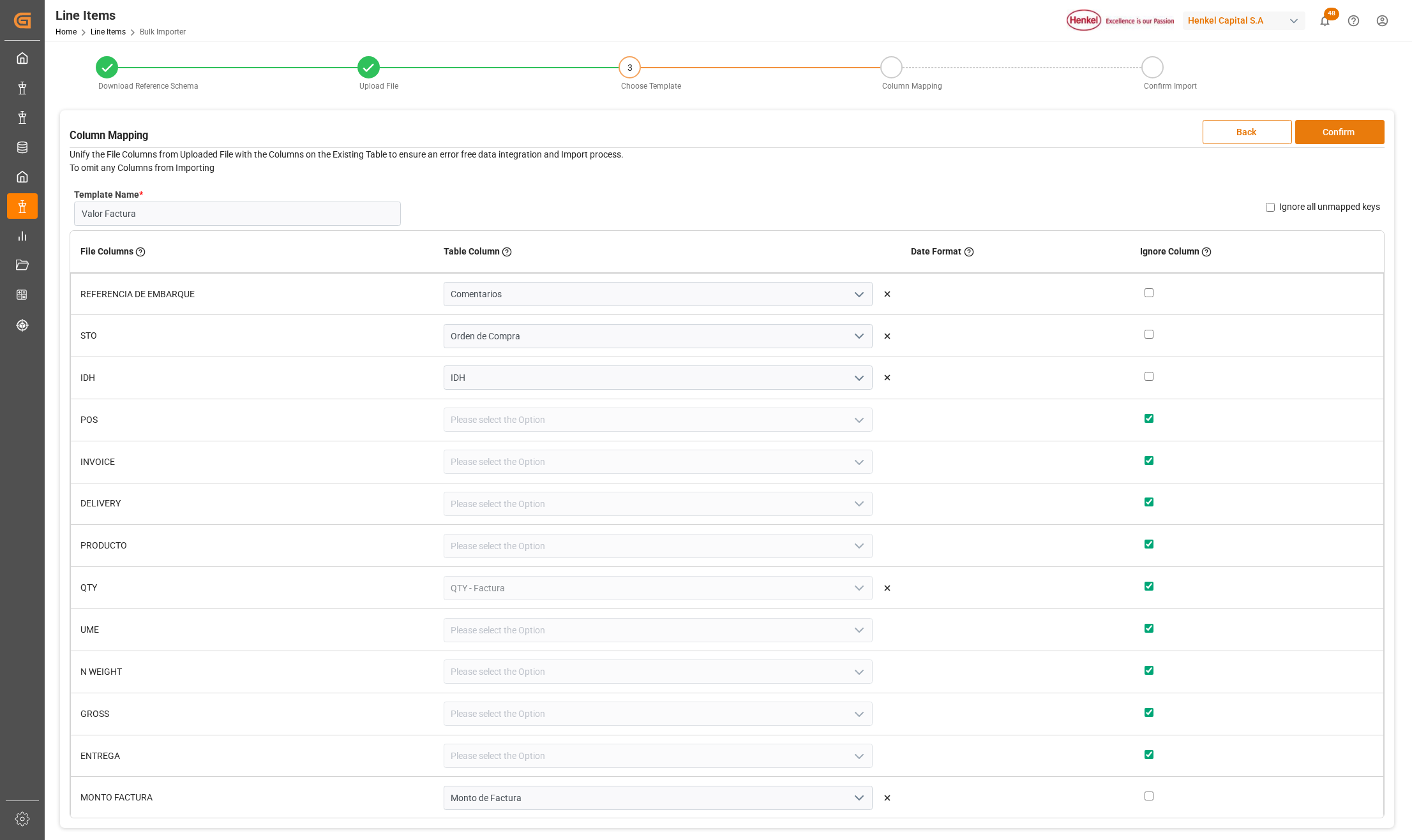
click at [1335, 130] on button "Confirm" at bounding box center [1339, 132] width 89 height 24
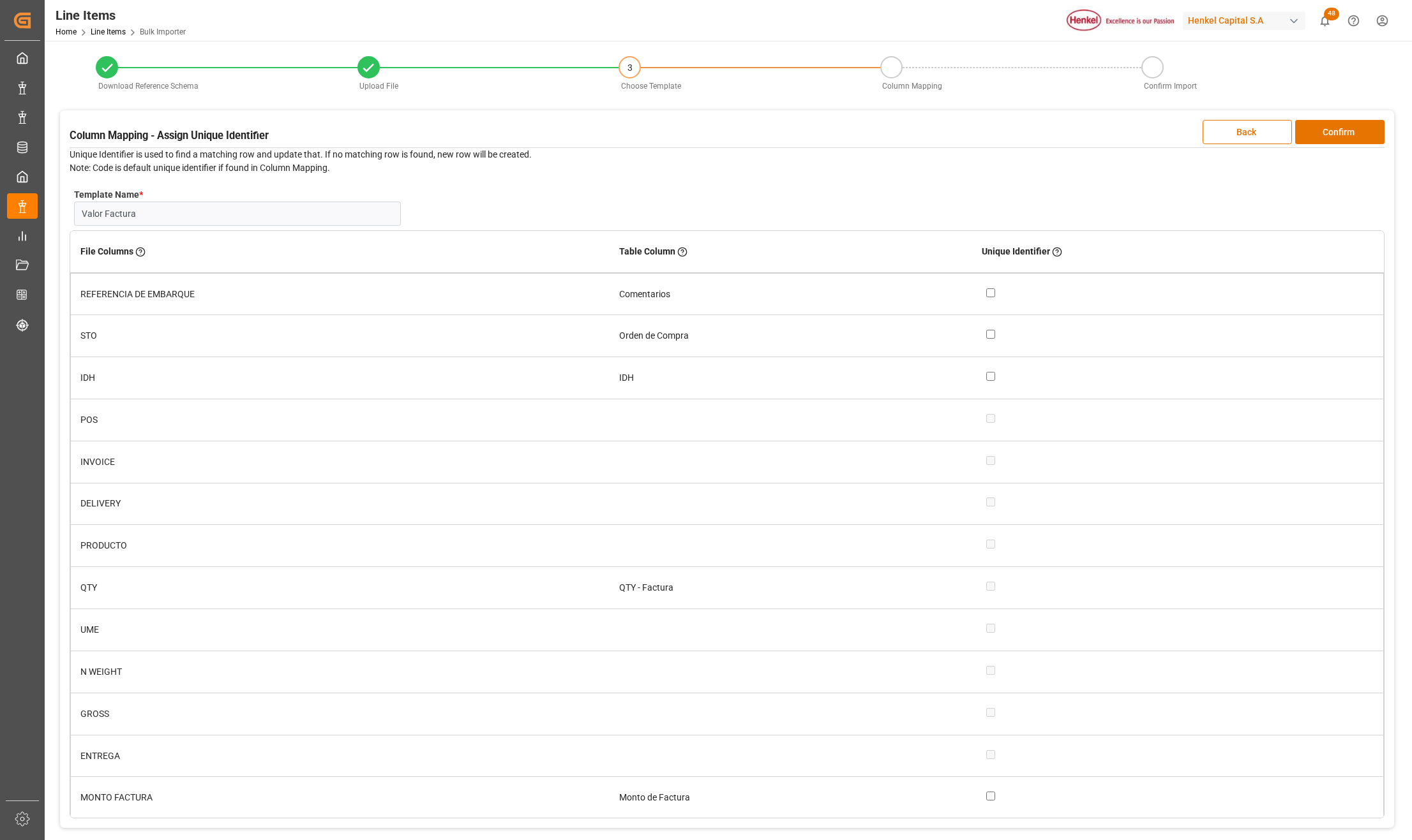
click at [989, 298] on div at bounding box center [1180, 294] width 388 height 14
click at [993, 290] on input "checkbox" at bounding box center [991, 293] width 9 height 9
checkbox input "true"
click at [993, 335] on input "checkbox" at bounding box center [991, 334] width 9 height 9
checkbox input "true"
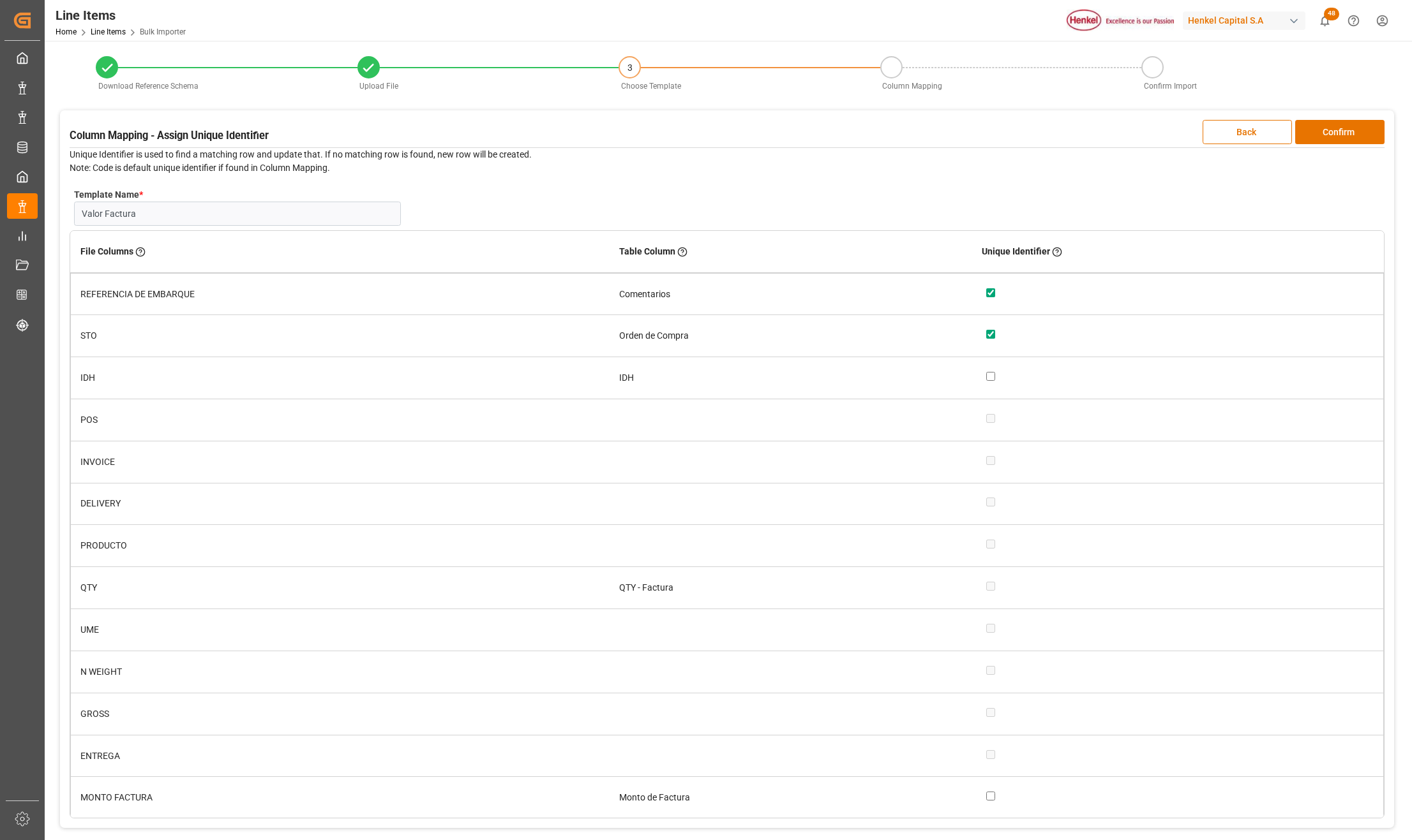
click at [987, 380] on input "checkbox" at bounding box center [991, 376] width 9 height 9
checkbox input "true"
click at [1331, 127] on button "Confirm" at bounding box center [1339, 132] width 89 height 24
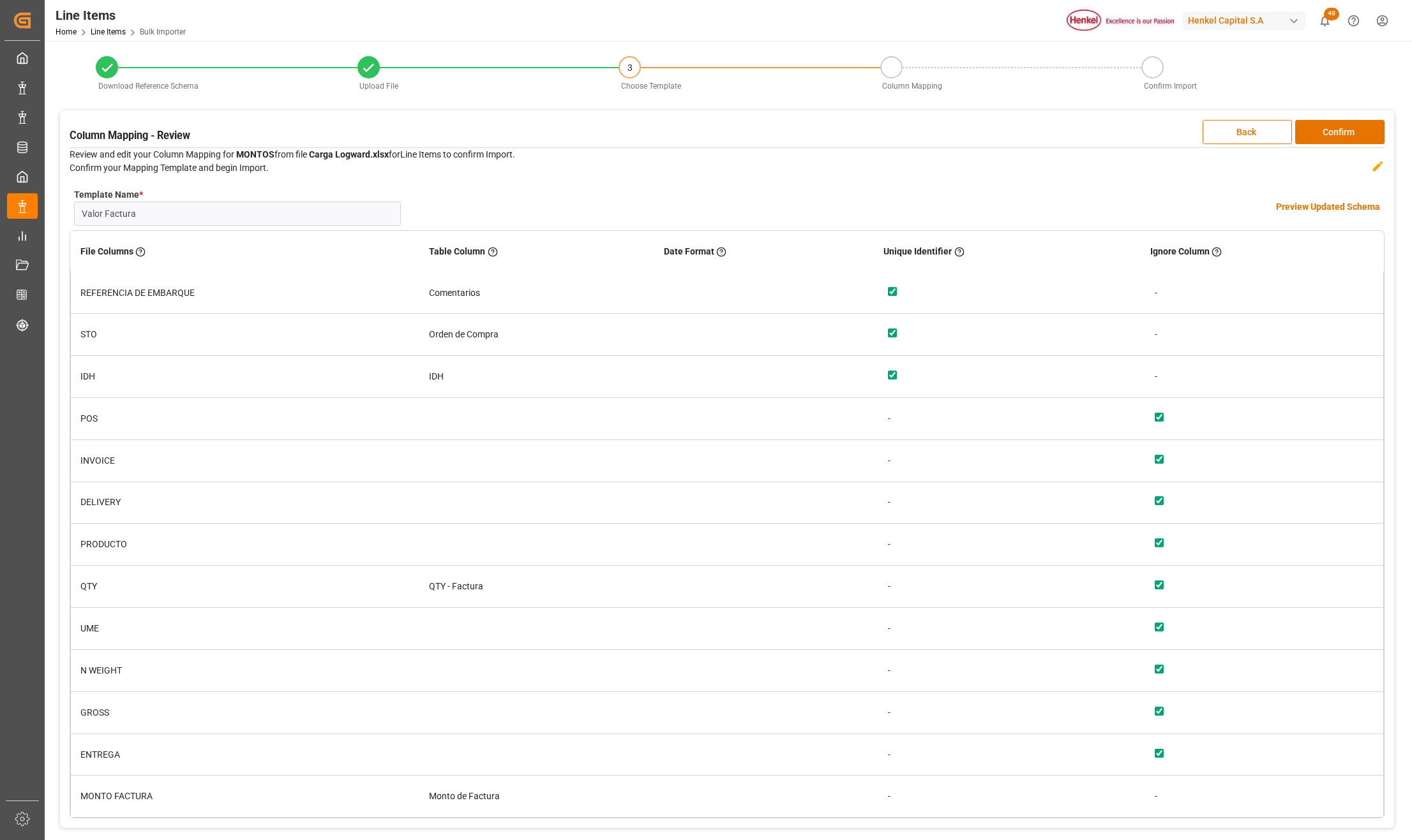
click at [1335, 207] on h4 "Preview Updated Schema" at bounding box center [1327, 208] width 104 height 14
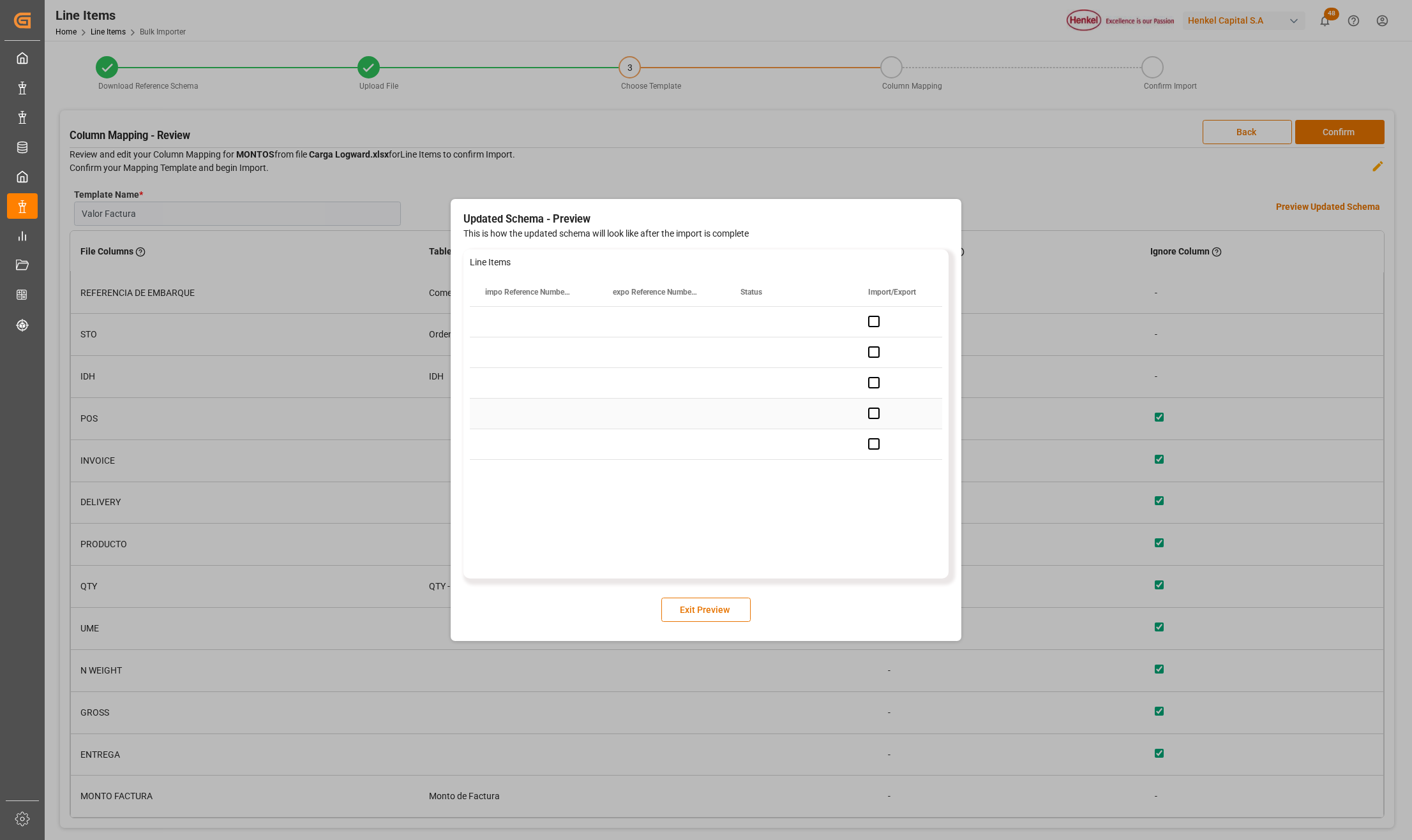
click at [695, 365] on div "Press SPACE to select this row." at bounding box center [661, 352] width 127 height 30
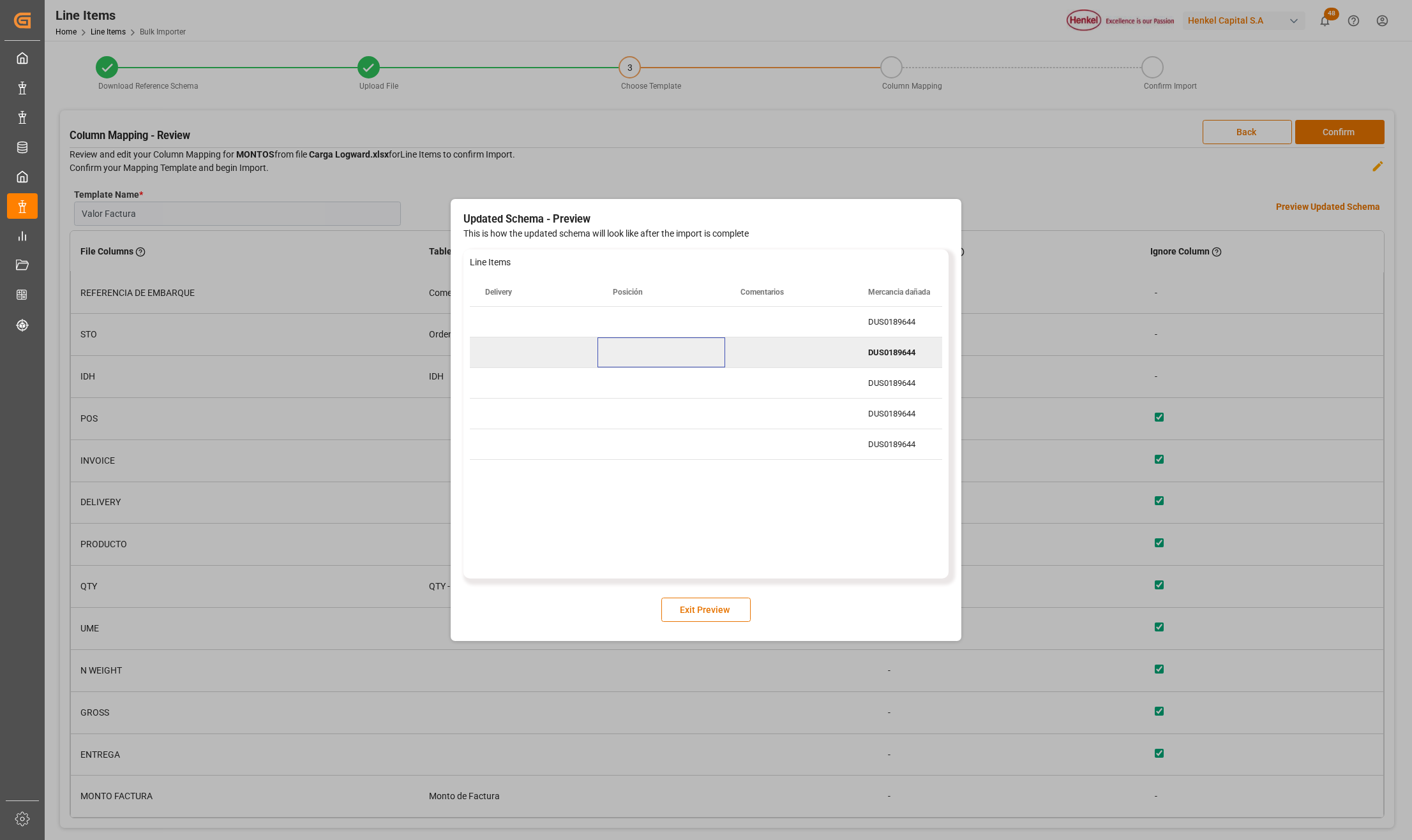
scroll to position [0, 0]
click at [690, 613] on button "Exit Preview" at bounding box center [705, 610] width 89 height 24
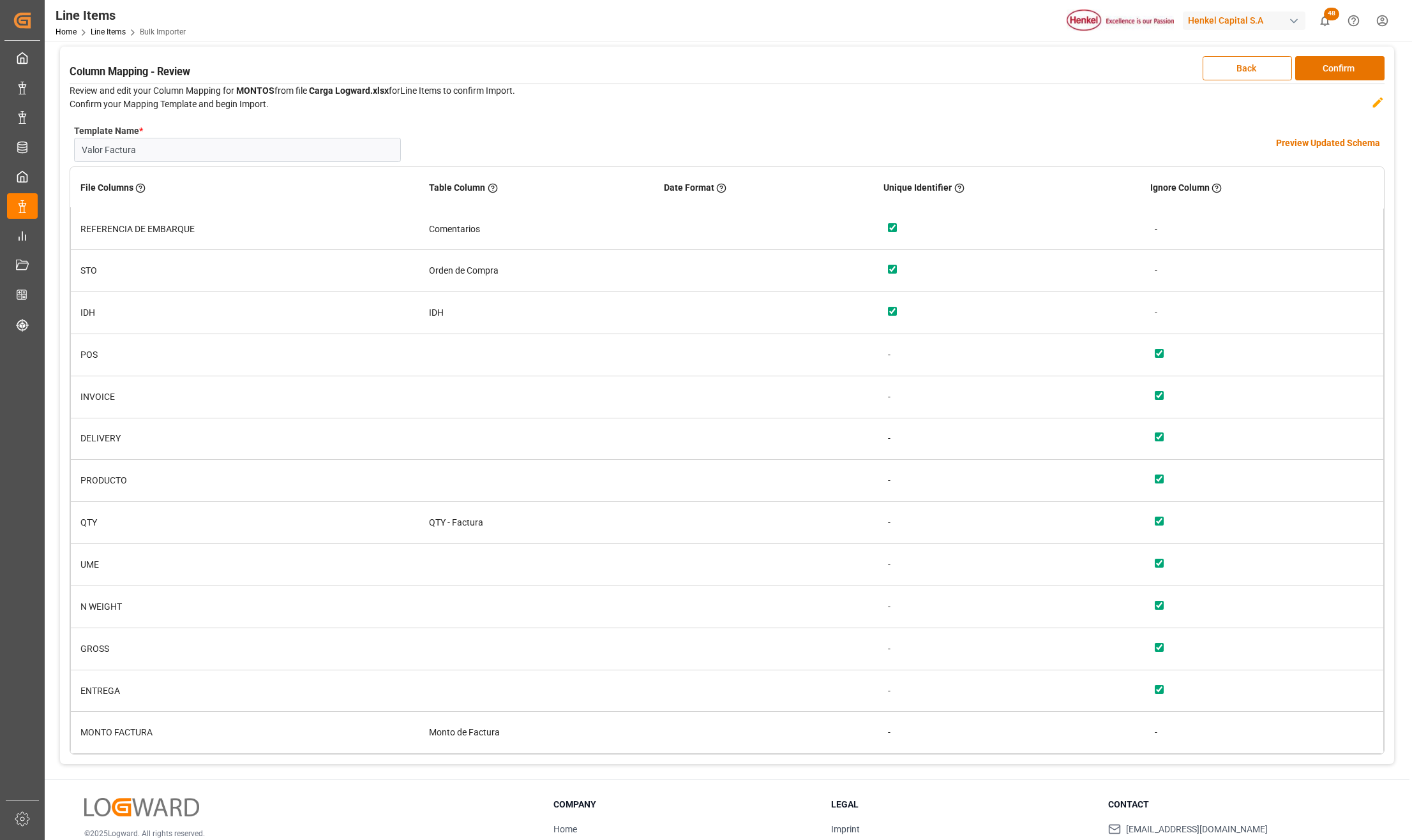
scroll to position [148, 0]
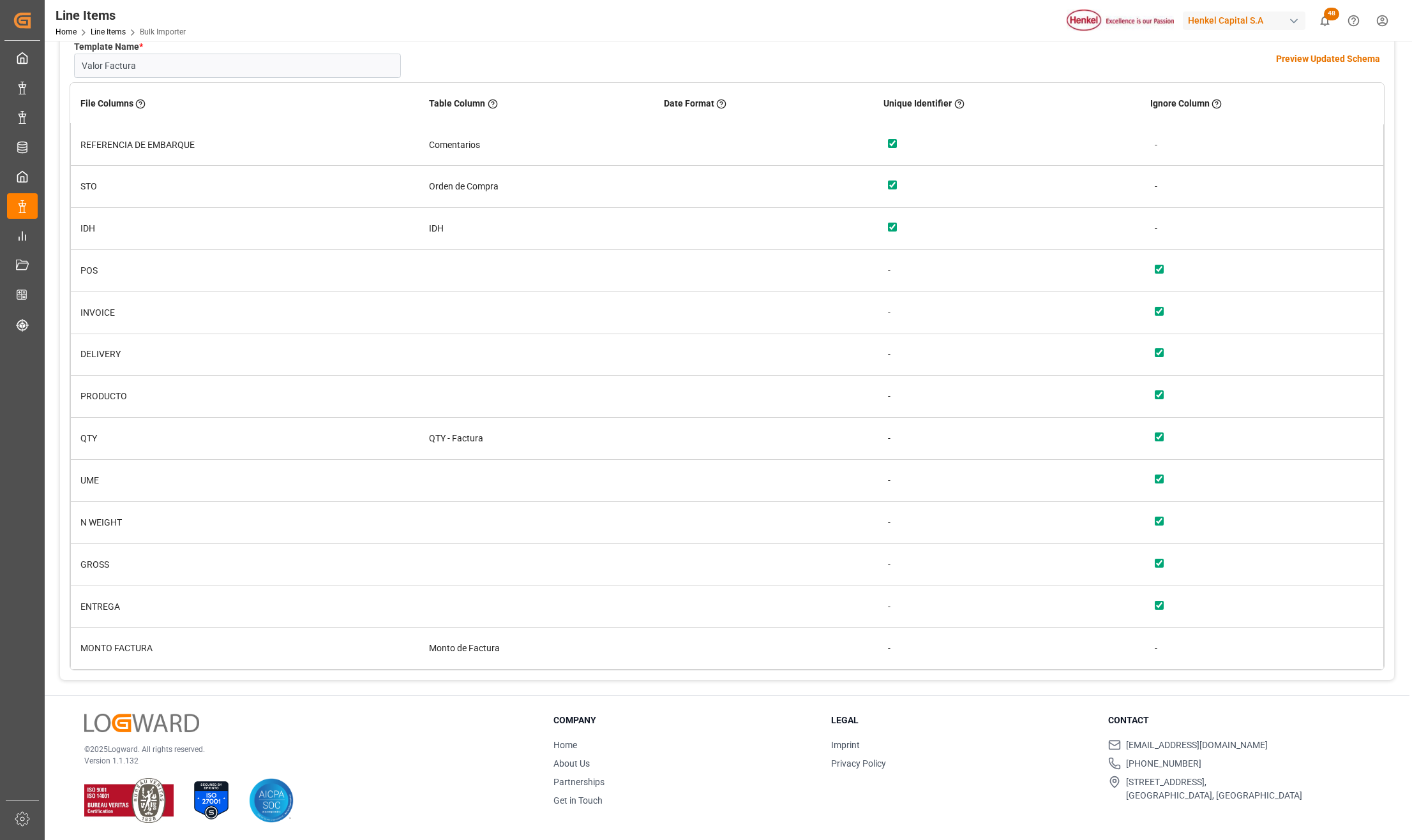
click at [888, 143] on input "checkbox" at bounding box center [892, 143] width 9 height 9
click at [888, 139] on input "checkbox" at bounding box center [892, 143] width 9 height 9
click at [888, 139] on input "checkbox" at bounding box center [892, 143] width 9 height 9
checkbox input "true"
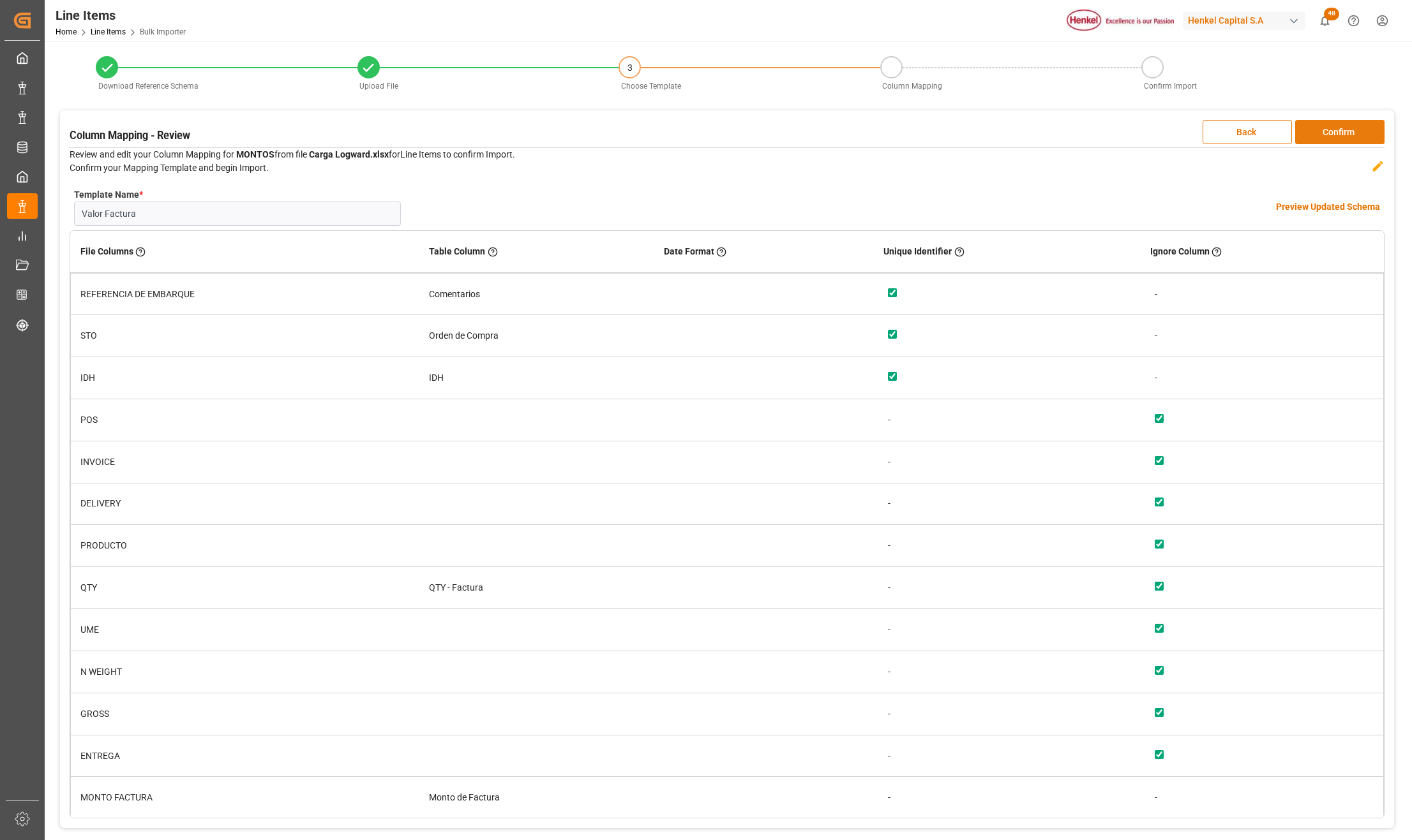
click at [1333, 134] on button "Confirm" at bounding box center [1339, 132] width 89 height 24
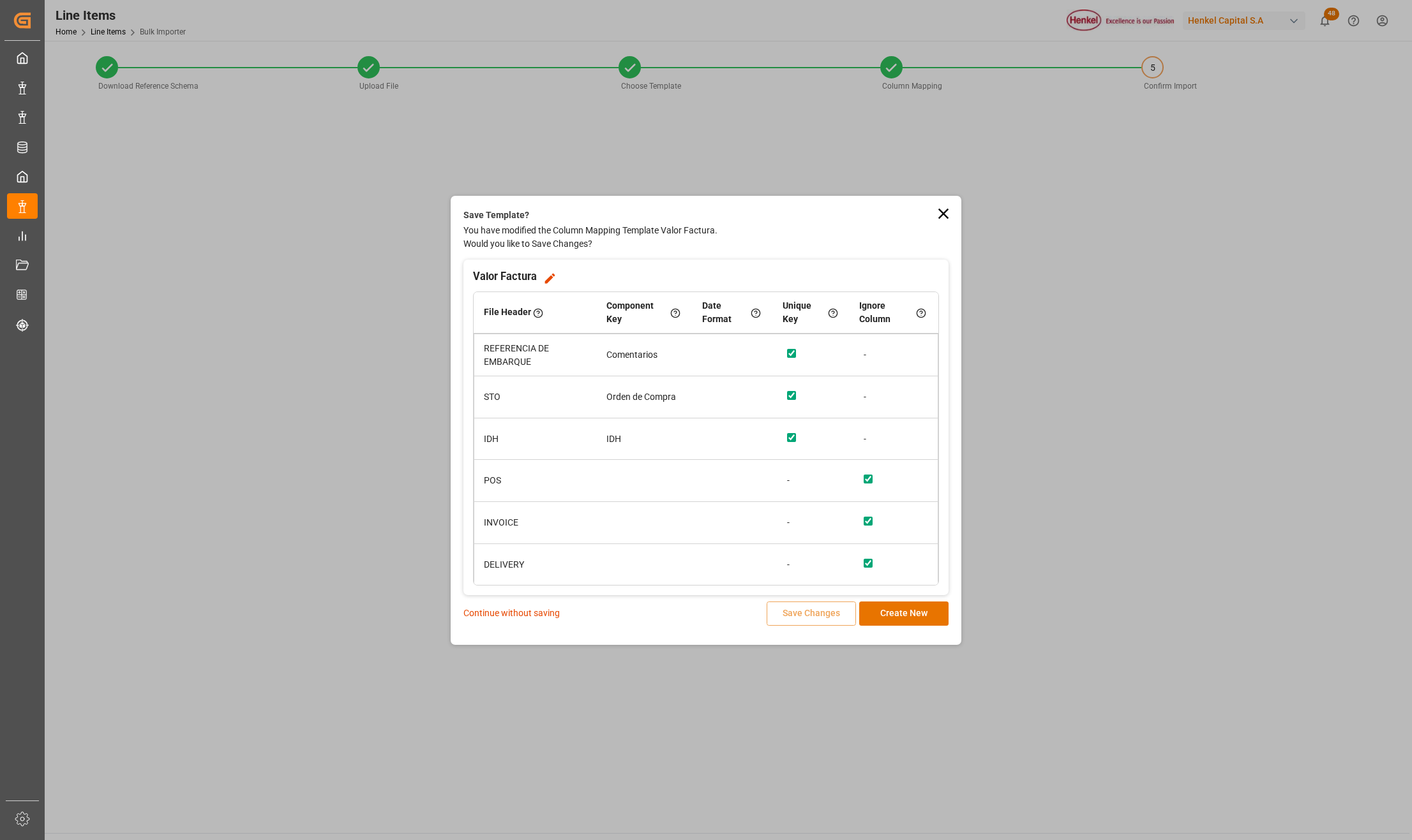
click at [940, 212] on icon at bounding box center [943, 213] width 18 height 18
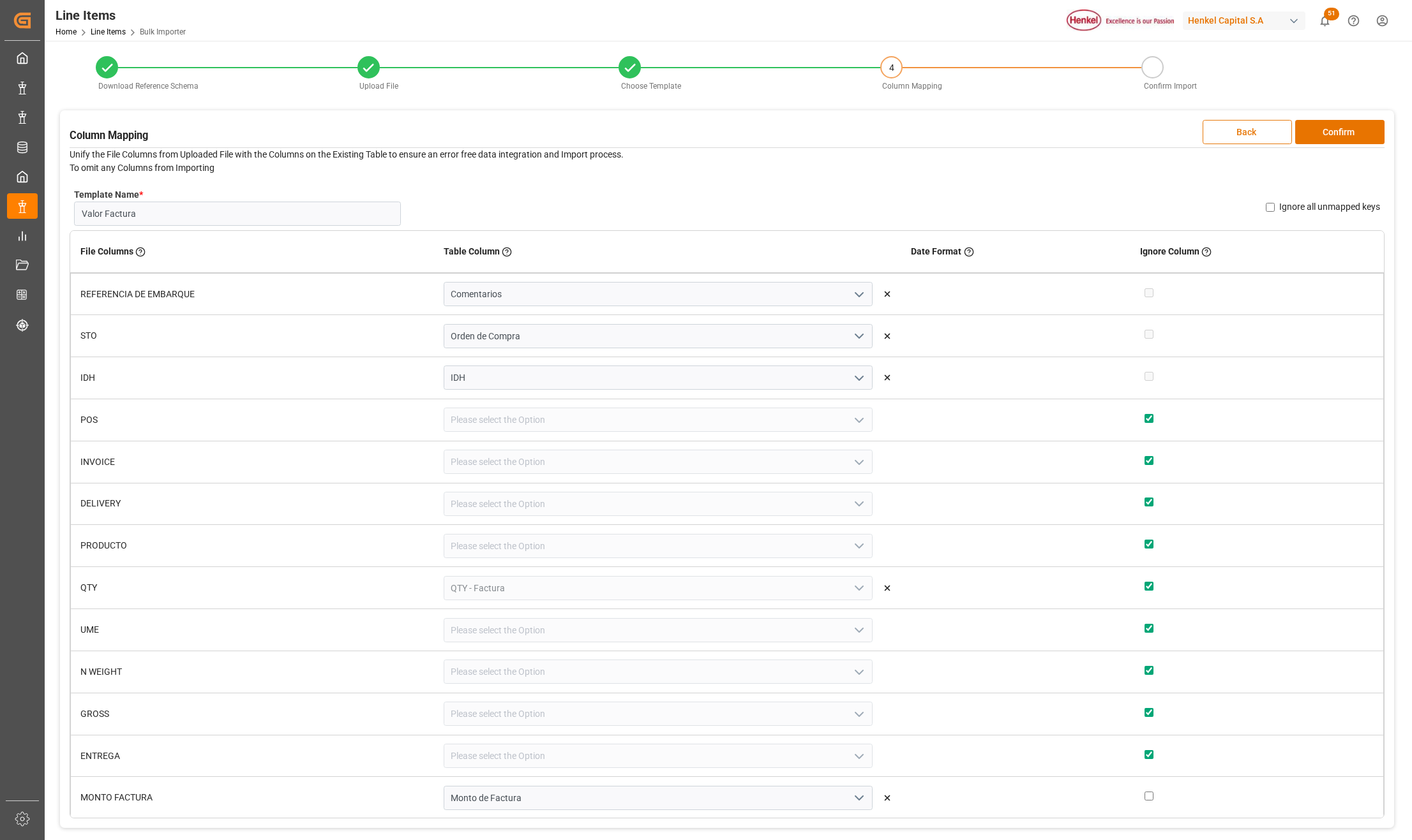
click at [1249, 134] on button "Back" at bounding box center [1246, 132] width 89 height 24
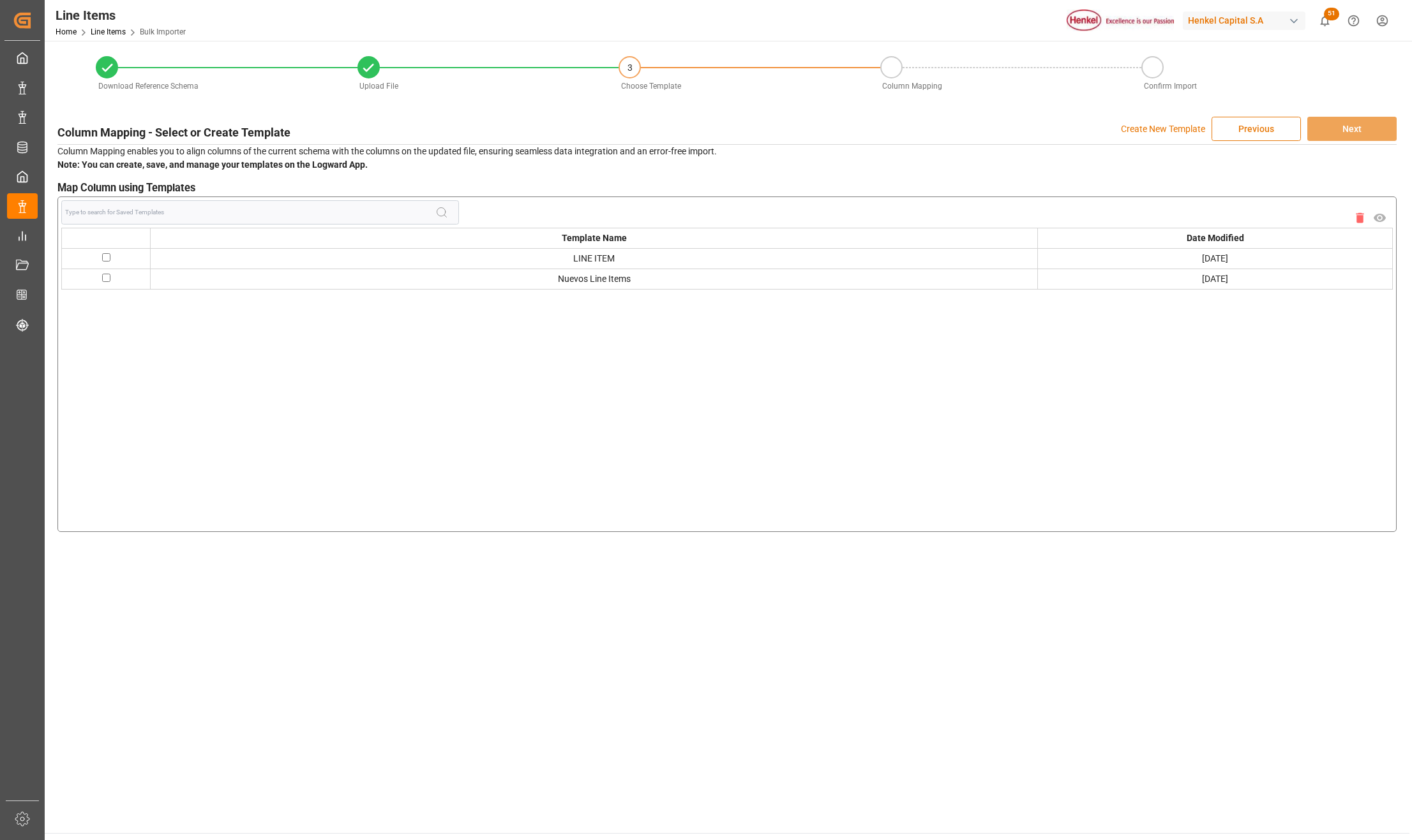
click at [1251, 127] on button "Previous" at bounding box center [1256, 129] width 89 height 24
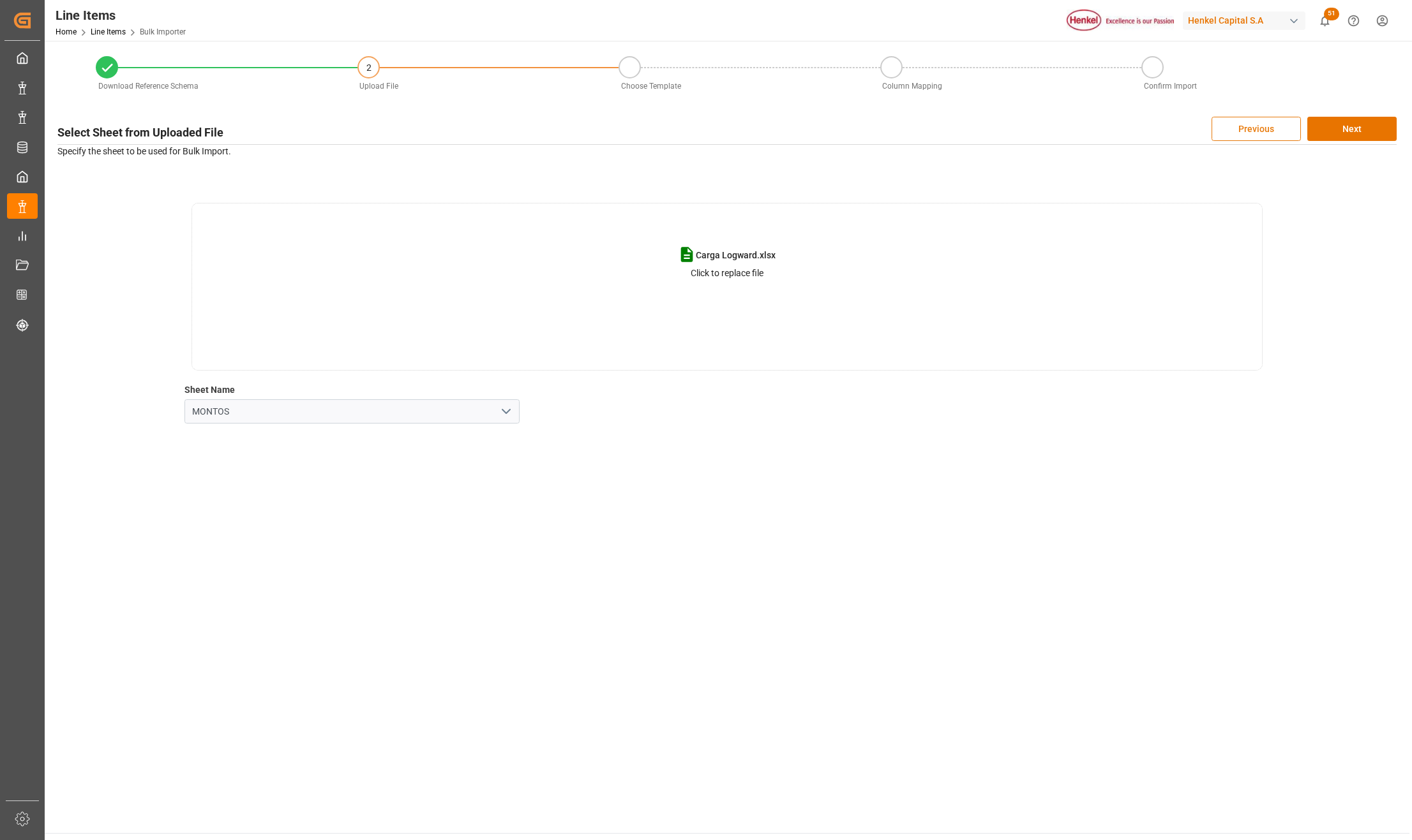
click at [1262, 138] on button "Previous" at bounding box center [1256, 129] width 89 height 24
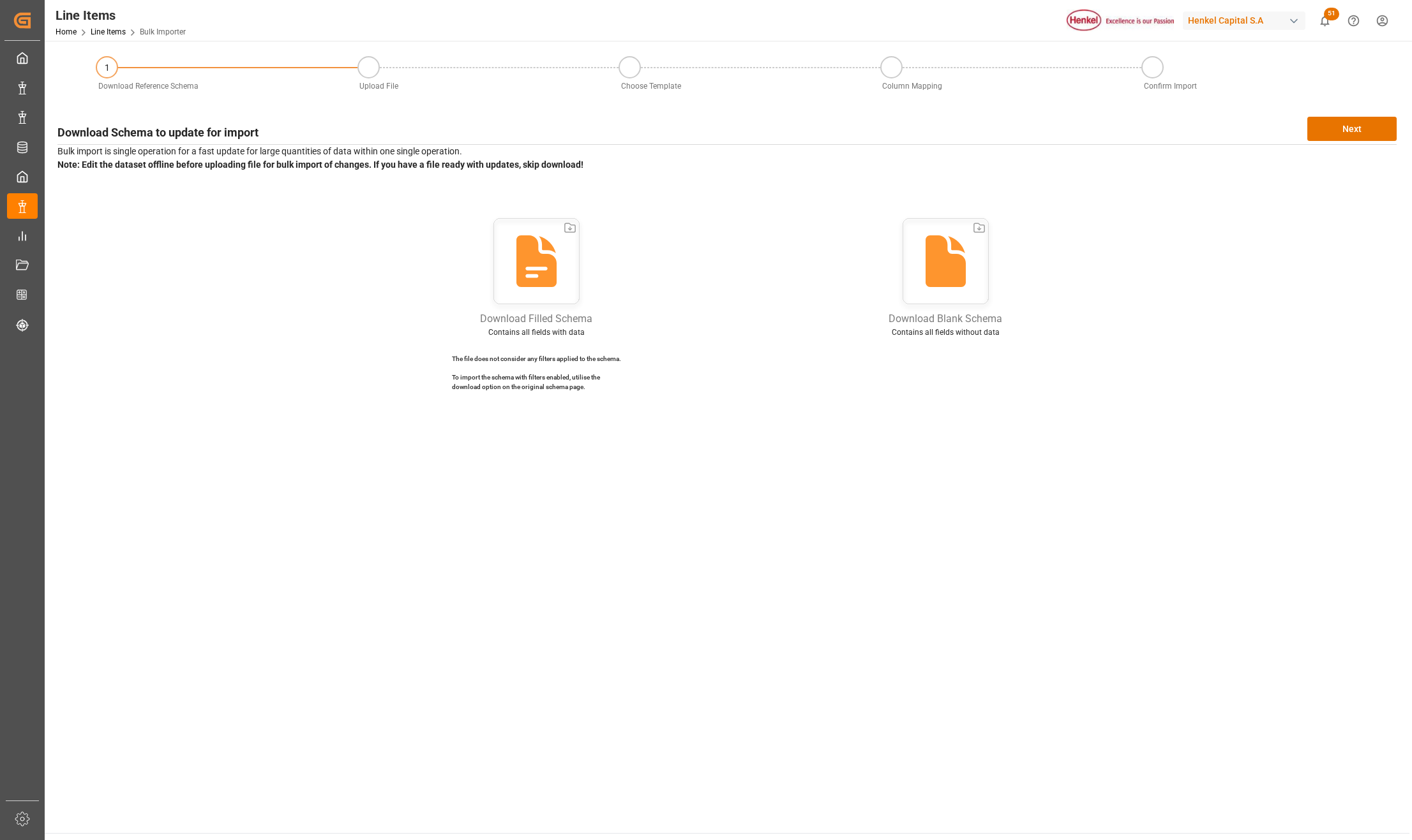
drag, startPoint x: 729, startPoint y: 572, endPoint x: 661, endPoint y: 572, distance: 68.0
click at [729, 572] on main "1 Download Reference Schema Upload File Choose Template Column Mapping Confirm …" at bounding box center [727, 437] width 1365 height 793
click at [1343, 115] on div "Download Schema to update for import Next Bulk import is single operation for a…" at bounding box center [727, 259] width 1352 height 297
click at [1340, 124] on button "Next" at bounding box center [1351, 129] width 89 height 24
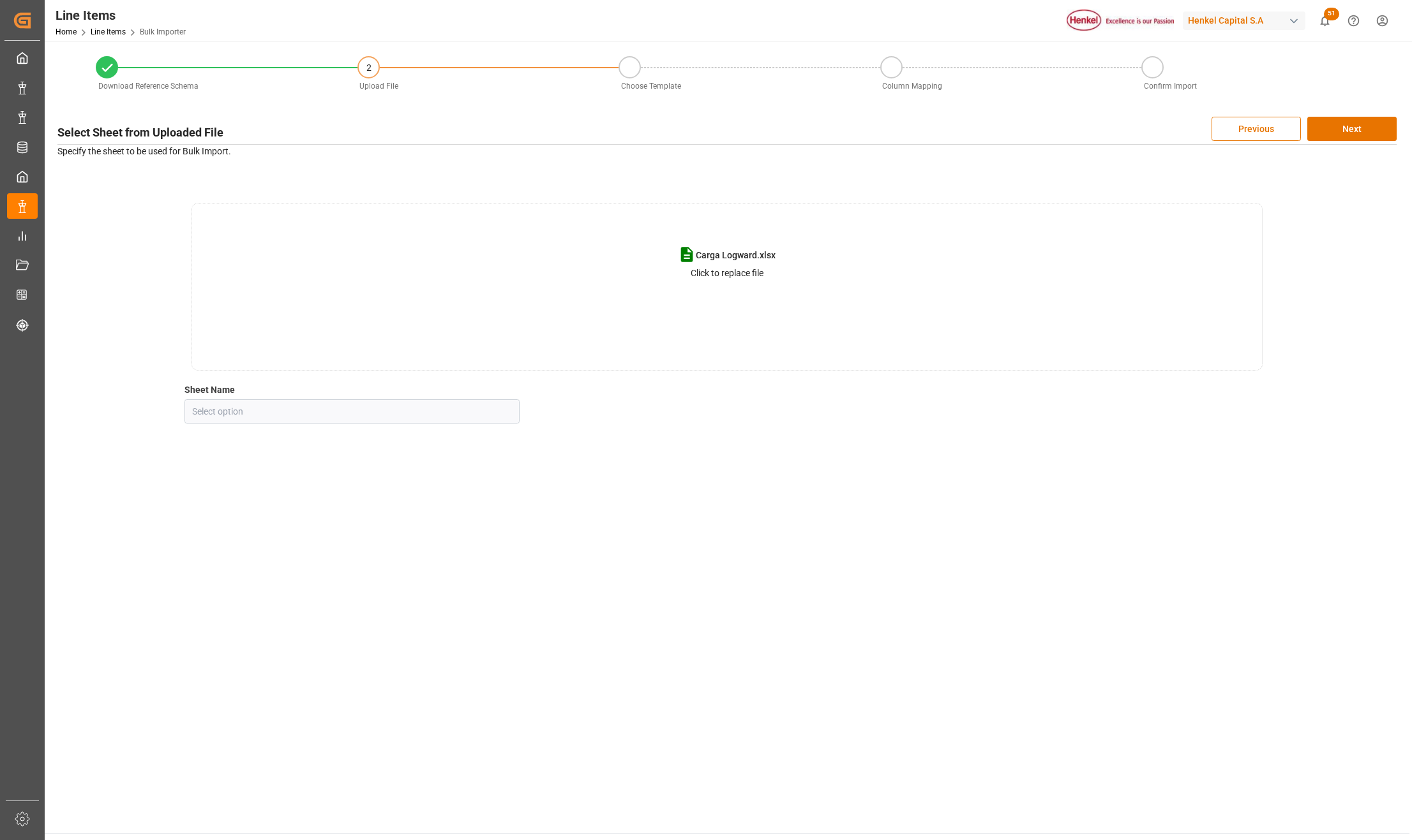
type input "MONTOS"
click at [511, 407] on icon "open menu" at bounding box center [506, 411] width 15 height 15
click at [240, 493] on div "MONTOS" at bounding box center [351, 497] width 334 height 29
click at [1272, 134] on button "Previous" at bounding box center [1256, 129] width 89 height 24
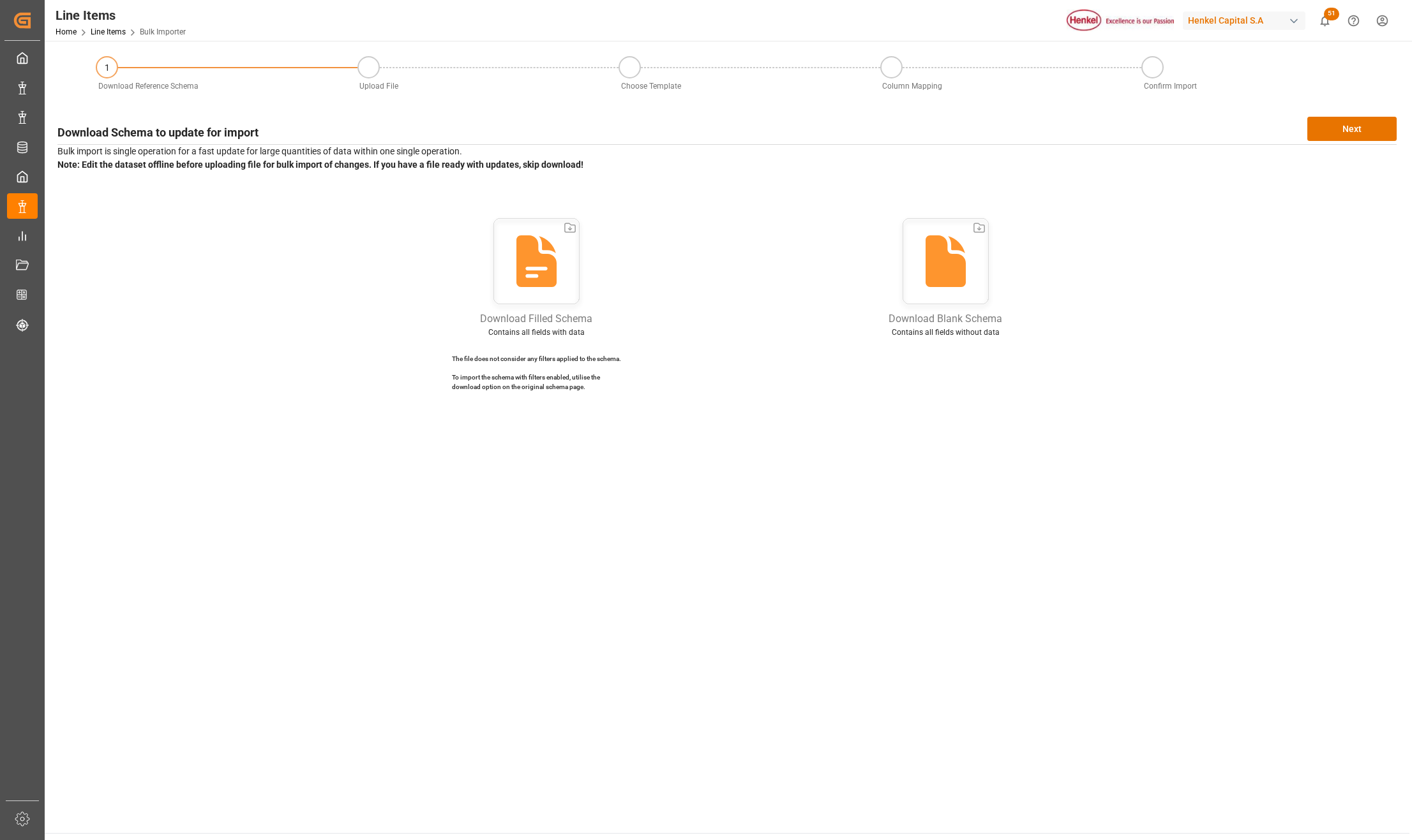
click at [951, 262] on icon at bounding box center [945, 262] width 40 height 52
click at [936, 574] on main "1 Download Reference Schema Upload File Choose Template Column Mapping Confirm …" at bounding box center [727, 437] width 1365 height 793
click at [925, 285] on icon at bounding box center [945, 263] width 95 height 95
click at [820, 419] on main "1 Download Reference Schema Upload File Choose Template Column Mapping Confirm …" at bounding box center [727, 437] width 1365 height 793
click at [103, 32] on link "Line Items" at bounding box center [108, 32] width 35 height 9
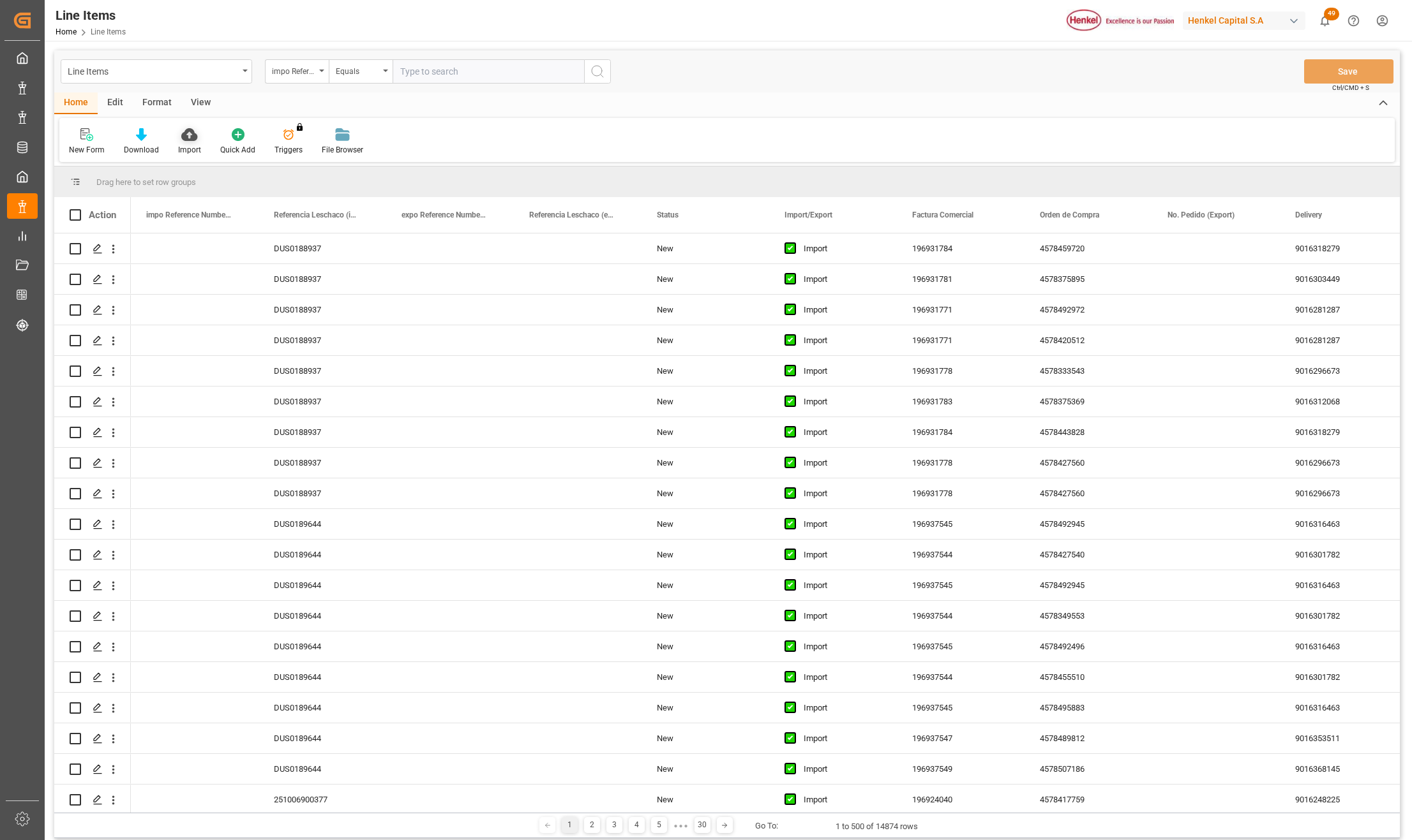
click at [187, 138] on icon at bounding box center [189, 134] width 16 height 13
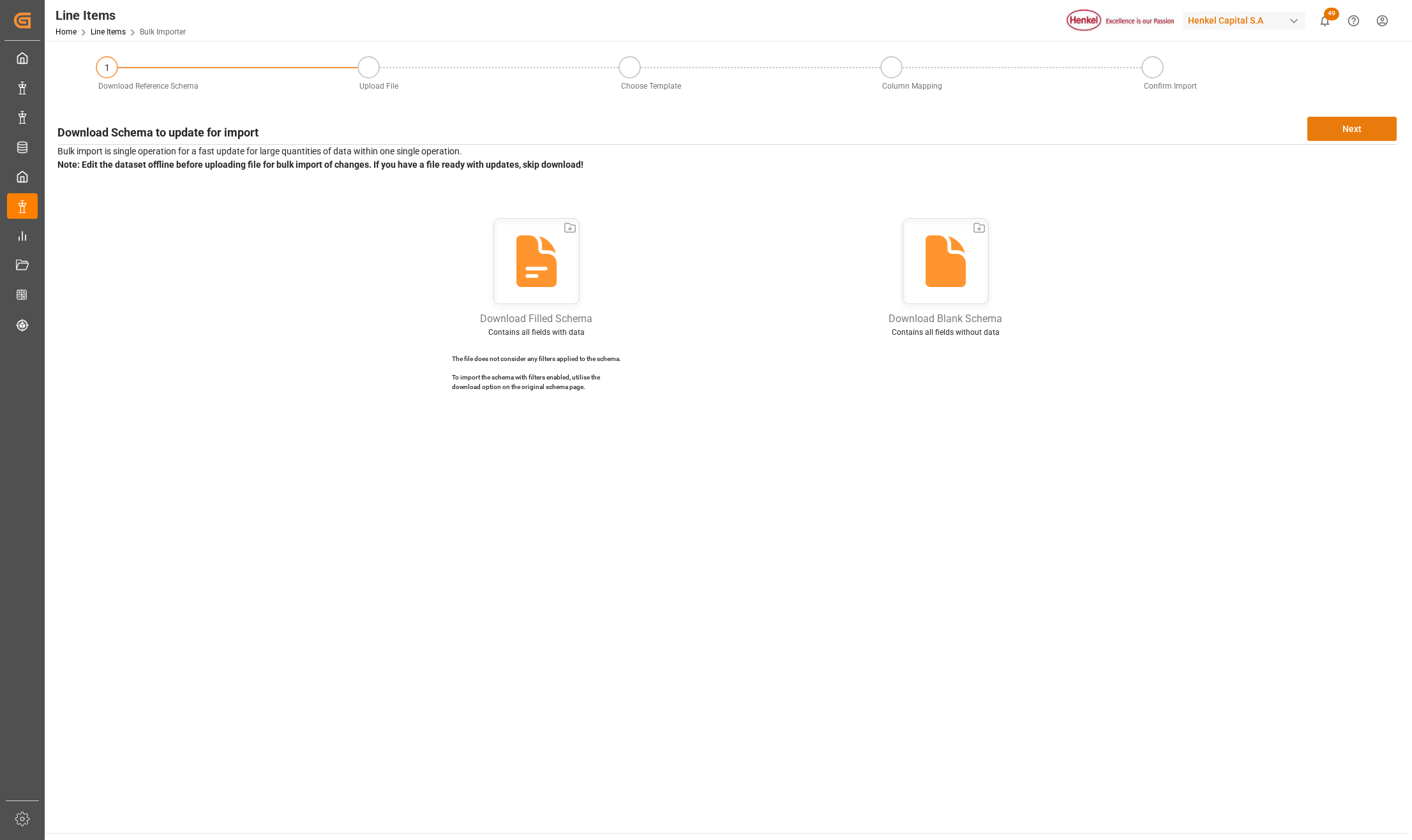
click at [1365, 136] on button "Next" at bounding box center [1351, 129] width 89 height 24
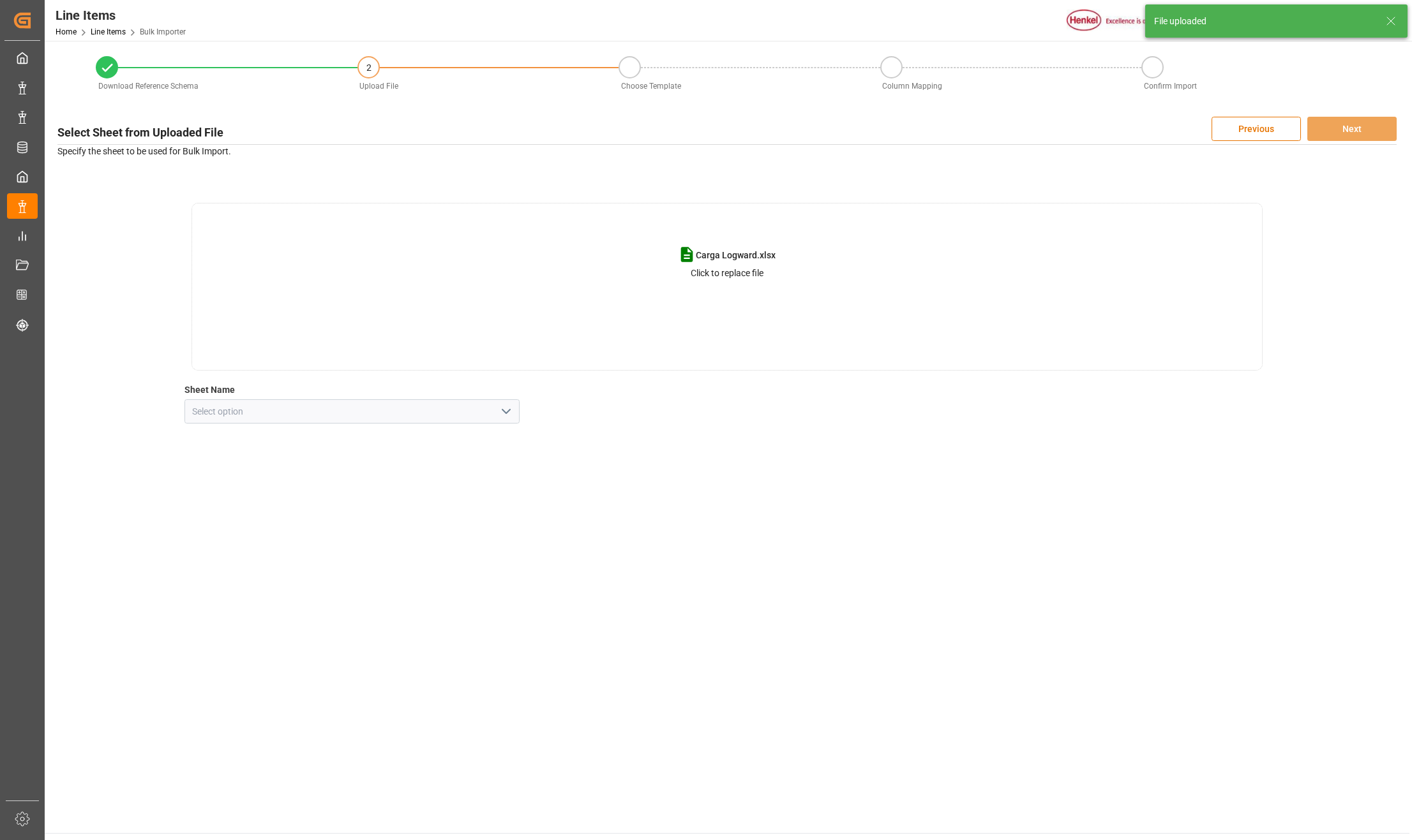
click at [501, 414] on icon "open menu" at bounding box center [506, 411] width 15 height 15
click at [304, 491] on div "MONTOS" at bounding box center [351, 497] width 334 height 29
type input "MONTOS"
click at [1334, 127] on button "Next" at bounding box center [1351, 129] width 89 height 24
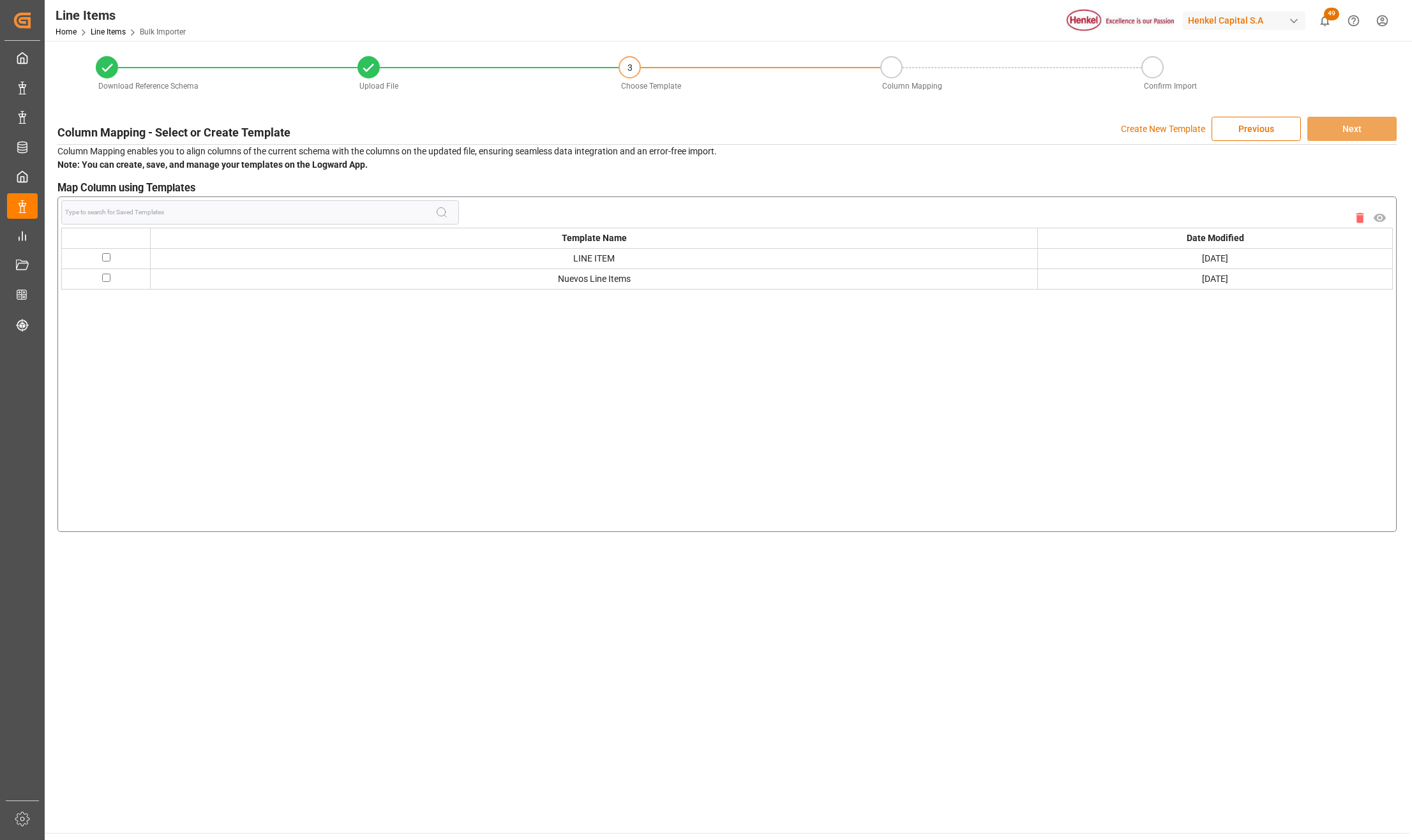
click at [1145, 130] on p "Create New Template" at bounding box center [1162, 129] width 84 height 24
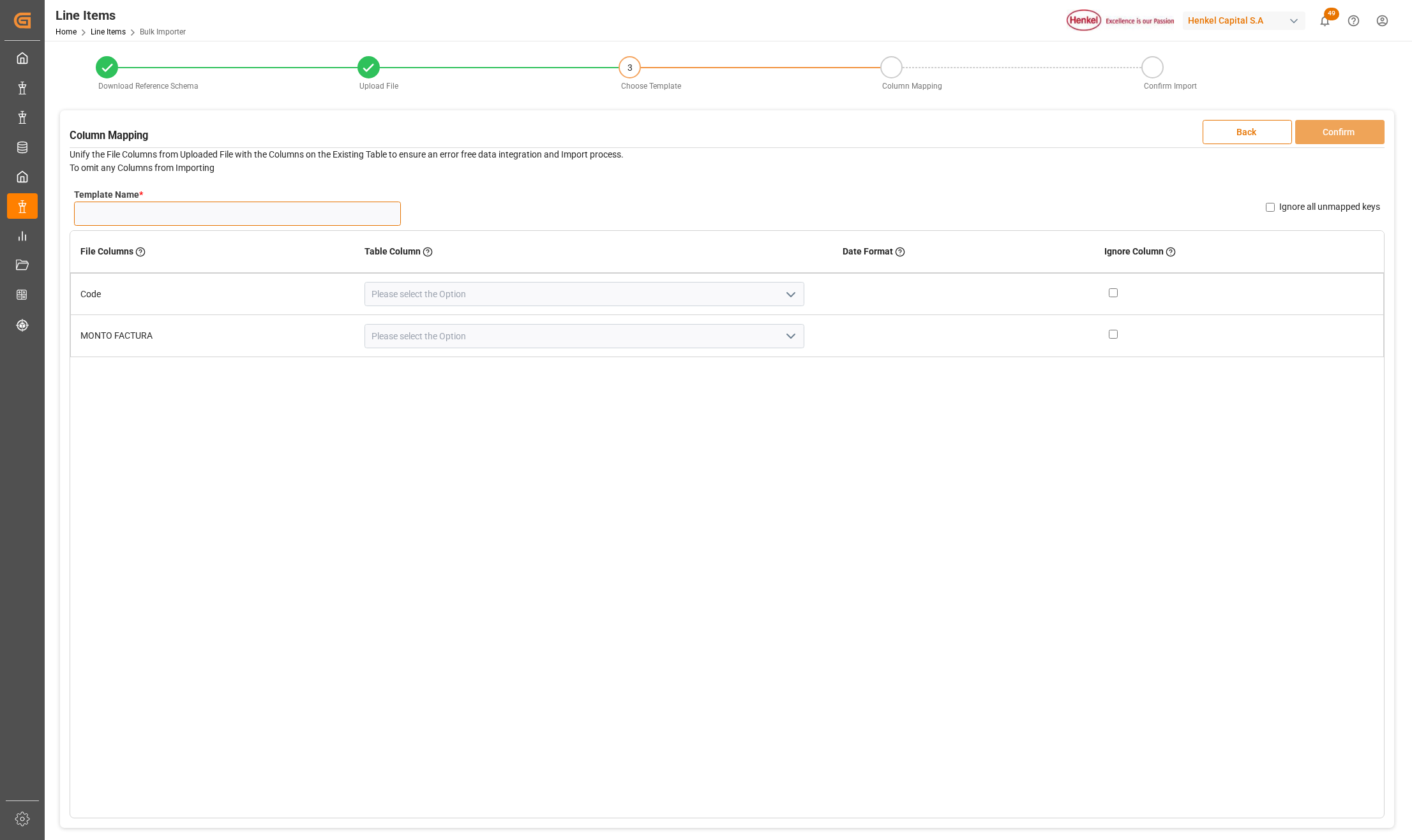
click at [138, 218] on input "Template Name *" at bounding box center [237, 214] width 327 height 24
type input "Valor Factura"
click at [292, 504] on div "File Columns Header of the column in the sheet that is uploaded Table Column Ke…" at bounding box center [727, 524] width 1315 height 588
click at [783, 290] on icon "open menu" at bounding box center [791, 294] width 15 height 15
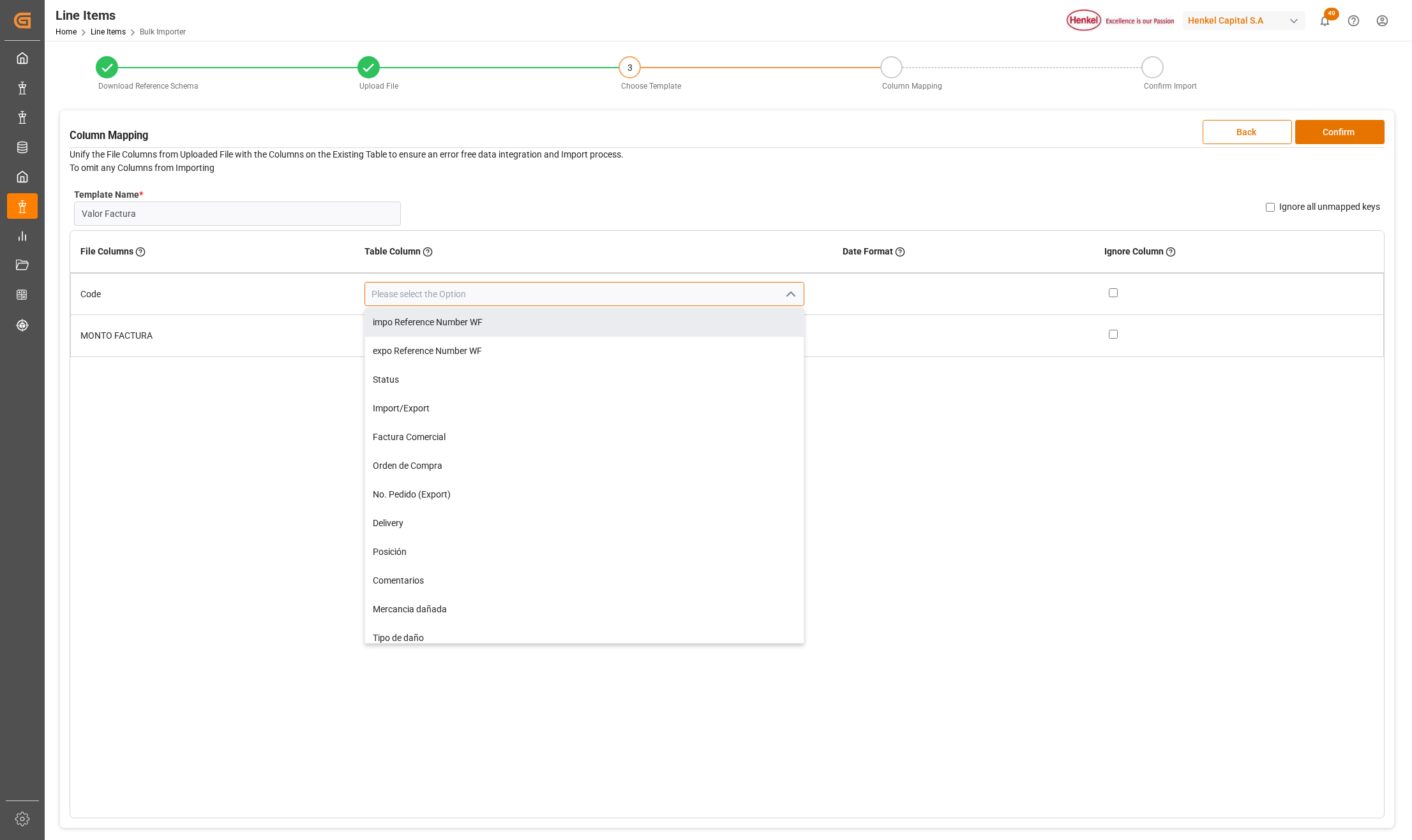
click at [514, 294] on input at bounding box center [584, 294] width 440 height 24
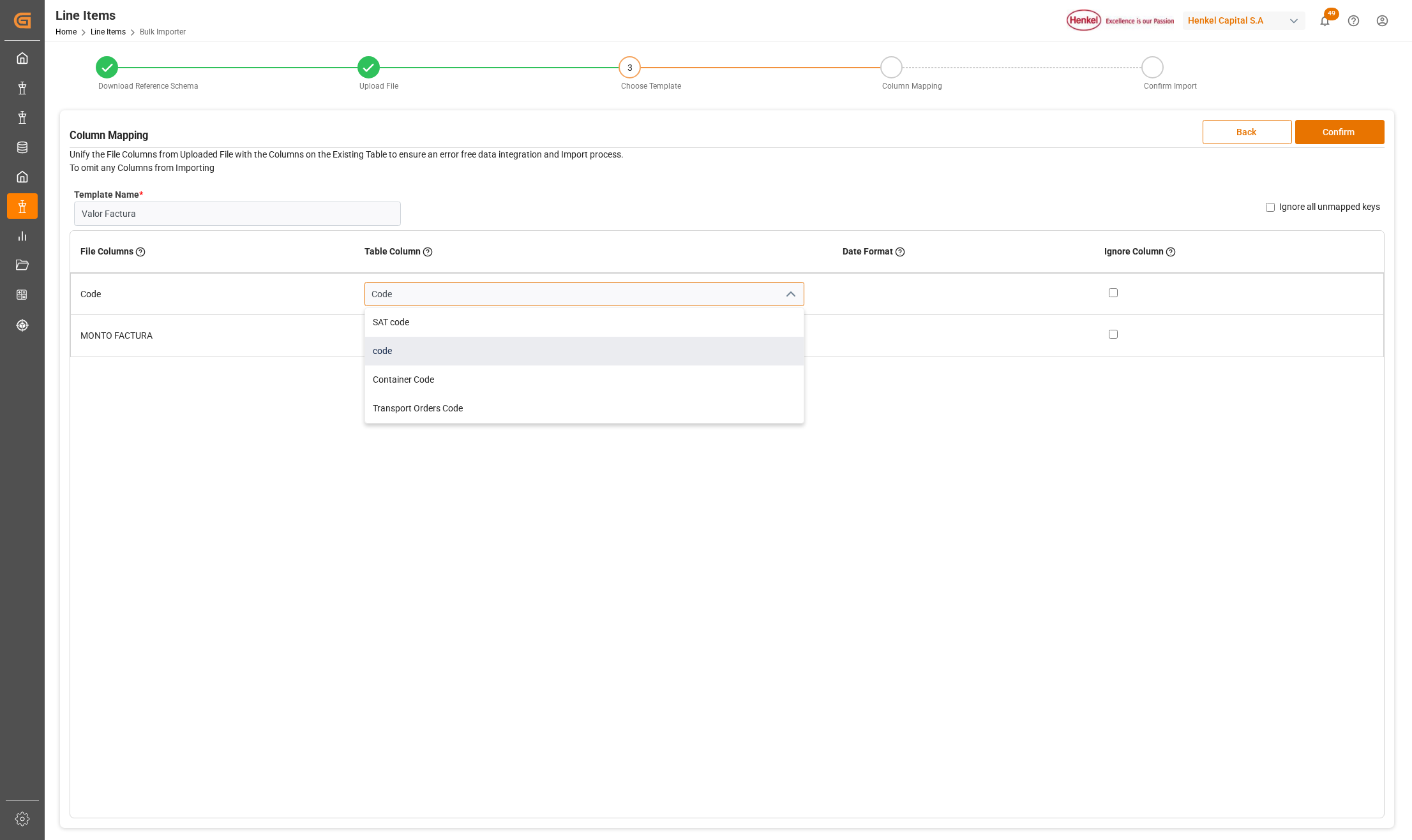
click at [415, 349] on div "code" at bounding box center [584, 351] width 438 height 29
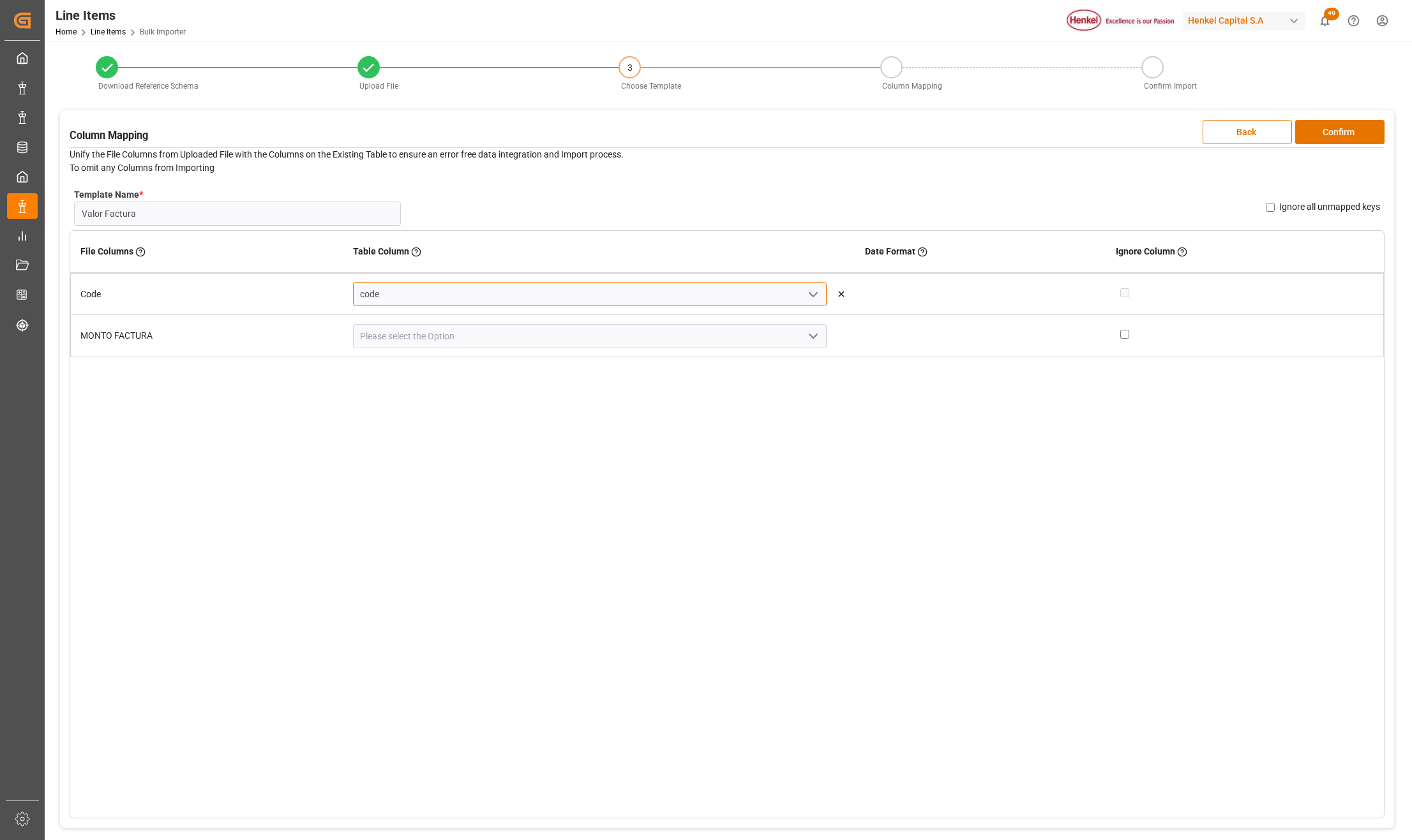
type input "code"
click at [805, 337] on icon "open menu" at bounding box center [813, 336] width 15 height 15
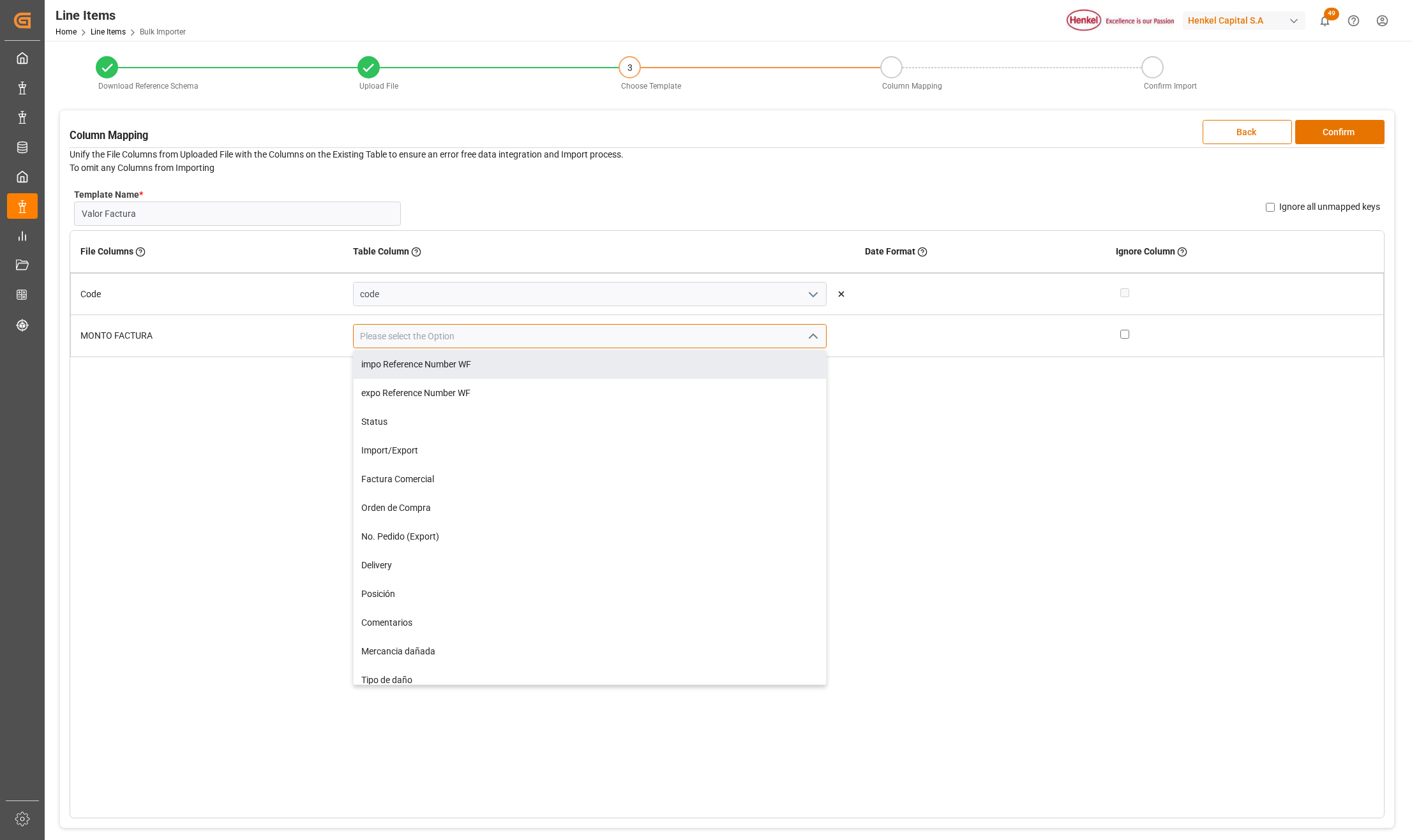
click at [411, 342] on input at bounding box center [589, 336] width 473 height 24
click at [417, 365] on div "Monto de Factura" at bounding box center [589, 365] width 472 height 29
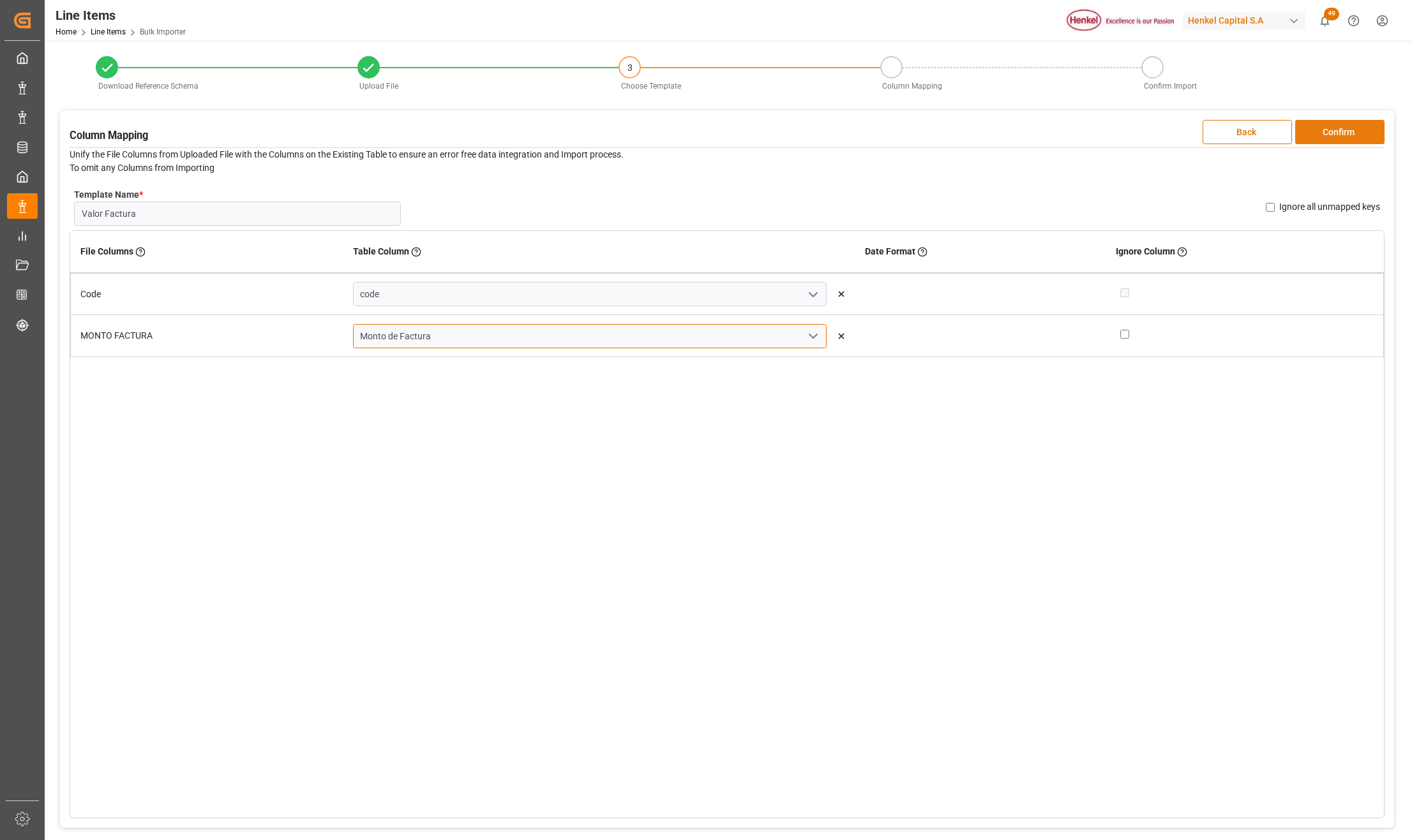
type input "Monto de Factura"
click at [1343, 134] on button "Confirm" at bounding box center [1339, 132] width 89 height 24
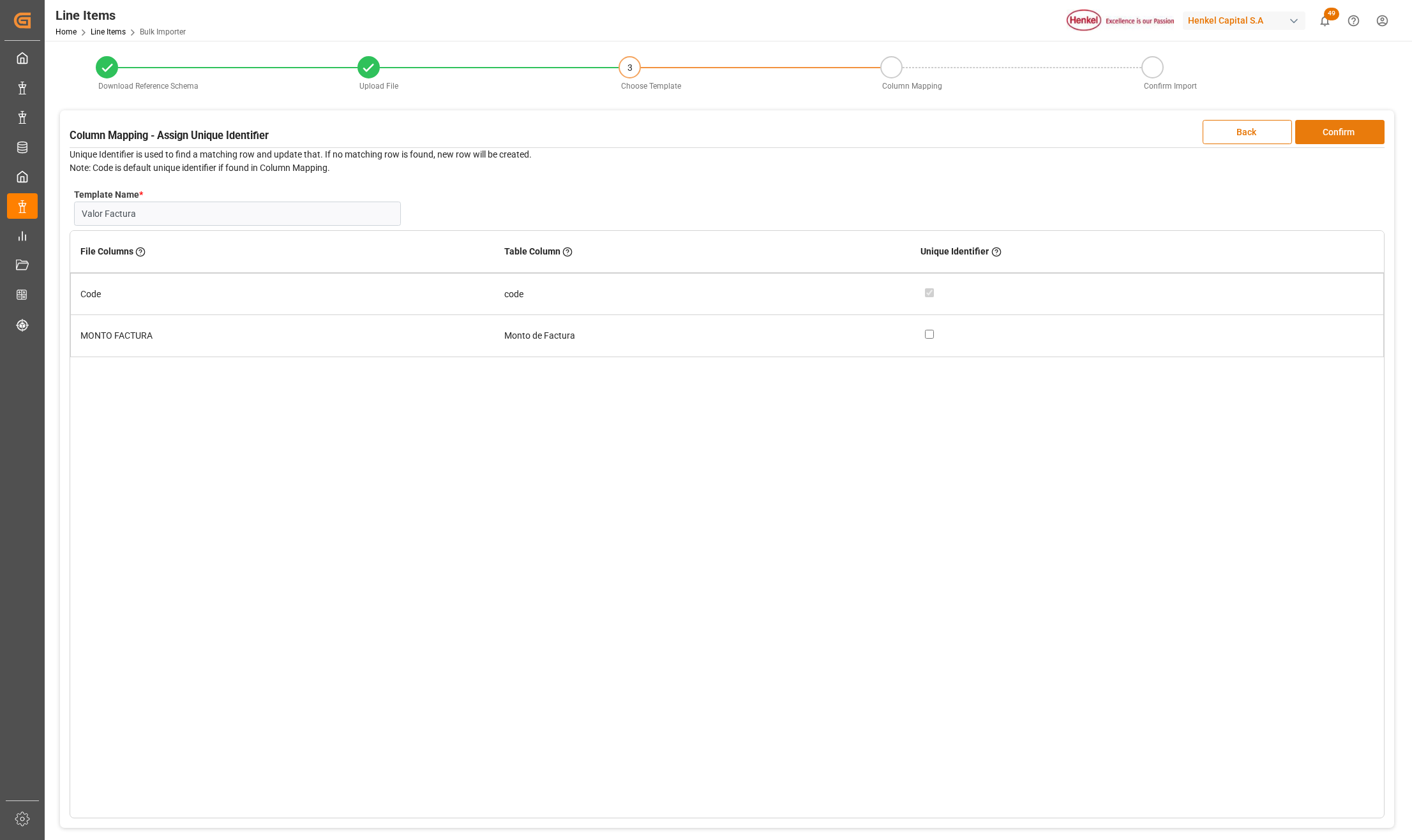
click at [1369, 128] on button "Confirm" at bounding box center [1339, 132] width 89 height 24
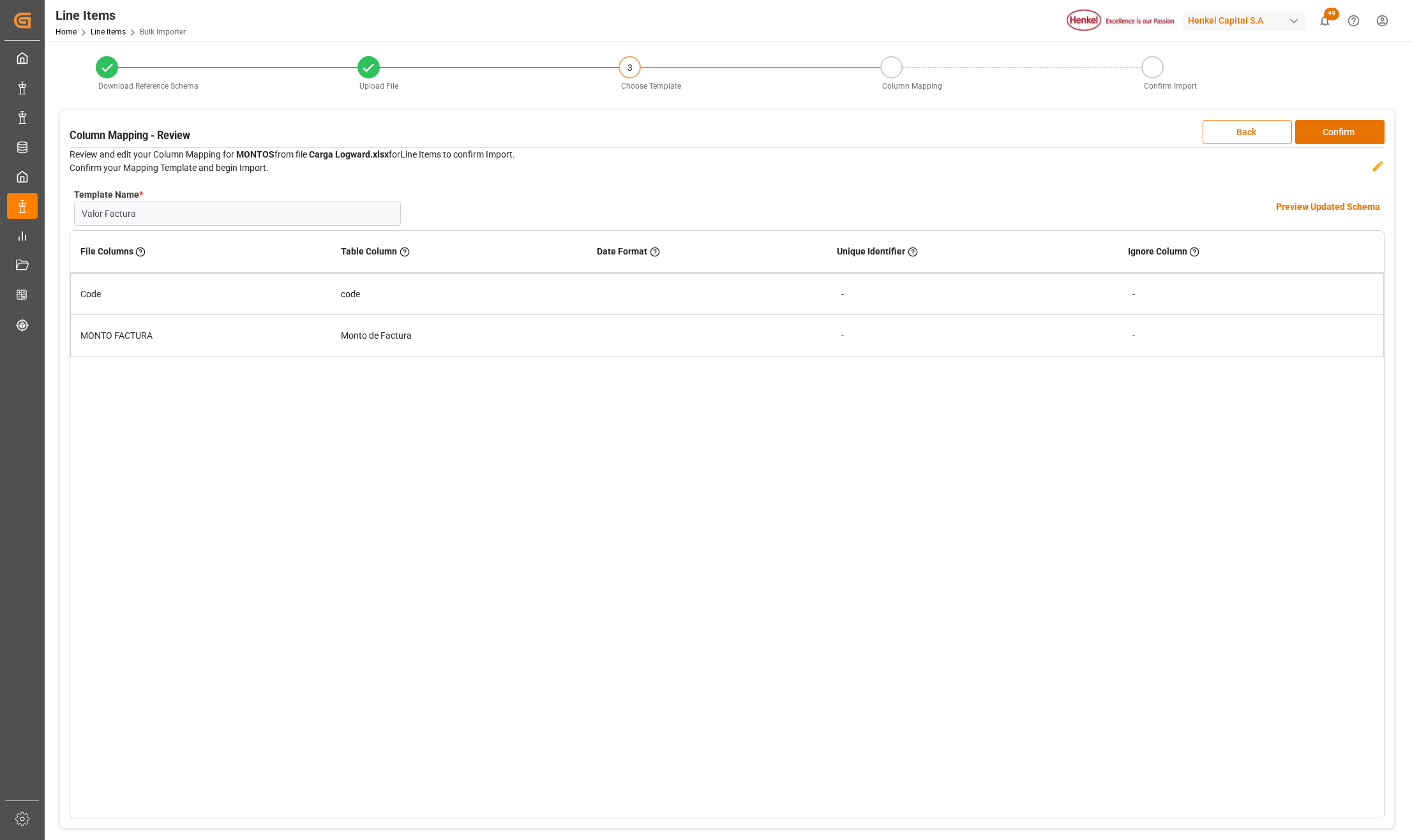
click at [1342, 212] on h4 "Preview Updated Schema" at bounding box center [1327, 208] width 104 height 14
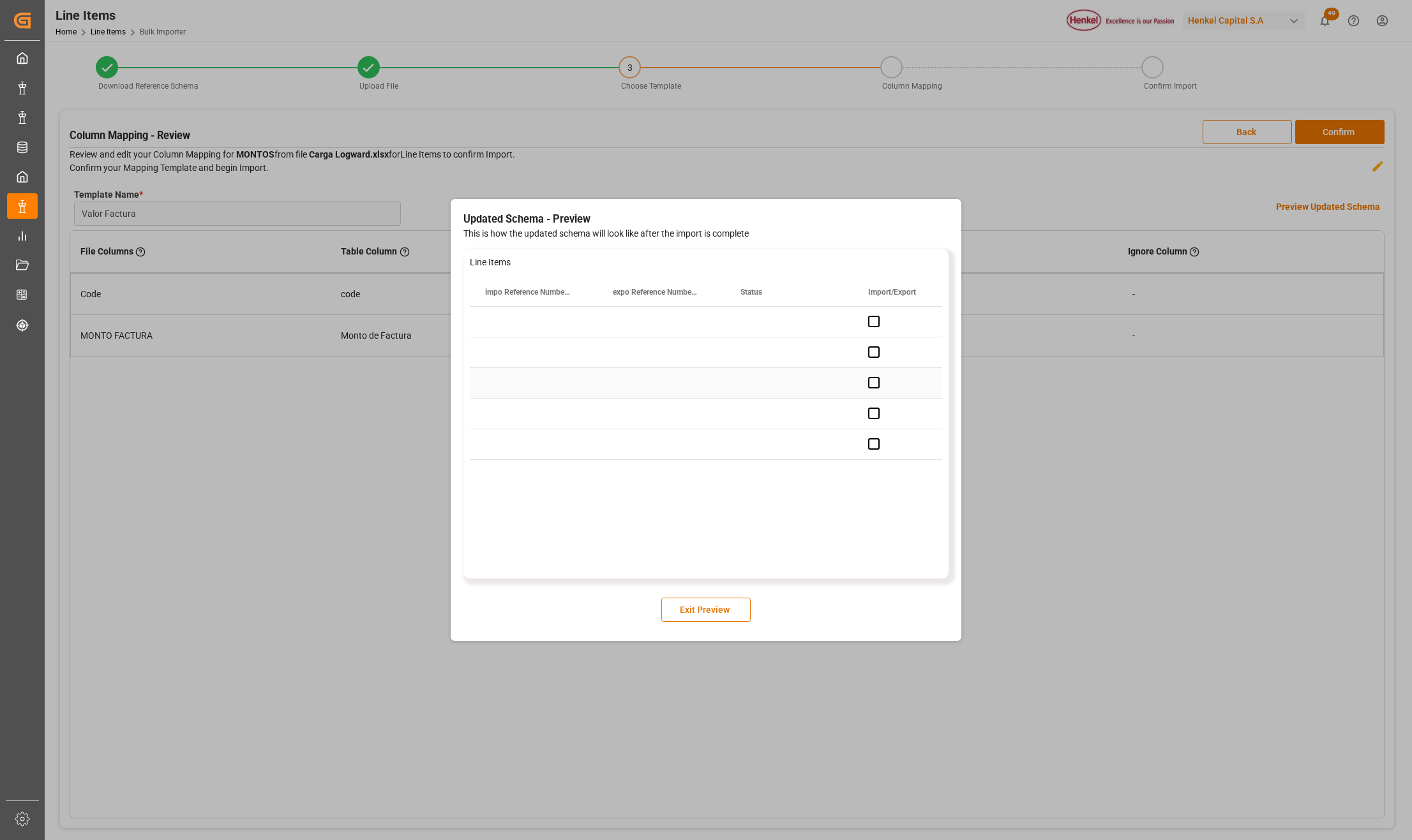
click at [654, 373] on div "Press SPACE to select this row." at bounding box center [661, 382] width 127 height 30
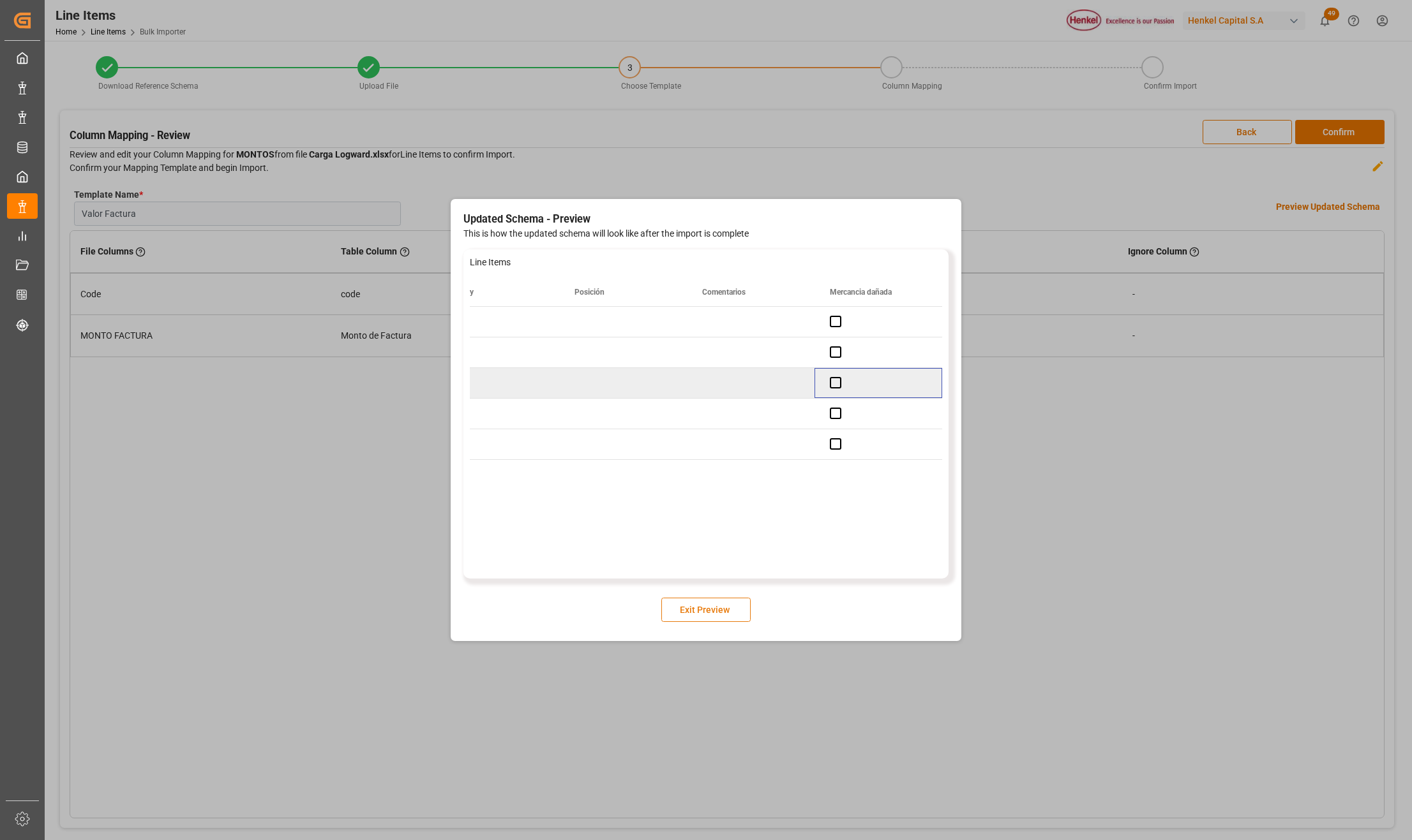
click at [712, 619] on button "Exit Preview" at bounding box center [705, 610] width 89 height 24
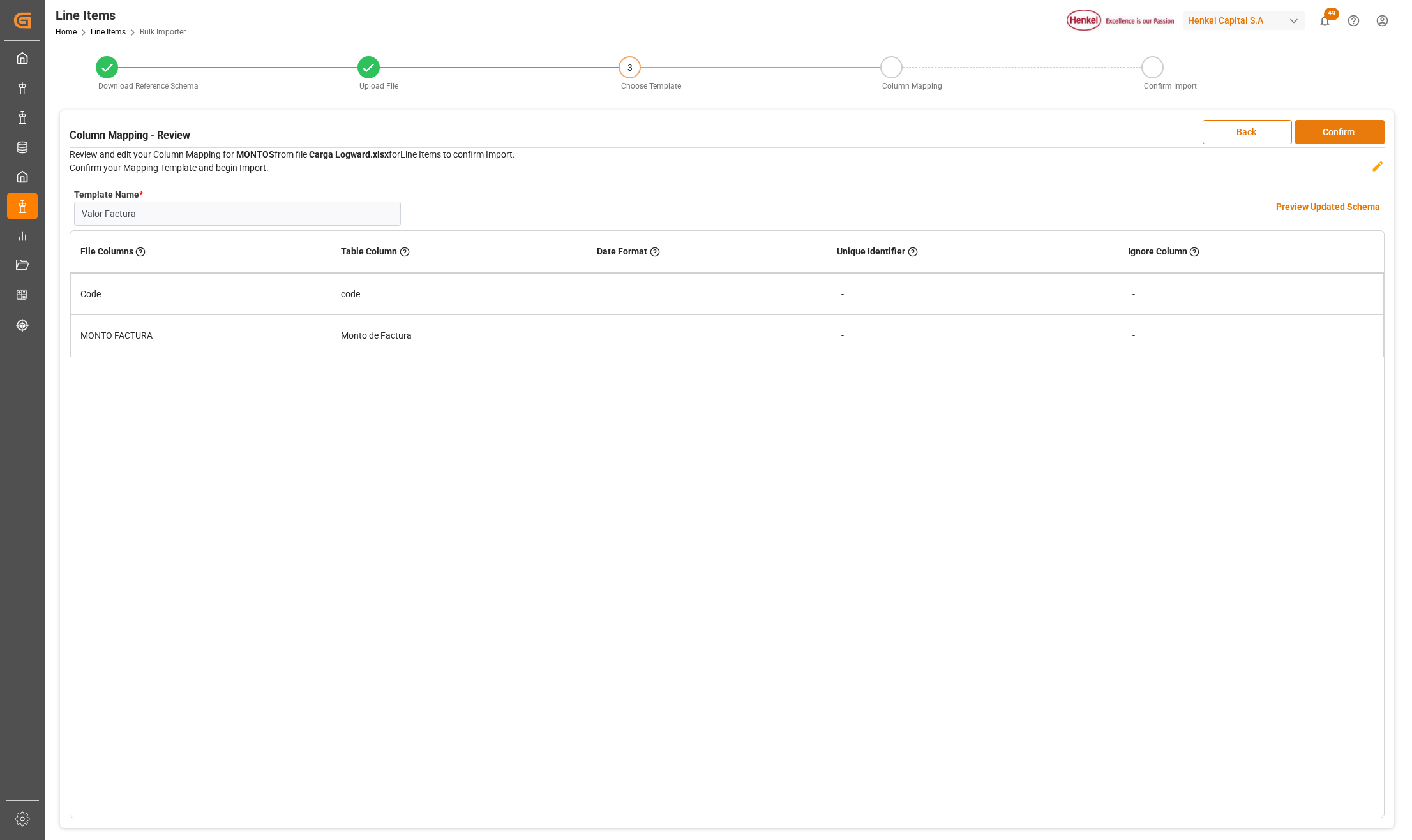
click at [1333, 131] on button "Confirm" at bounding box center [1339, 132] width 89 height 24
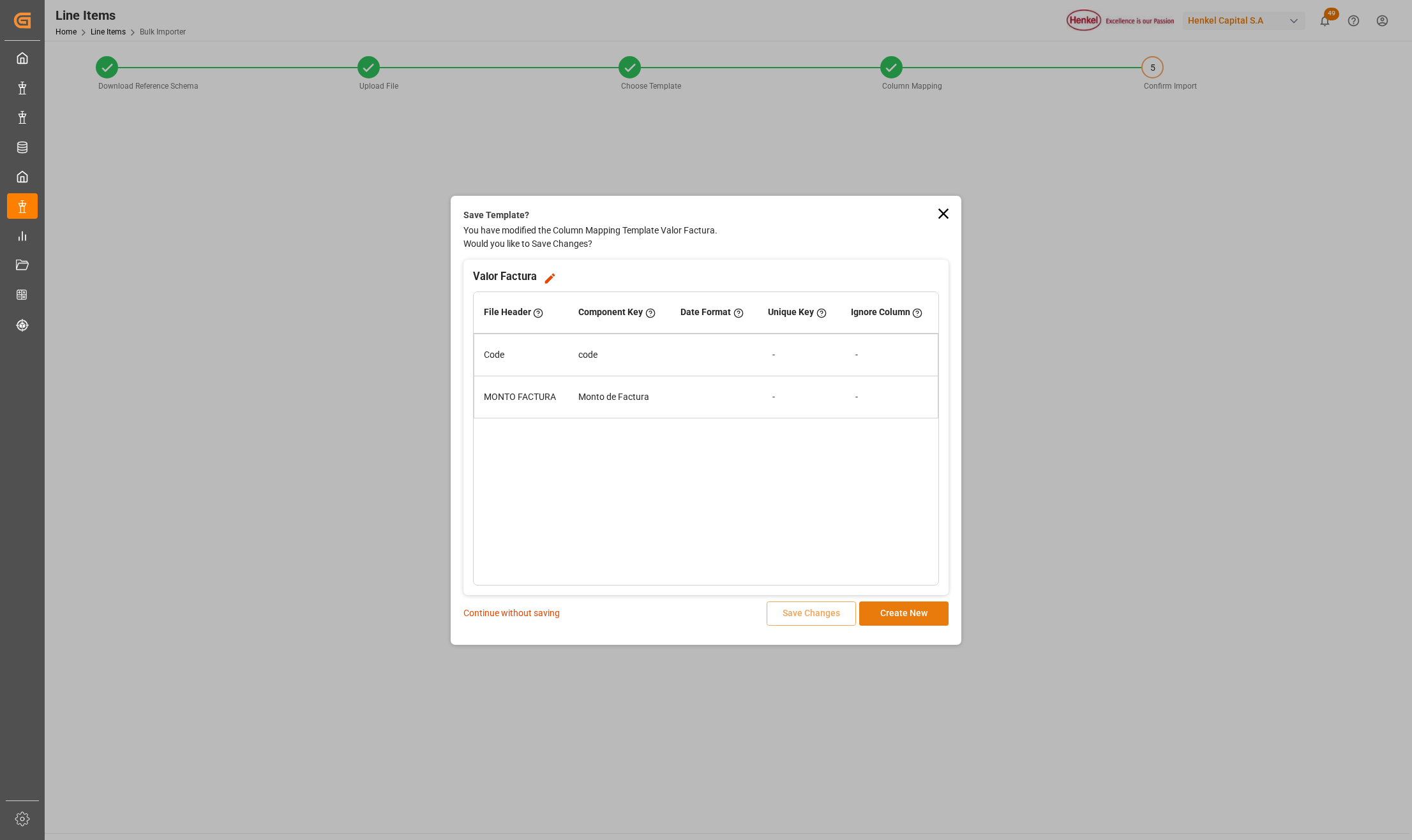
click at [911, 613] on button "Create New" at bounding box center [903, 614] width 89 height 24
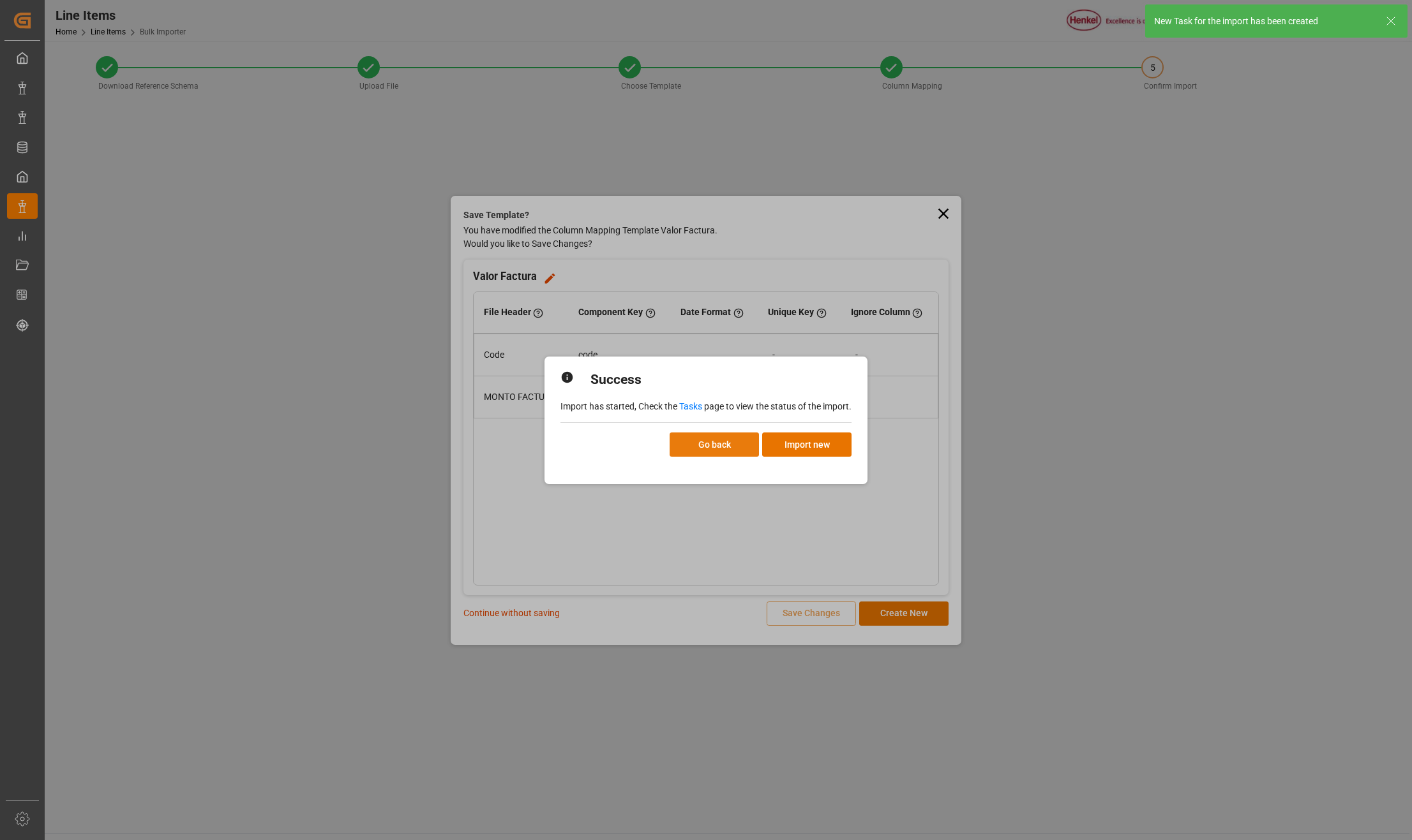
click at [698, 440] on button "Go back" at bounding box center [714, 445] width 89 height 24
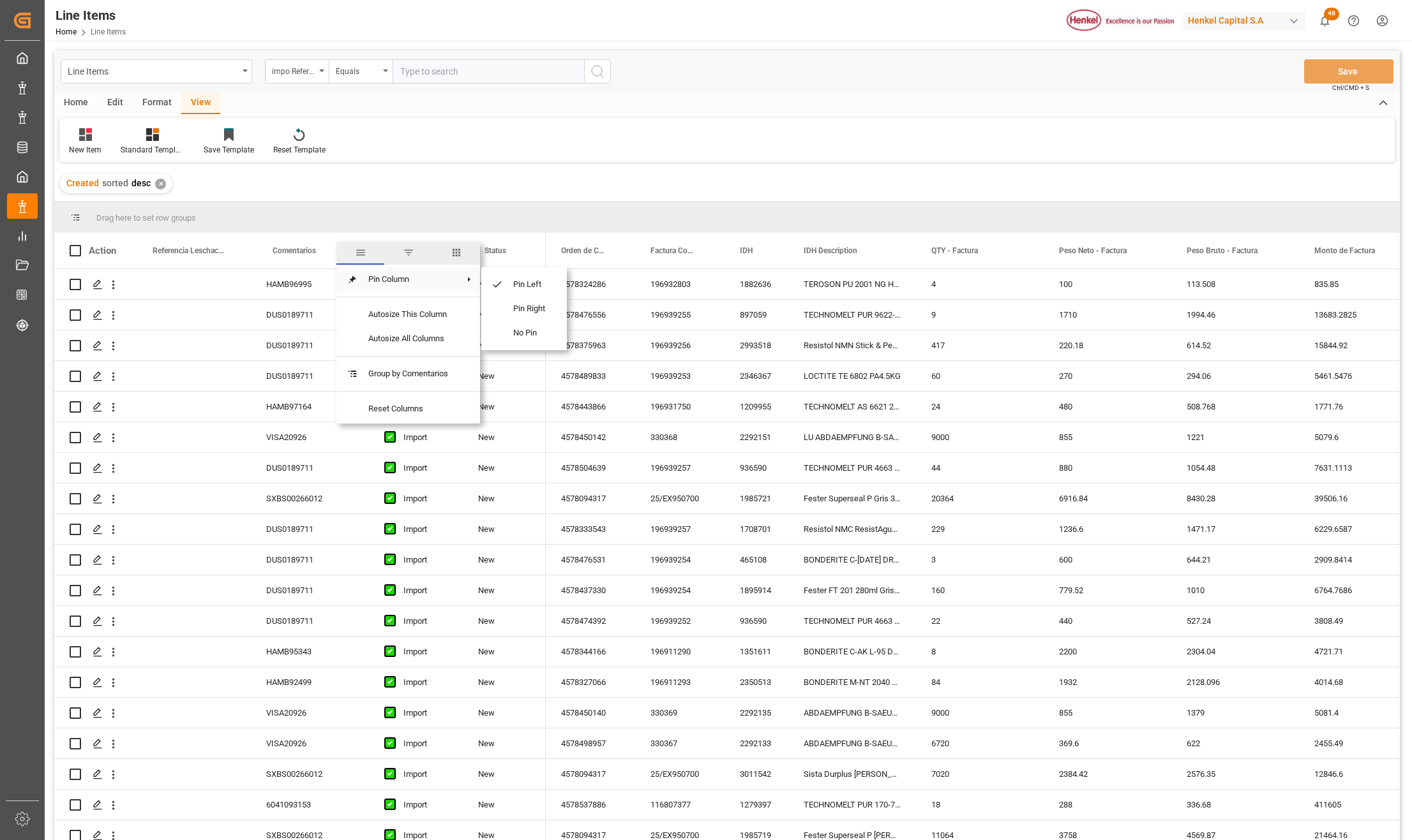
click at [406, 253] on span "filter" at bounding box center [408, 253] width 11 height 11
click at [373, 286] on div "Equals" at bounding box center [401, 288] width 107 height 10
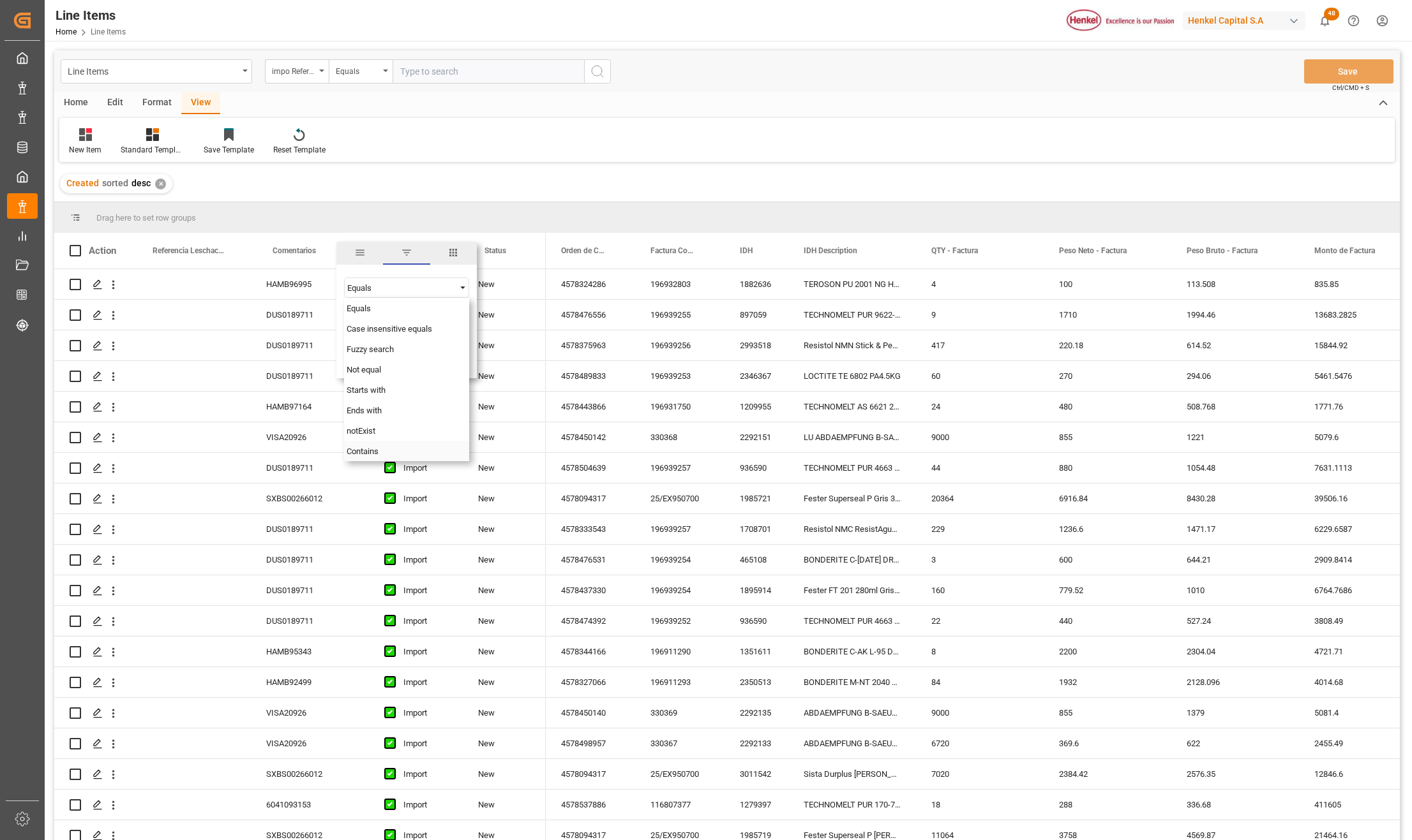
click at [361, 449] on span "Contains" at bounding box center [363, 451] width 32 height 10
click at [364, 325] on input "Filter Value" at bounding box center [407, 319] width 125 height 25
paste input "DUS0189644"
paste input "DUS0188937"
paste input "EO0000351"
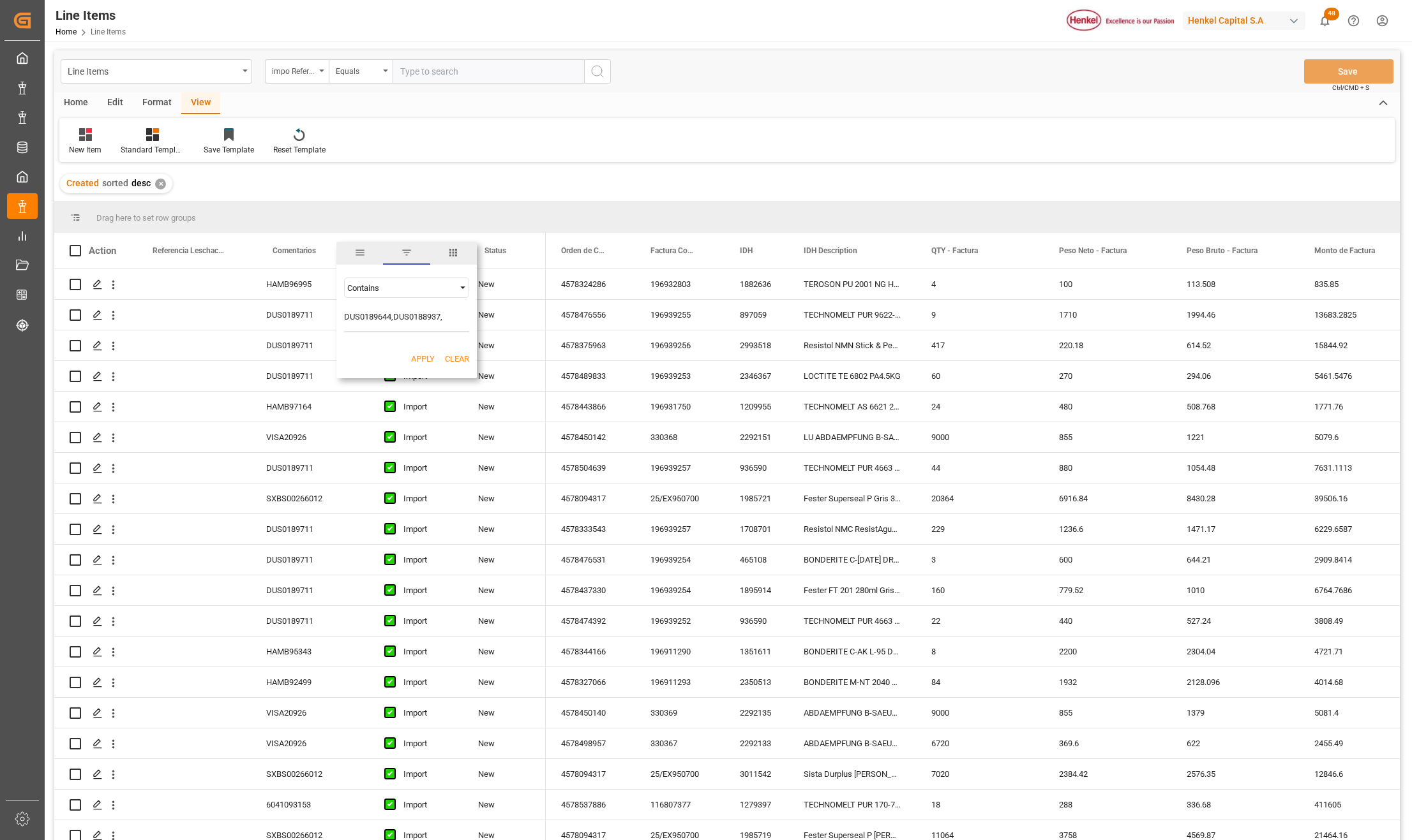
type input "DUS0189644,DUS0188937,EO0000351"
click at [417, 364] on button "Apply" at bounding box center [422, 359] width 24 height 13
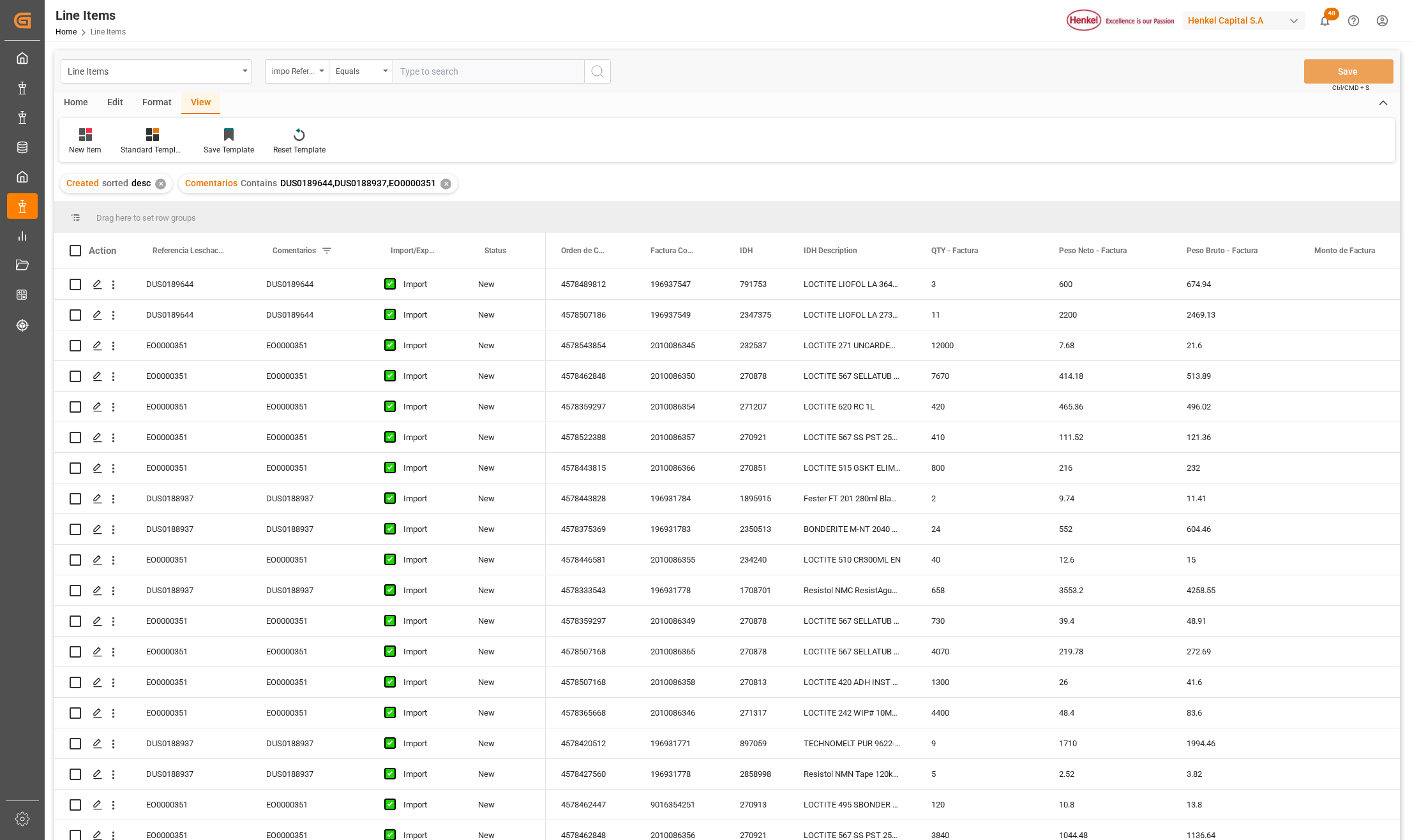
click at [83, 103] on div "Home" at bounding box center [76, 103] width 44 height 21
click at [140, 142] on div "Download" at bounding box center [141, 141] width 54 height 28
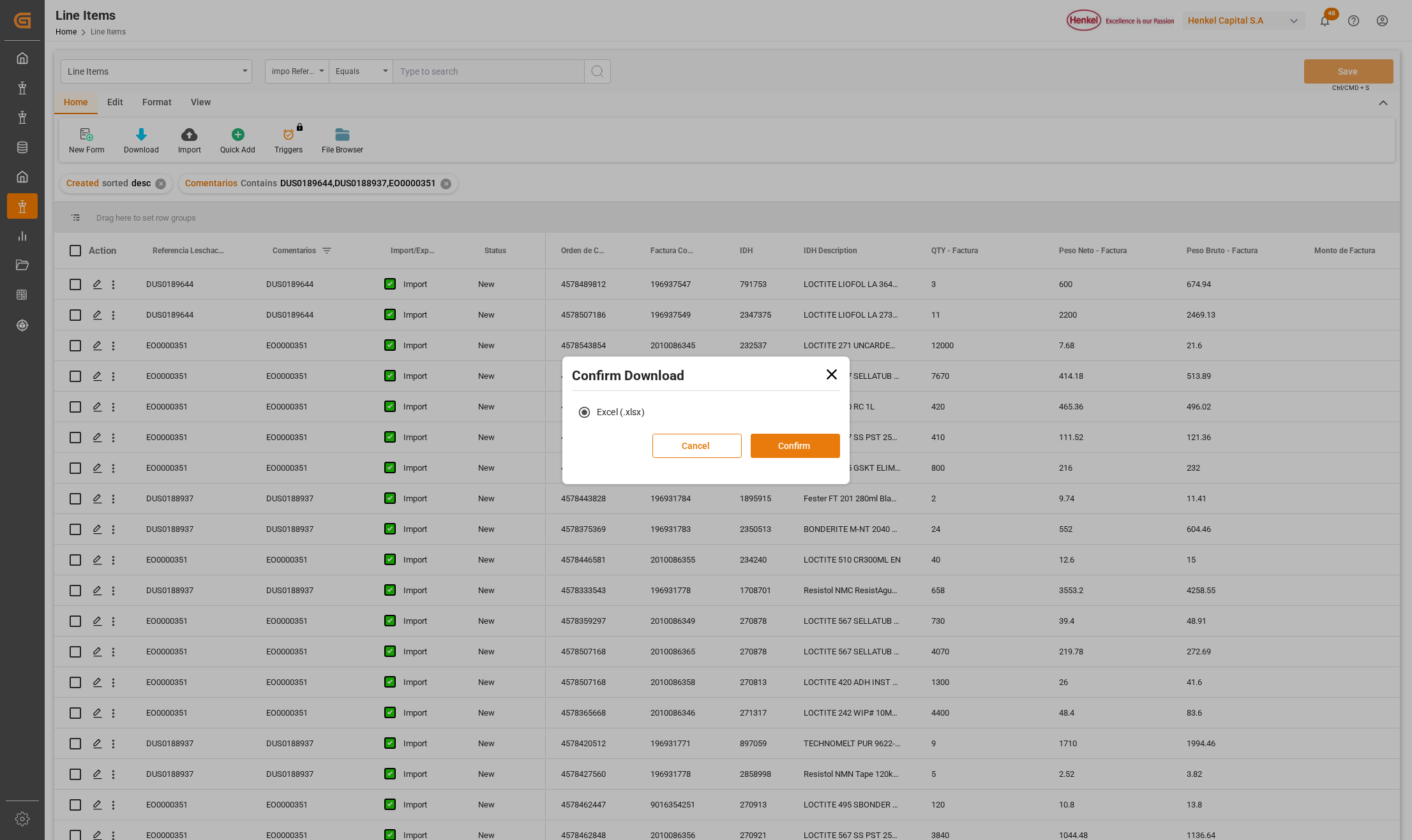
click at [767, 458] on button "Confirm" at bounding box center [795, 446] width 89 height 24
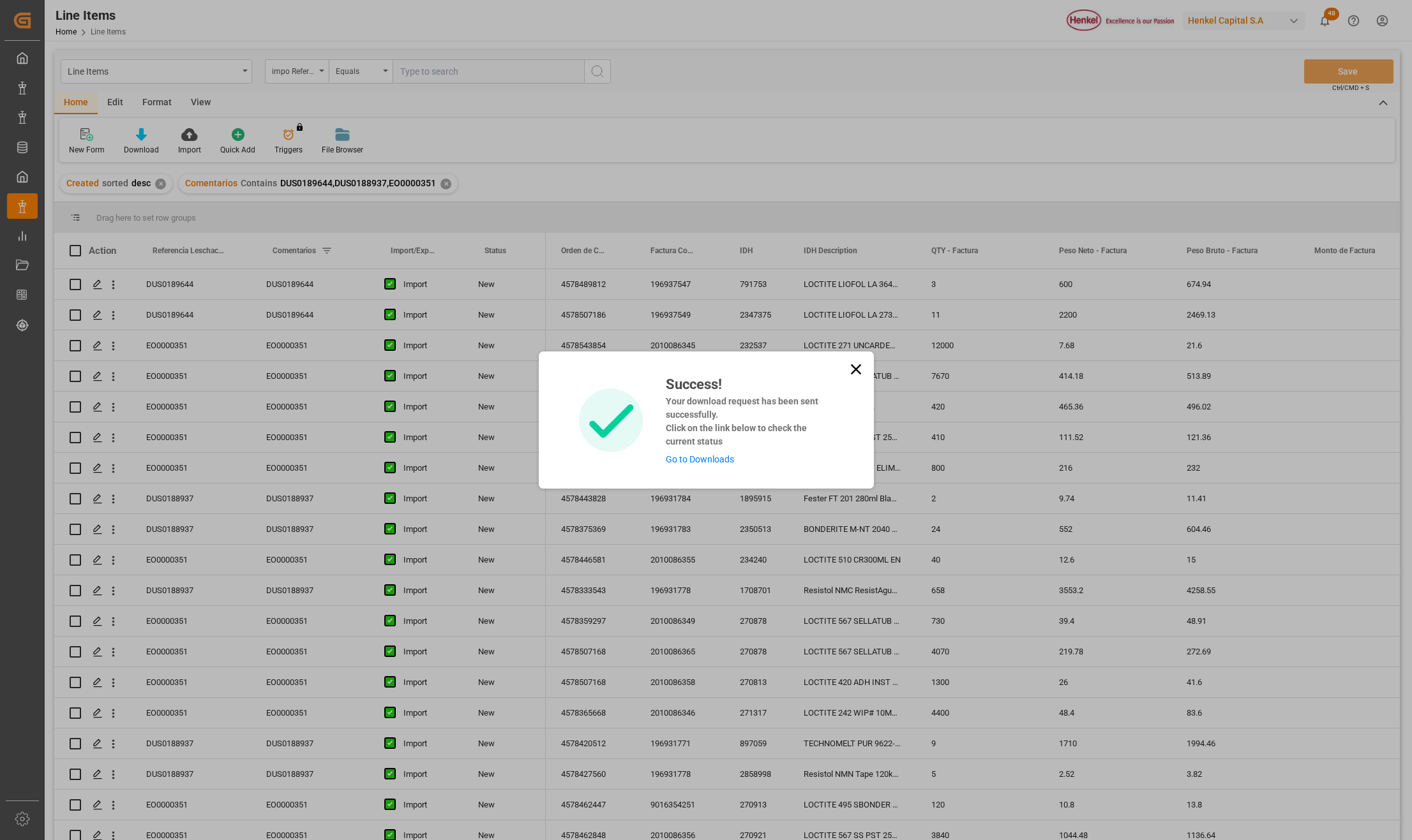
click at [710, 455] on link "Go to Downloads" at bounding box center [699, 459] width 68 height 10
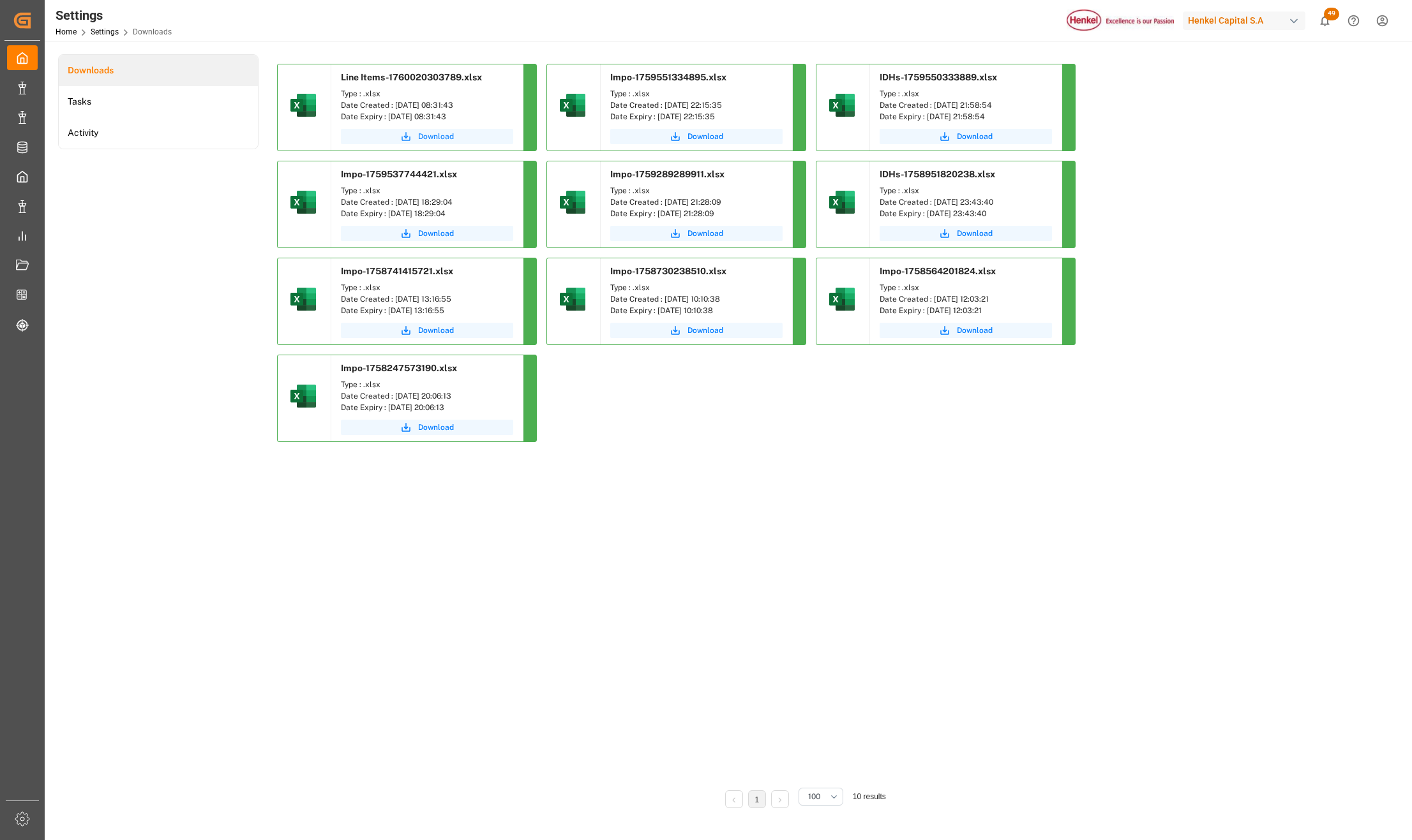
click at [439, 134] on span "Download" at bounding box center [436, 136] width 36 height 11
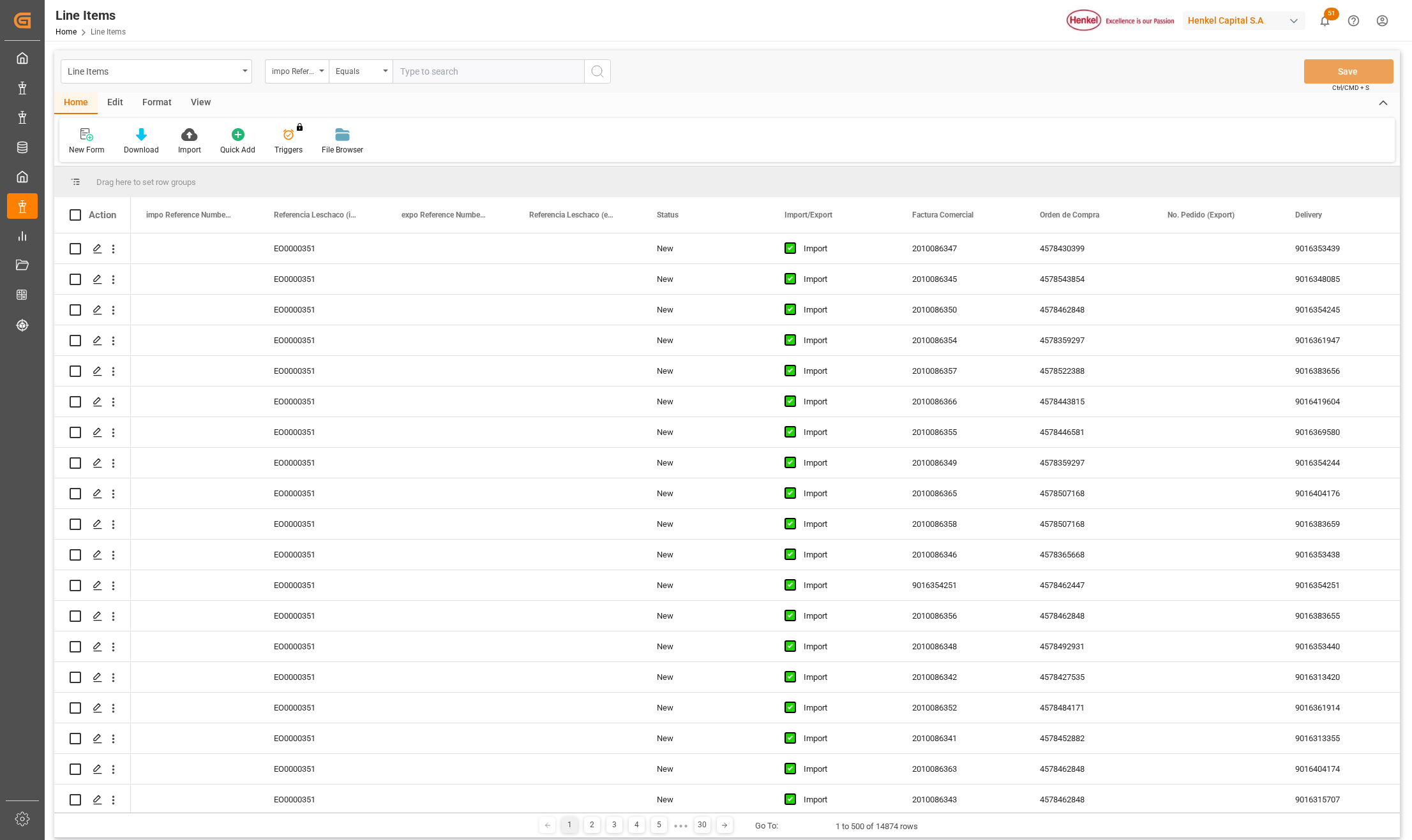
click at [156, 100] on div "Format" at bounding box center [157, 103] width 49 height 21
click at [154, 80] on div "Line Items" at bounding box center [156, 72] width 192 height 24
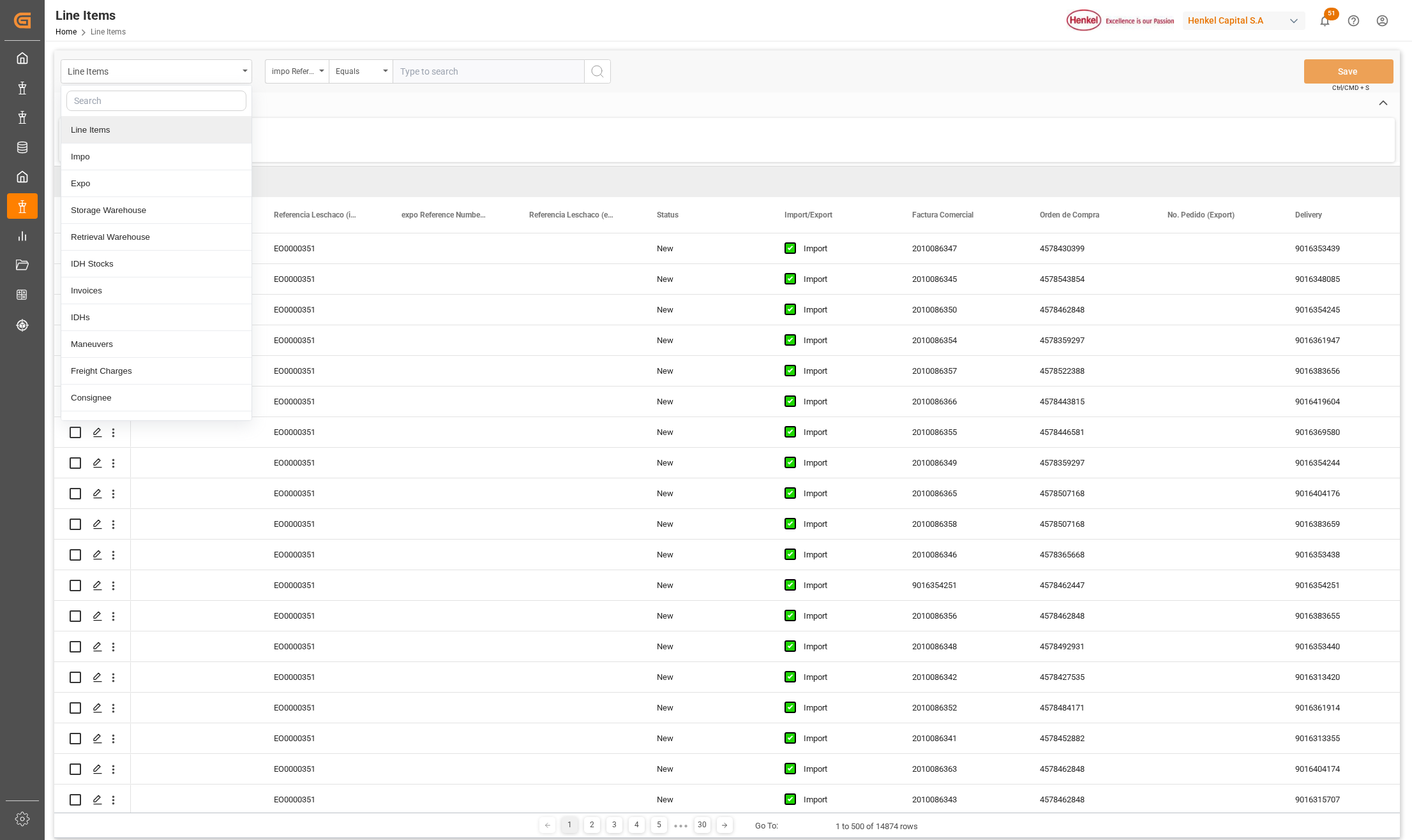
click at [121, 127] on div "Line Items" at bounding box center [156, 130] width 190 height 27
click at [110, 72] on div "Line Items" at bounding box center [153, 70] width 170 height 16
click at [97, 156] on div "Impo" at bounding box center [156, 156] width 190 height 27
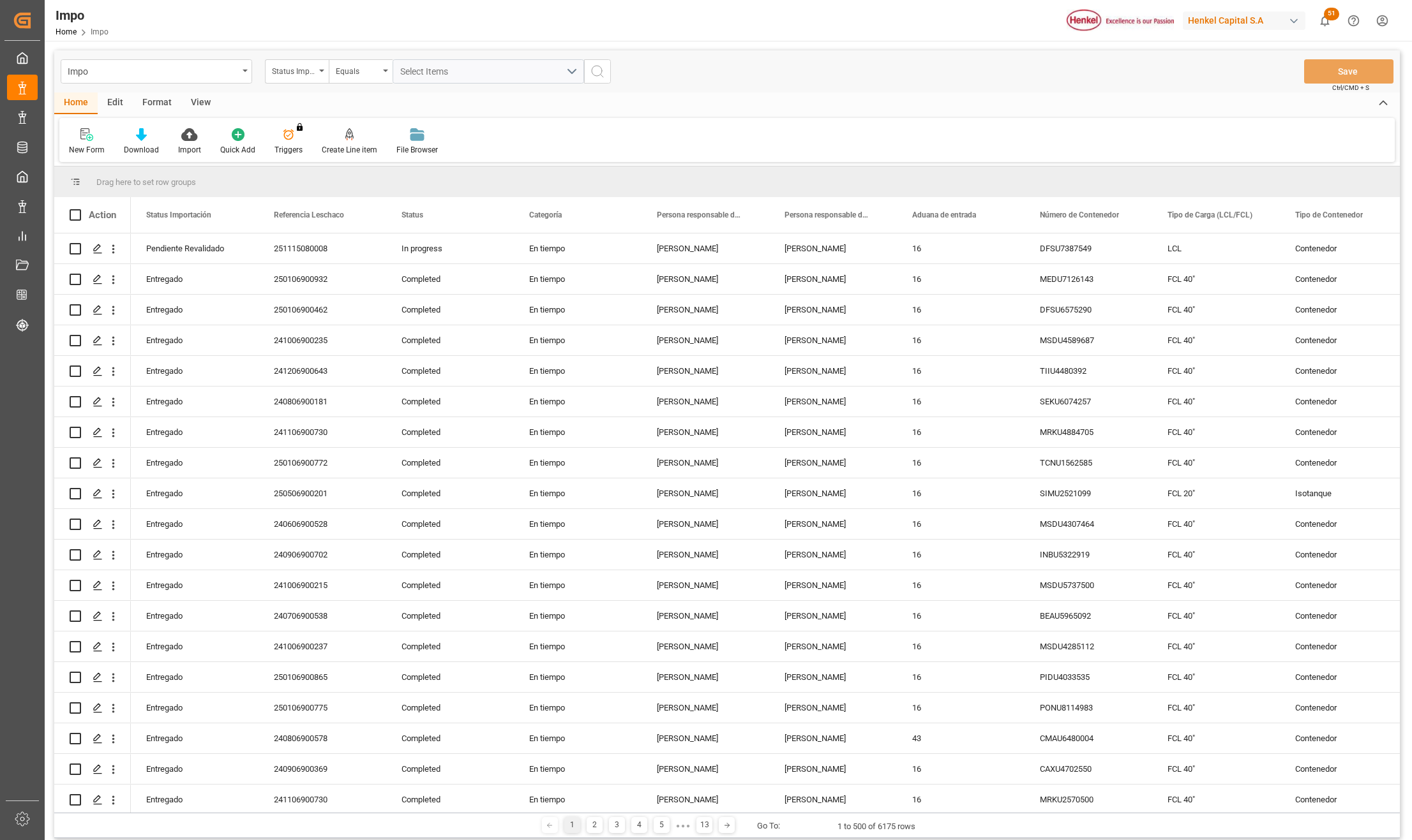
click at [169, 92] on div "Format" at bounding box center [157, 103] width 49 height 21
click at [41, 139] on div "Created by potrace 1.15, written by Peter Selinger 2001-2017 Created by potrace…" at bounding box center [22, 416] width 45 height 832
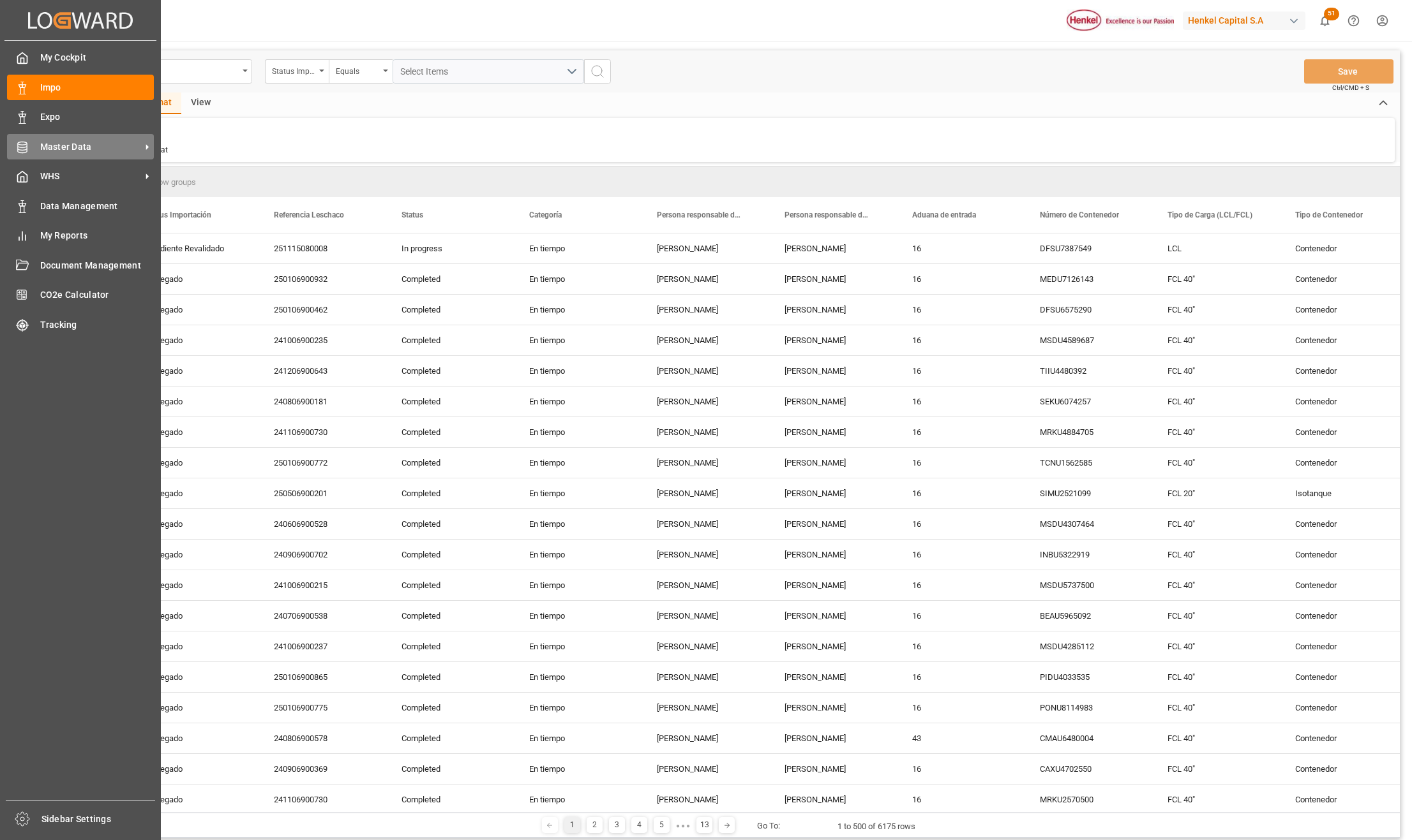
click at [78, 146] on span "Master Data" at bounding box center [91, 147] width 101 height 14
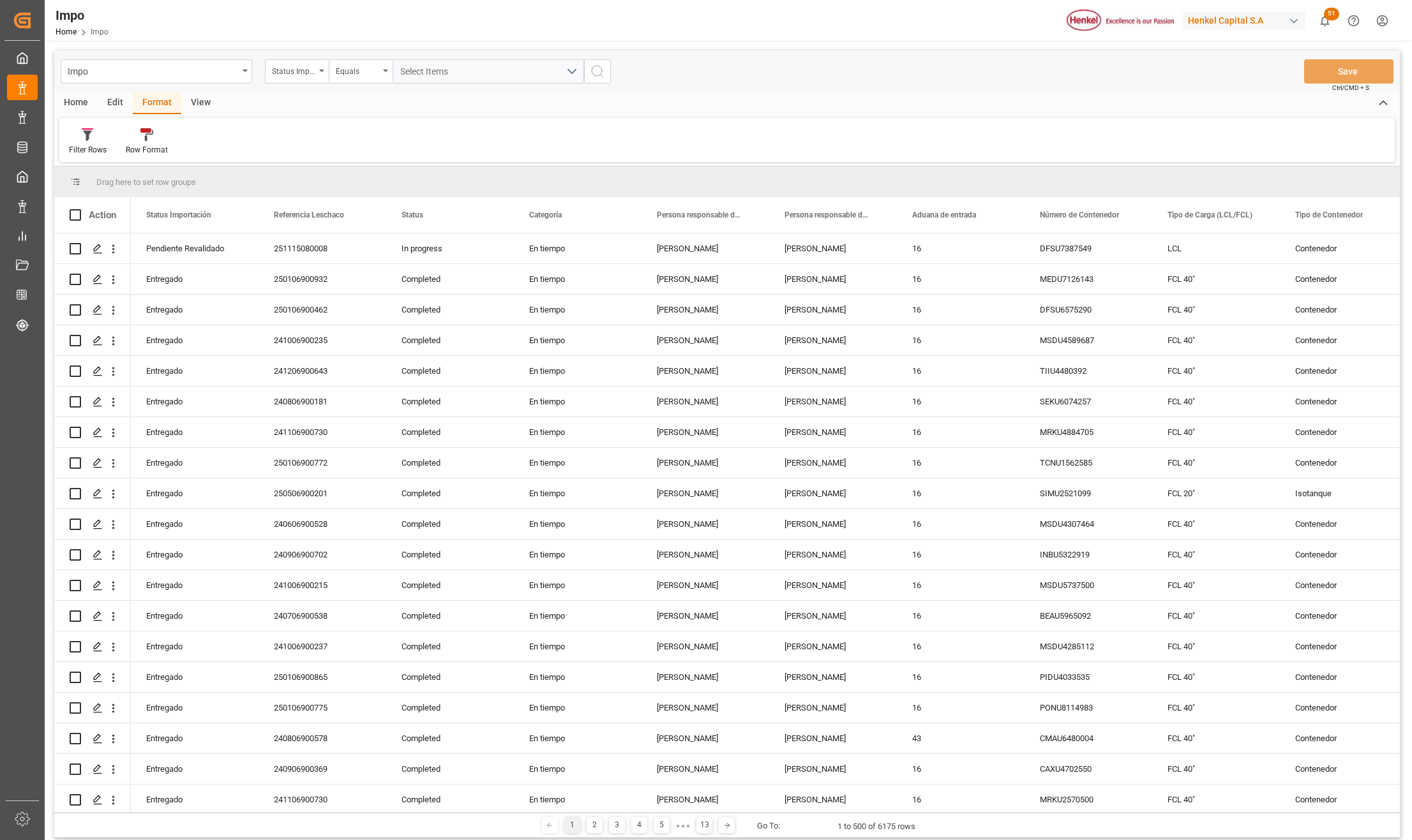
click at [323, 131] on div "Filter Rows Row Format" at bounding box center [727, 140] width 1335 height 44
click at [82, 141] on div "Filter Rows" at bounding box center [88, 141] width 56 height 28
click at [115, 254] on div "Nuevos Embarques" at bounding box center [132, 259] width 111 height 14
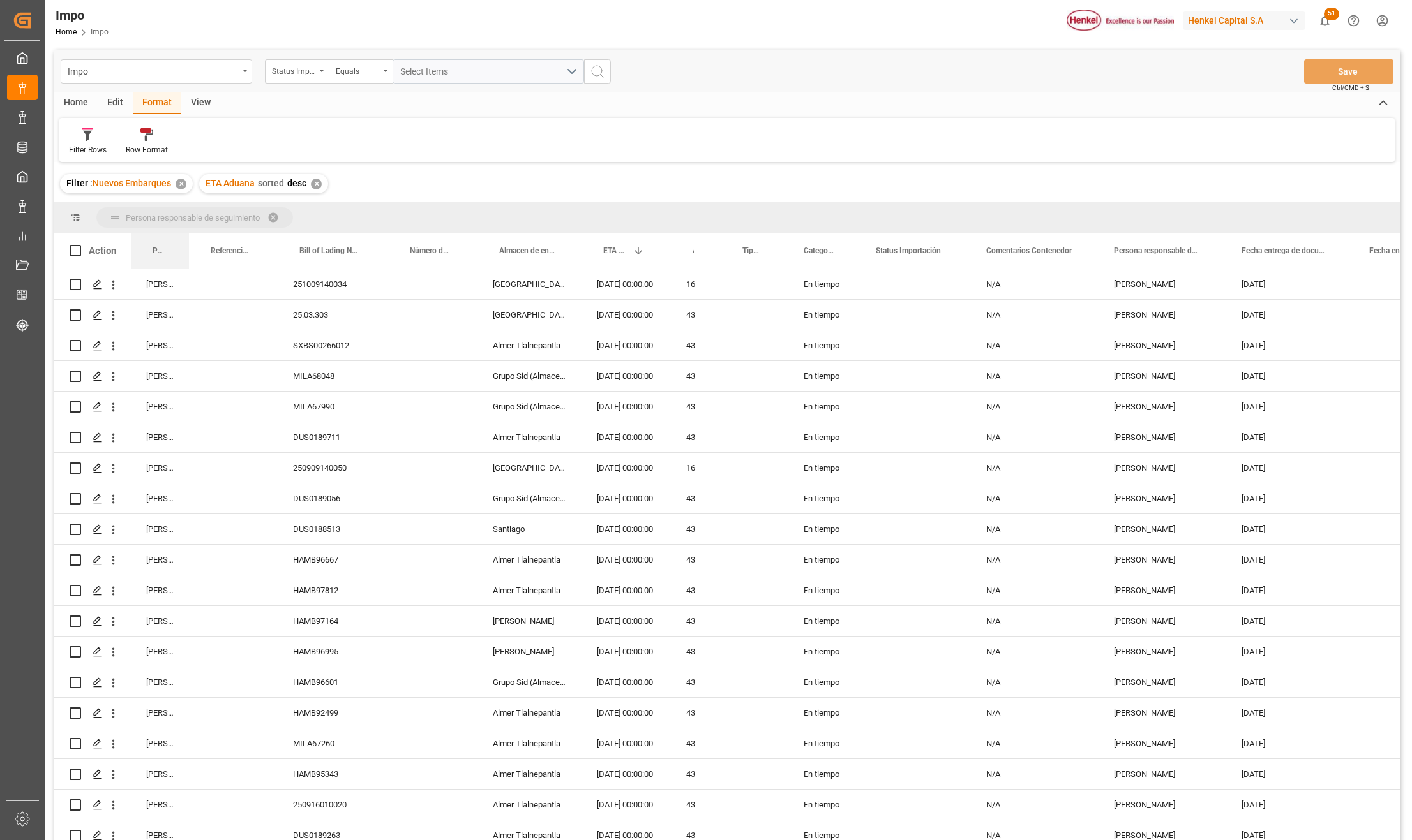
drag, startPoint x: 166, startPoint y: 241, endPoint x: 159, endPoint y: 227, distance: 15.7
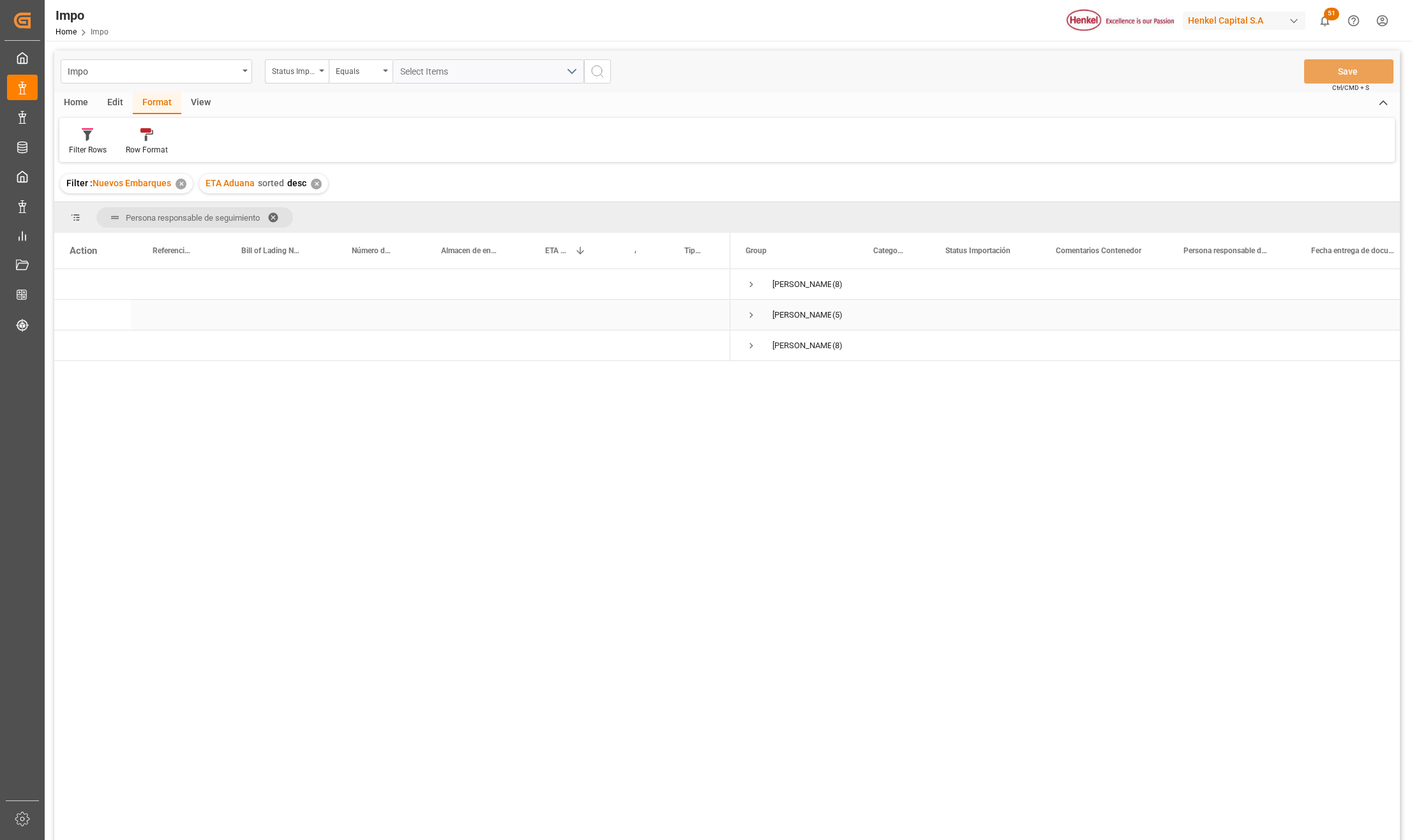
click at [750, 314] on span "Press SPACE to select this row." at bounding box center [751, 315] width 11 height 11
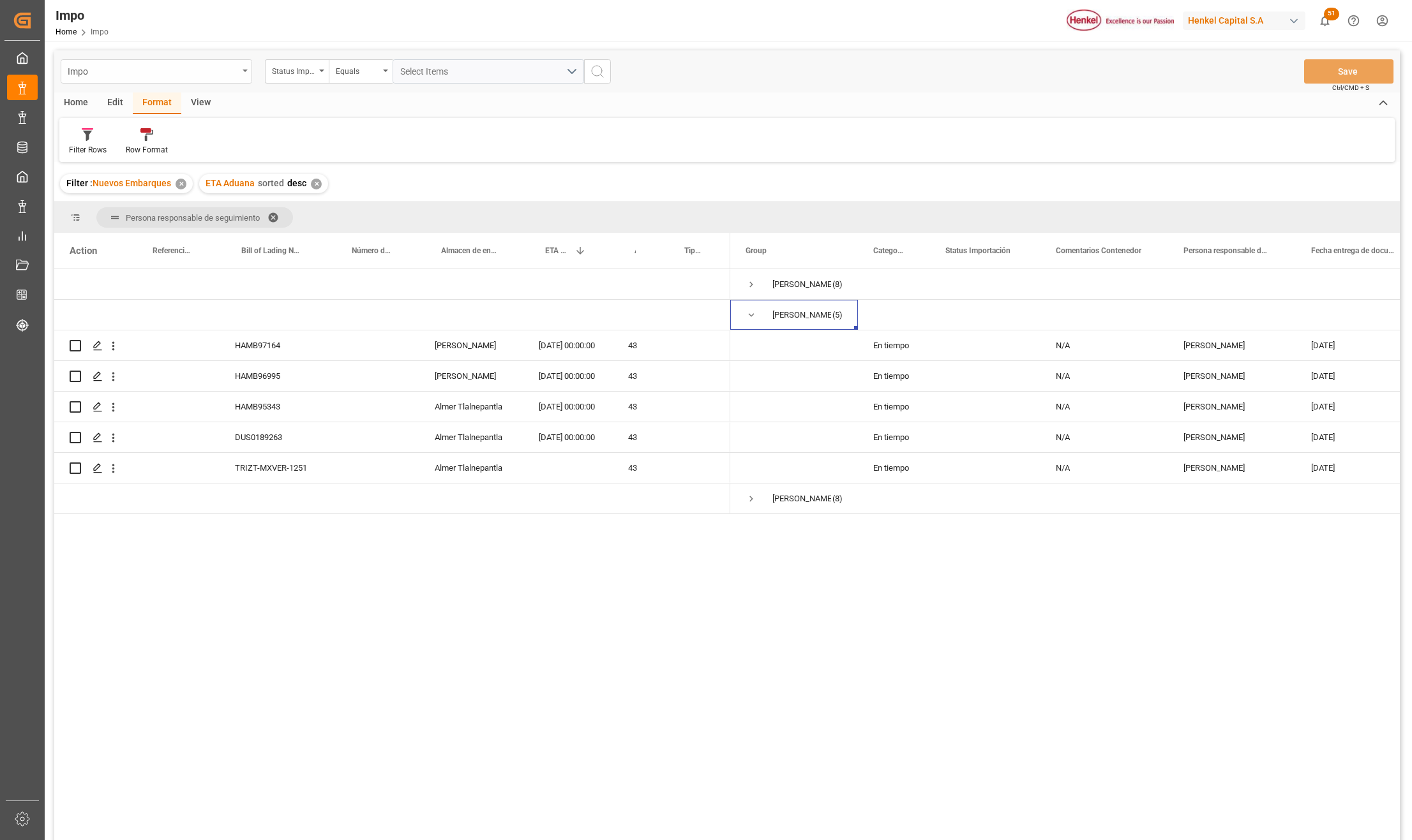
click at [124, 78] on div "Impo" at bounding box center [153, 70] width 170 height 16
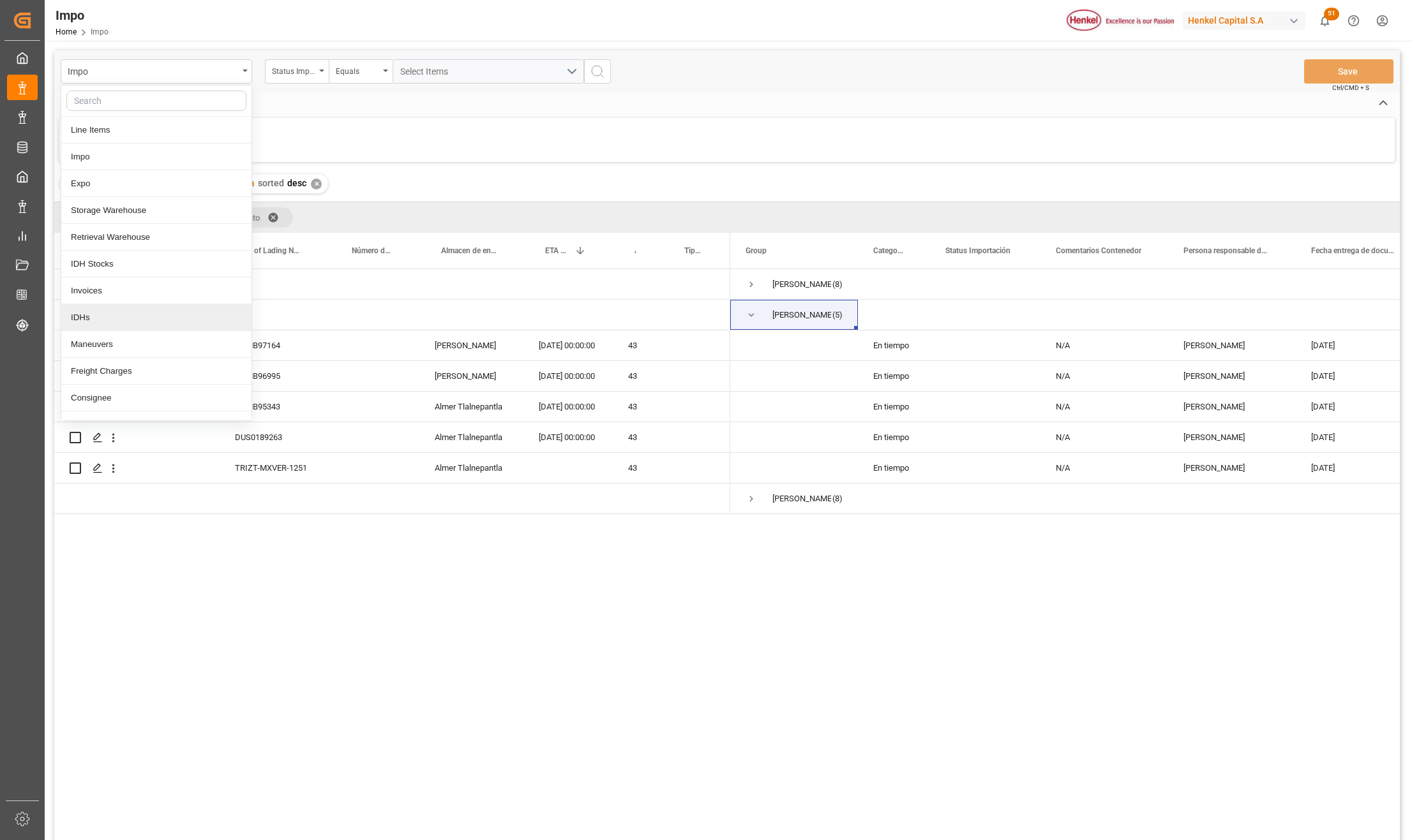
click at [92, 319] on div "IDHs" at bounding box center [156, 317] width 190 height 27
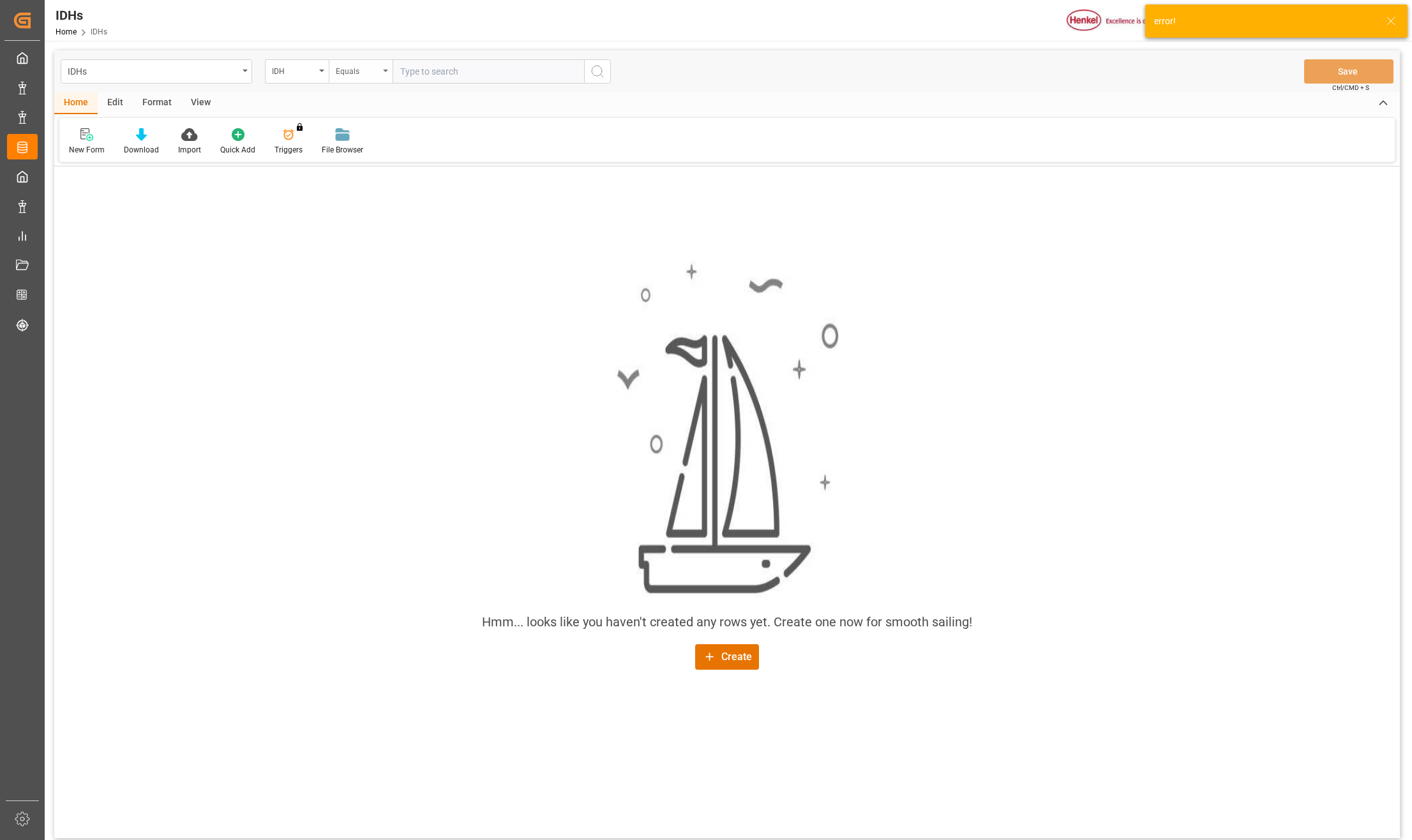
click at [321, 74] on div "IDH" at bounding box center [297, 72] width 64 height 24
click at [430, 74] on input "text" at bounding box center [488, 72] width 192 height 24
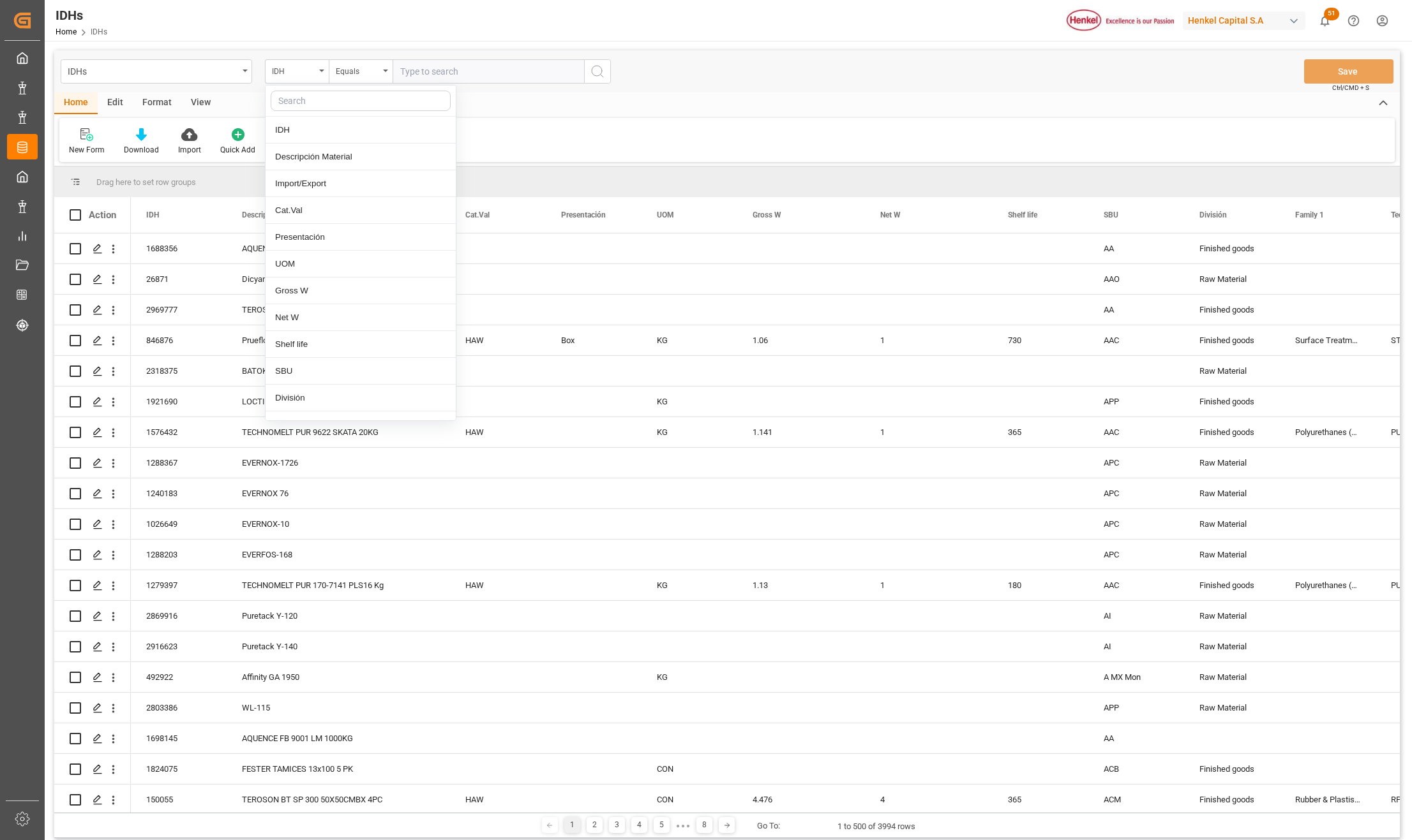
click at [536, 253] on div "Press SPACE to select this row." at bounding box center [497, 248] width 95 height 30
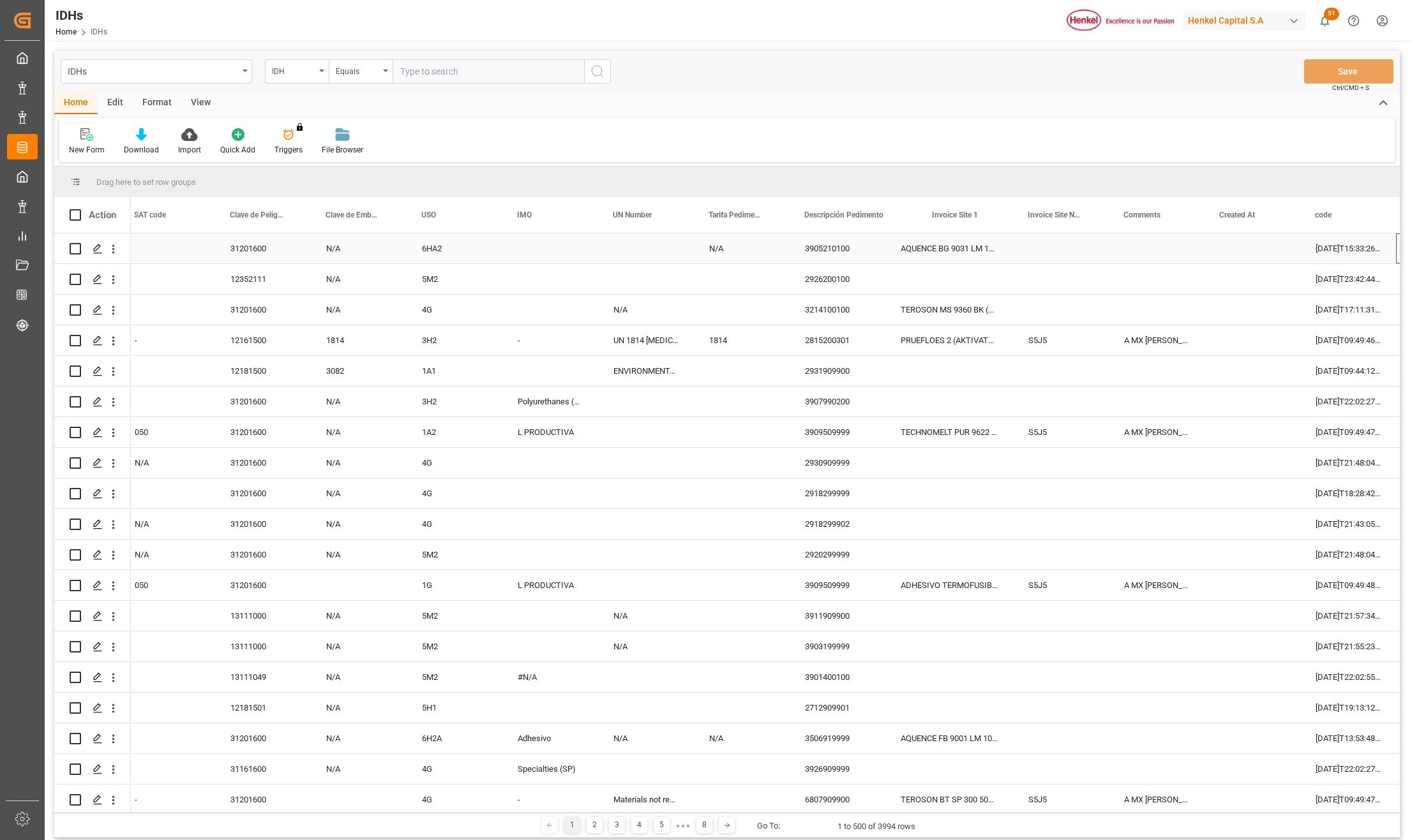
scroll to position [0, 2406]
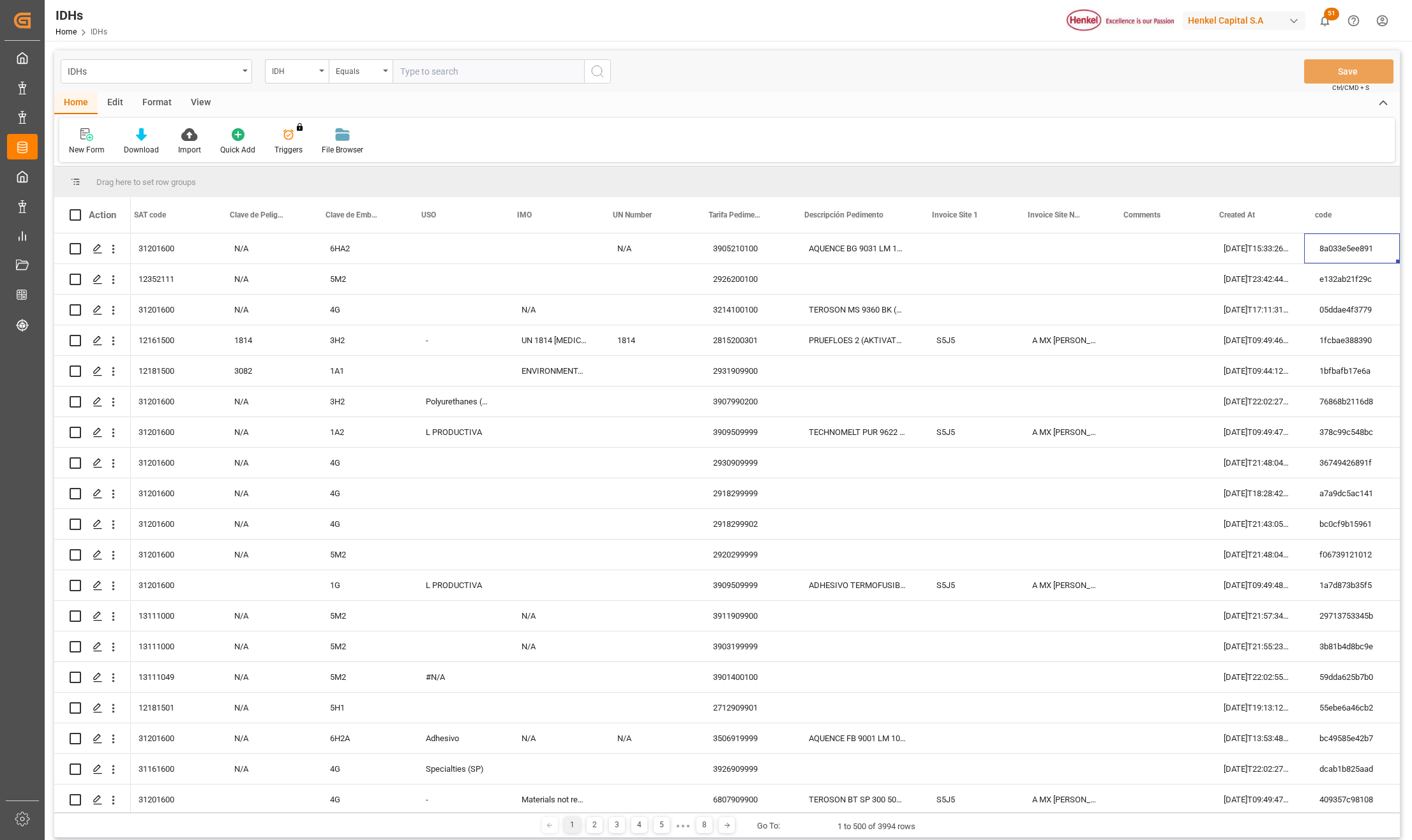
click at [198, 97] on div "View" at bounding box center [200, 103] width 39 height 21
click at [141, 140] on icon at bounding box center [144, 134] width 13 height 13
click at [148, 182] on div "CCP.1" at bounding box center [179, 180] width 111 height 14
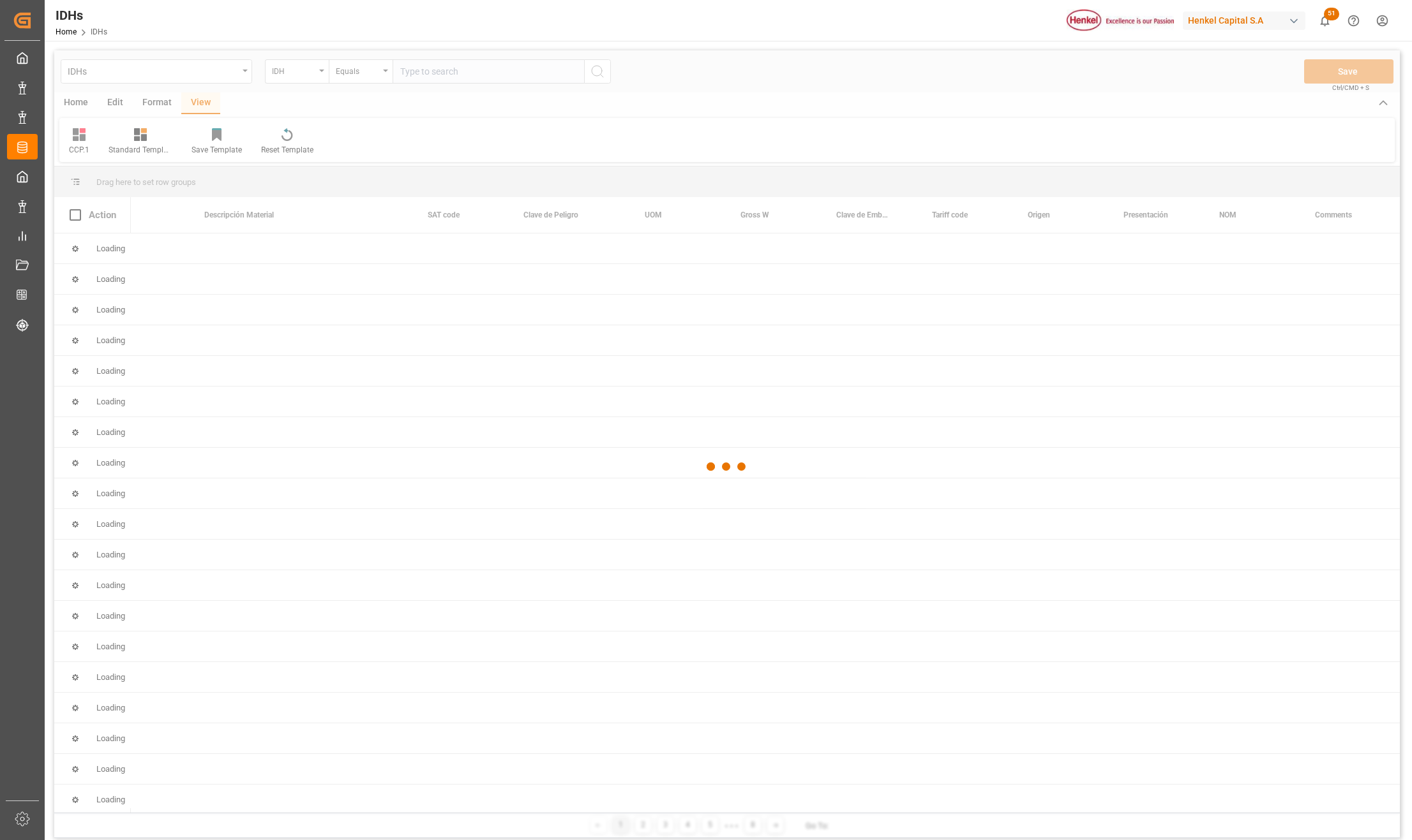
scroll to position [0, 37]
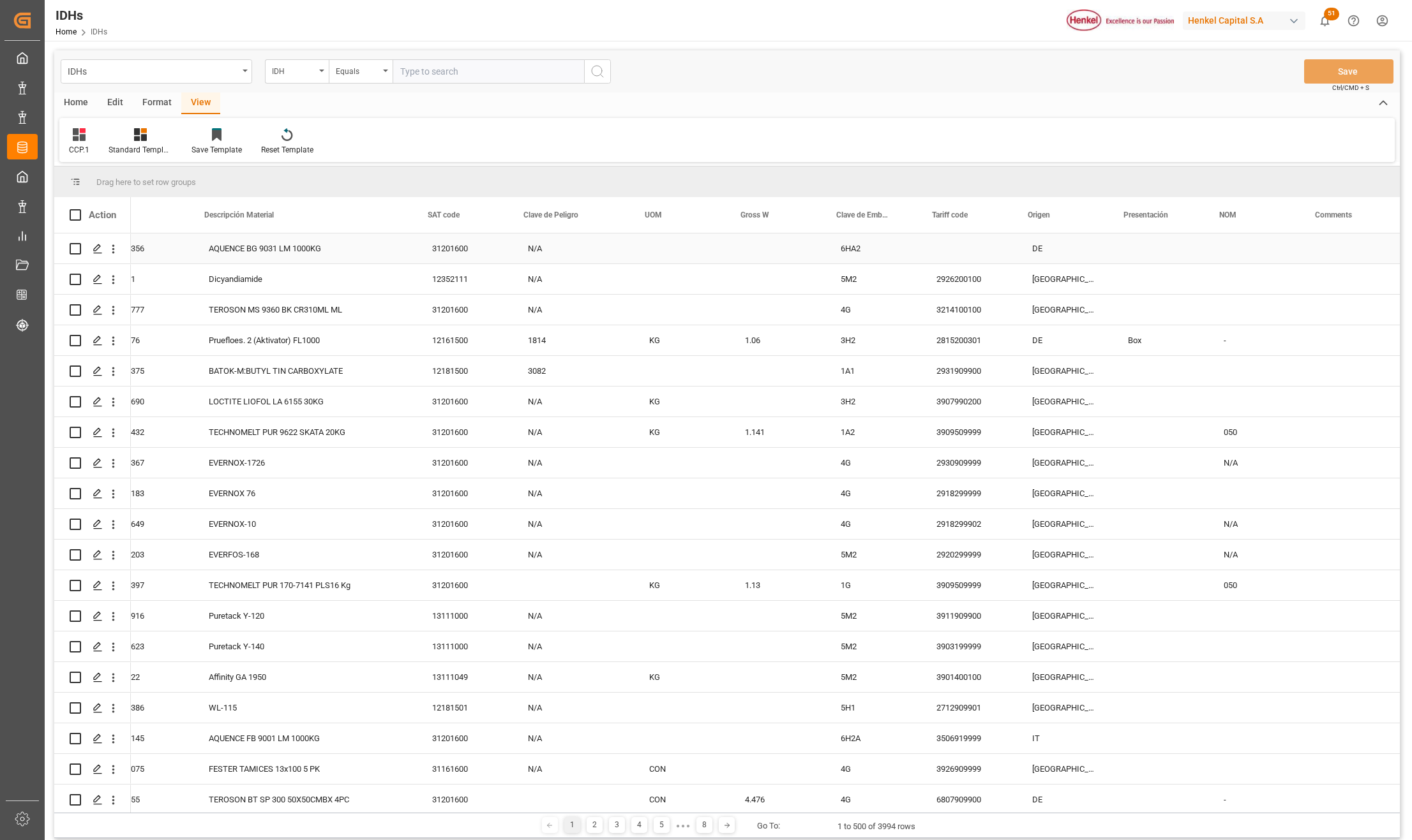
click at [463, 250] on div "31201600" at bounding box center [464, 248] width 95 height 30
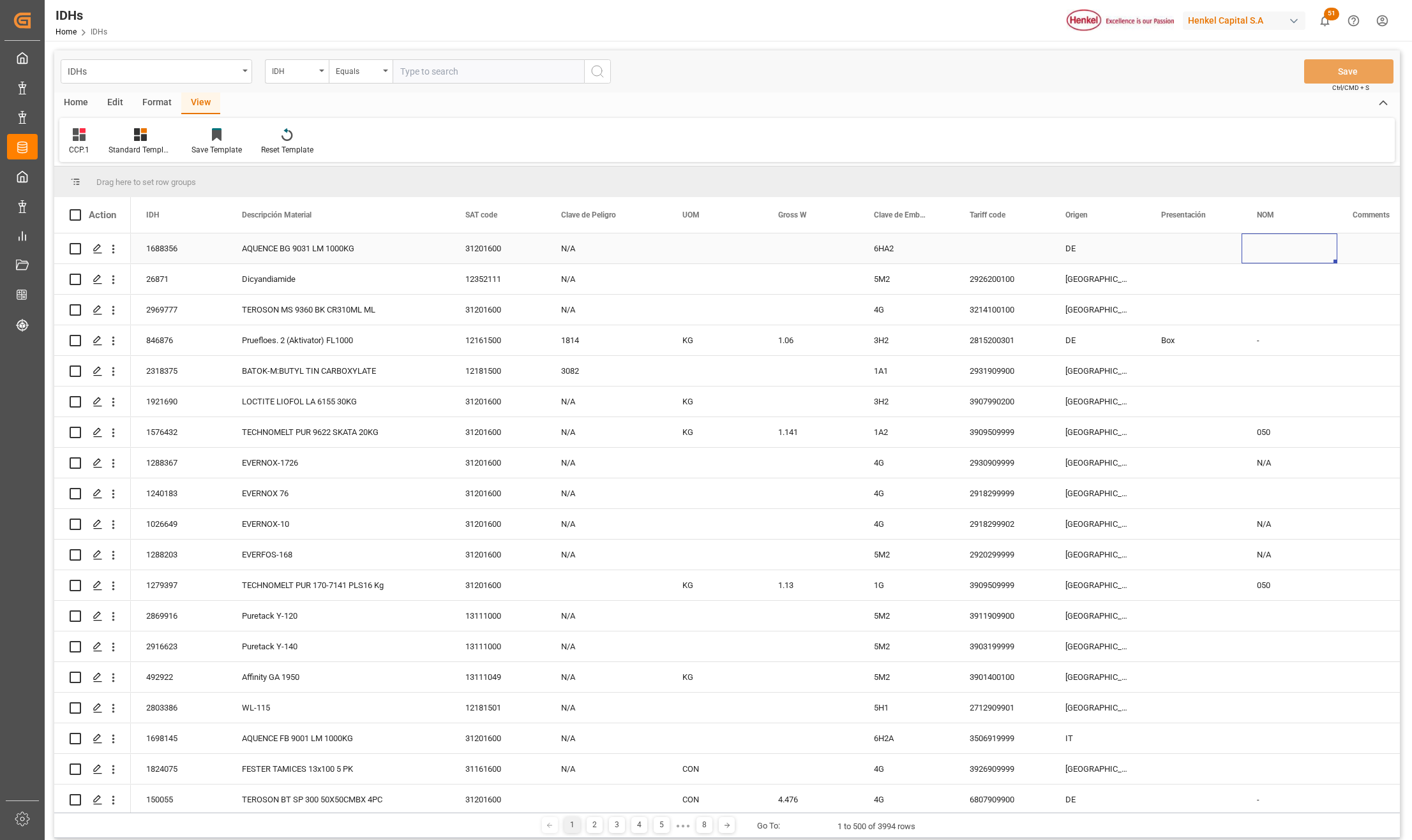
scroll to position [0, 0]
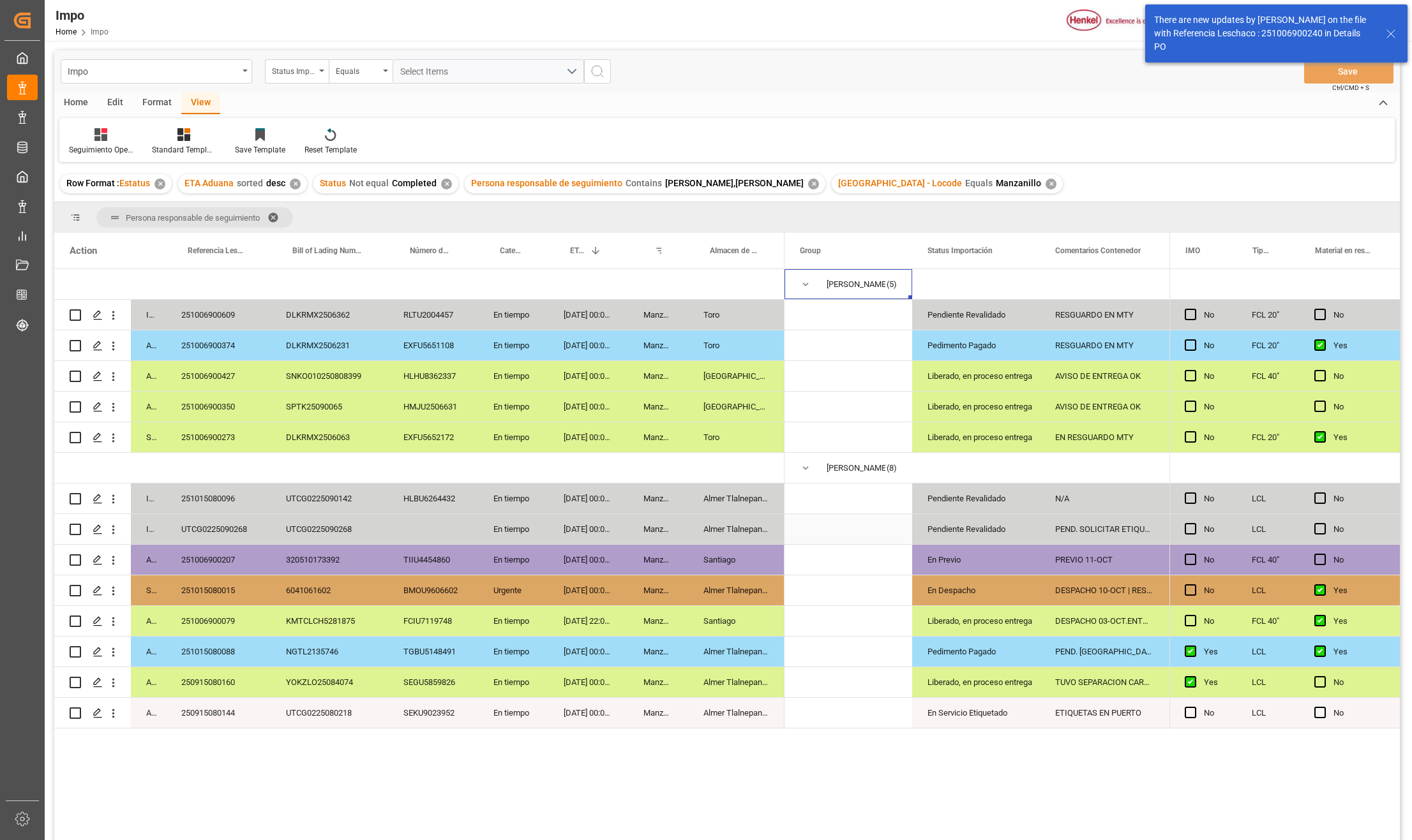
click at [263, 529] on div "UTCG0225090268" at bounding box center [218, 529] width 105 height 30
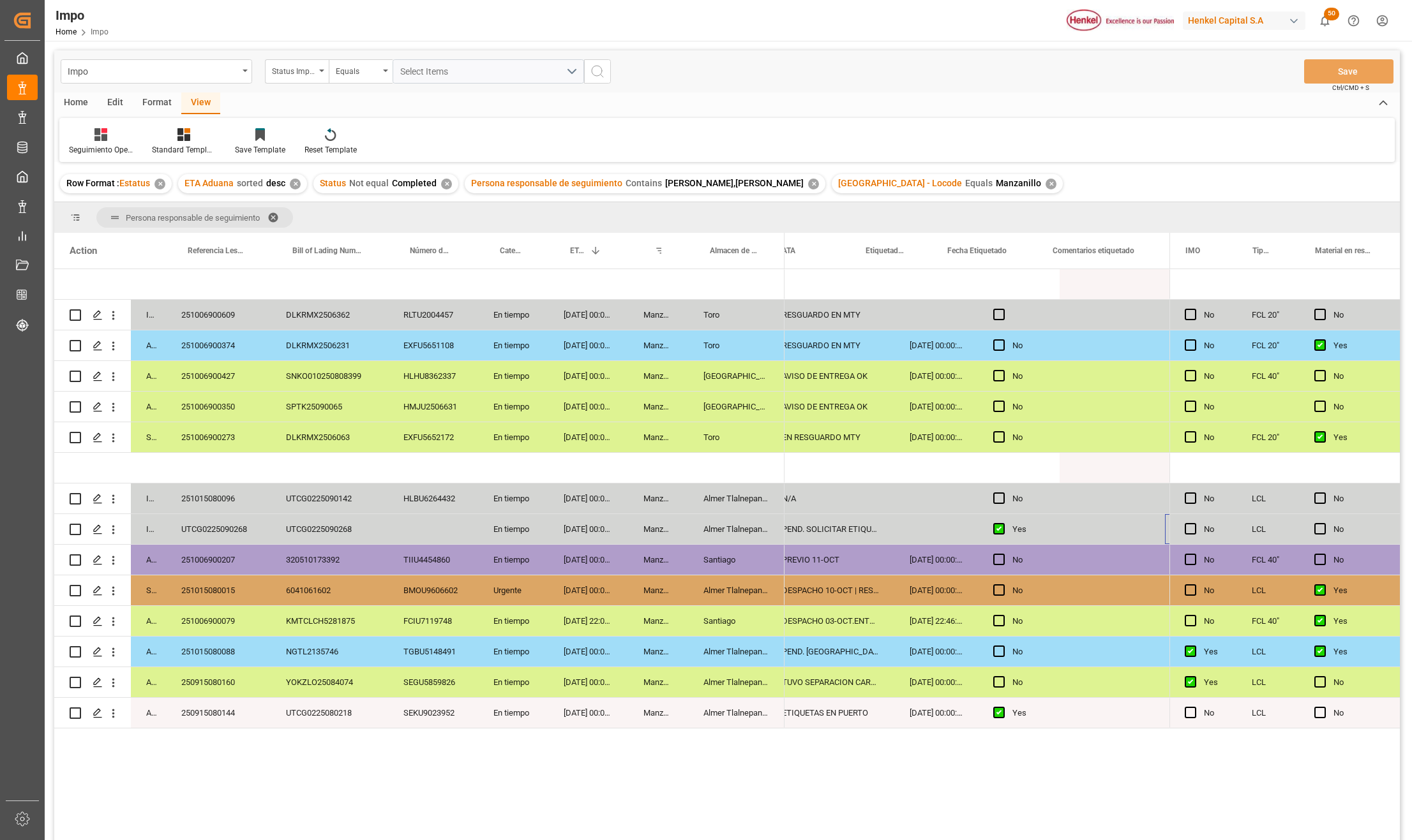
scroll to position [0, 401]
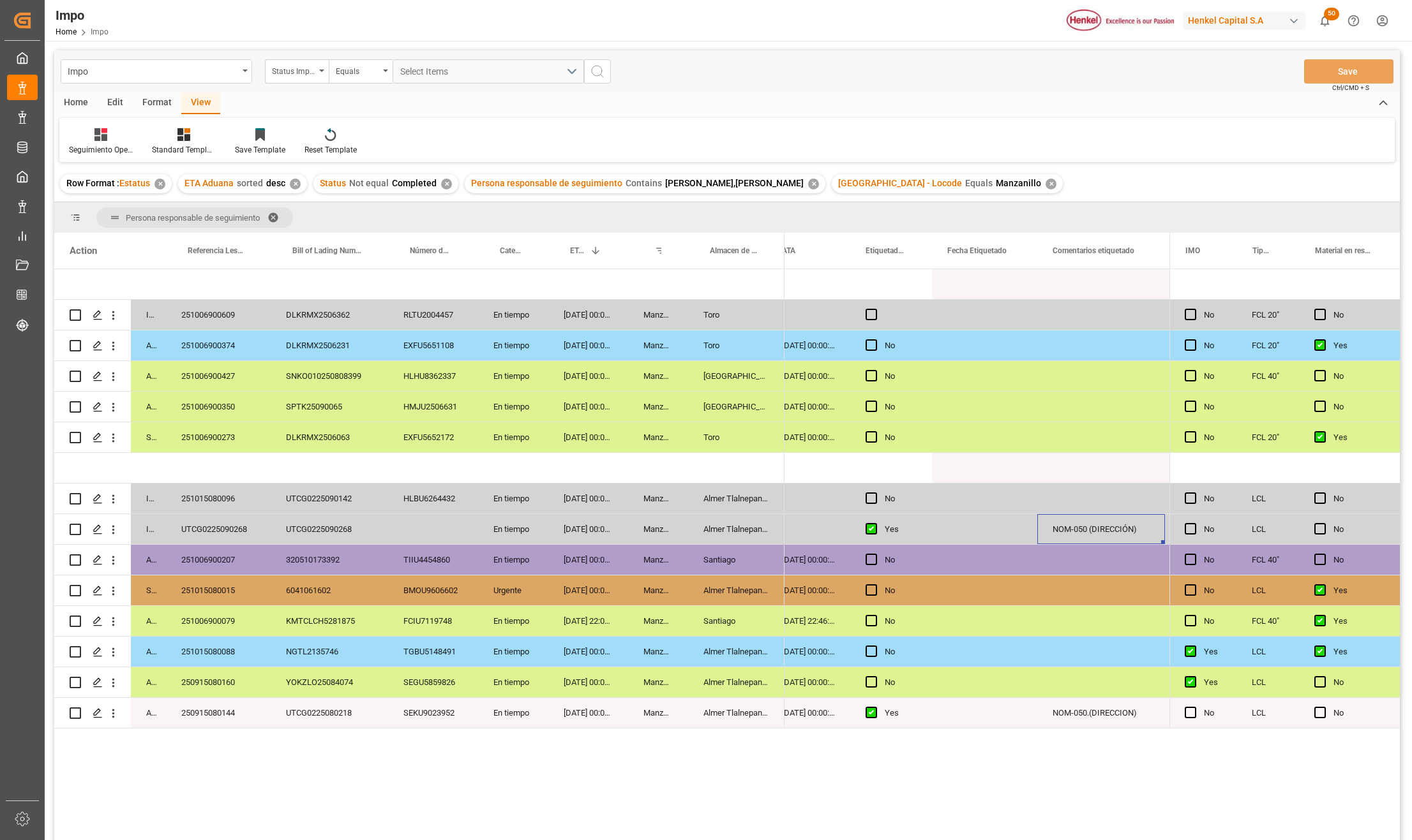
click at [325, 536] on div "UTCG0225090268" at bounding box center [330, 529] width 118 height 30
click at [353, 526] on div "UTCG0225090268" at bounding box center [330, 529] width 118 height 30
click at [221, 532] on div "UTCG0225090268" at bounding box center [218, 529] width 105 height 30
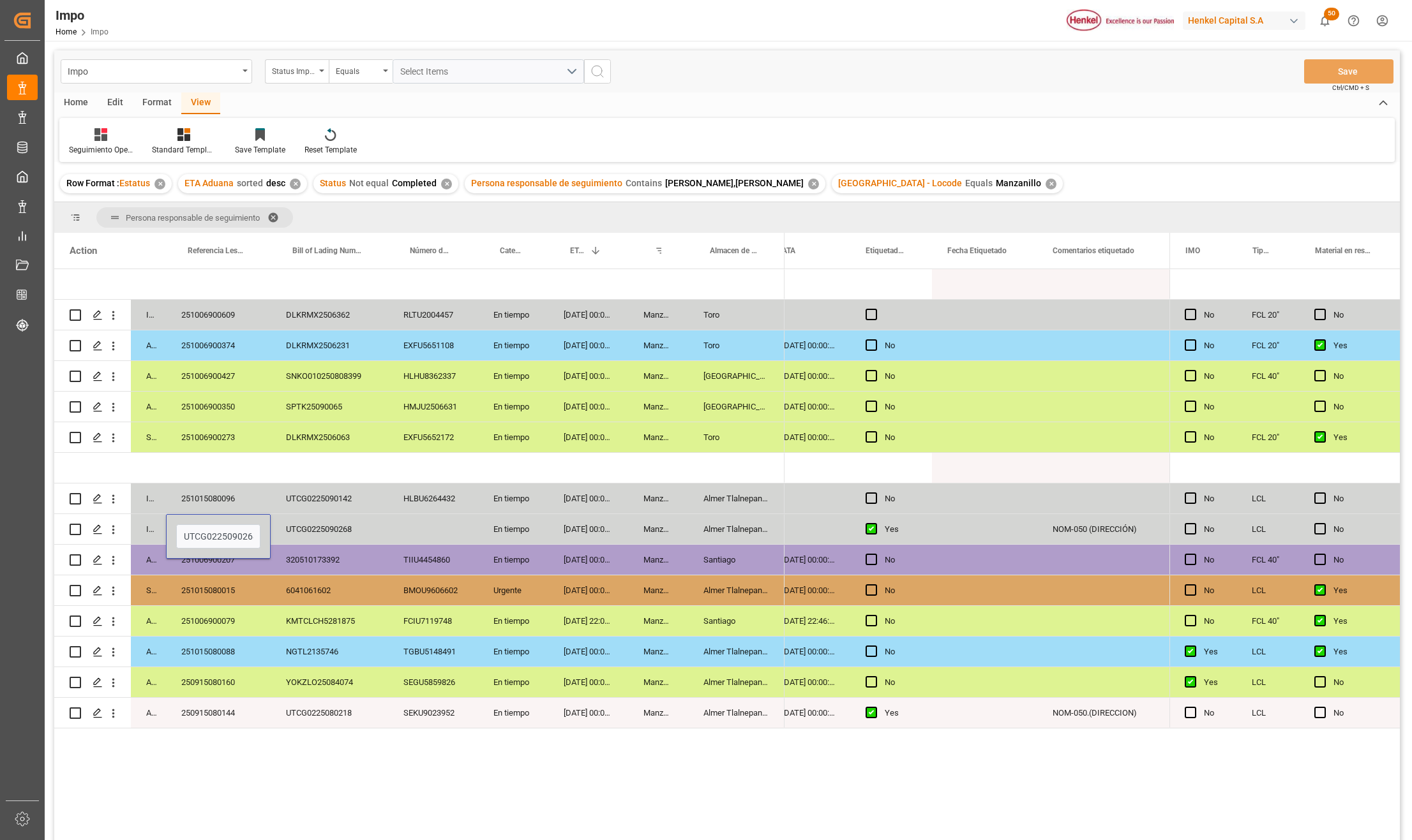
click at [221, 532] on input "UTCG0225090268" at bounding box center [218, 536] width 84 height 24
click at [445, 713] on div "SEKU9023952" at bounding box center [433, 713] width 90 height 30
click at [330, 715] on div "UTCG0225080218" at bounding box center [330, 713] width 118 height 30
drag, startPoint x: 427, startPoint y: 541, endPoint x: 430, endPoint y: 532, distance: 9.5
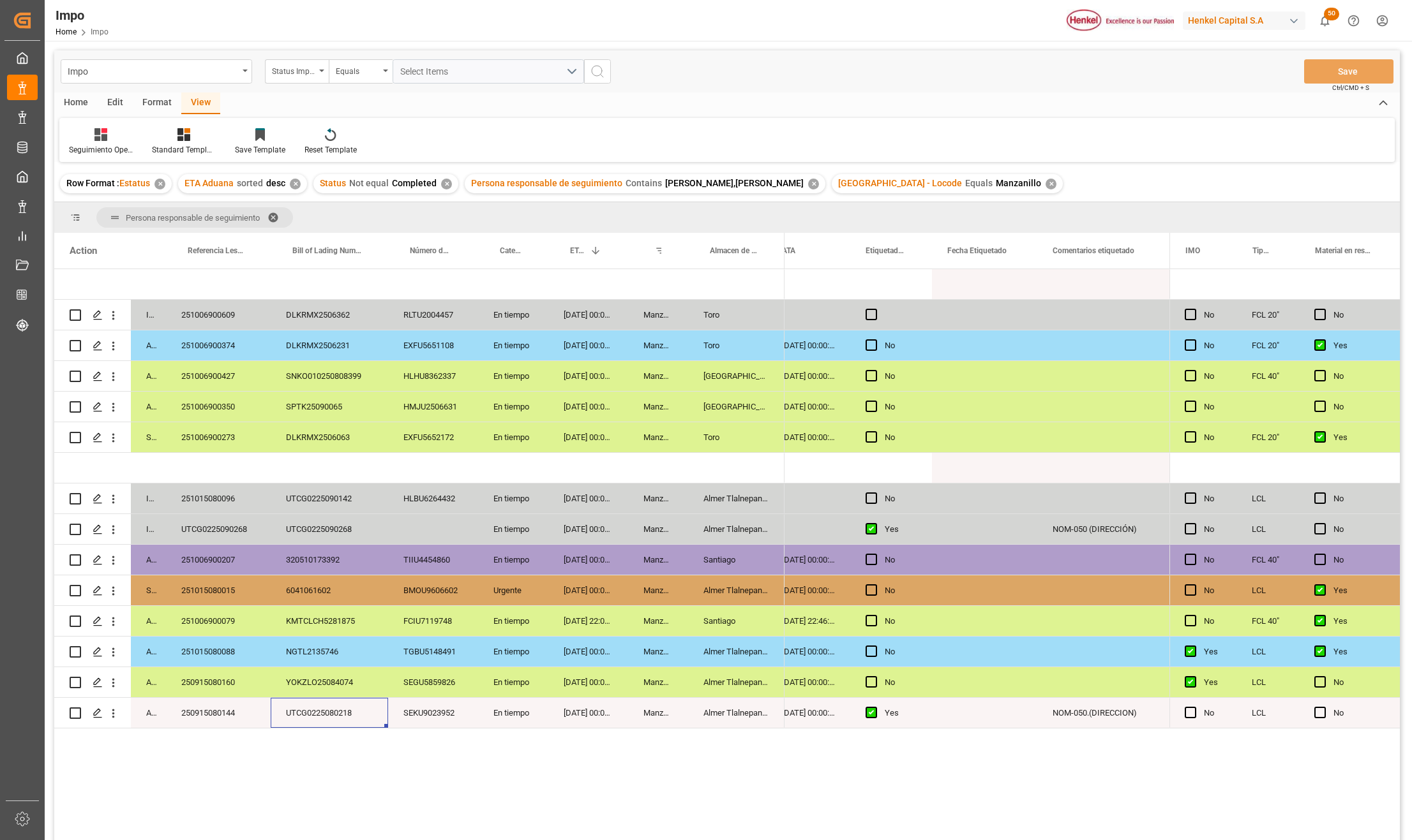
click at [427, 541] on div "Press SPACE to select this row." at bounding box center [433, 529] width 90 height 30
click at [430, 529] on div "Press SPACE to select this row." at bounding box center [433, 529] width 90 height 30
click at [434, 537] on input "Press SPACE to select this row." at bounding box center [433, 536] width 69 height 24
type input "DFSU7387549"
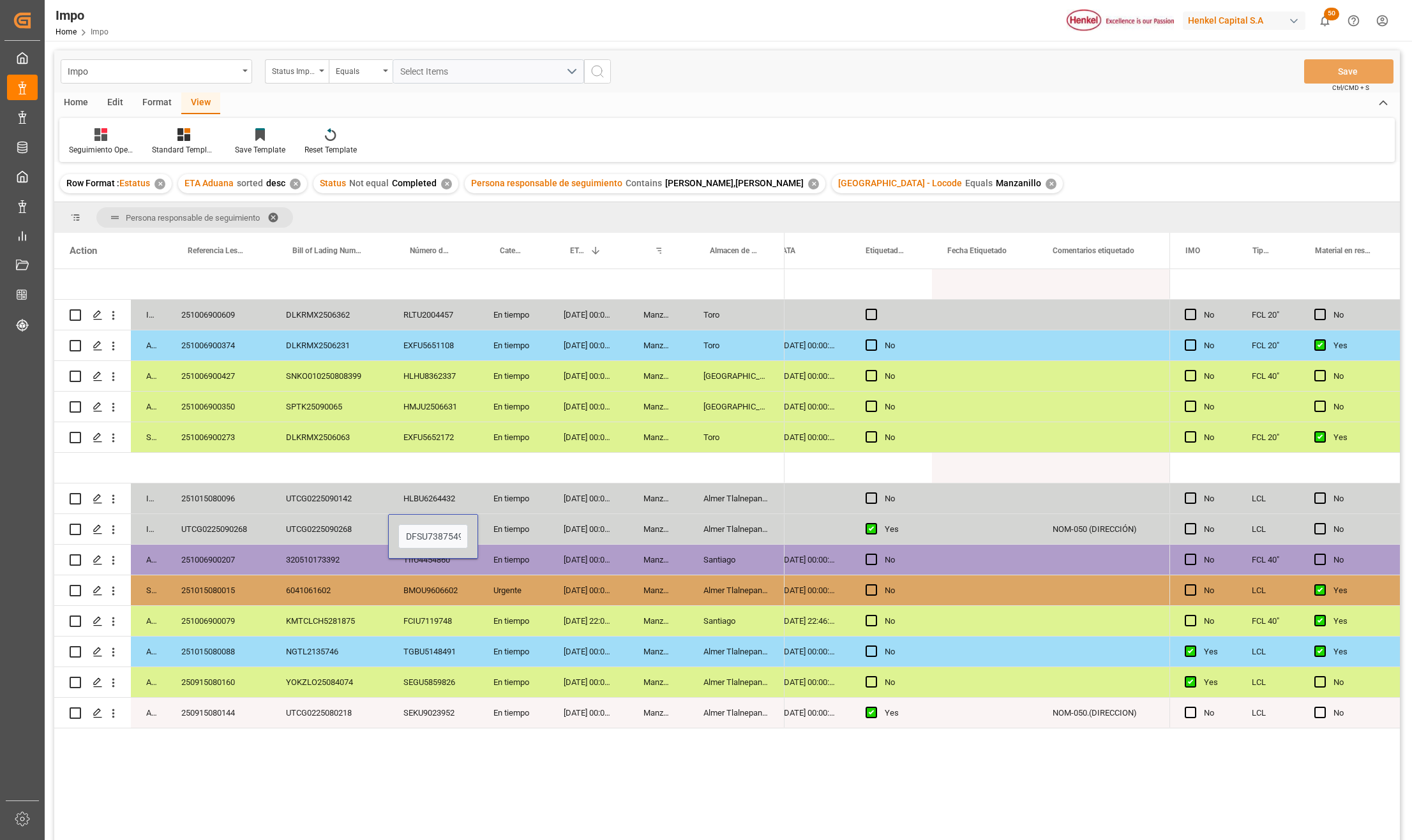
scroll to position [0, 2]
click at [513, 624] on div "En tiempo" at bounding box center [513, 620] width 70 height 30
click at [1330, 56] on div "Impo Status Importación Equals Select Items Save Ctrl/CMD + S" at bounding box center [727, 71] width 1346 height 42
click at [1331, 72] on button "Save" at bounding box center [1348, 72] width 89 height 24
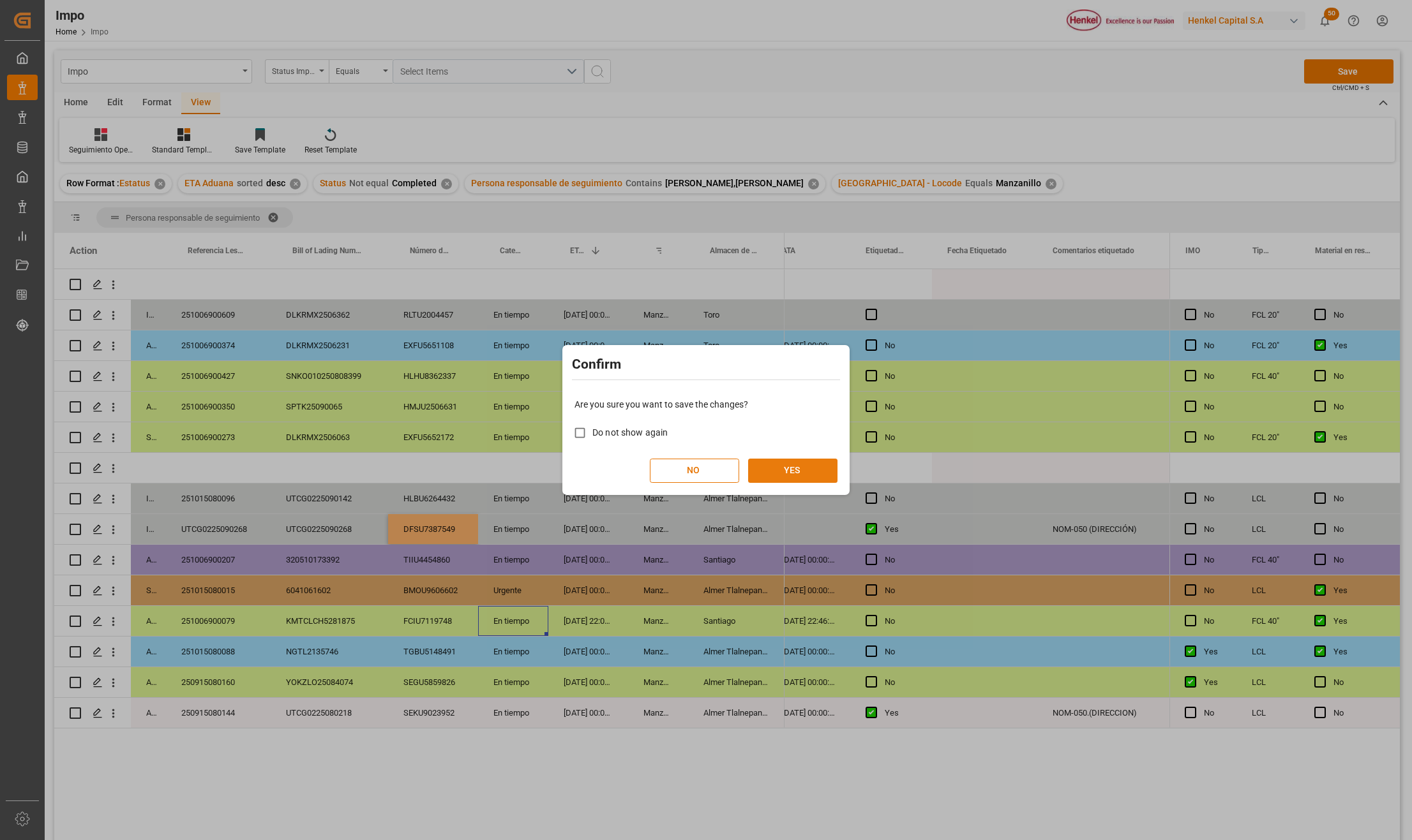
click at [752, 468] on button "YES" at bounding box center [792, 471] width 89 height 24
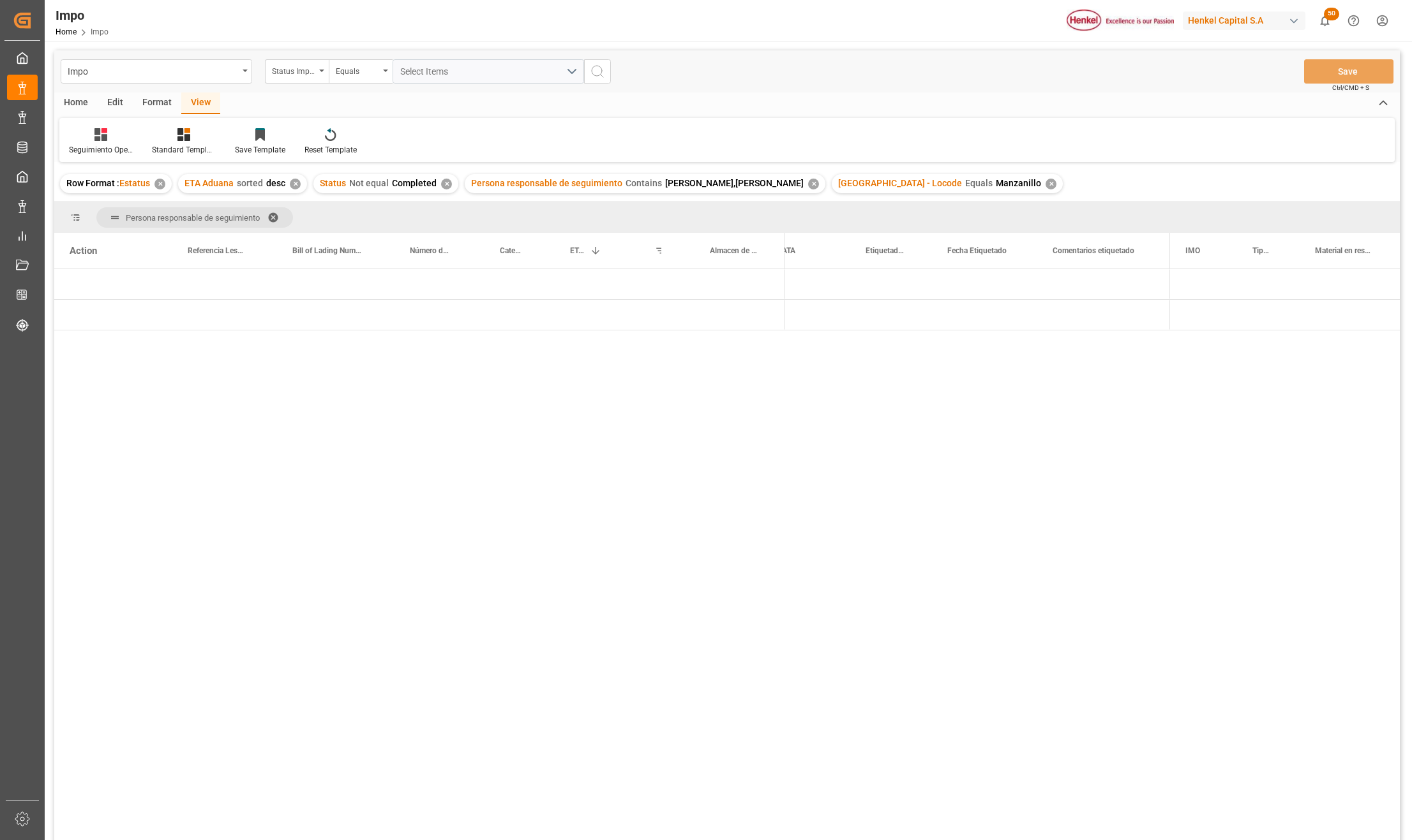
click at [680, 328] on div "Press SPACE to select this row." at bounding box center [658, 314] width 60 height 30
click at [801, 313] on span "Press SPACE to select this row." at bounding box center [805, 315] width 11 height 11
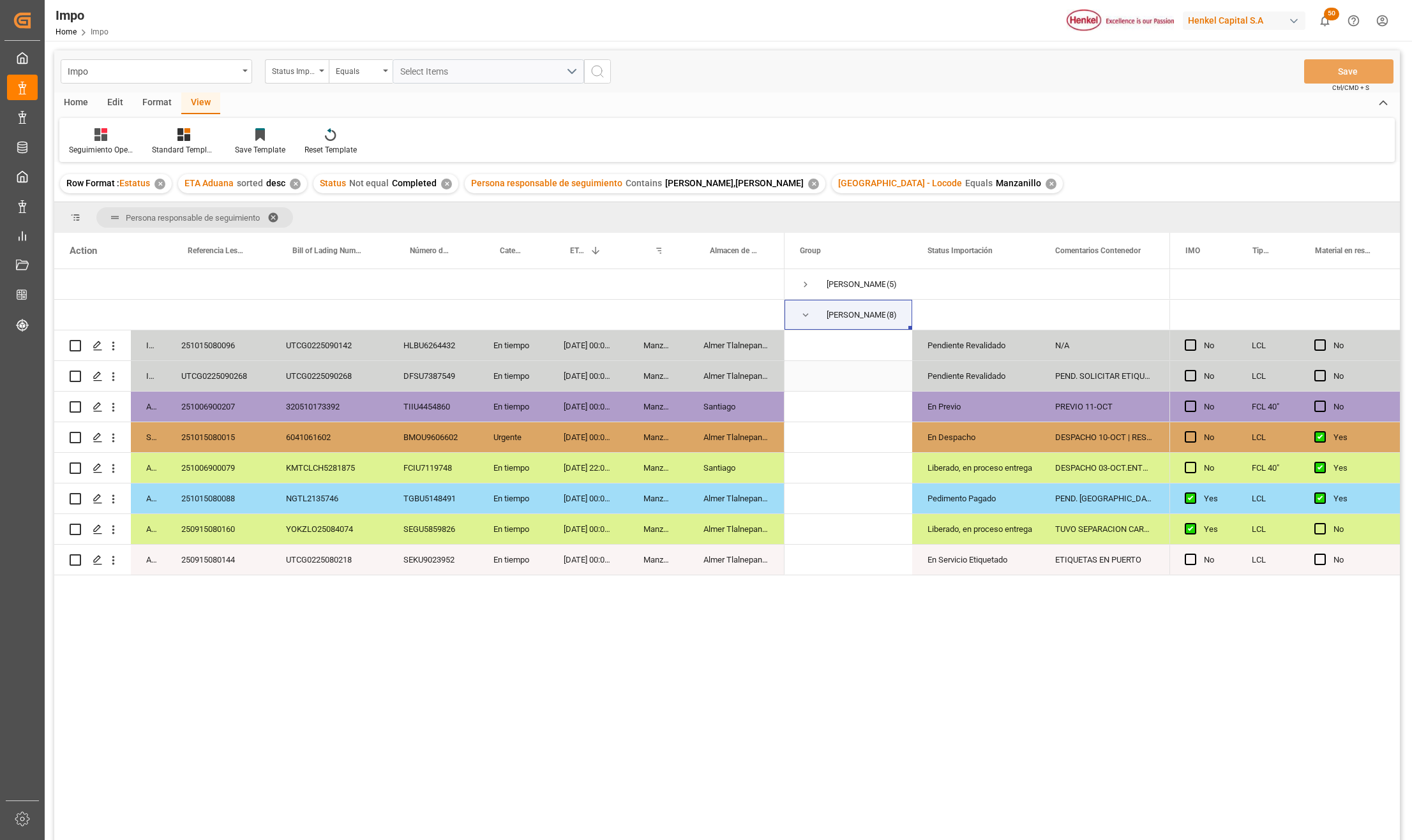
click at [573, 373] on div "[DATE] 00:00:00" at bounding box center [588, 375] width 80 height 30
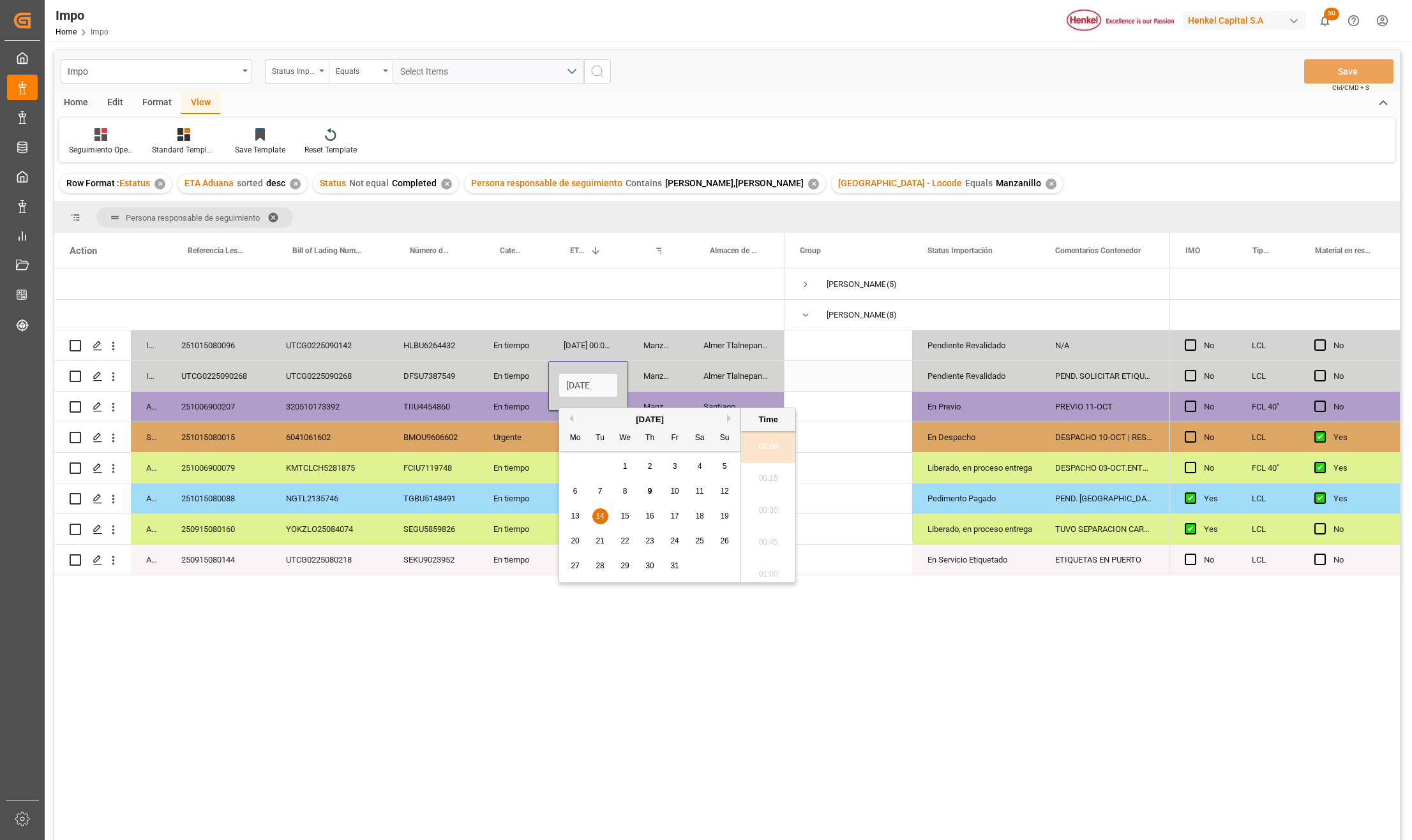
scroll to position [1120, 0]
click at [587, 389] on input "[DATE] 00:00" at bounding box center [588, 385] width 60 height 24
type input "[DATE] 00:00"
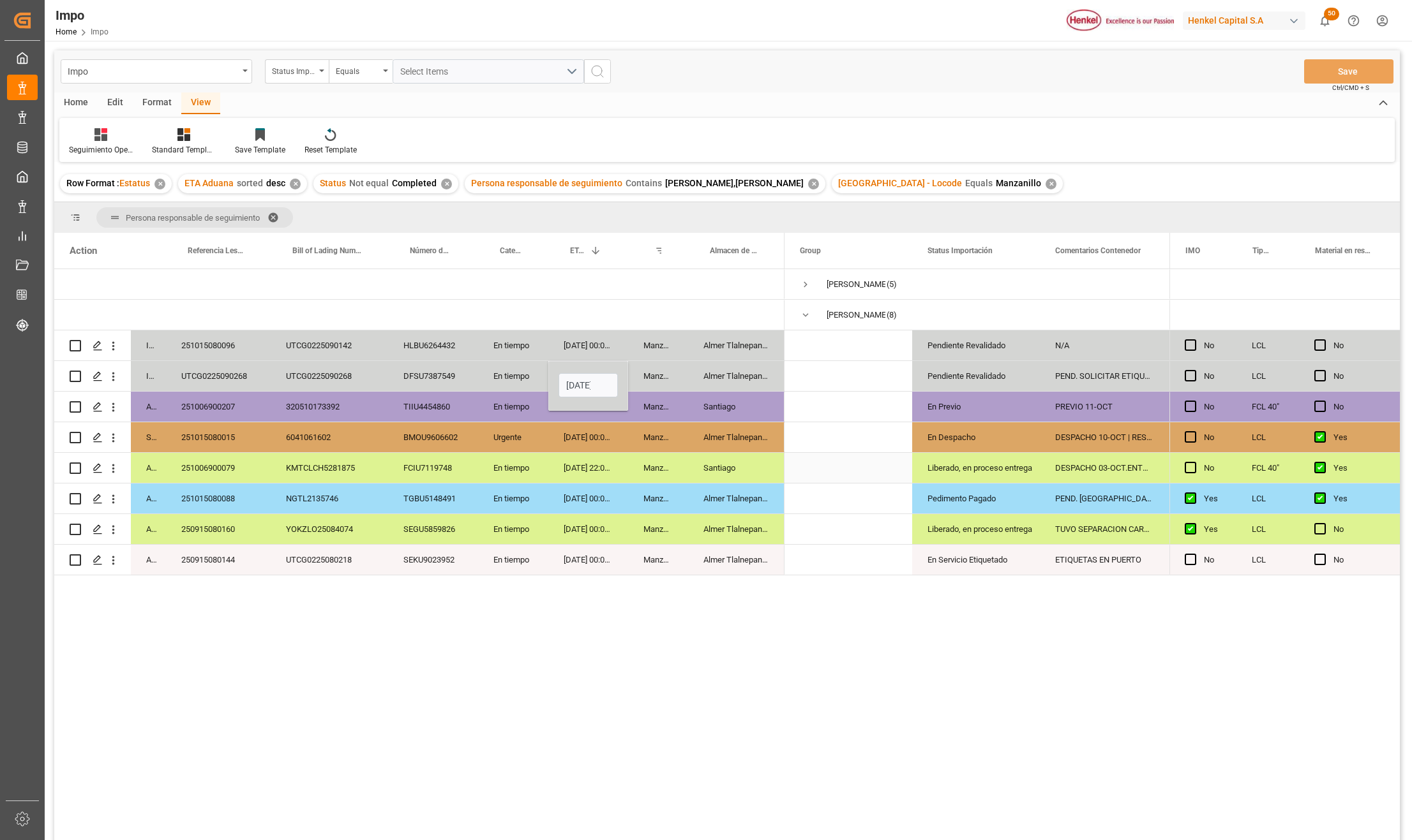
click at [613, 493] on div "[DATE] 00:00:00" at bounding box center [588, 498] width 80 height 30
click at [1328, 64] on button "Save" at bounding box center [1348, 72] width 89 height 24
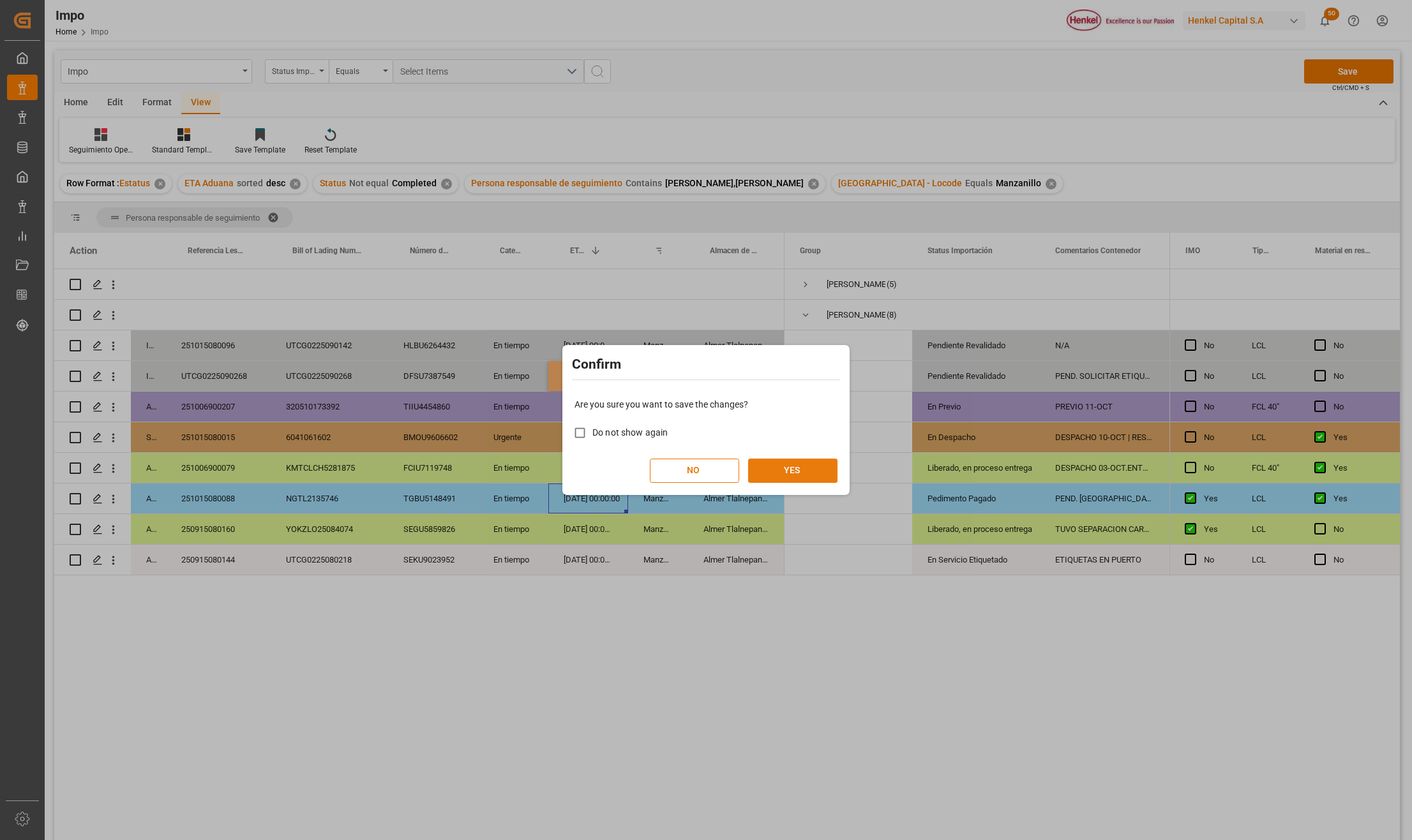
click at [812, 465] on button "YES" at bounding box center [792, 471] width 89 height 24
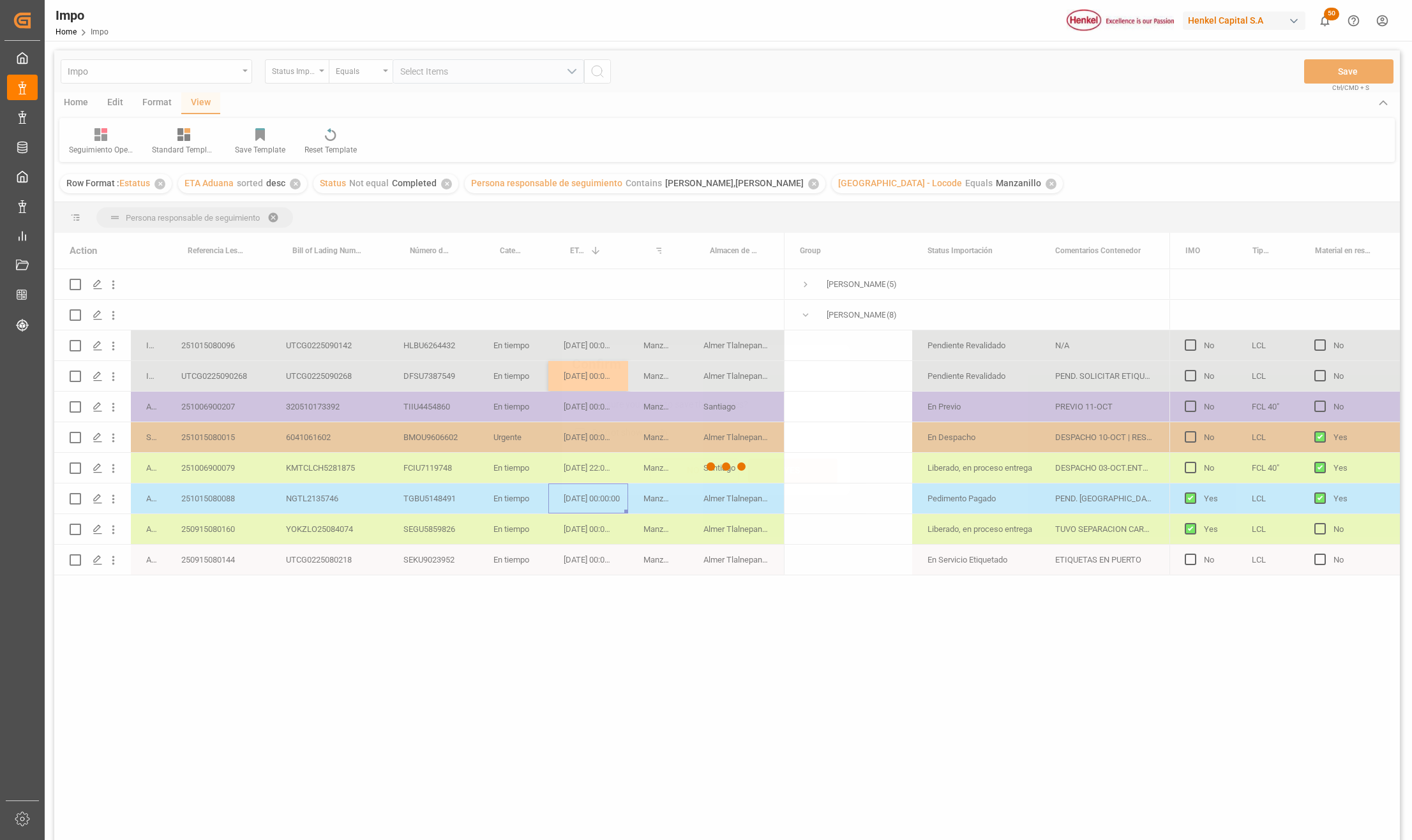
click at [221, 372] on div at bounding box center [727, 466] width 1346 height 832
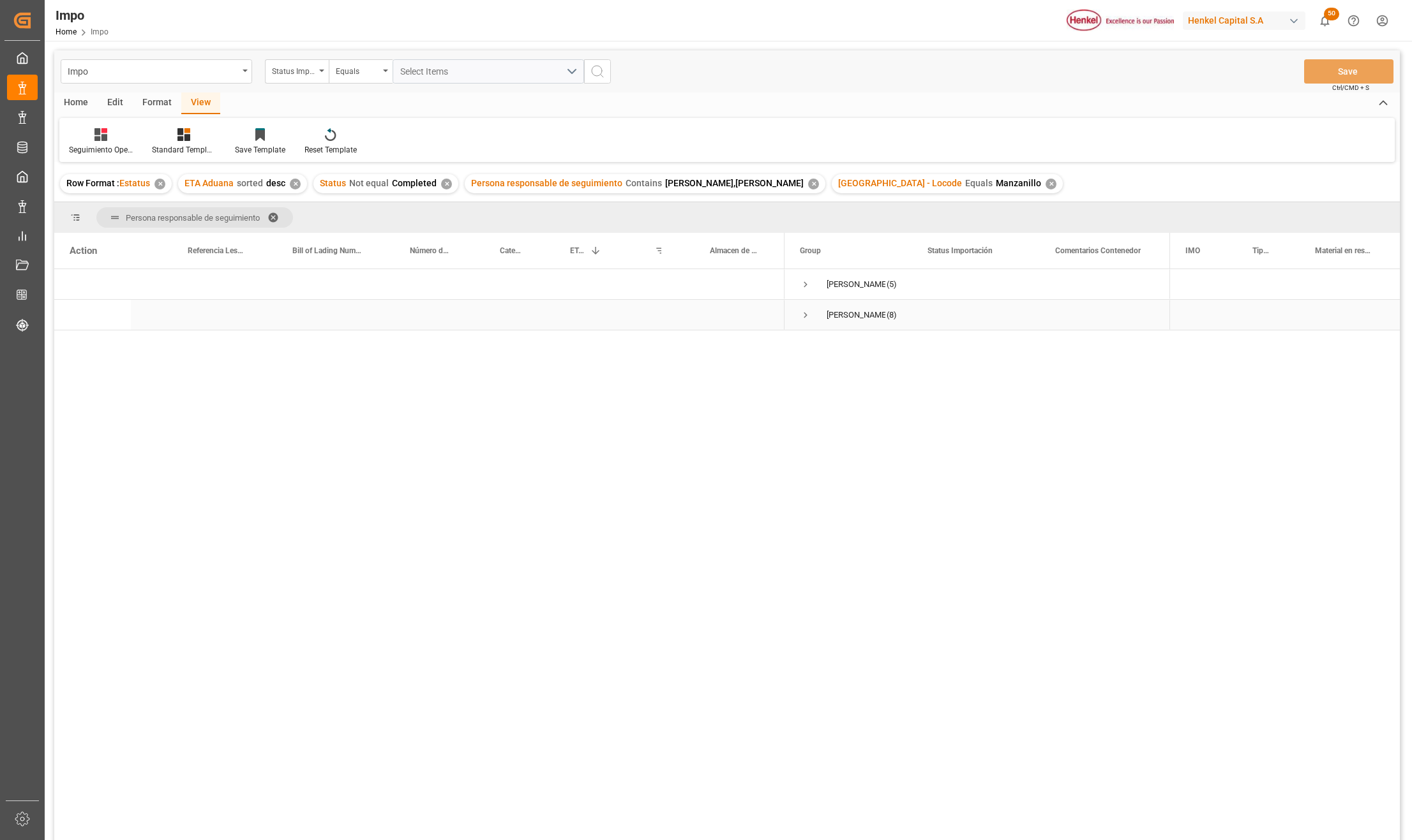
click at [803, 314] on span "Press SPACE to select this row." at bounding box center [805, 315] width 11 height 11
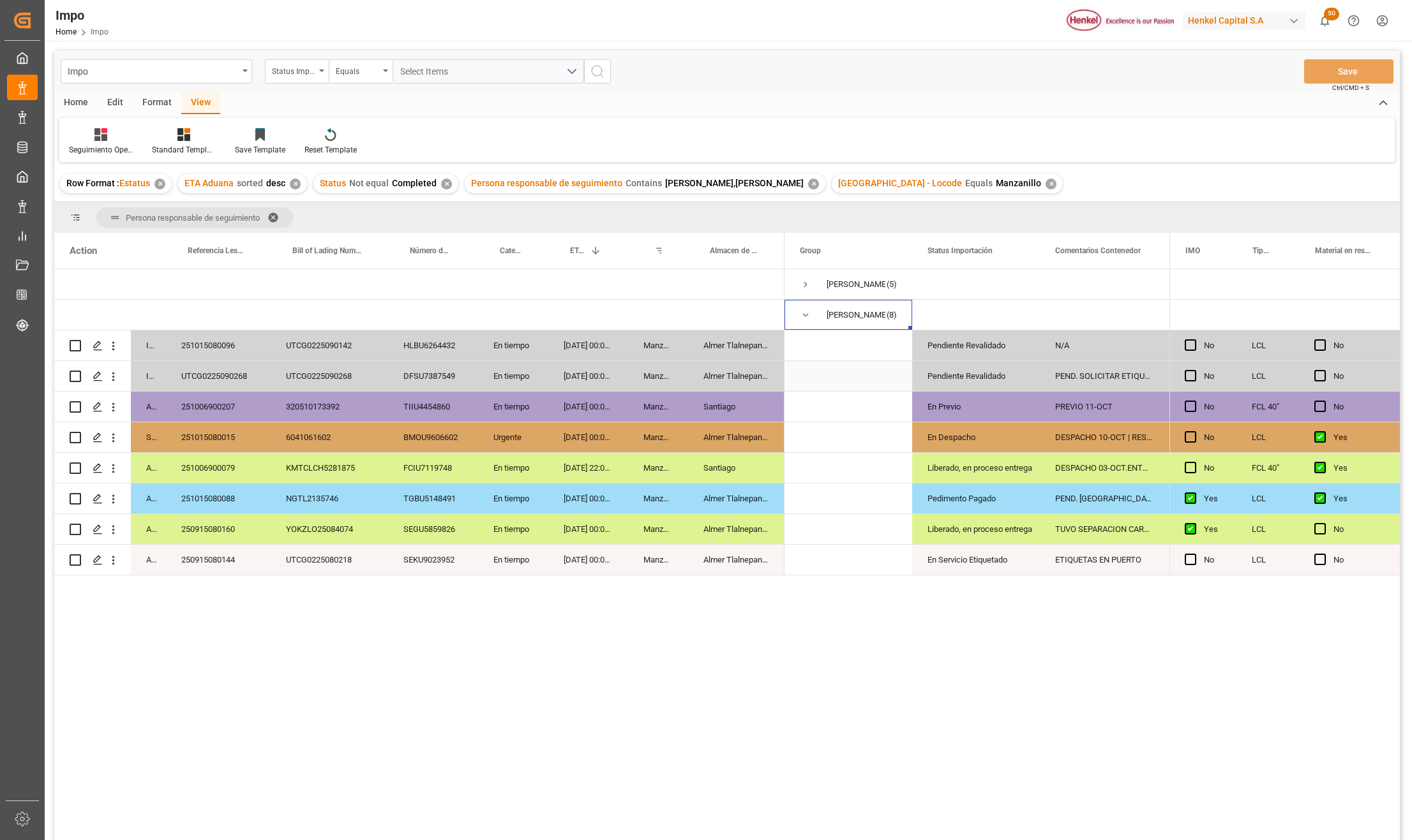
click at [221, 381] on div "UTCG0225090268" at bounding box center [218, 375] width 105 height 30
click at [221, 381] on input "UTCG0225090268" at bounding box center [218, 384] width 84 height 24
paste input "251115080008"
type input "251115080008"
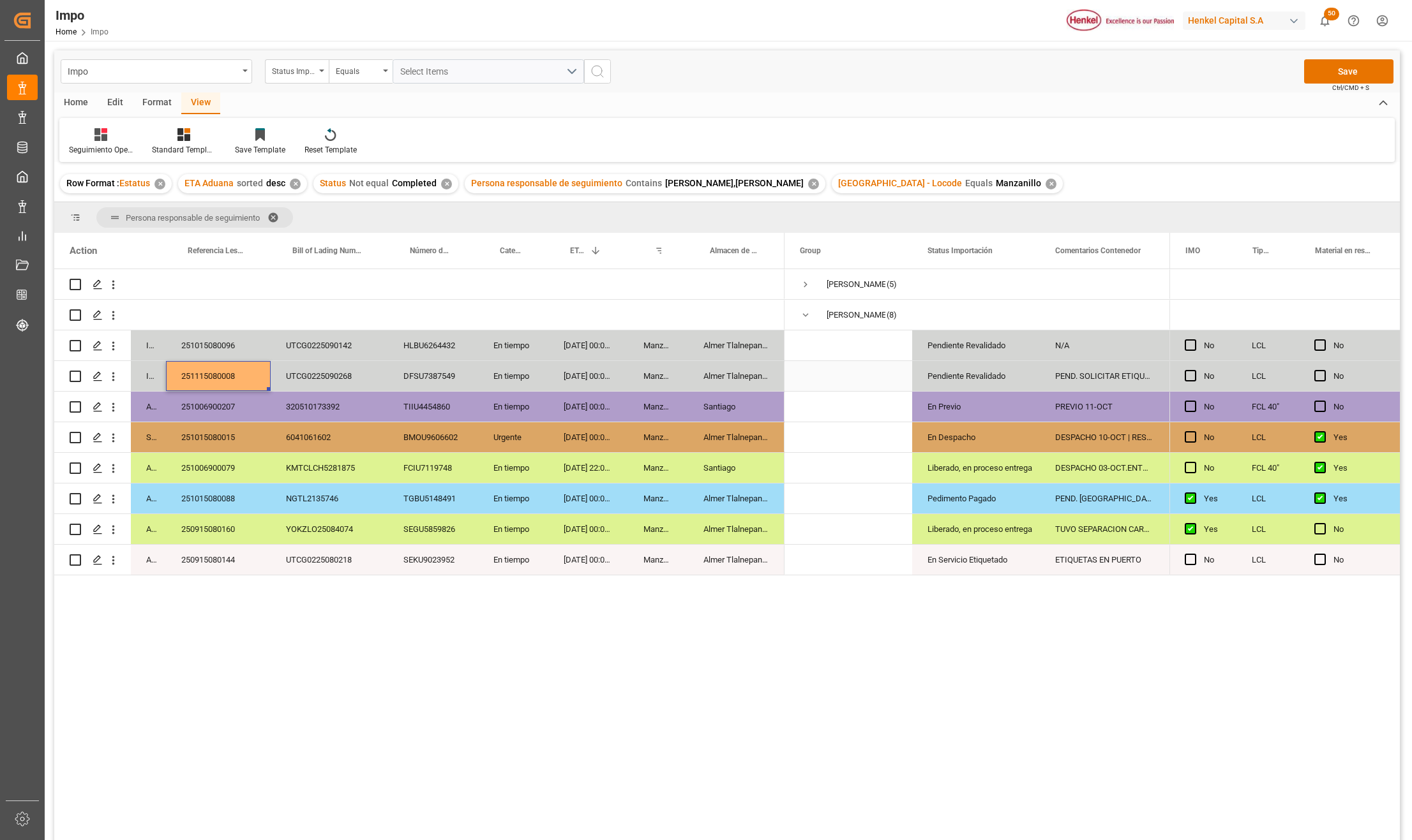
click at [1075, 368] on div "PEND. SOLICITAR ETIQUETAS" at bounding box center [1103, 375] width 127 height 30
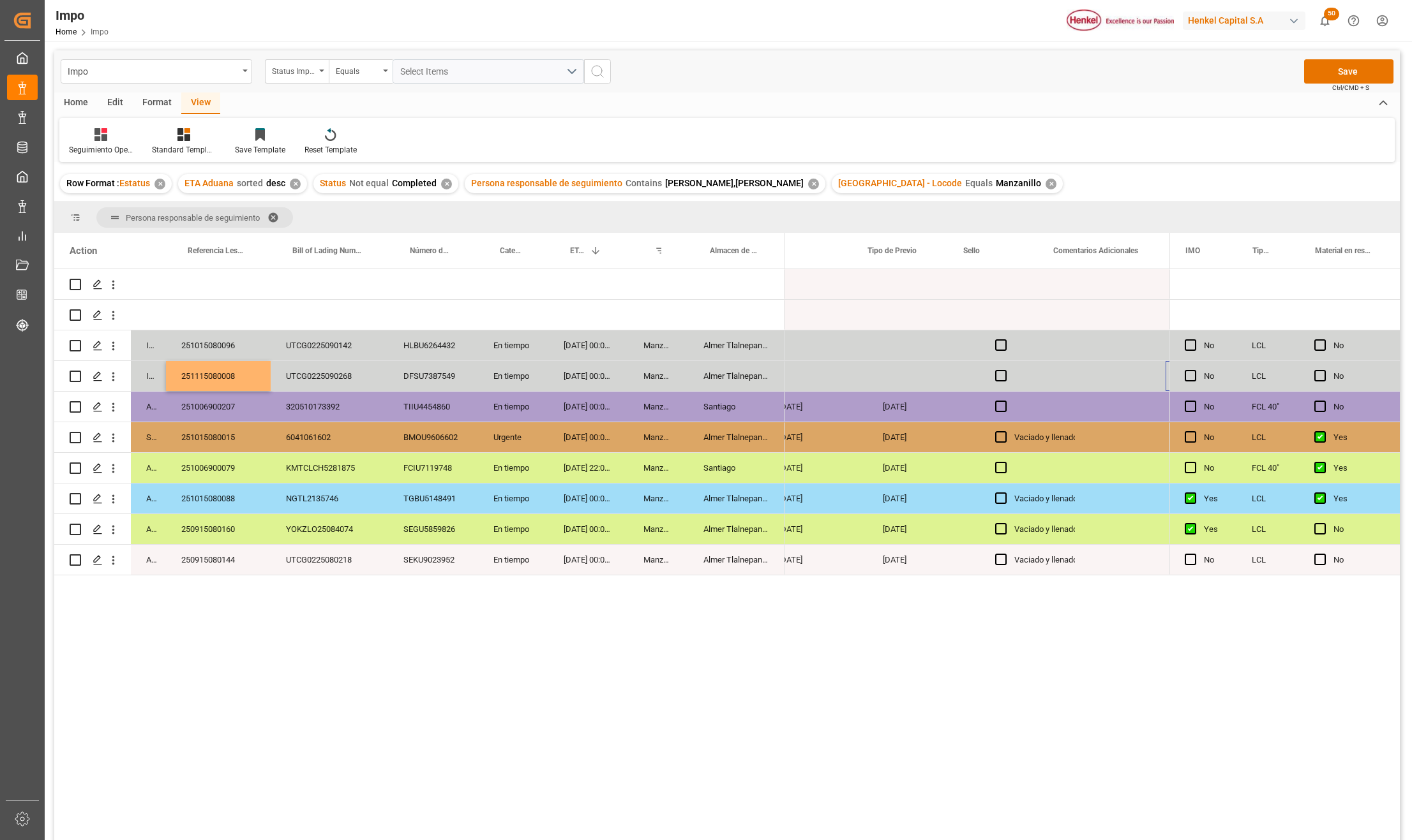
scroll to position [0, 0]
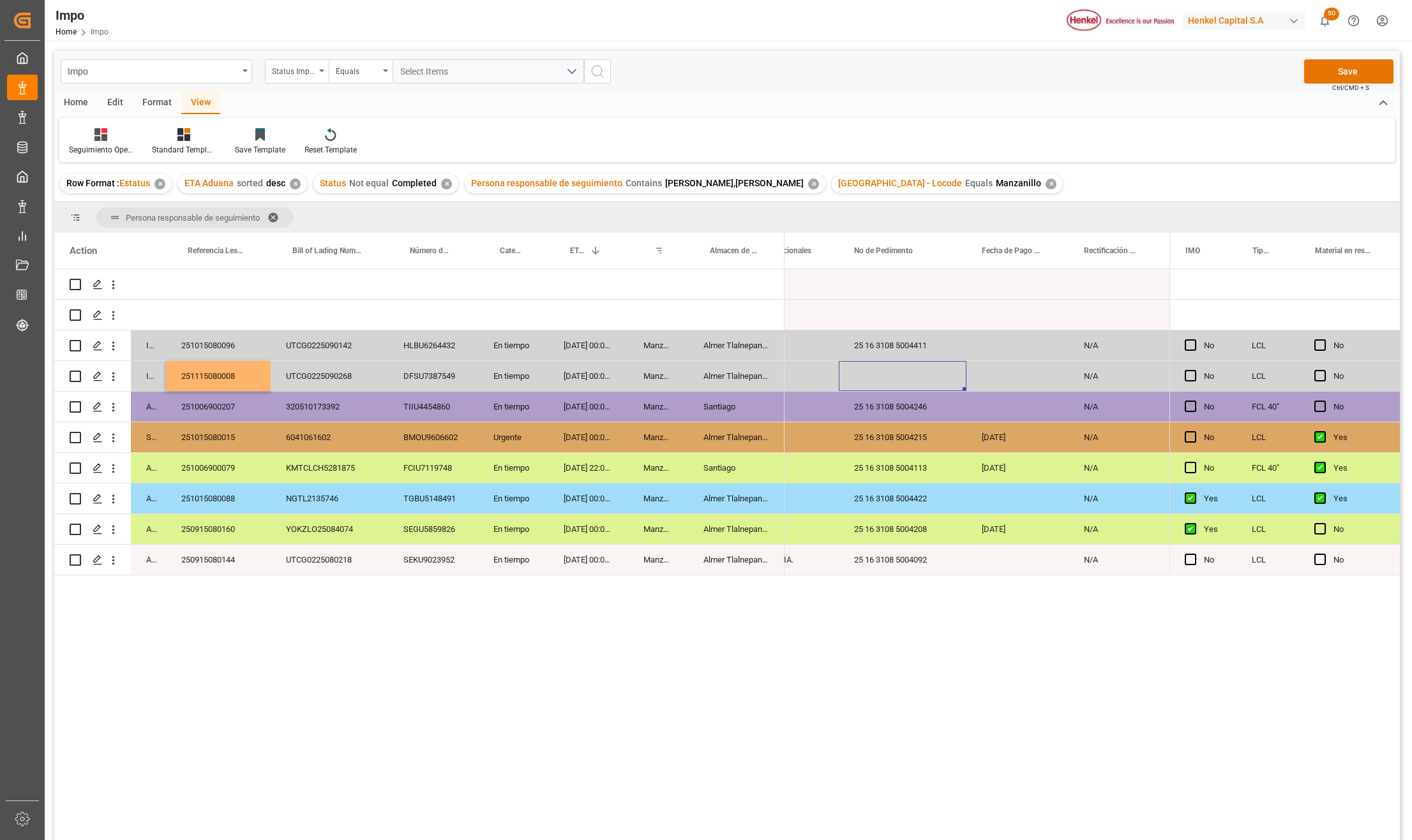
click at [898, 372] on div "Press SPACE to select this row." at bounding box center [902, 375] width 127 height 30
click at [892, 387] on input "Press SPACE to select this row." at bounding box center [902, 384] width 107 height 24
type input "25 16 3108 5004514"
click at [928, 484] on div "25 16 3108 5004422" at bounding box center [902, 498] width 127 height 30
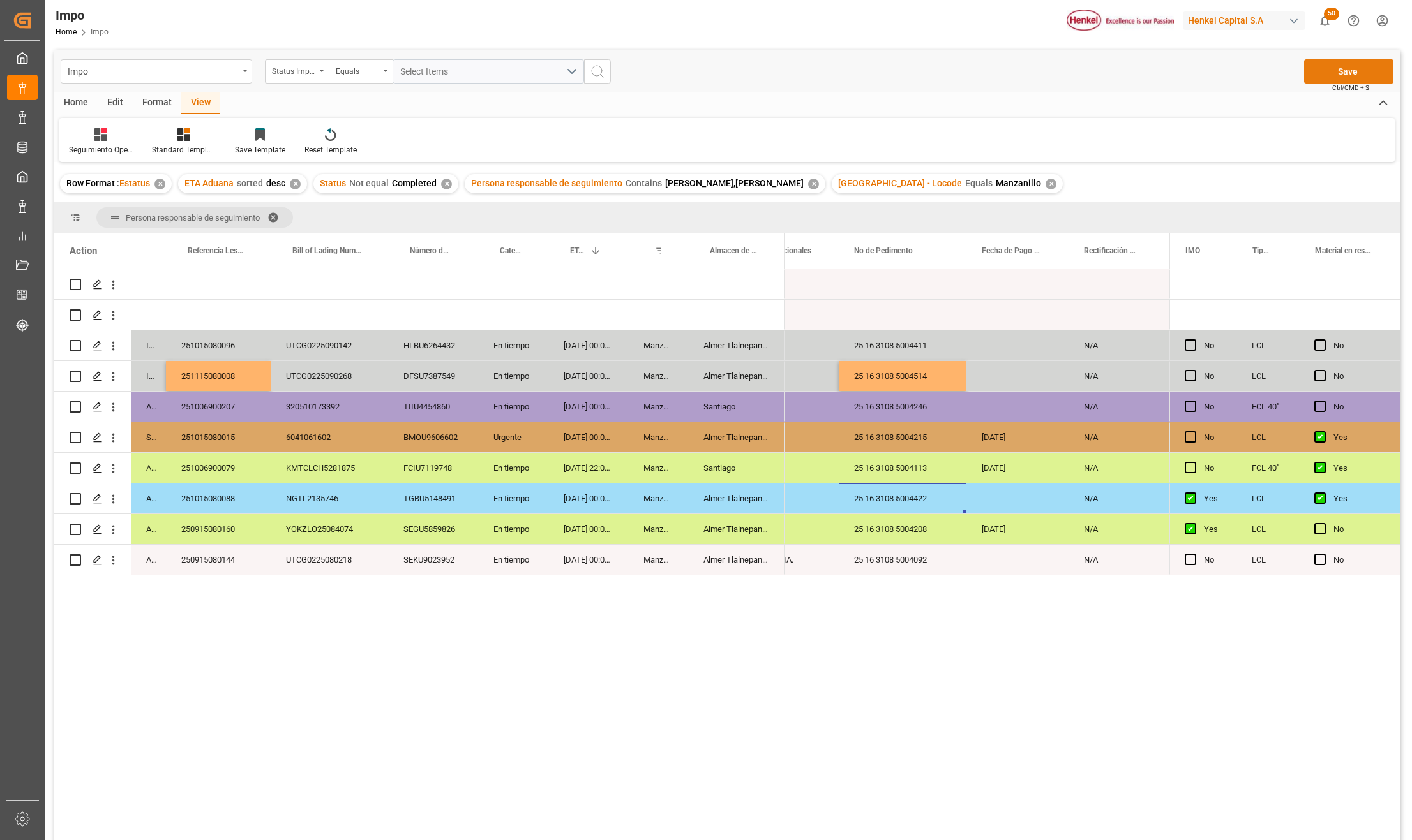
click at [1334, 68] on button "Save" at bounding box center [1348, 72] width 89 height 24
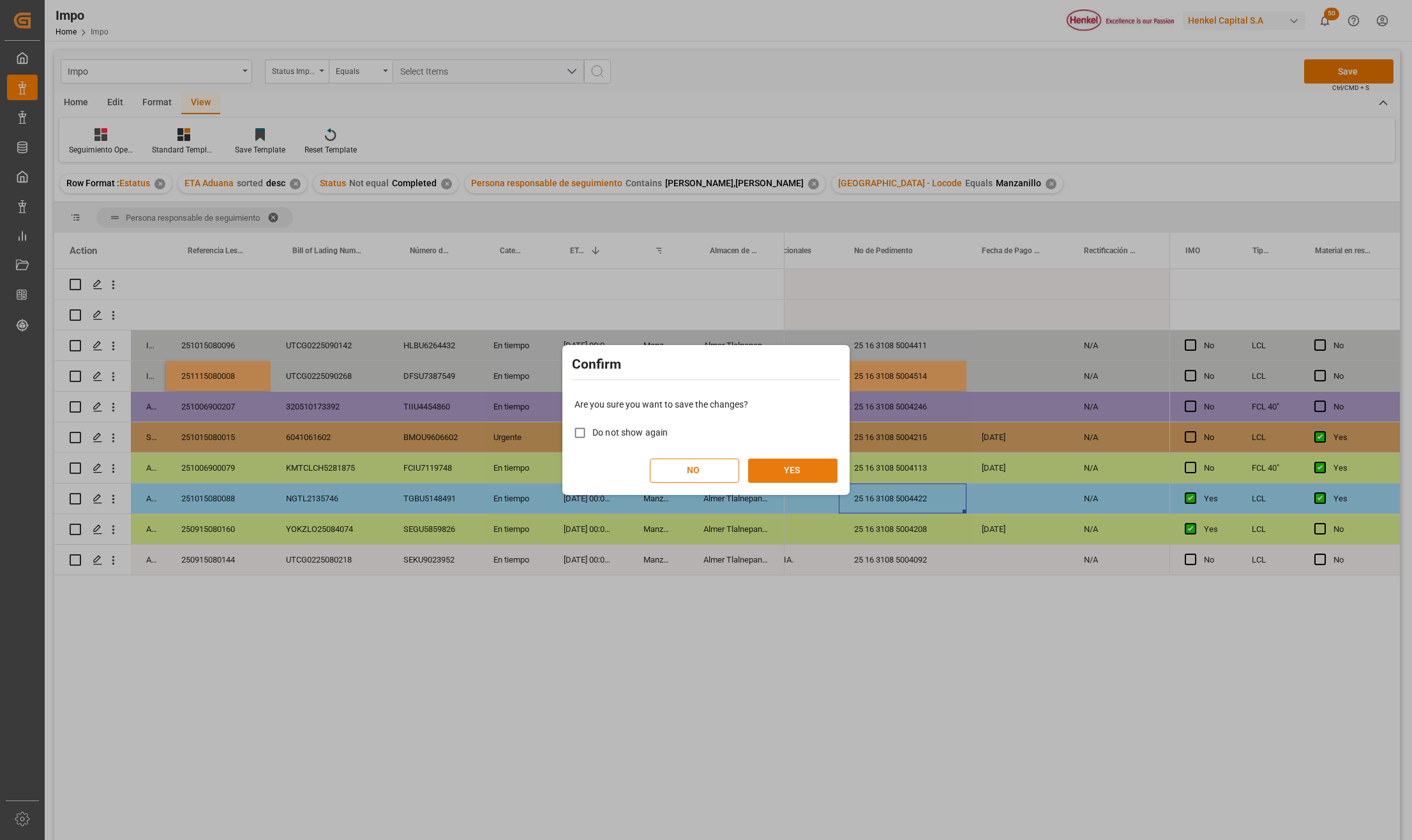
click at [777, 468] on button "YES" at bounding box center [792, 471] width 89 height 24
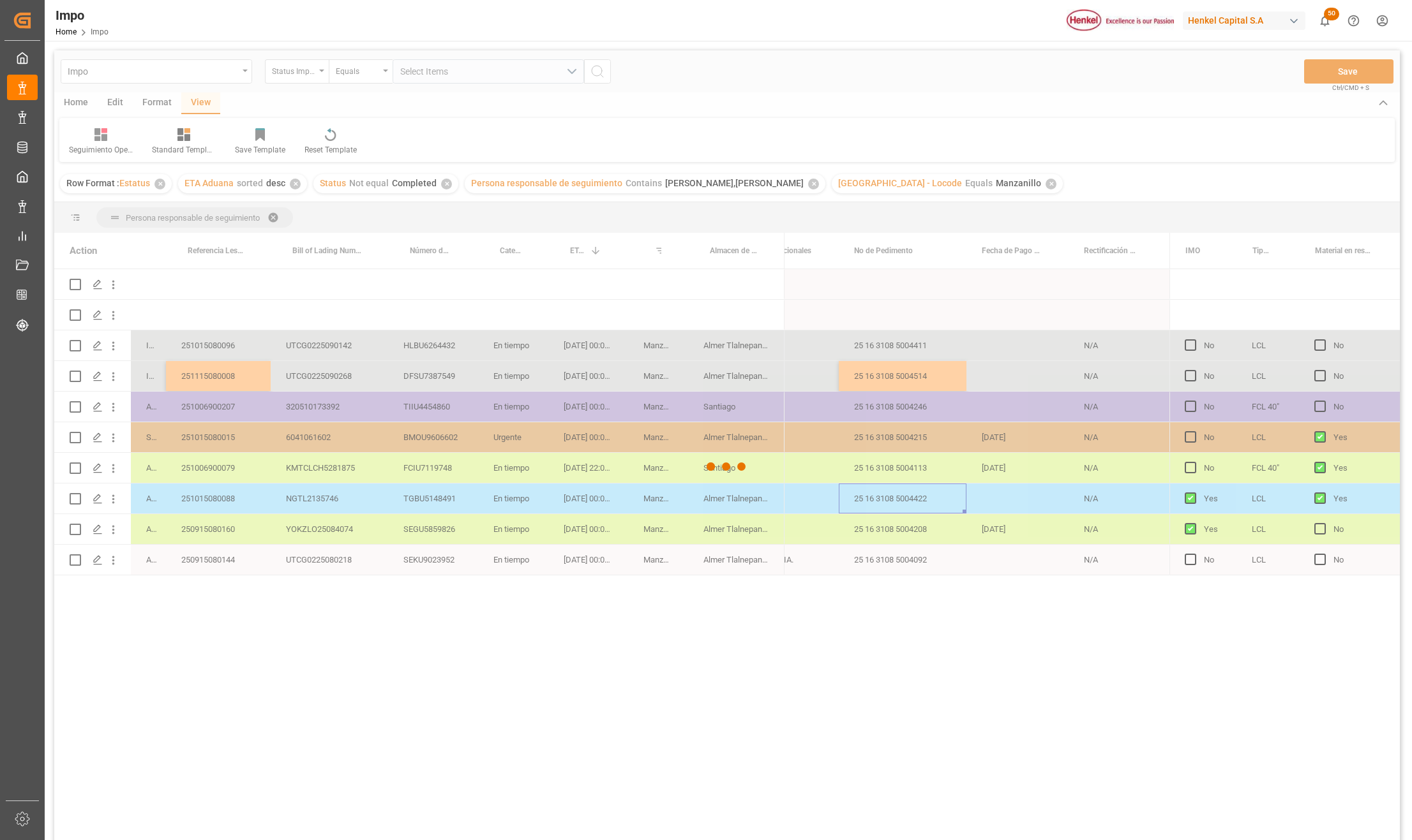
click at [297, 465] on div at bounding box center [727, 466] width 1346 height 832
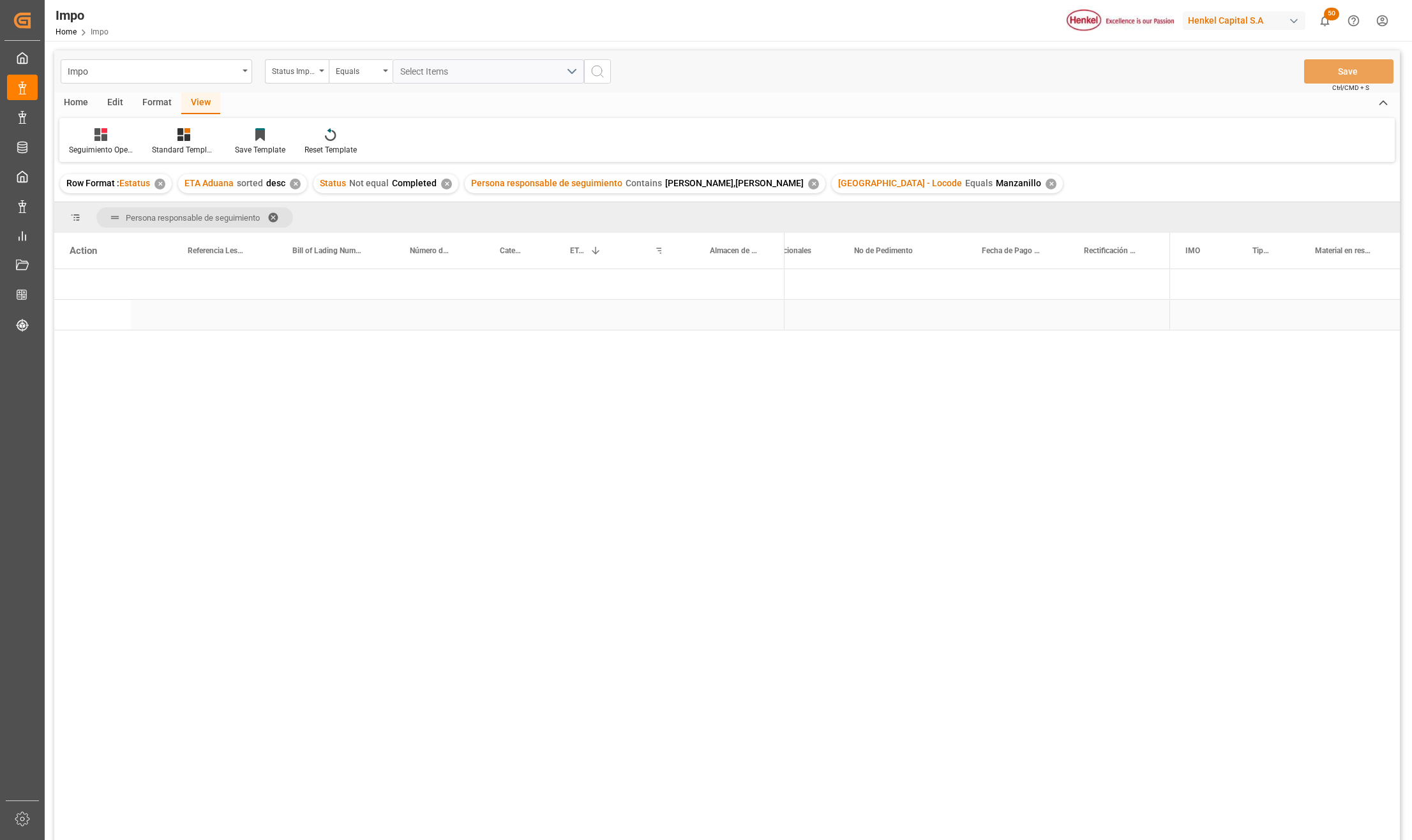
click at [762, 310] on div "Press SPACE to select this row." at bounding box center [736, 314] width 96 height 30
click at [804, 311] on span "Press SPACE to select this row." at bounding box center [805, 315] width 11 height 11
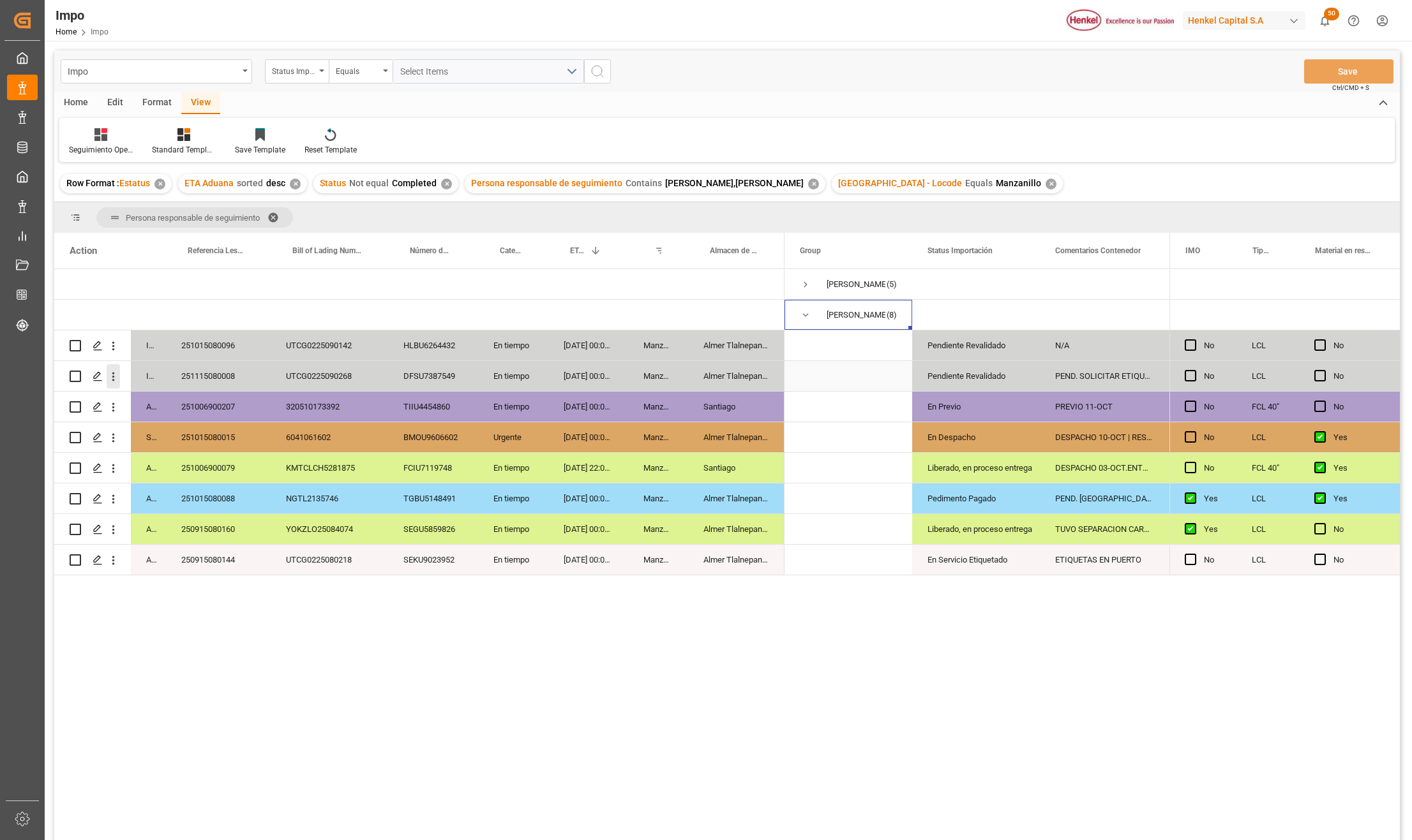
click at [112, 376] on icon "open menu" at bounding box center [114, 377] width 14 height 14
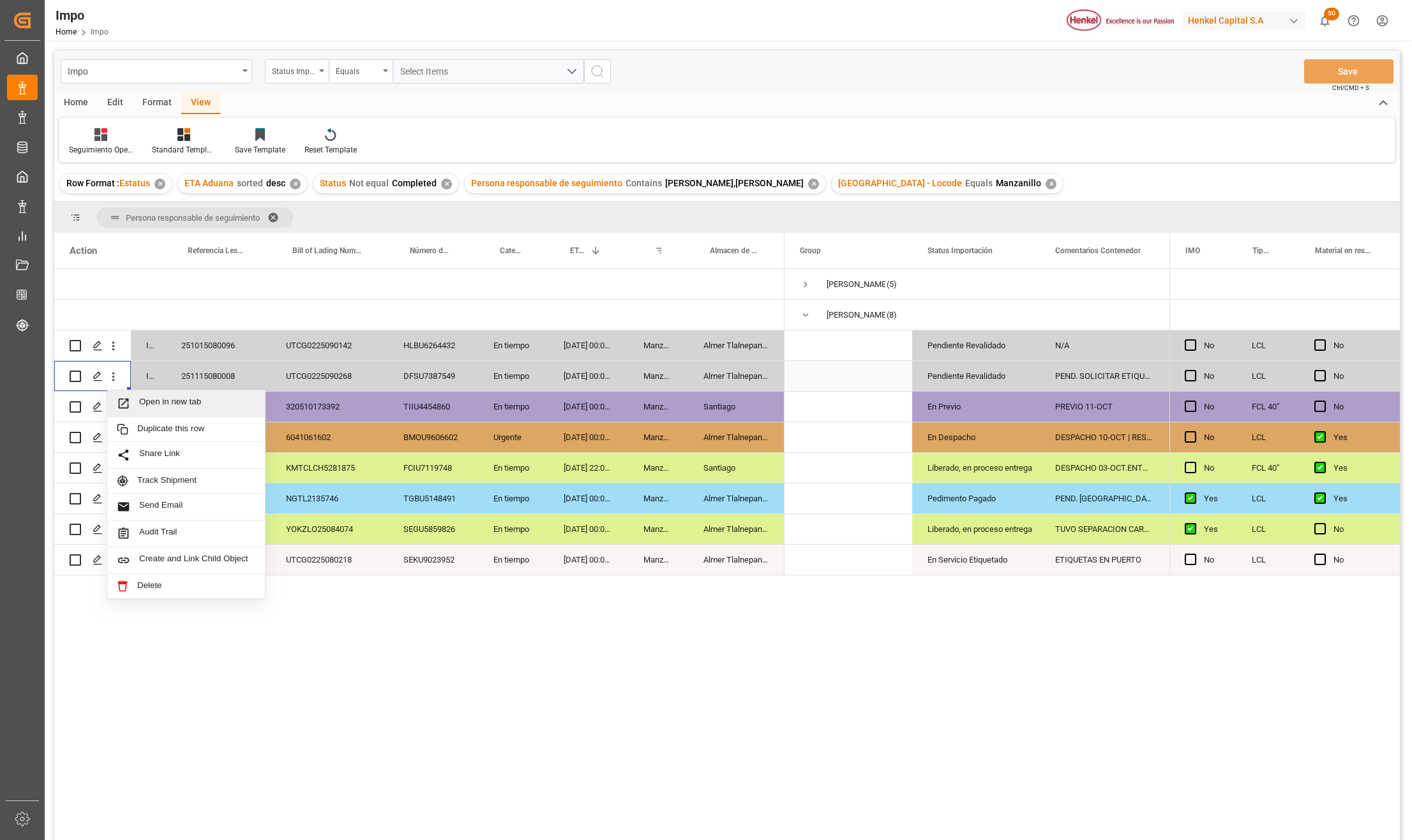
click at [142, 399] on span "Open in new tab" at bounding box center [197, 404] width 116 height 14
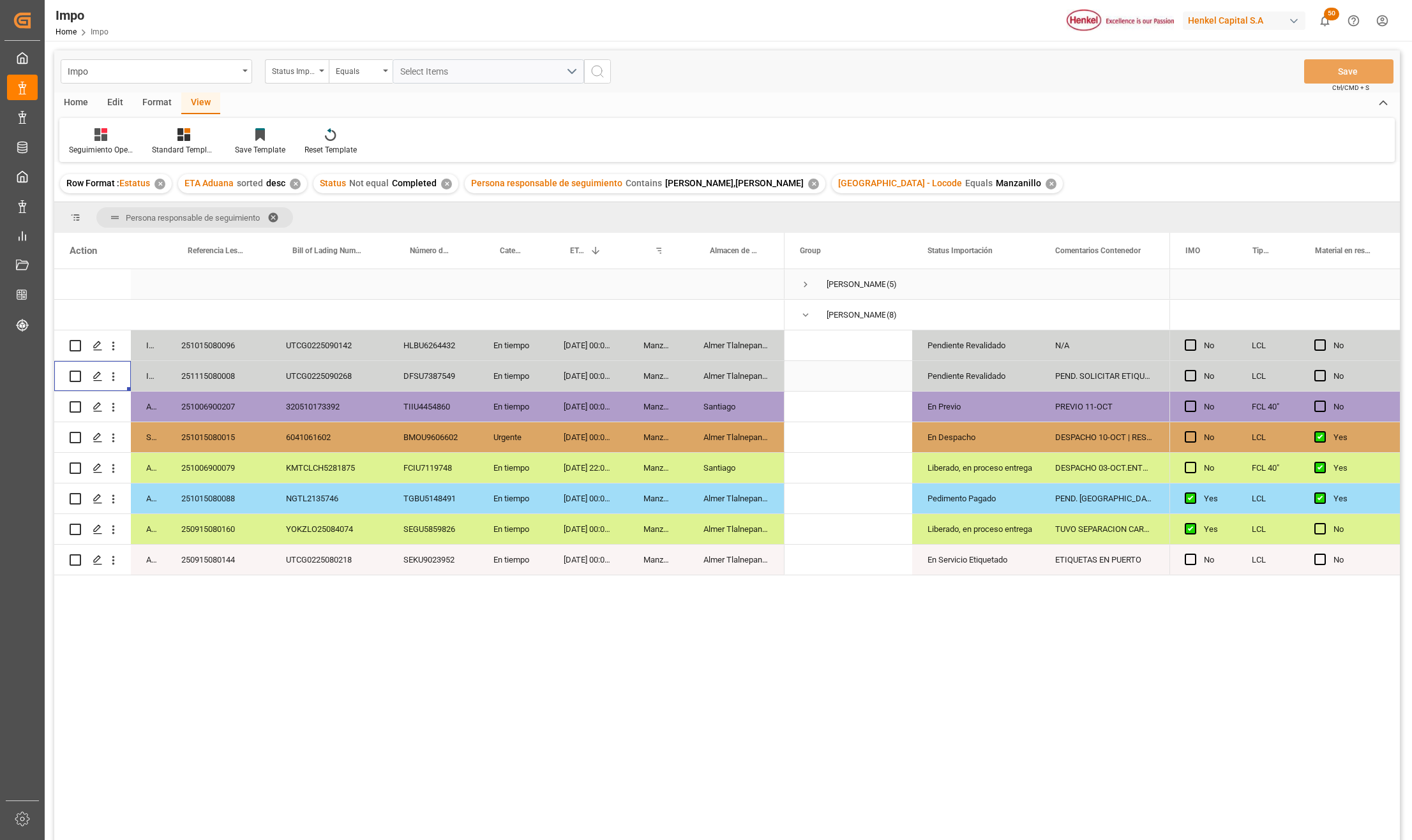
click at [804, 286] on span "Press SPACE to select this row." at bounding box center [805, 284] width 11 height 11
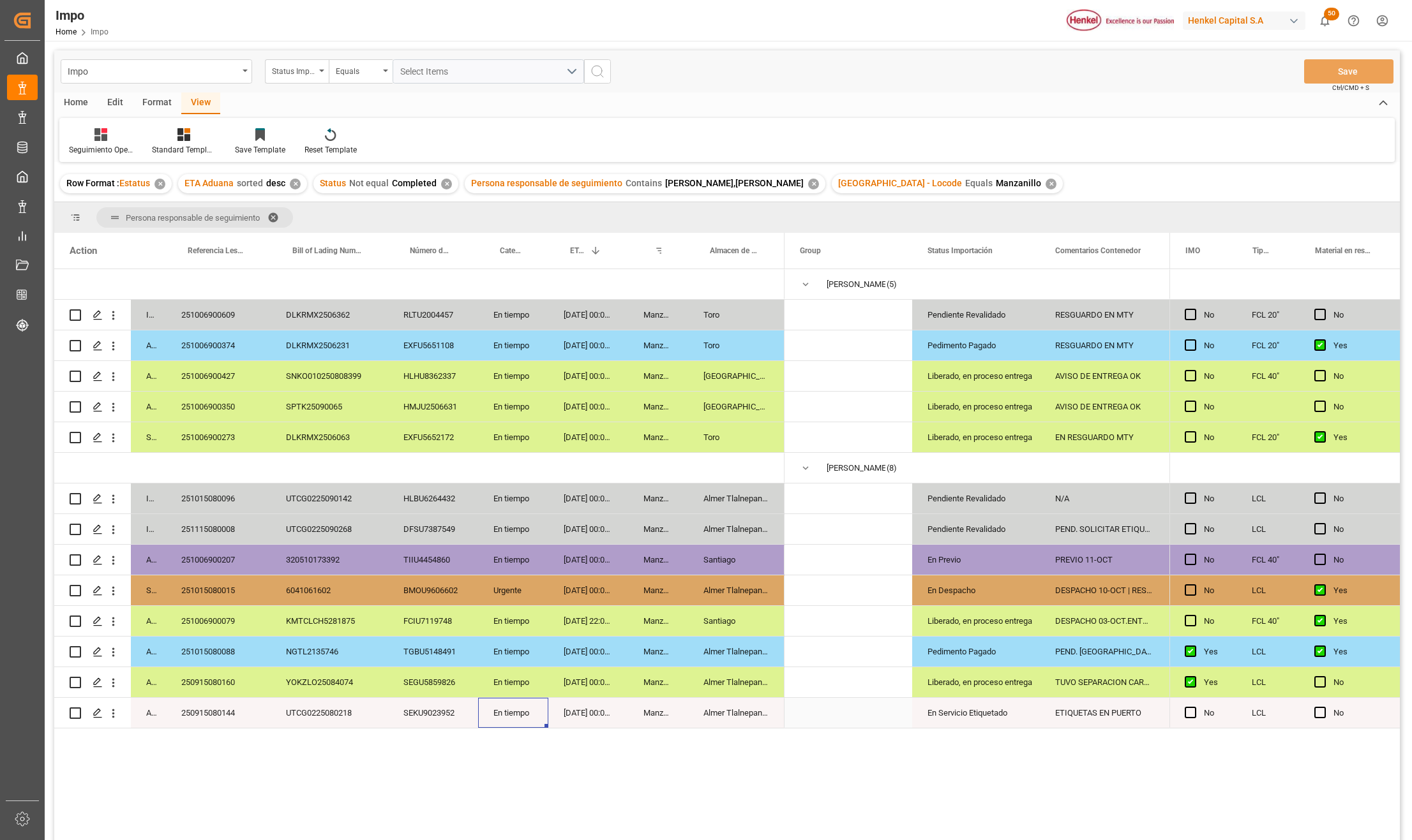
click at [486, 715] on div "En tiempo" at bounding box center [513, 713] width 70 height 30
click at [697, 718] on div "Almer Tlalnepantla" at bounding box center [736, 713] width 96 height 30
click at [1107, 713] on div "ETIQUETAS EN PUERTO" at bounding box center [1103, 713] width 127 height 30
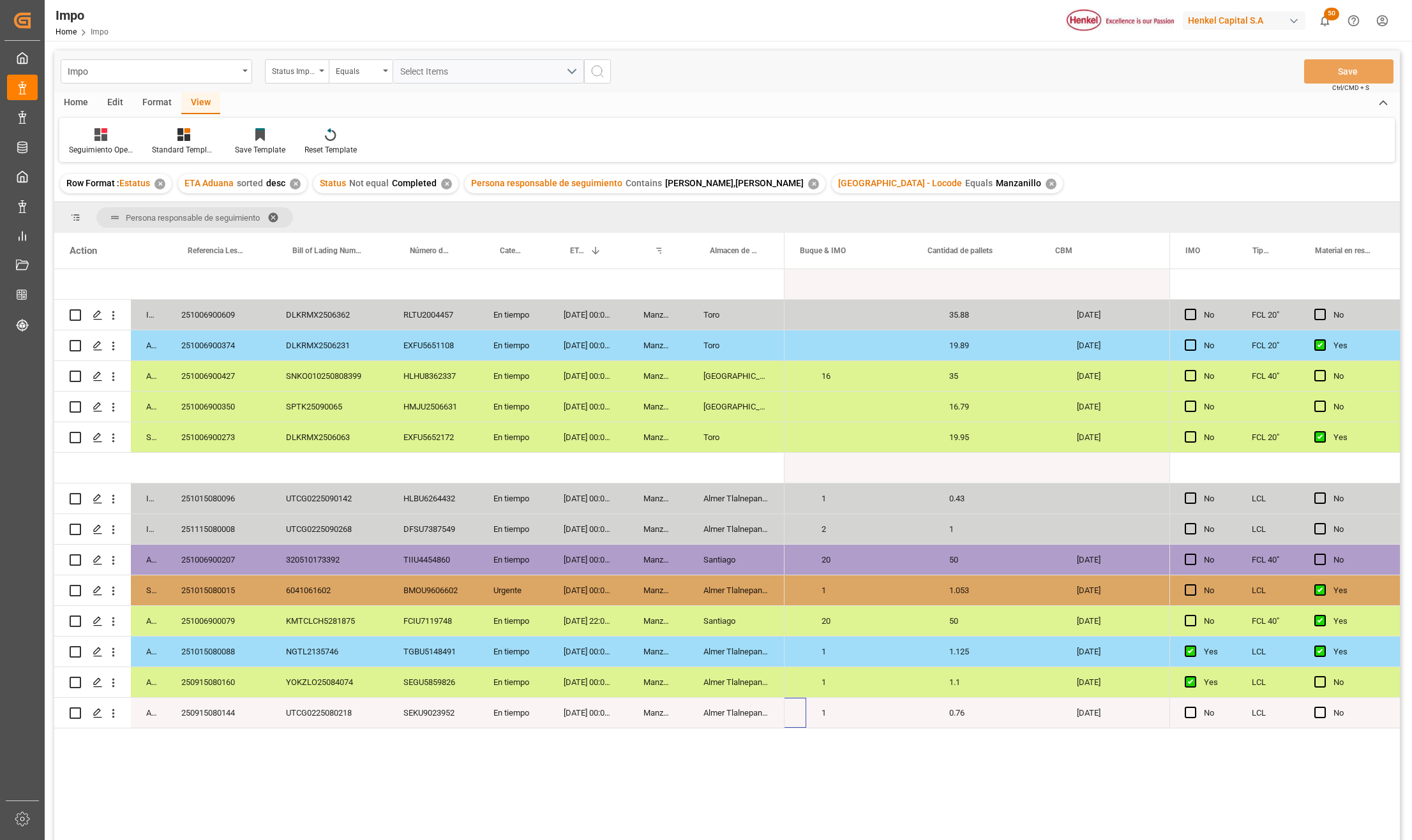
scroll to position [0, 1775]
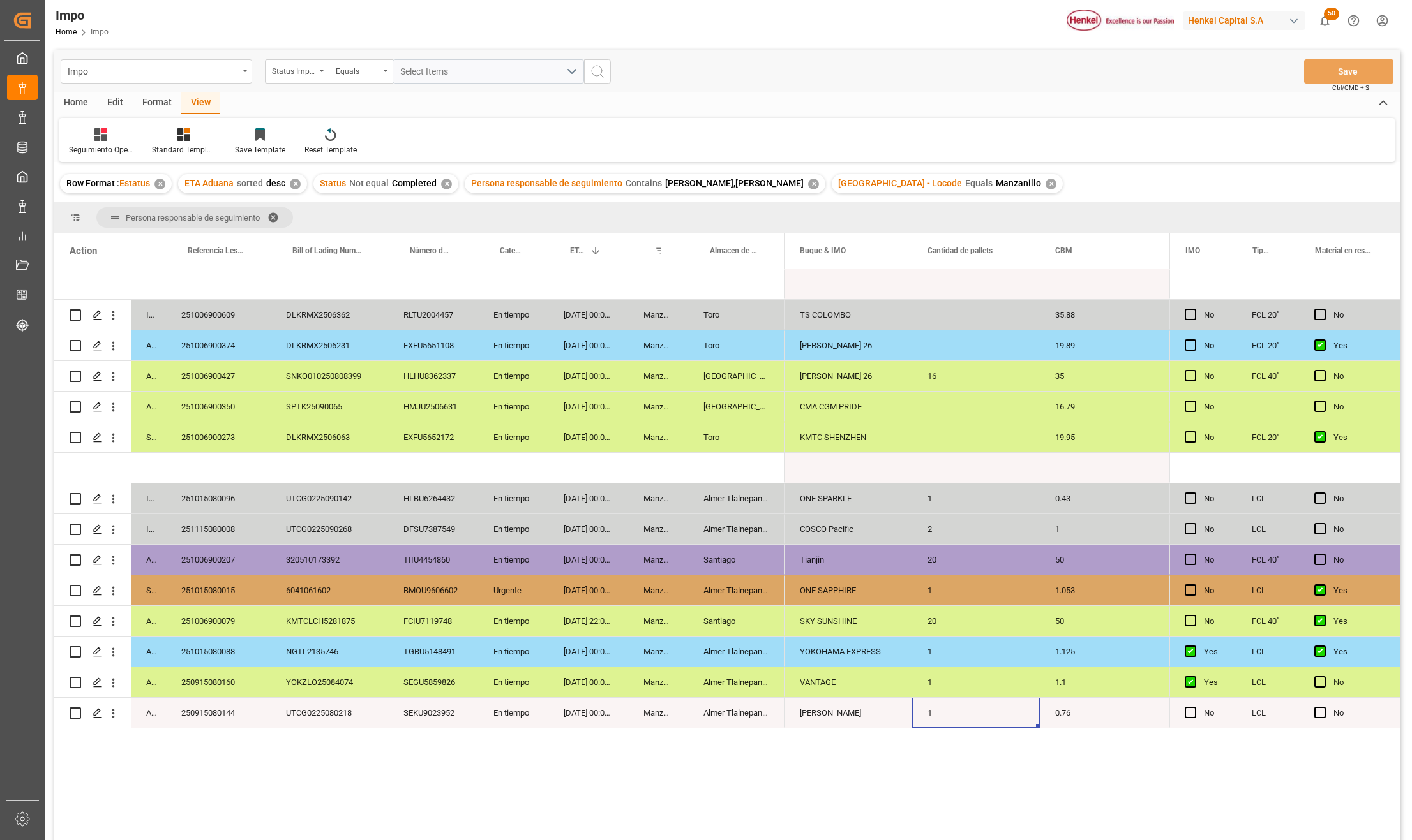
click at [945, 718] on div "1" at bounding box center [975, 713] width 127 height 30
click at [1053, 715] on div "0.76" at bounding box center [1103, 713] width 127 height 30
click at [322, 706] on div "UTCG0225080218" at bounding box center [330, 713] width 118 height 30
click at [115, 715] on icon "open menu" at bounding box center [114, 713] width 14 height 14
click at [134, 736] on span "Press SPACE to select this row." at bounding box center [127, 741] width 22 height 14
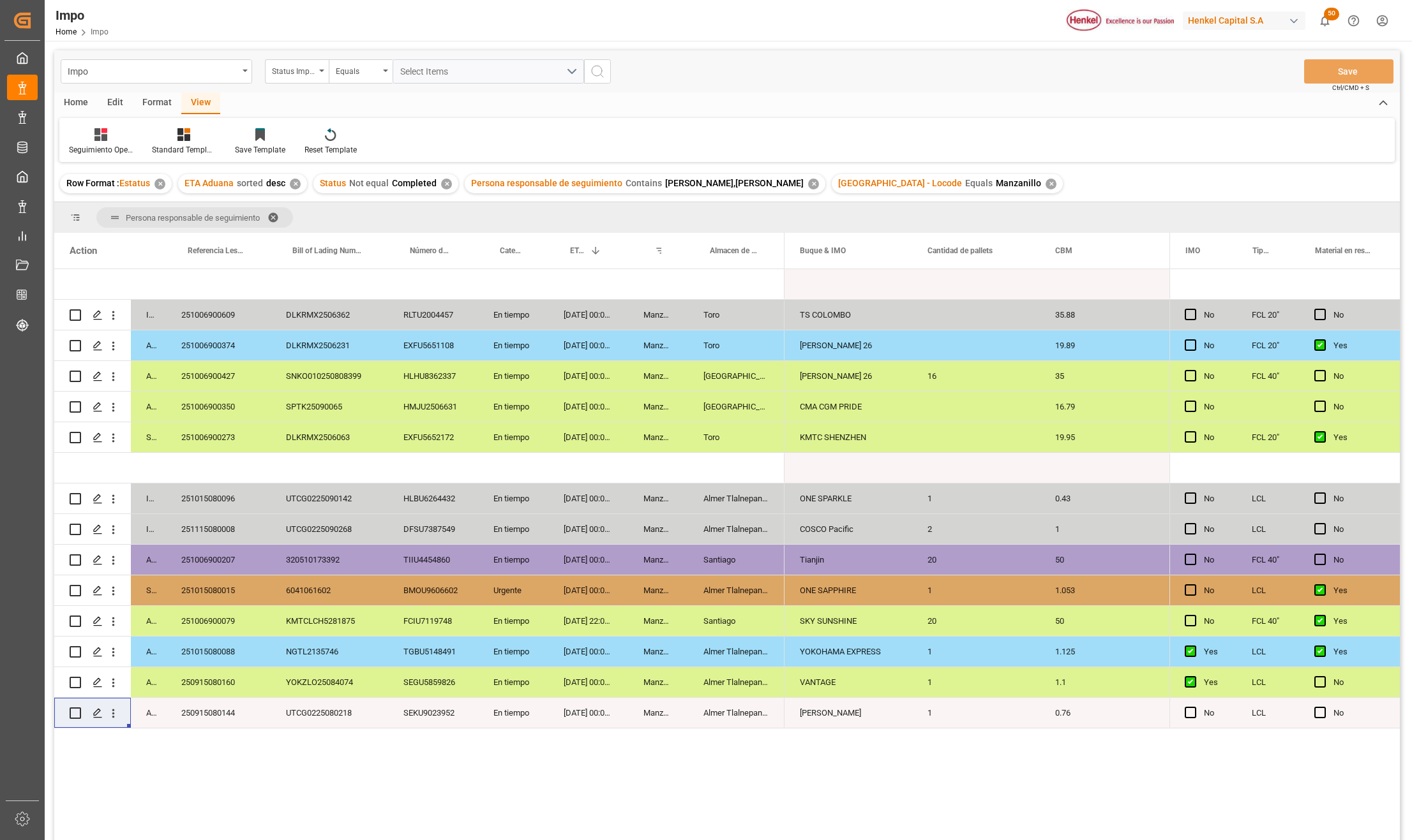
click at [762, 586] on div "Almer Tlalnepantla" at bounding box center [736, 590] width 96 height 30
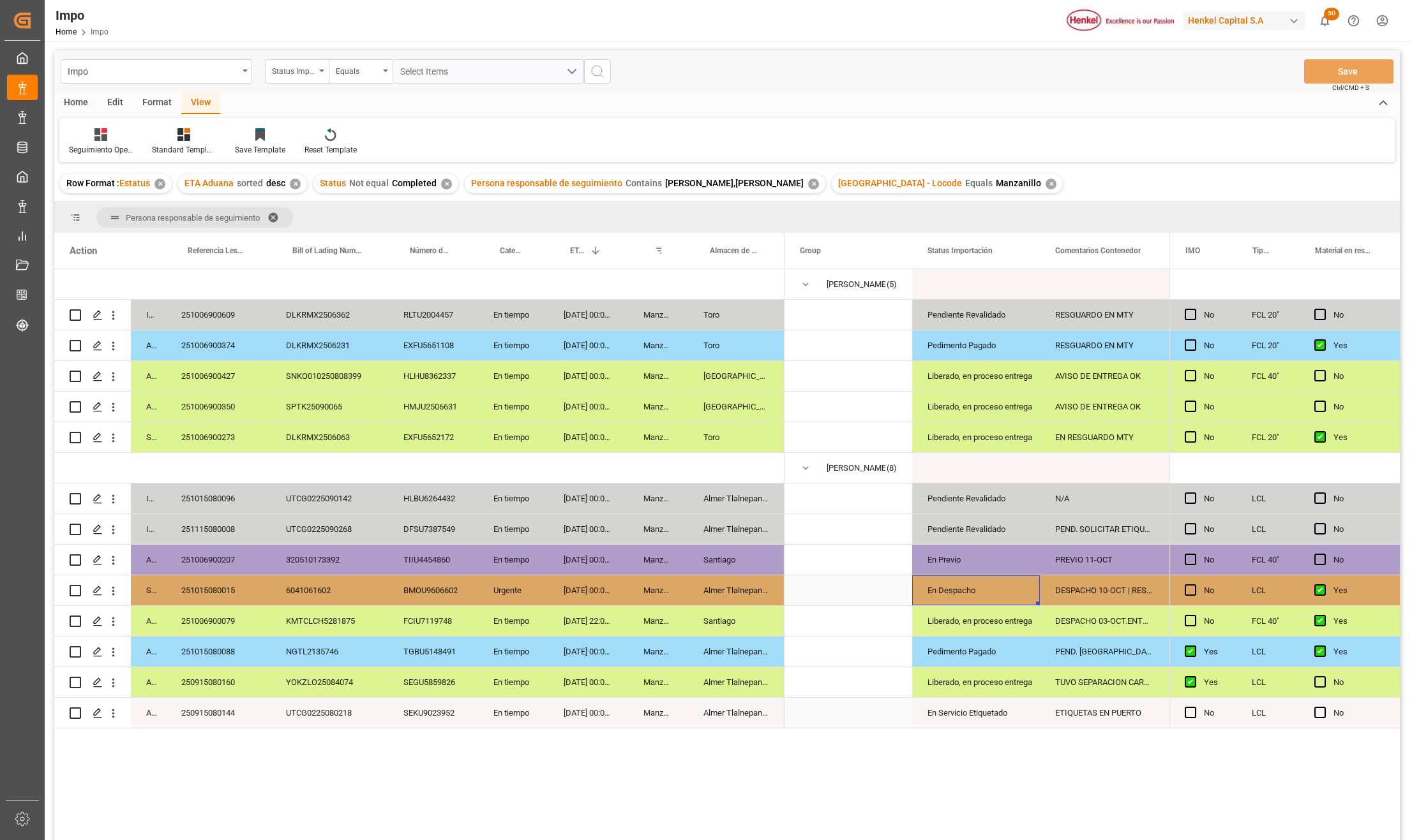
scroll to position [0, 2]
click at [208, 552] on div "251006900207" at bounding box center [218, 559] width 105 height 30
